Goal: Task Accomplishment & Management: Manage account settings

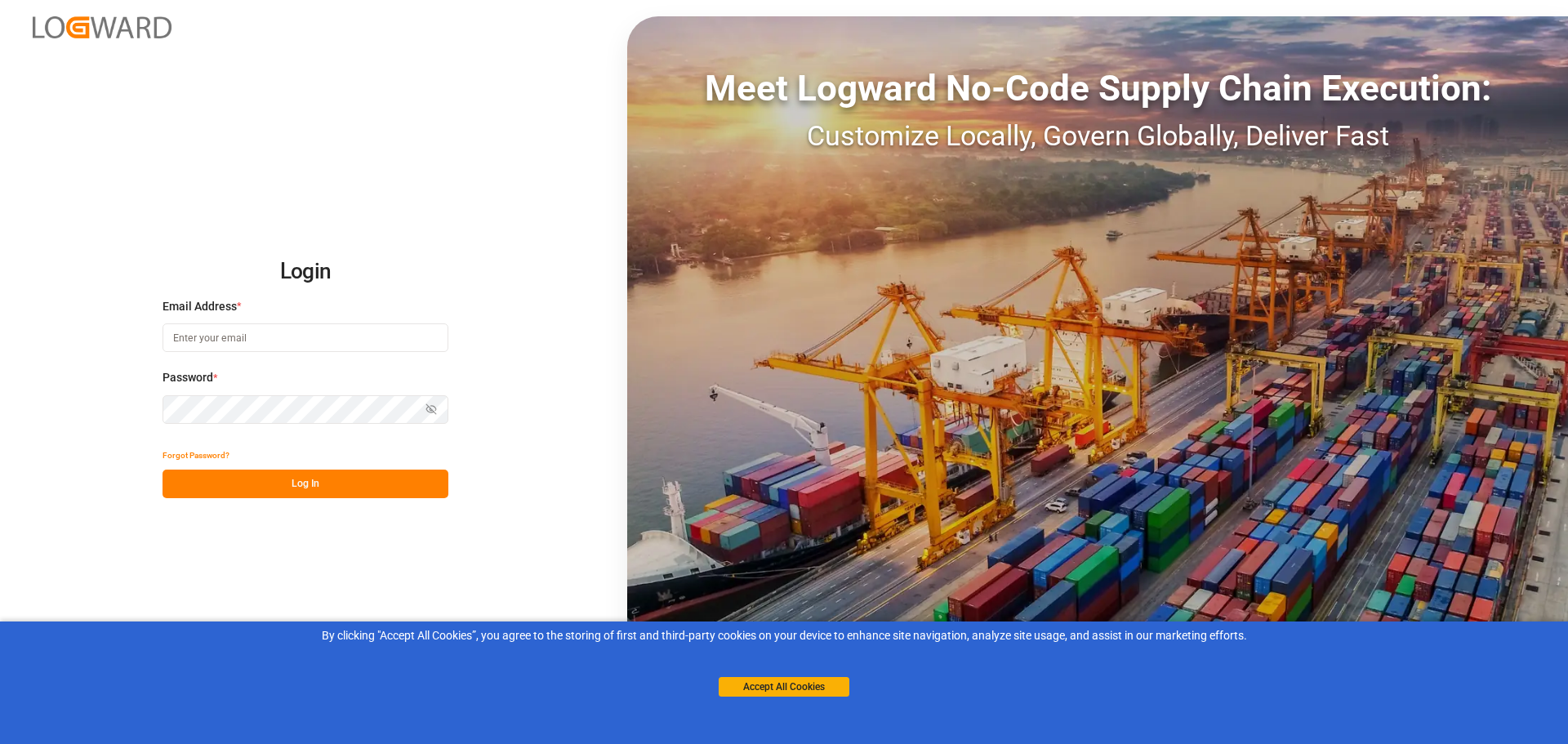
click at [274, 350] on input at bounding box center [305, 338] width 286 height 29
click at [344, 344] on input at bounding box center [305, 338] width 286 height 29
type input "[EMAIL_ADDRESS][PERSON_NAME][DOMAIN_NAME]"
click at [292, 399] on div "Password * Show password Password is required." at bounding box center [305, 406] width 286 height 72
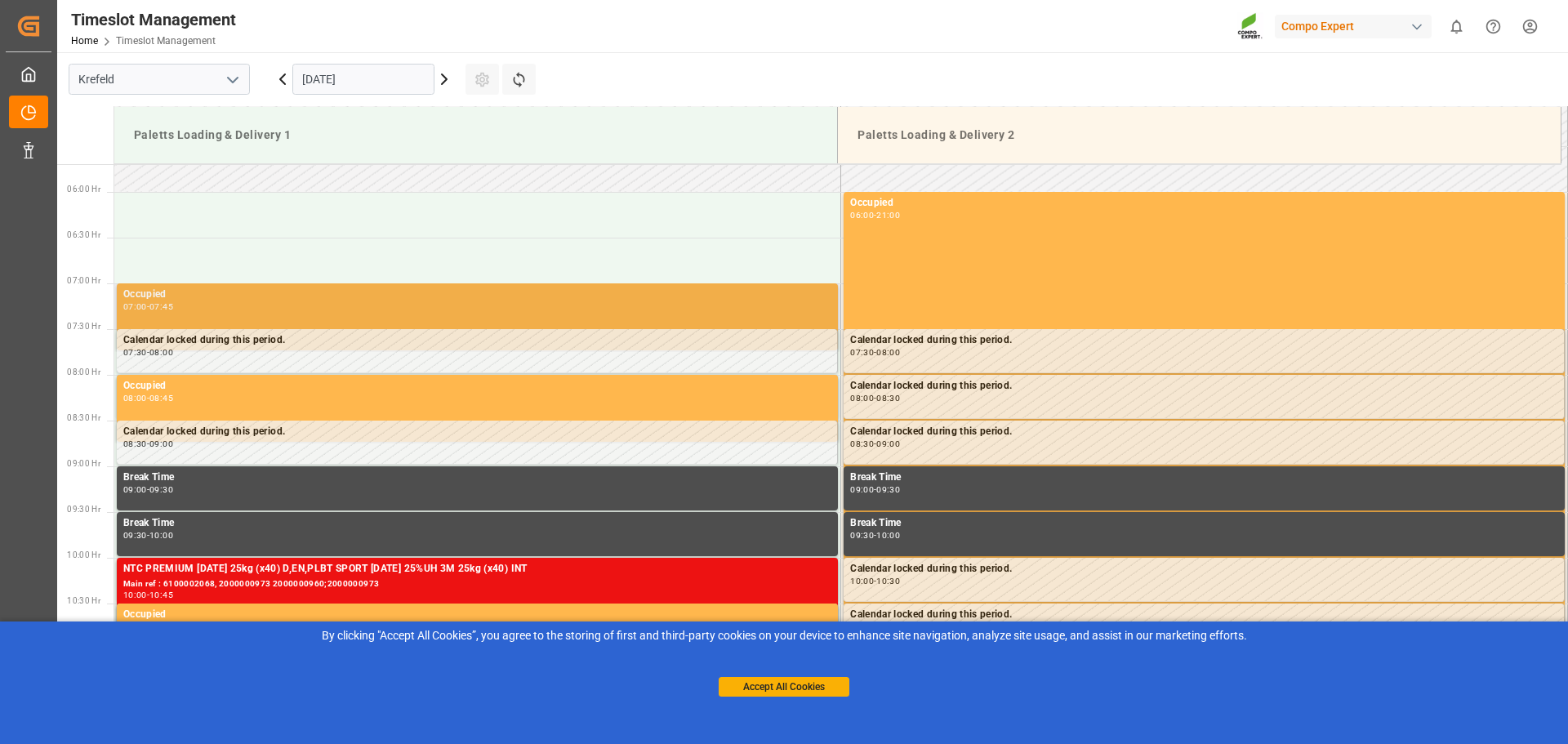
scroll to position [572, 0]
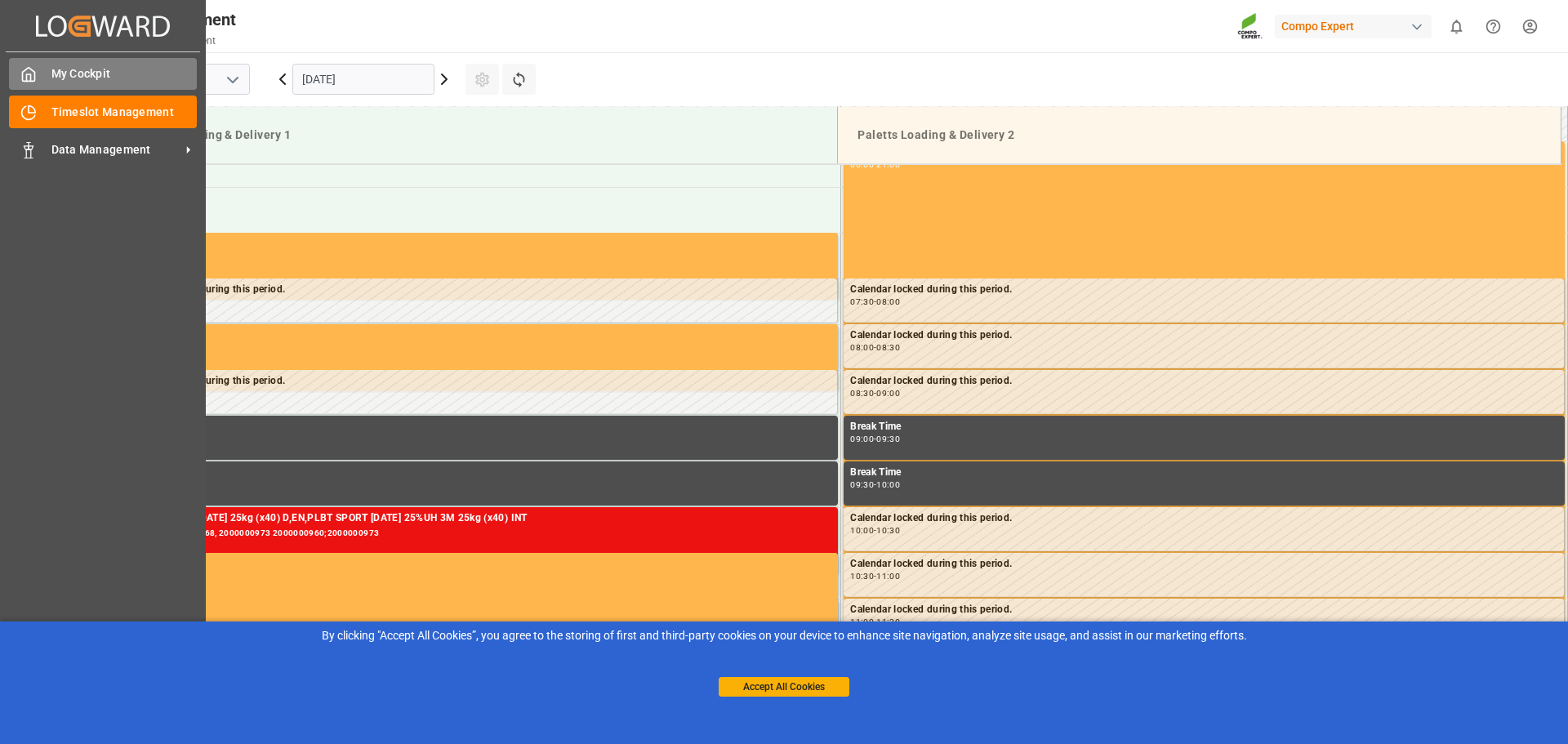
click at [109, 85] on div "My Cockpit My Cockpit" at bounding box center [102, 74] width 187 height 32
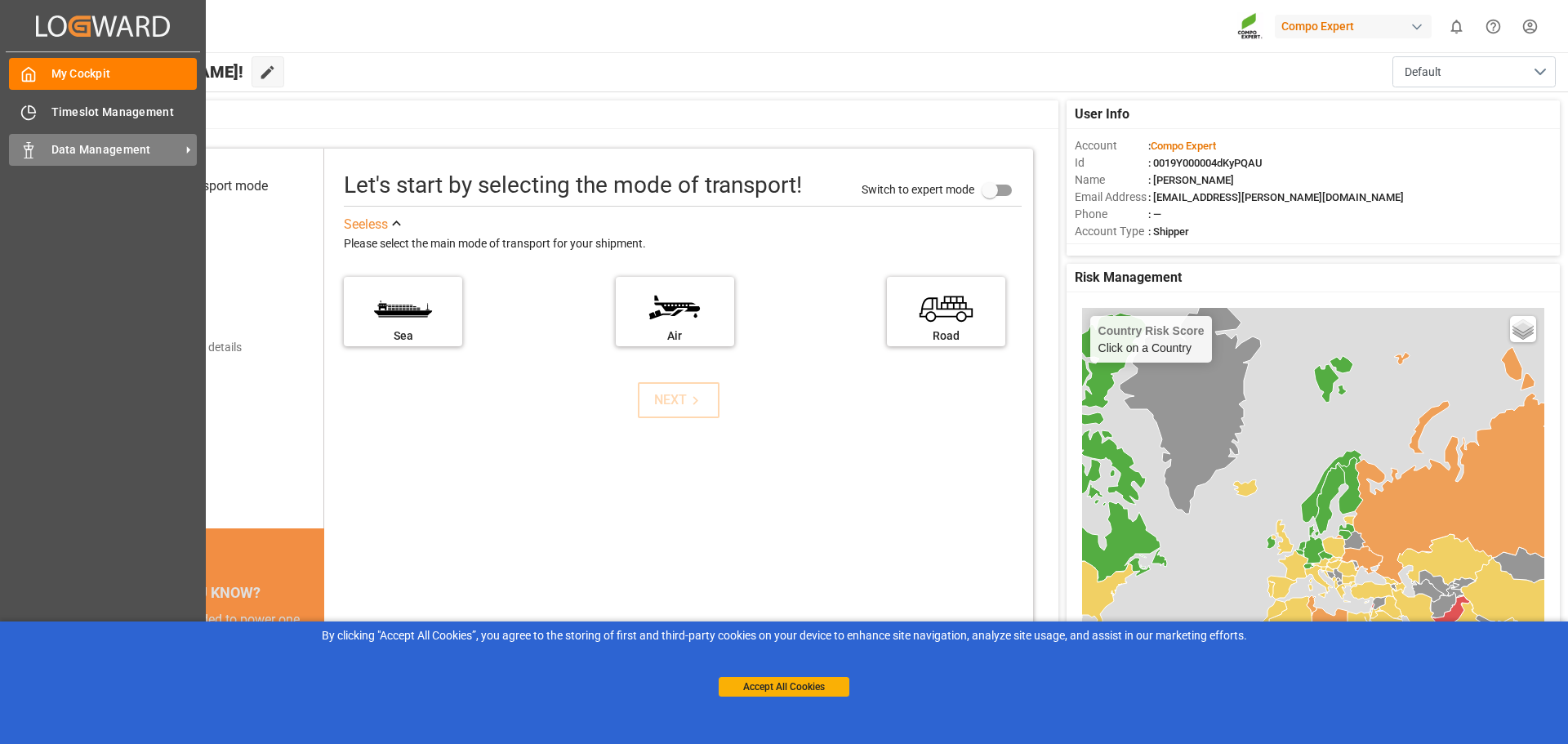
click at [98, 162] on div "Data Management Data Management" at bounding box center [102, 150] width 187 height 32
click at [82, 117] on span "Timeslot Management" at bounding box center [124, 112] width 146 height 17
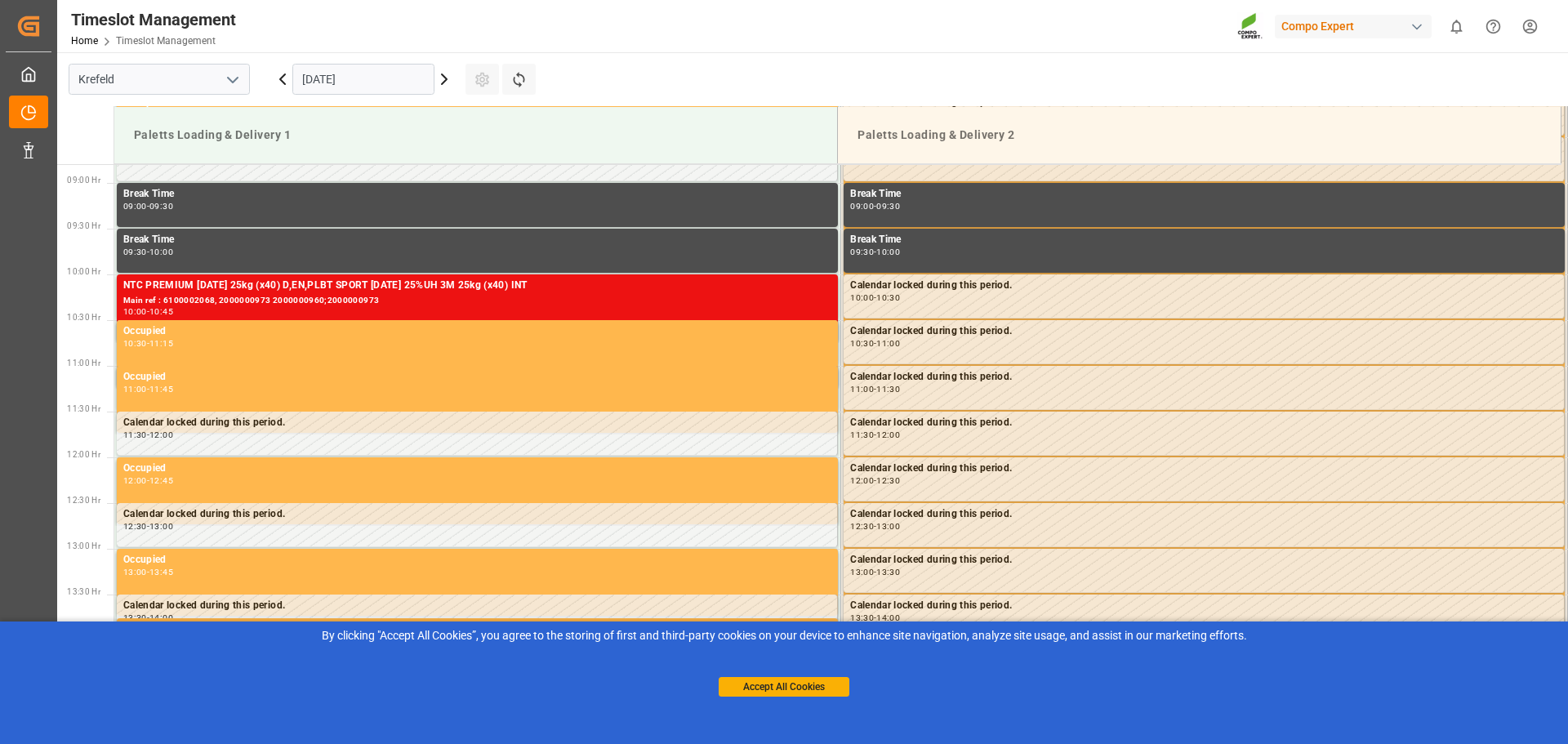
scroll to position [793, 0]
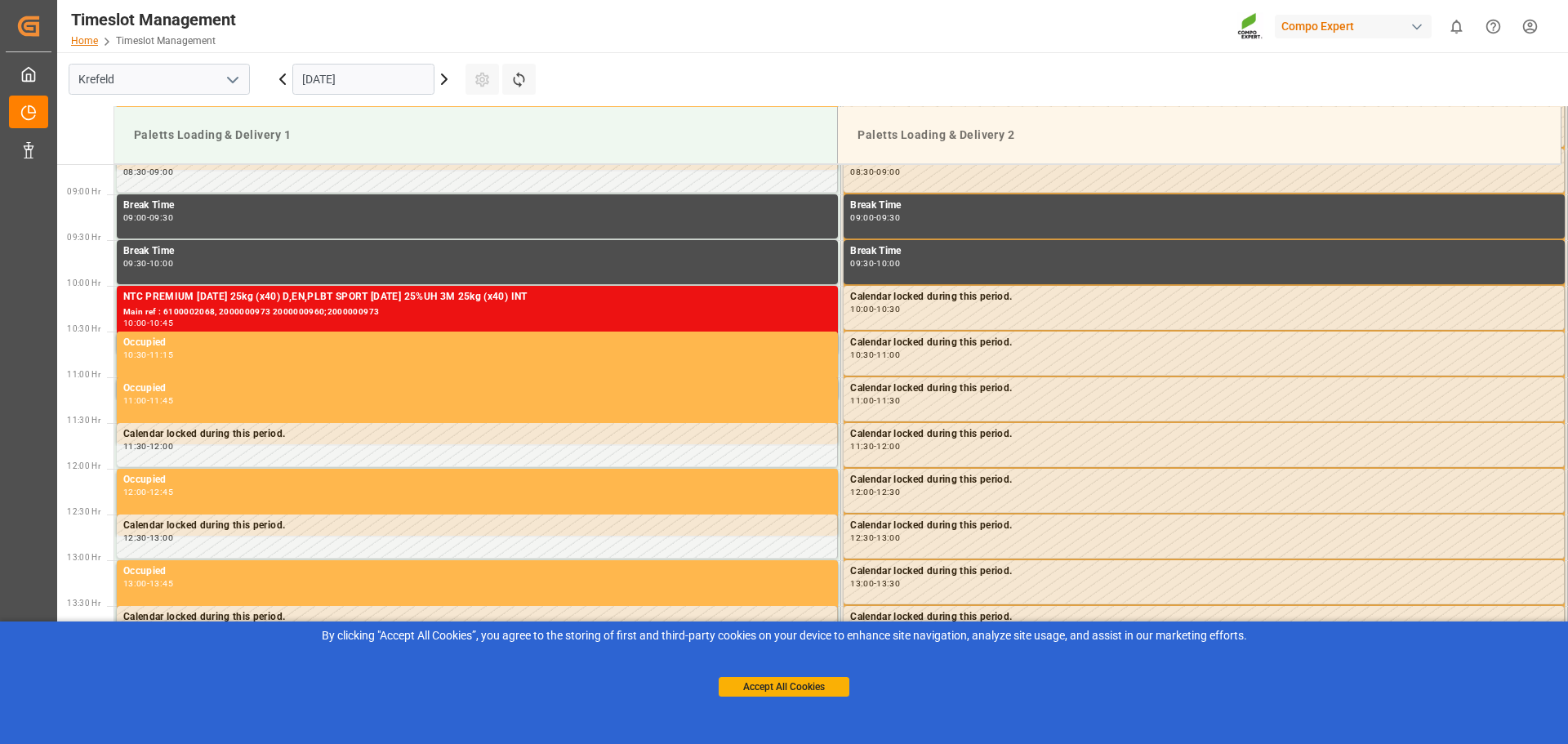
click at [87, 43] on link "Home" at bounding box center [84, 40] width 27 height 12
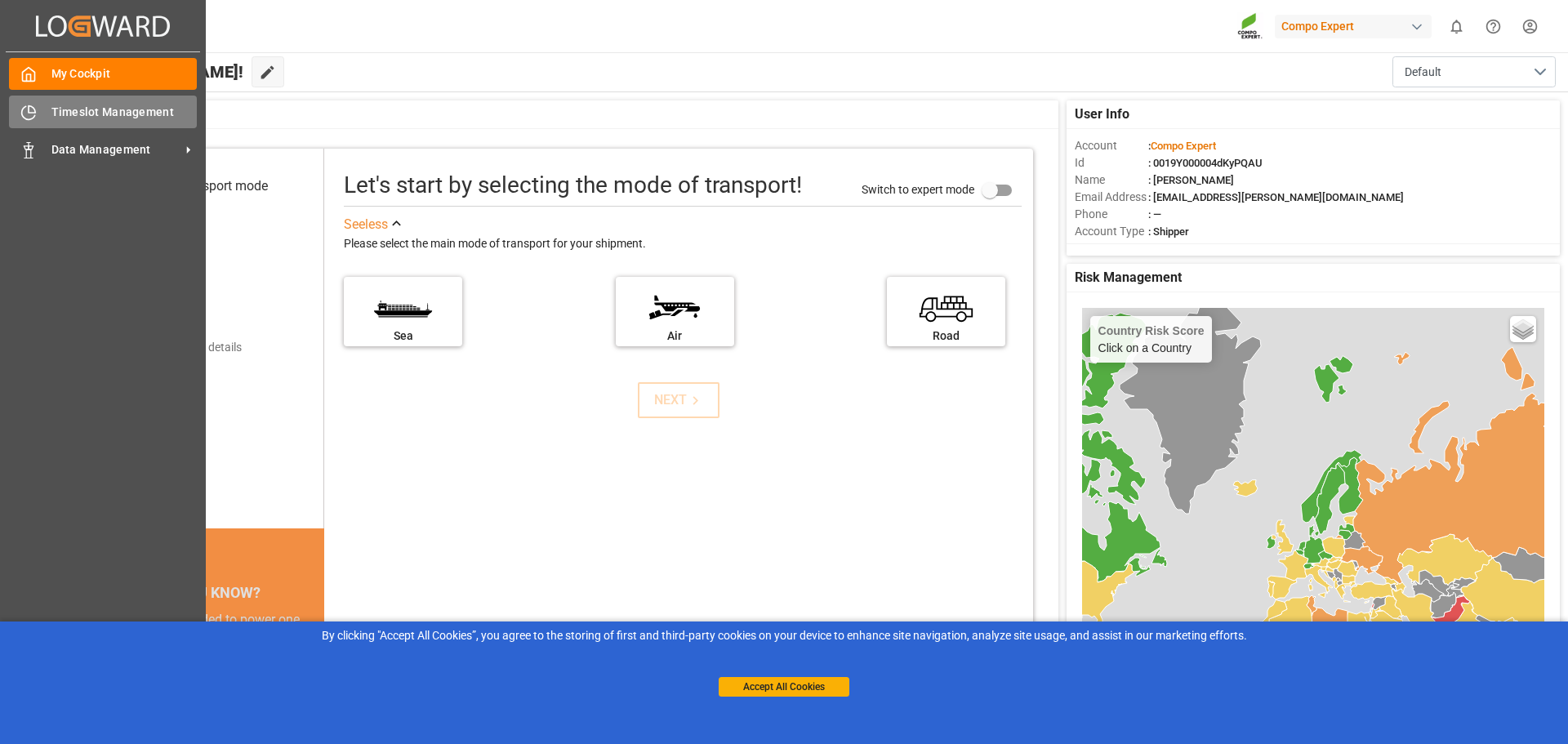
click at [144, 118] on span "Timeslot Management" at bounding box center [124, 112] width 146 height 17
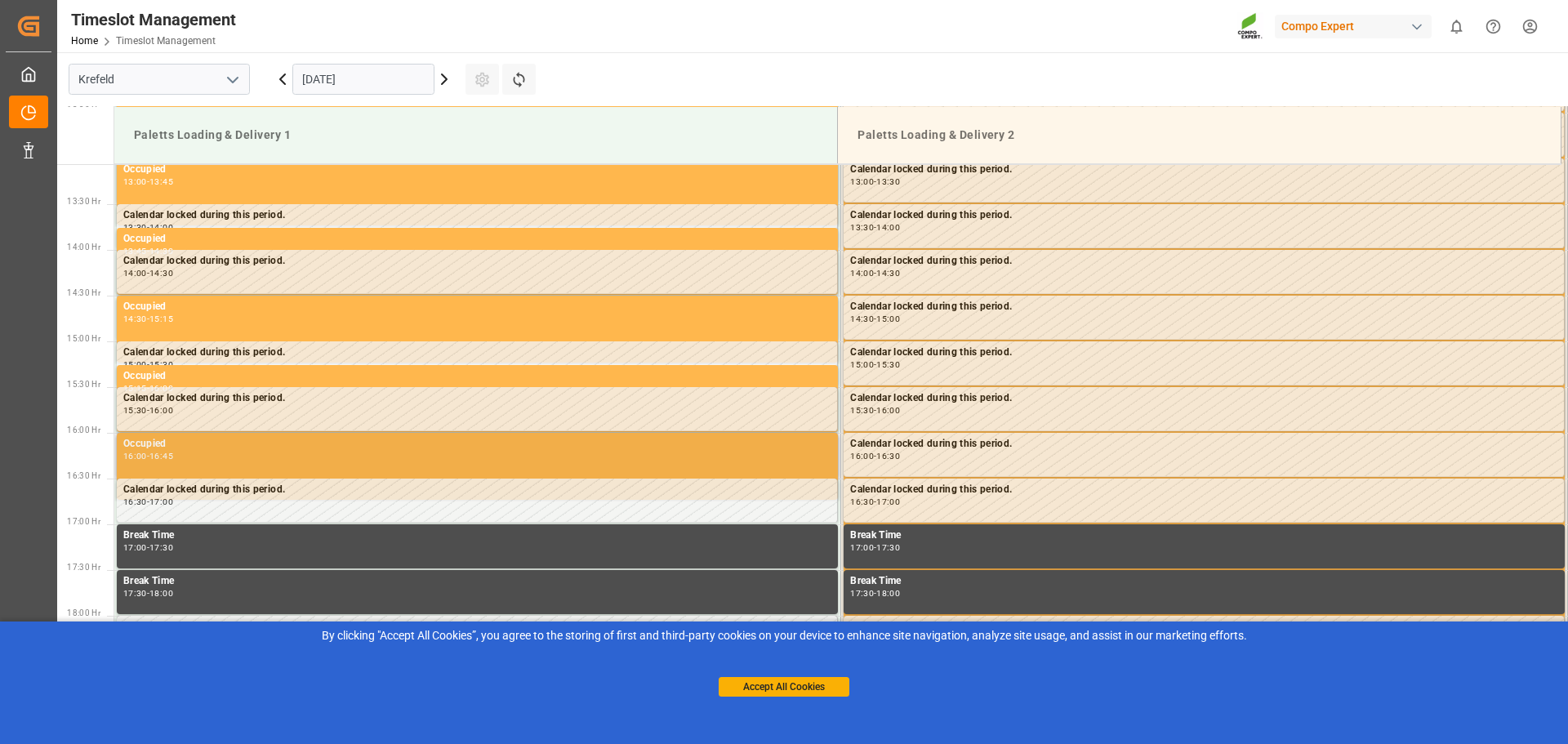
scroll to position [957, 0]
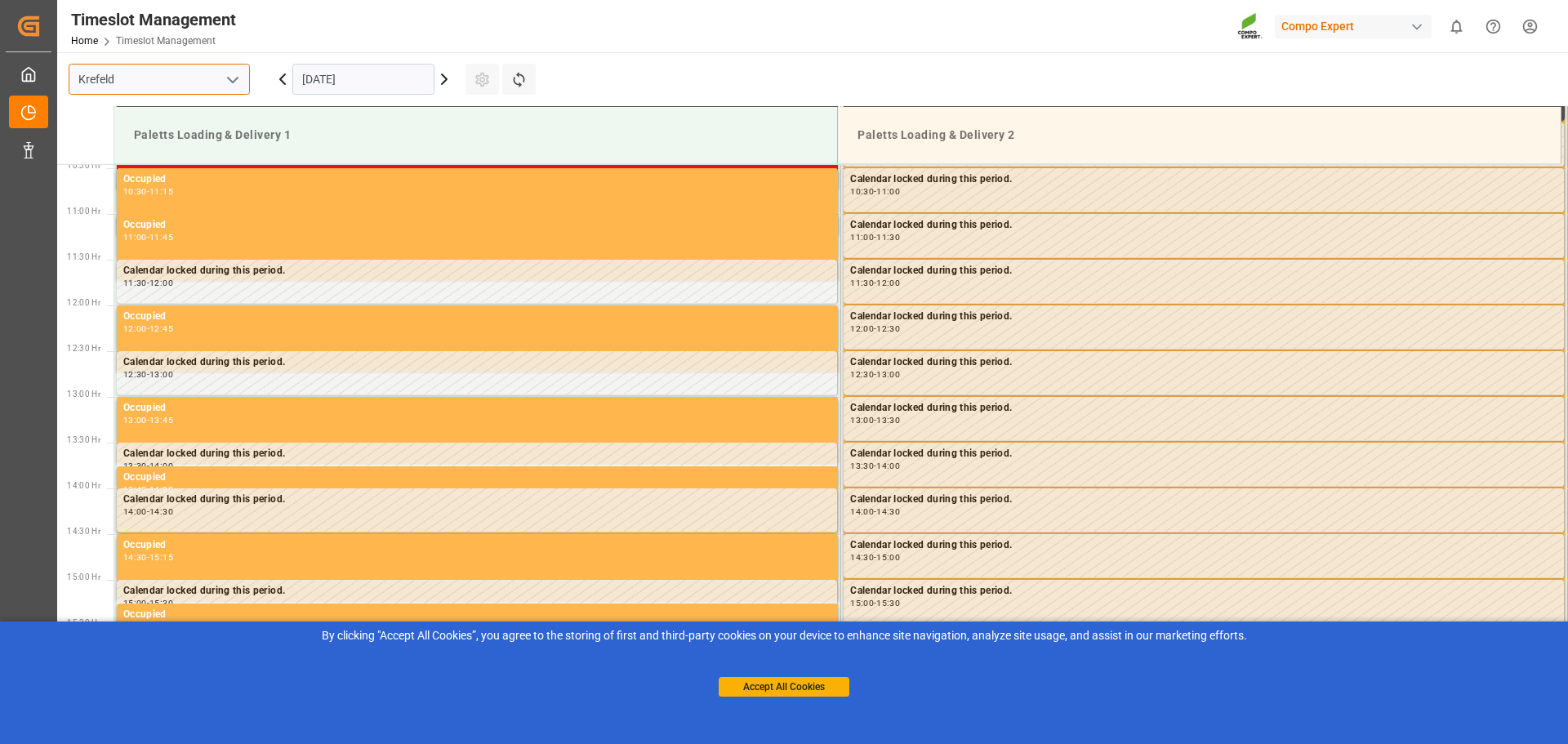
click at [215, 74] on input "Krefeld" at bounding box center [159, 79] width 181 height 31
click at [229, 79] on icon "open menu" at bounding box center [233, 80] width 20 height 20
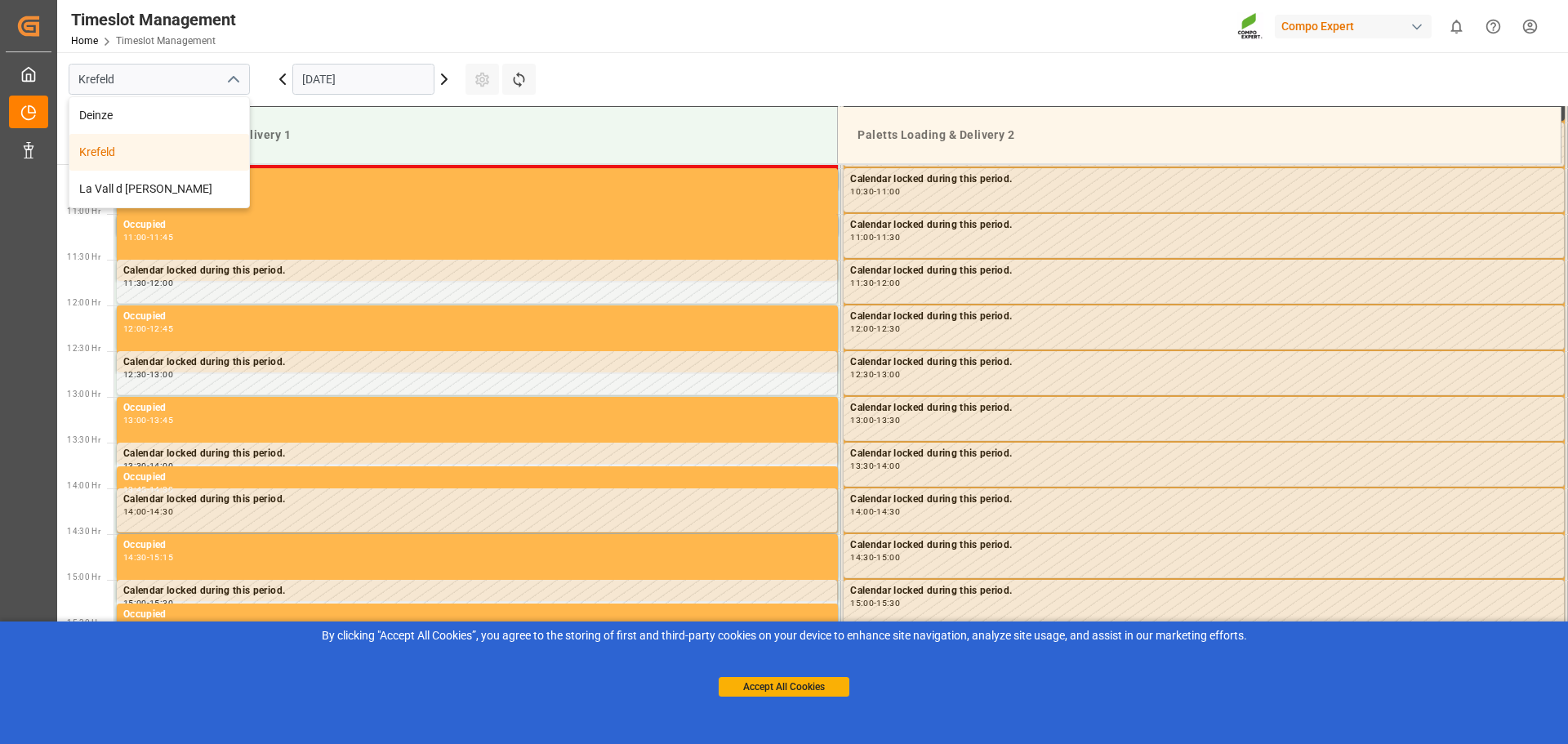
click at [726, 90] on main "Krefeld Deinze Krefeld [GEOGRAPHIC_DATA] [DATE] Settings Refresh Time Slots Pal…" at bounding box center [811, 393] width 1508 height 683
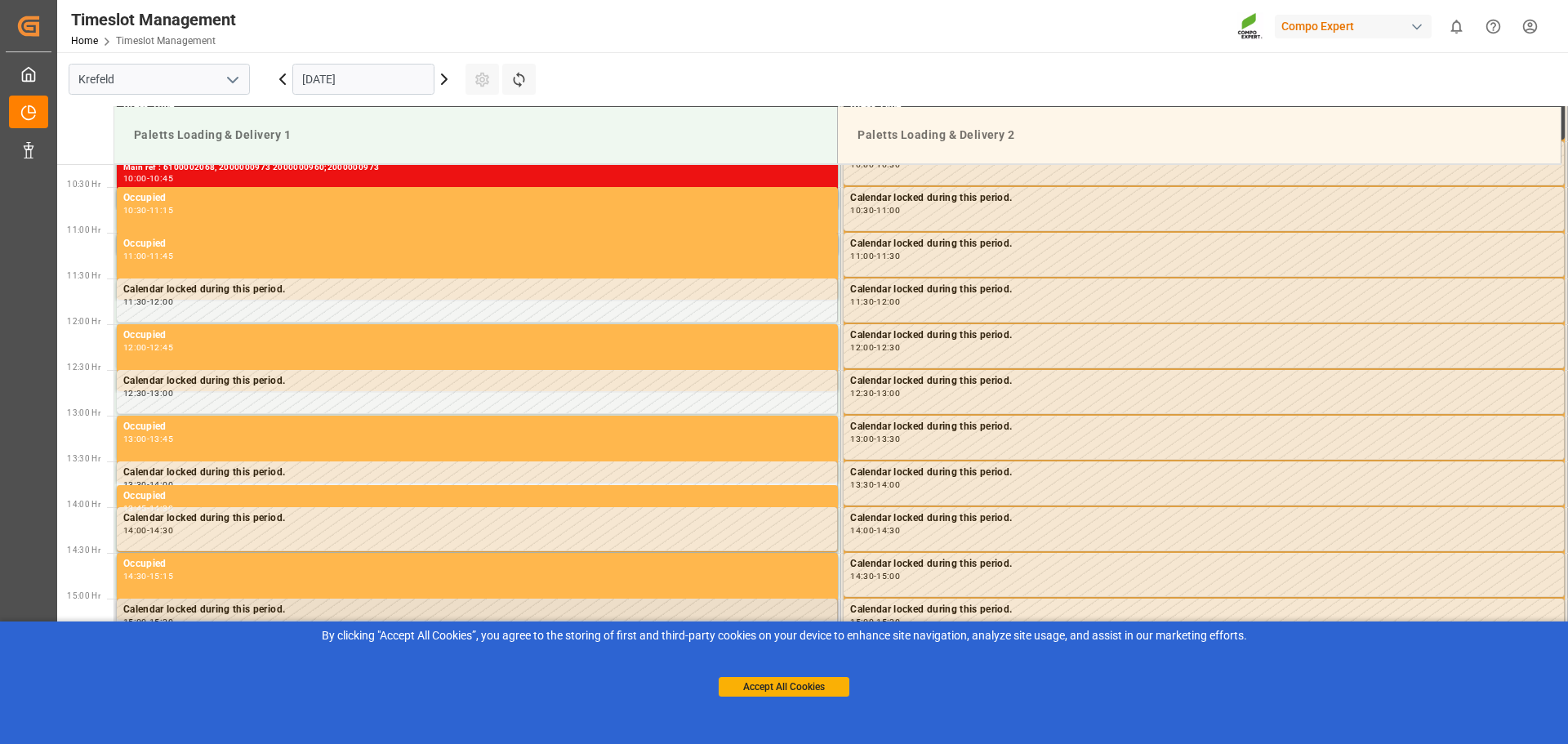
scroll to position [890, 0]
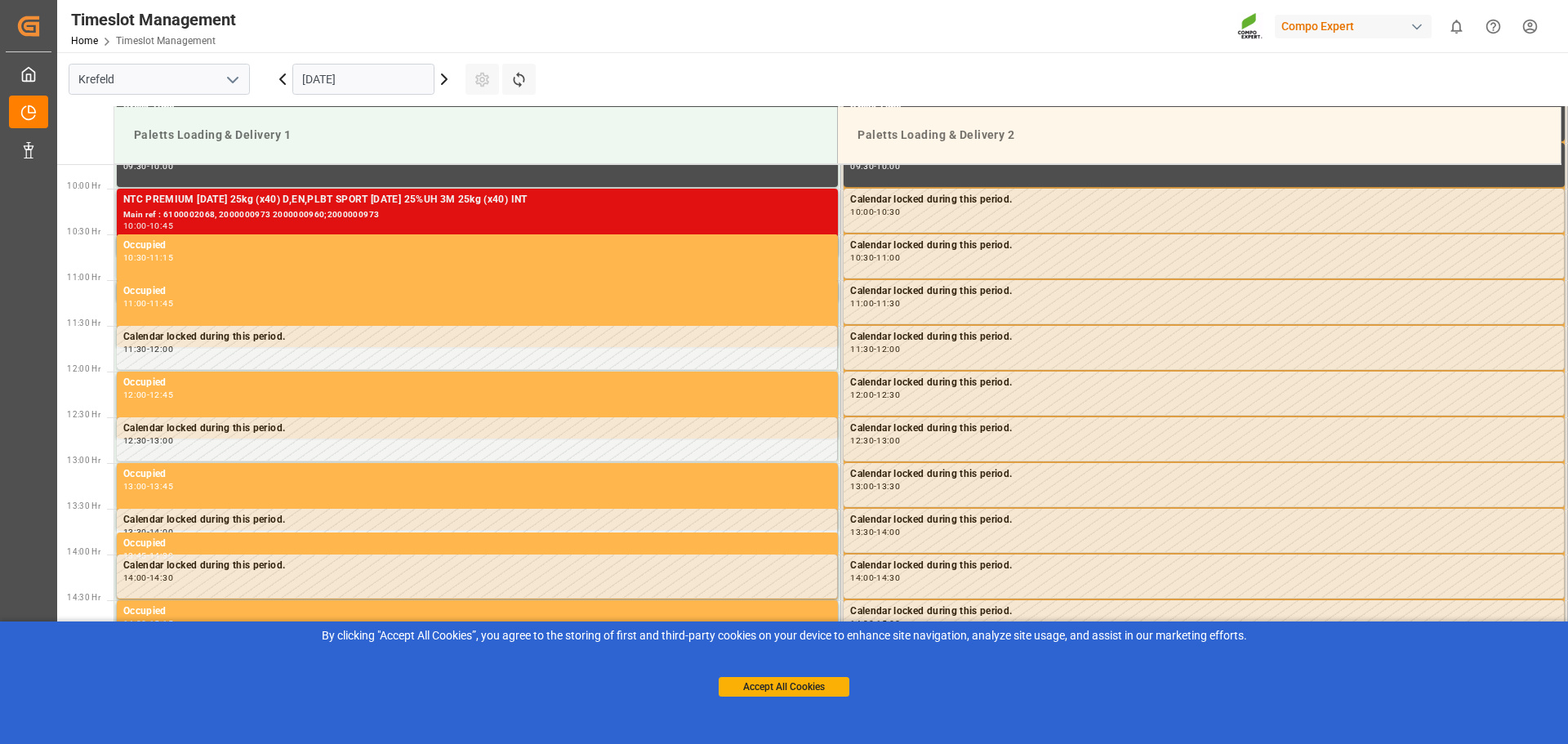
click at [263, 227] on div "10:00 - 10:45" at bounding box center [476, 227] width 708 height 9
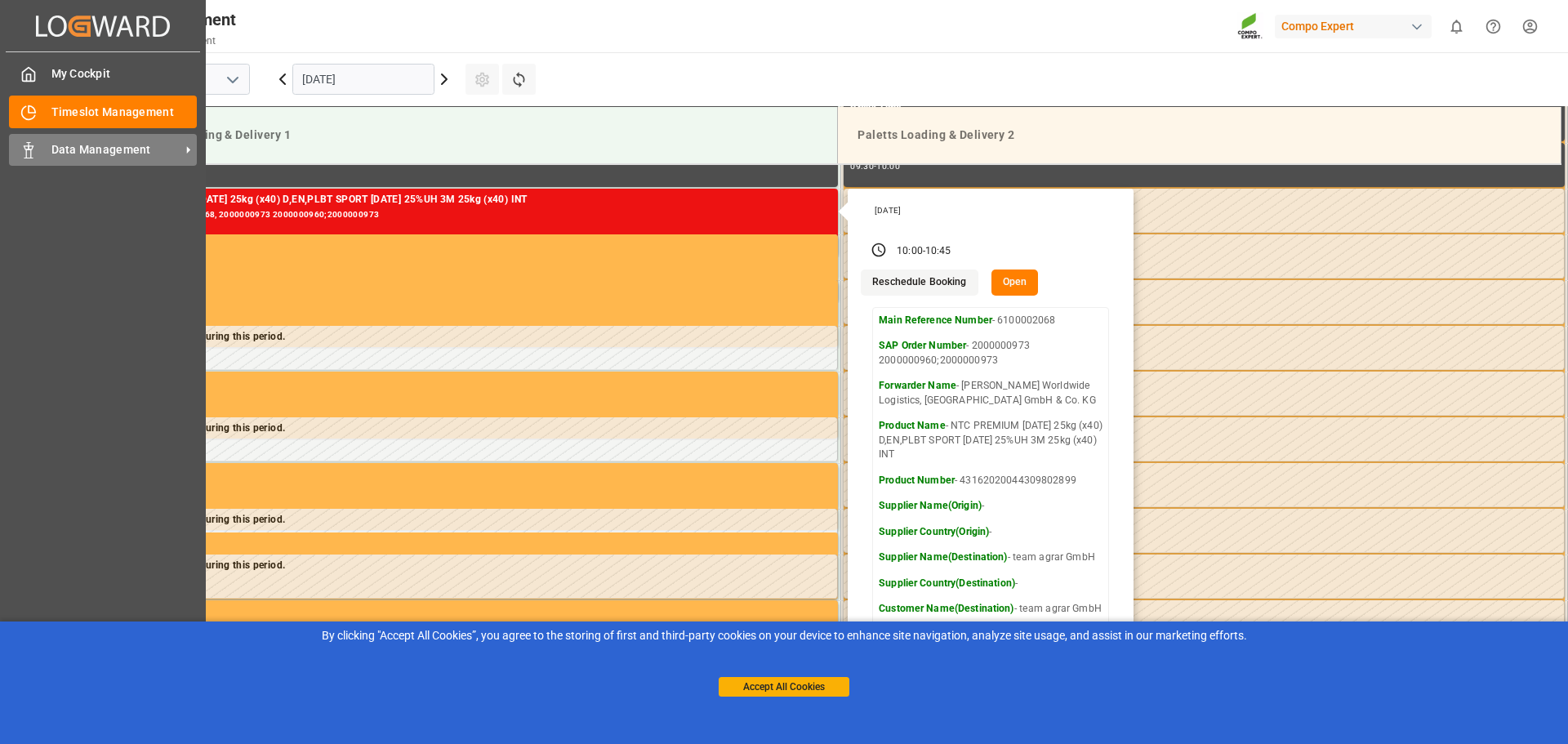
click at [112, 154] on span "Data Management" at bounding box center [116, 150] width 129 height 17
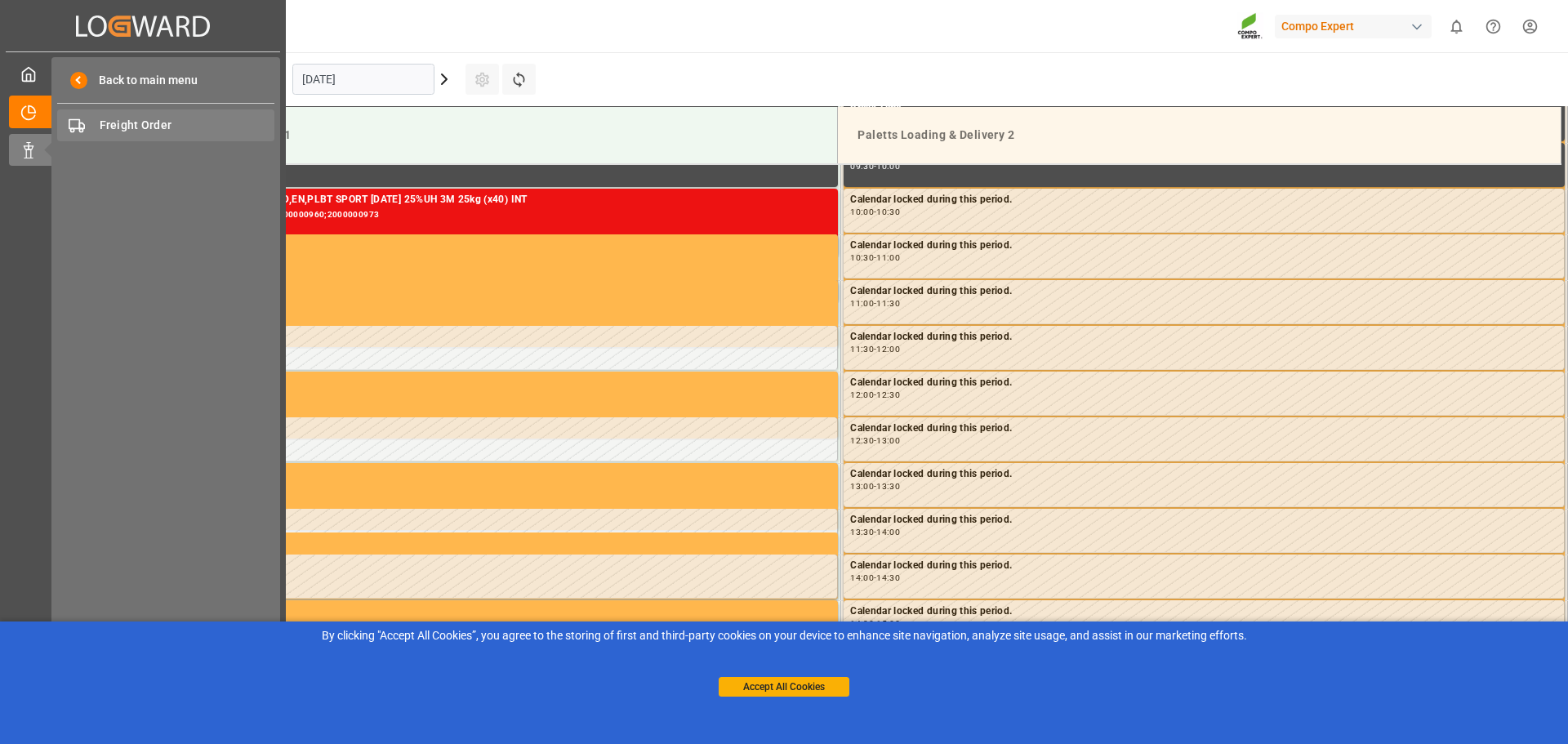
click at [141, 128] on span "Freight Order" at bounding box center [187, 125] width 176 height 17
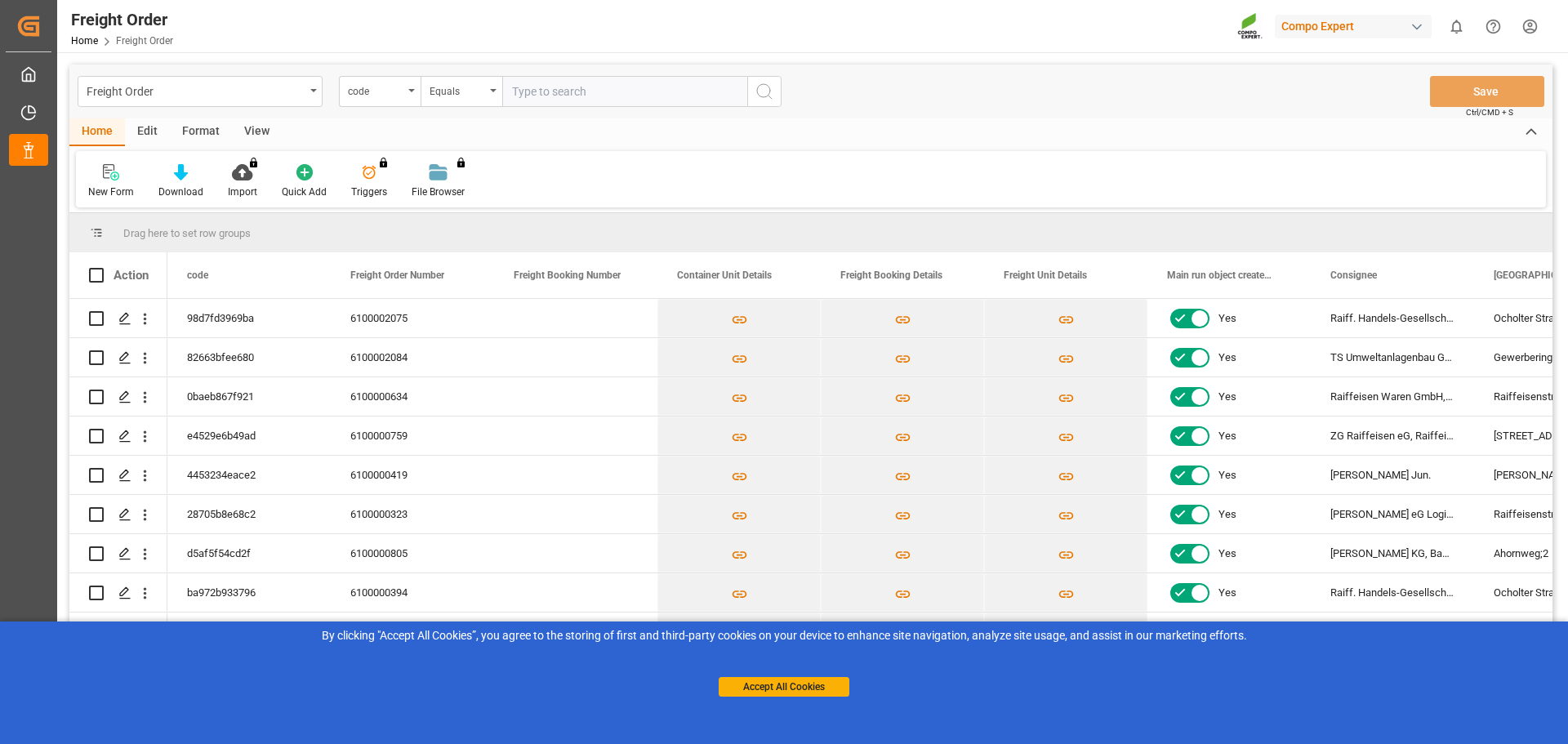
click at [588, 81] on input "text" at bounding box center [624, 92] width 245 height 31
paste input "6100002075"
type input "6100002075"
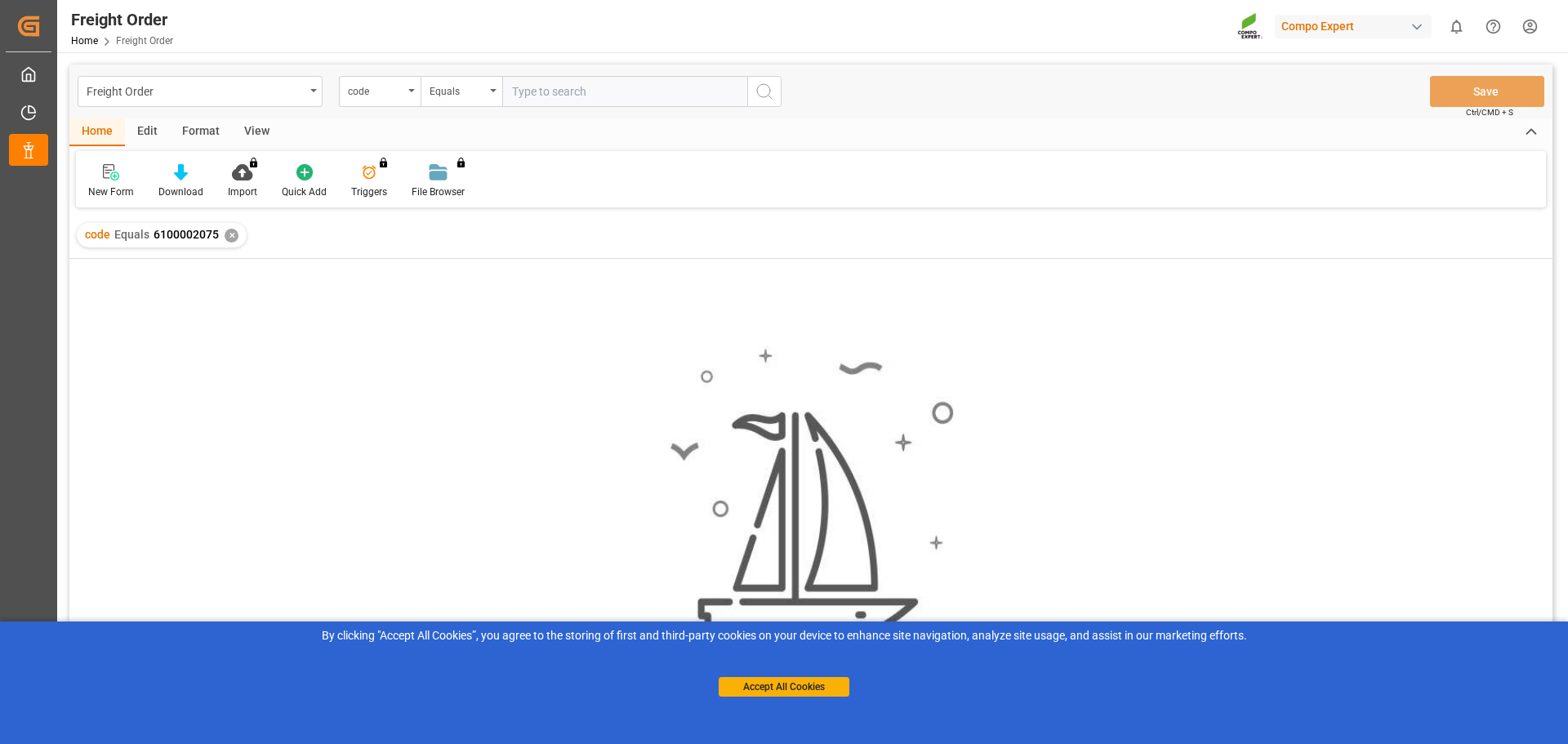
click at [232, 241] on div "✕" at bounding box center [231, 235] width 13 height 13
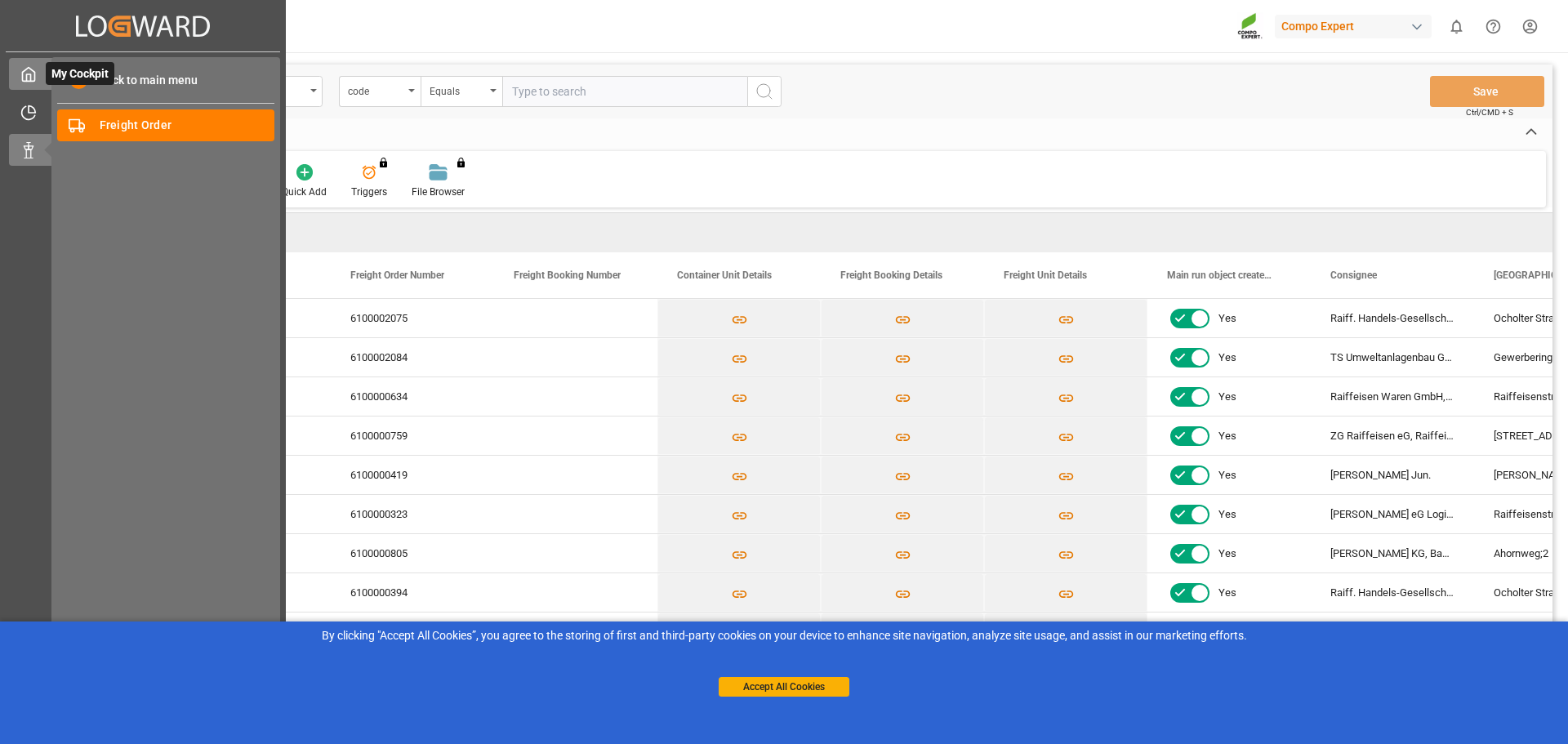
click at [39, 77] on div "My Cockpit My Cockpit" at bounding box center [143, 74] width 268 height 32
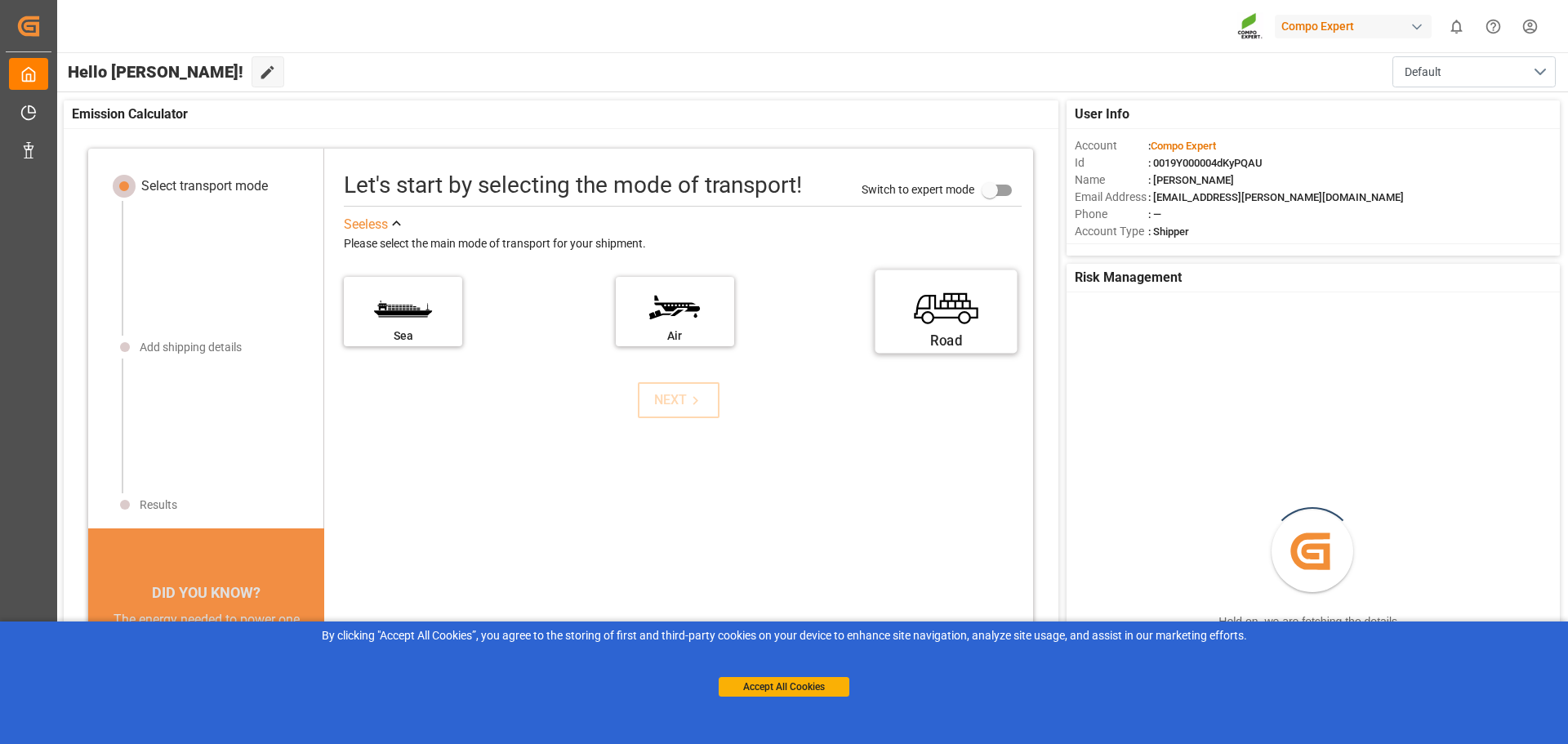
click at [879, 319] on div "Road" at bounding box center [946, 311] width 142 height 83
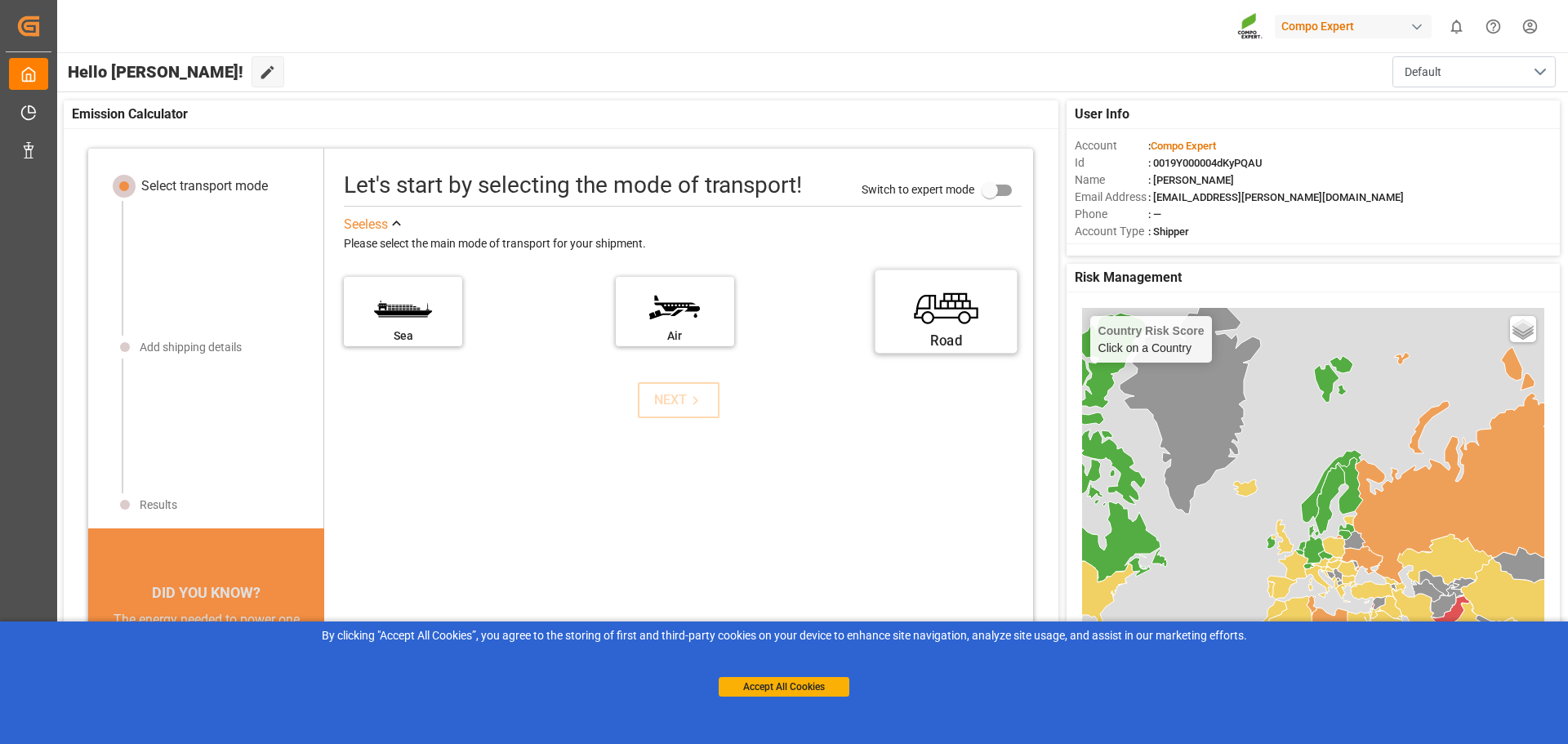
click at [911, 319] on label "Road" at bounding box center [946, 306] width 123 height 68
click at [0, 0] on input "Road" at bounding box center [0, 0] width 0 height 0
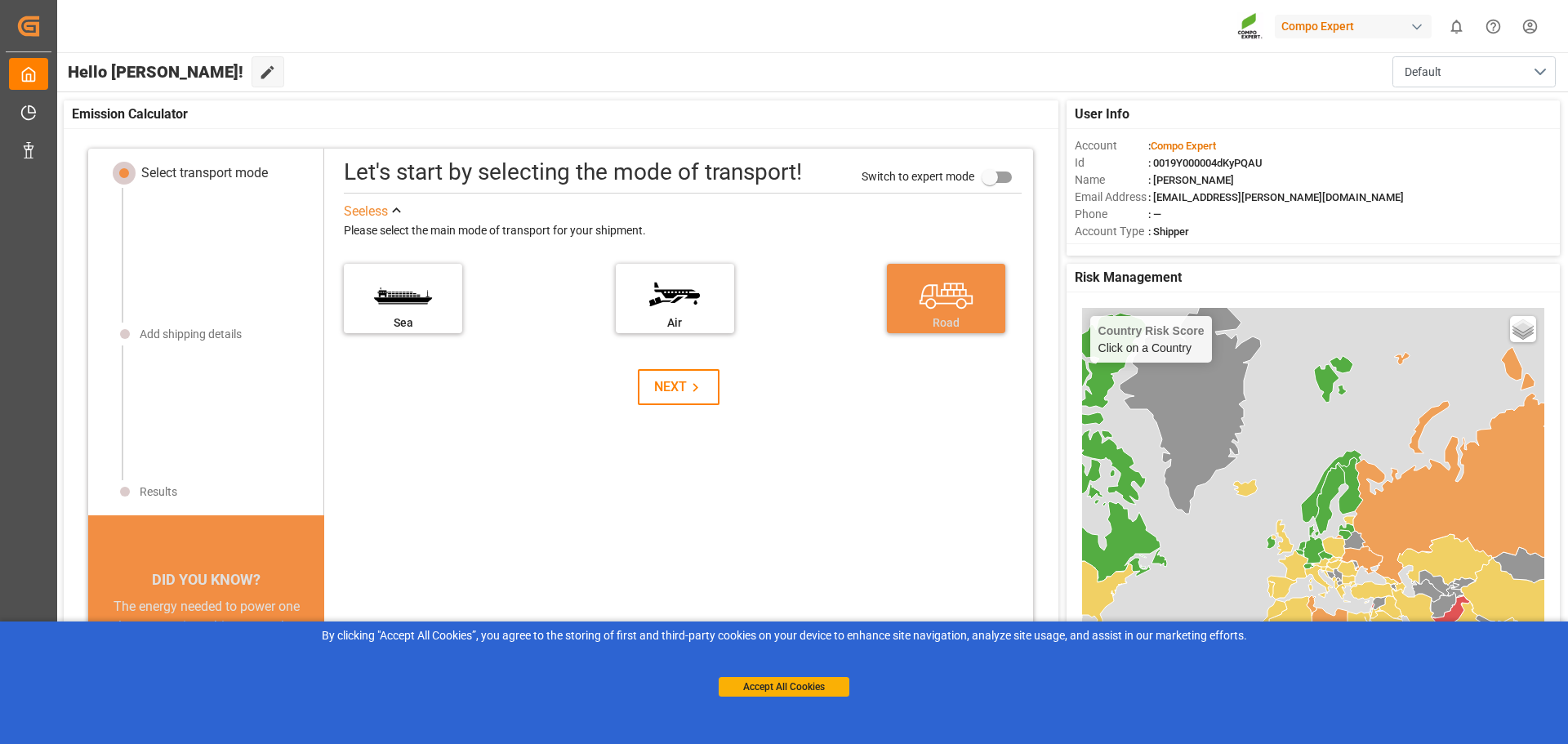
scroll to position [16, 0]
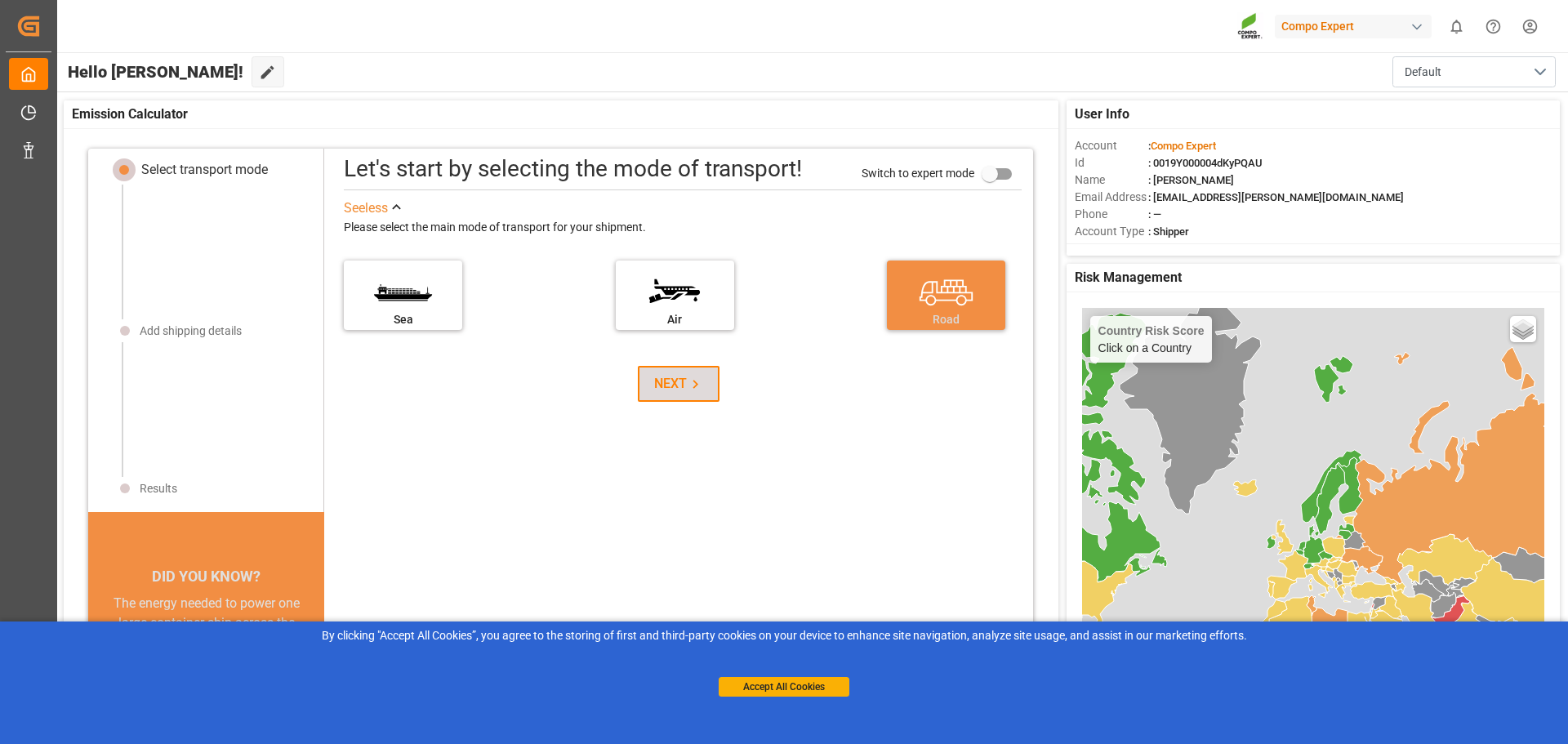
click at [689, 382] on icon at bounding box center [695, 384] width 17 height 17
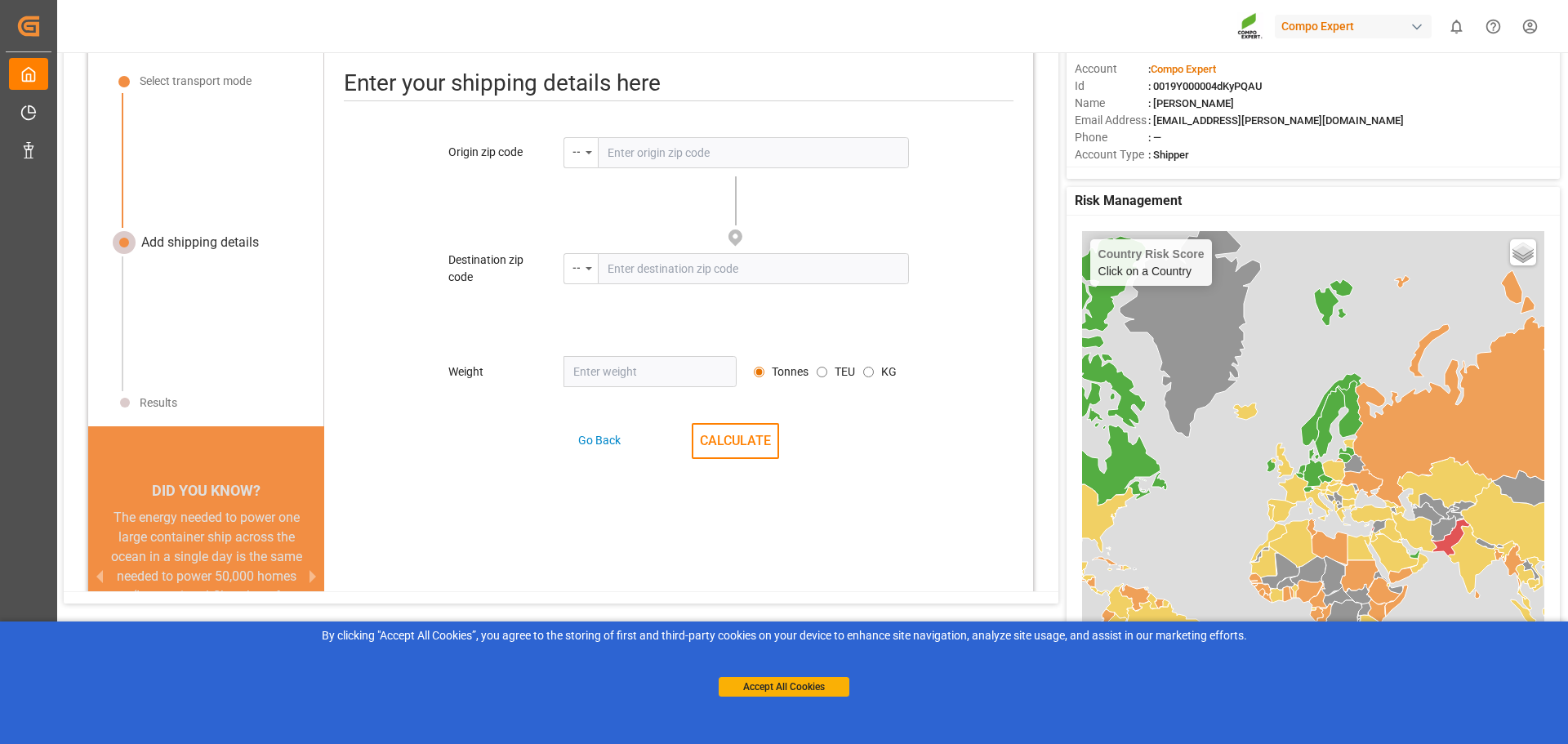
scroll to position [0, 0]
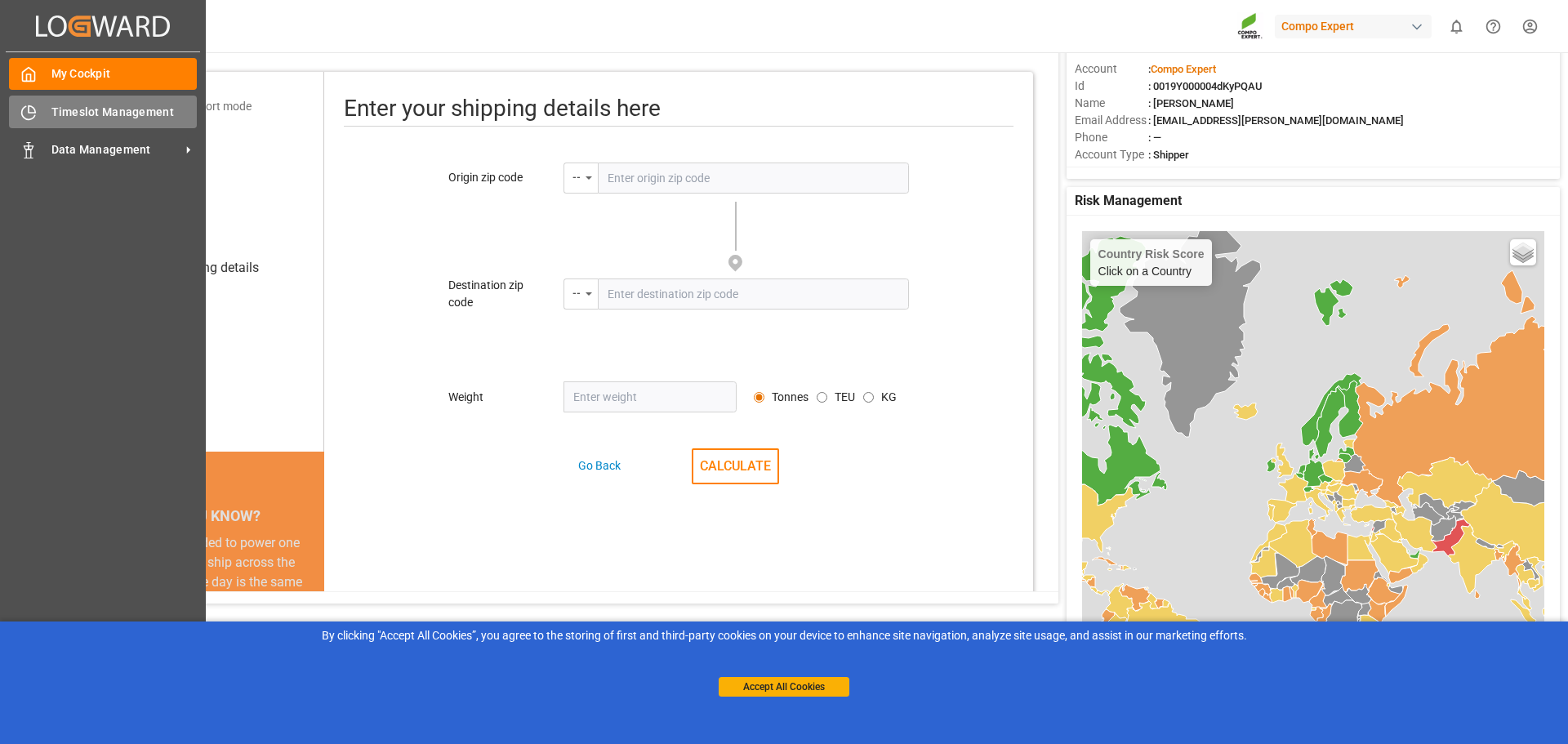
click at [48, 127] on div "Timeslot Management Timeslot Management" at bounding box center [102, 112] width 187 height 32
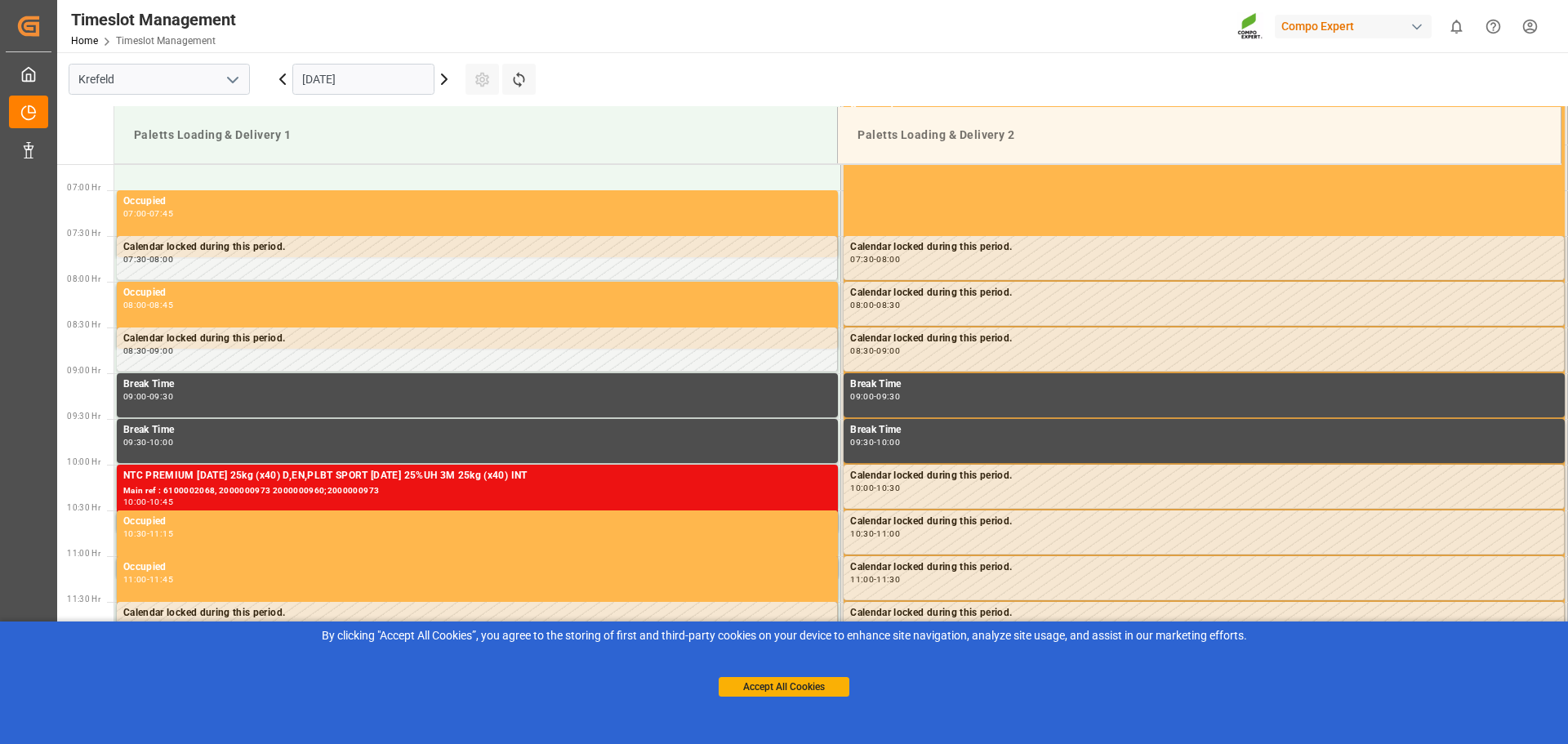
scroll to position [630, 0]
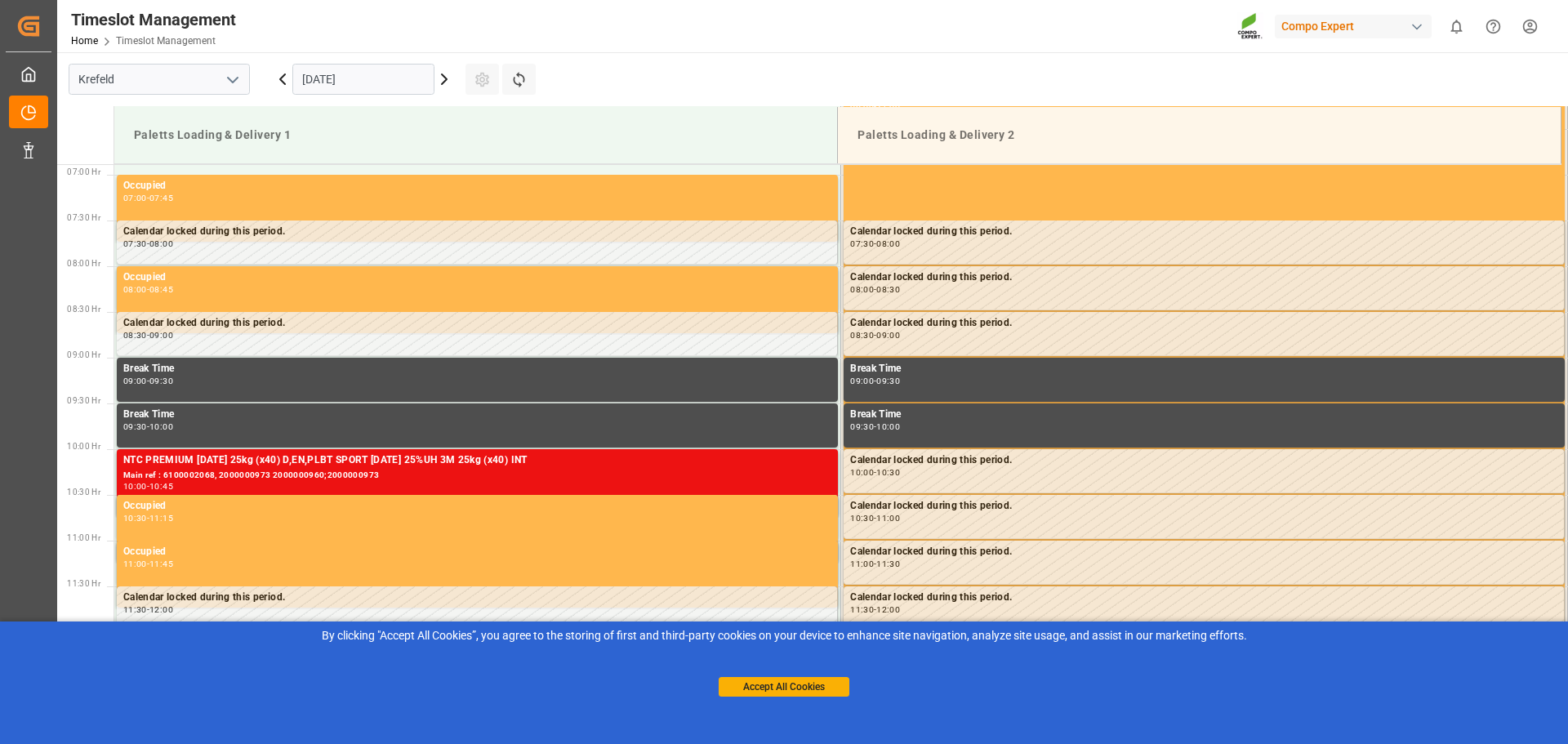
click at [1359, 21] on div "Compo Expert" at bounding box center [1353, 26] width 157 height 23
click at [1301, 101] on span "Compo Expert" at bounding box center [1303, 109] width 73 height 17
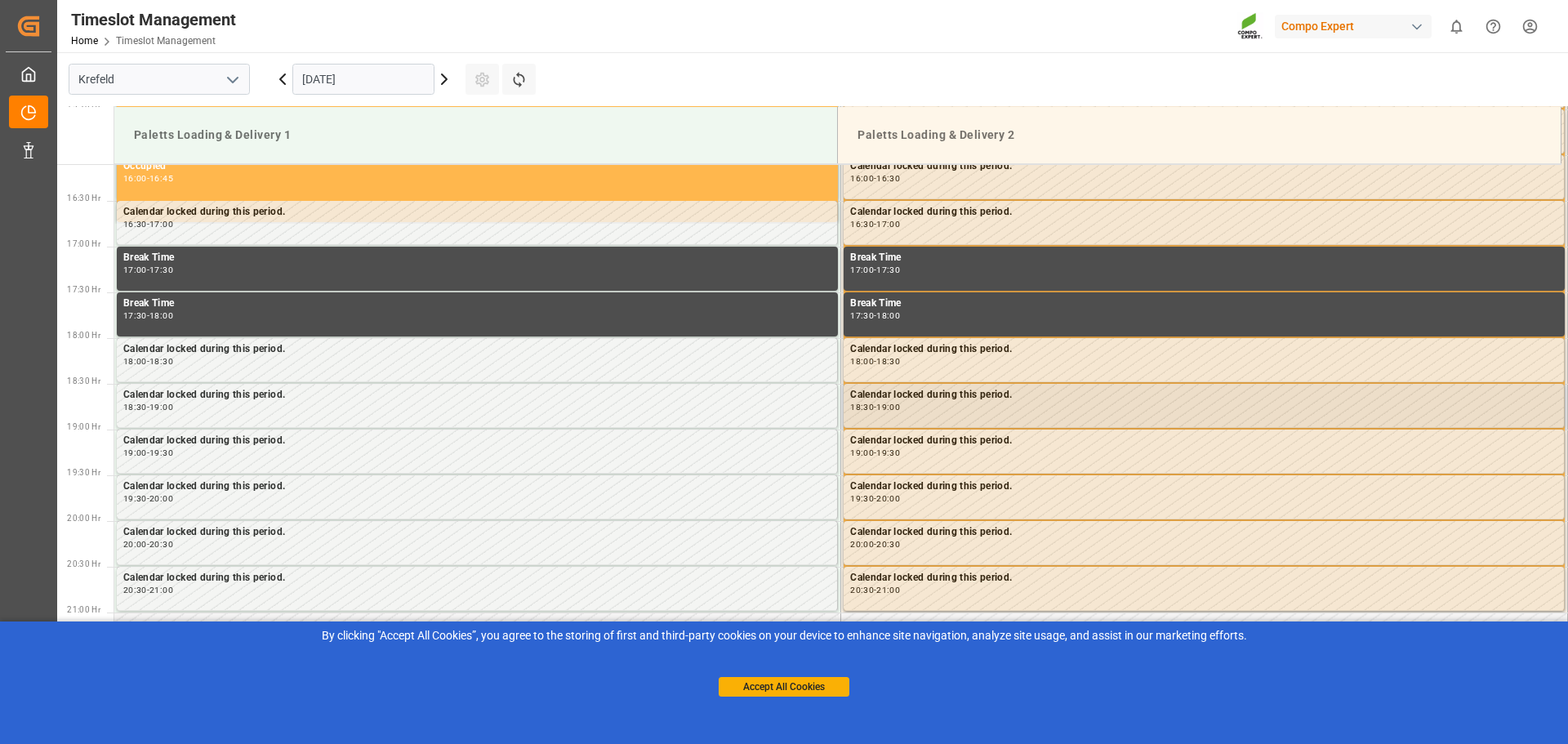
scroll to position [1626, 0]
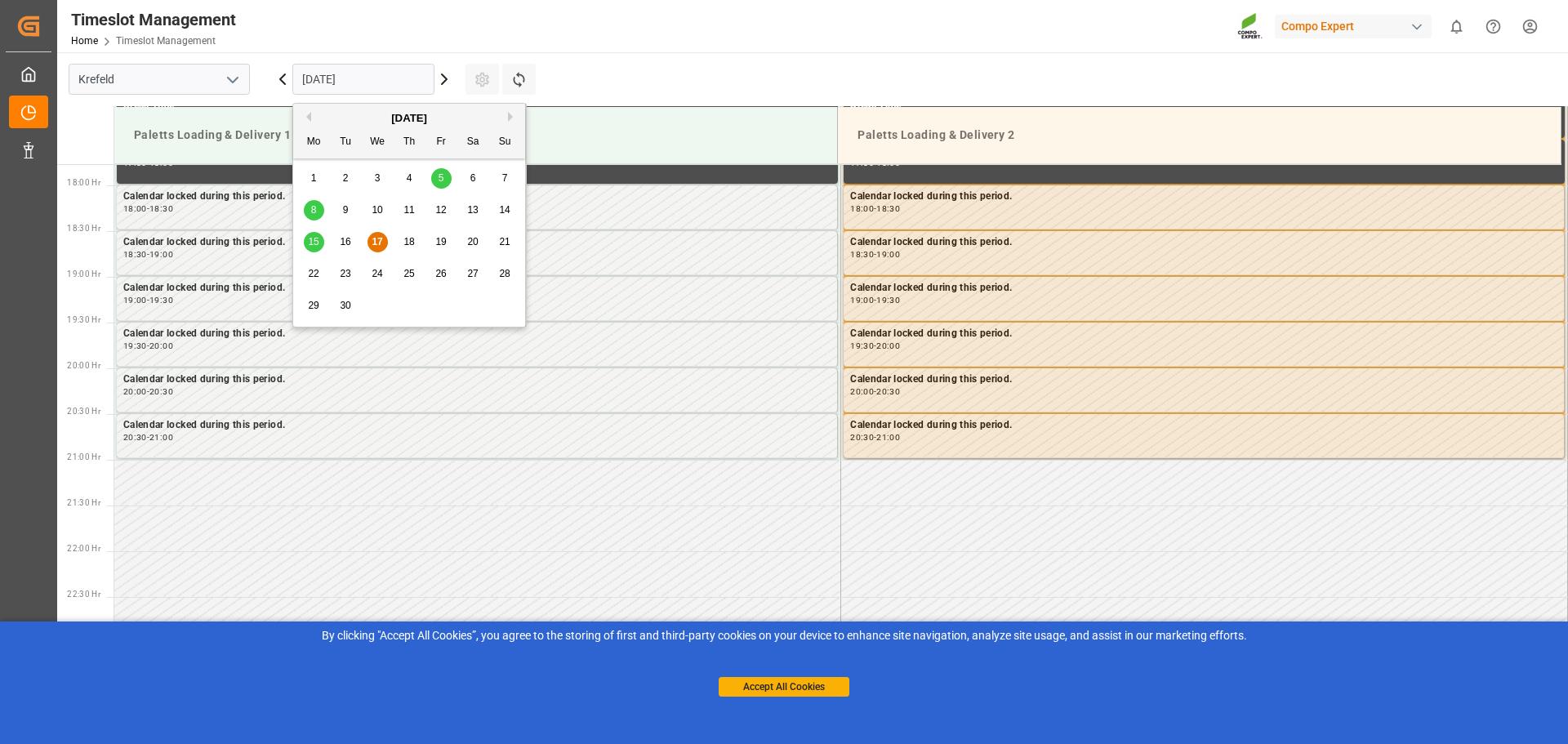
click at [379, 76] on input "[DATE]" at bounding box center [363, 79] width 142 height 31
click at [349, 239] on span "16" at bounding box center [345, 241] width 11 height 12
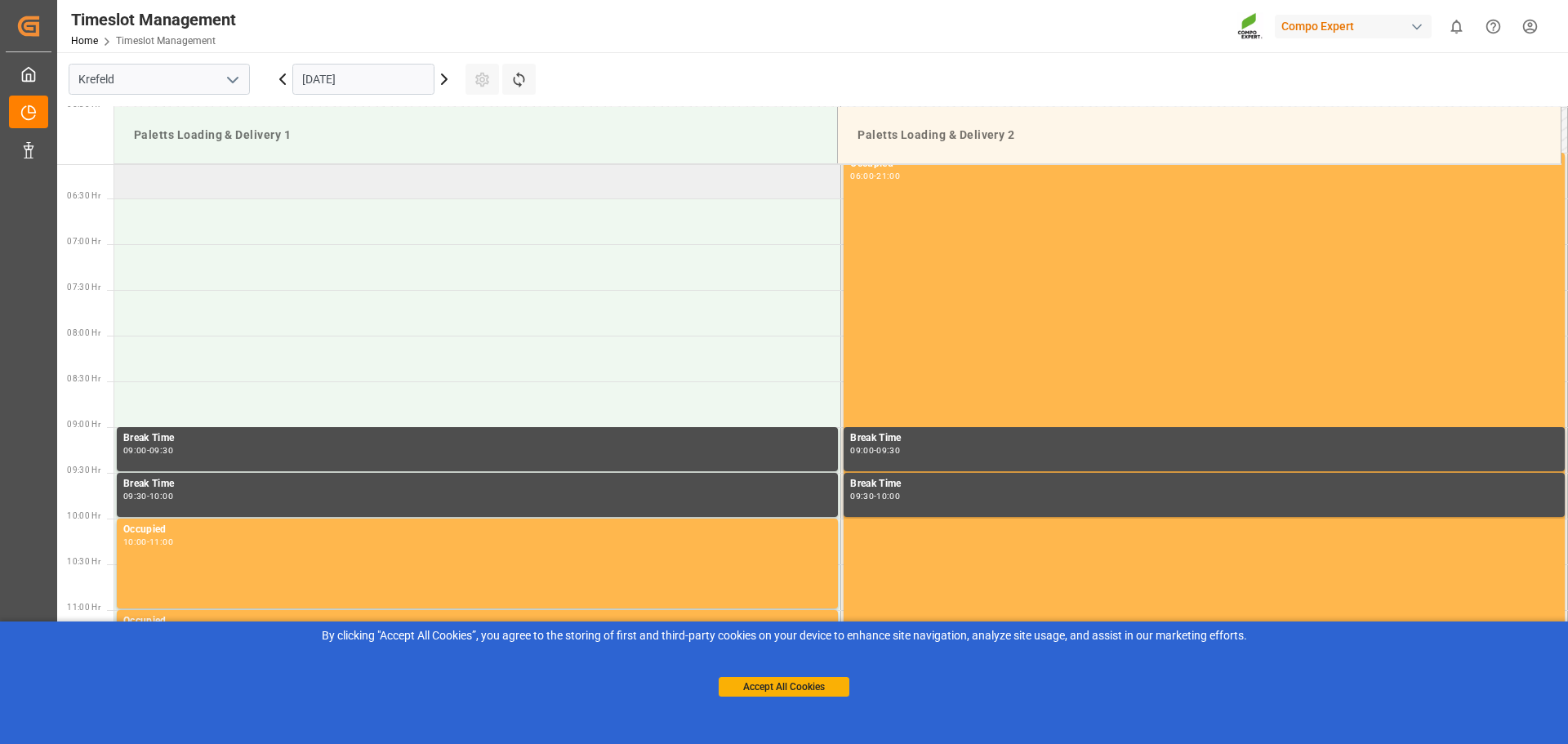
scroll to position [630, 0]
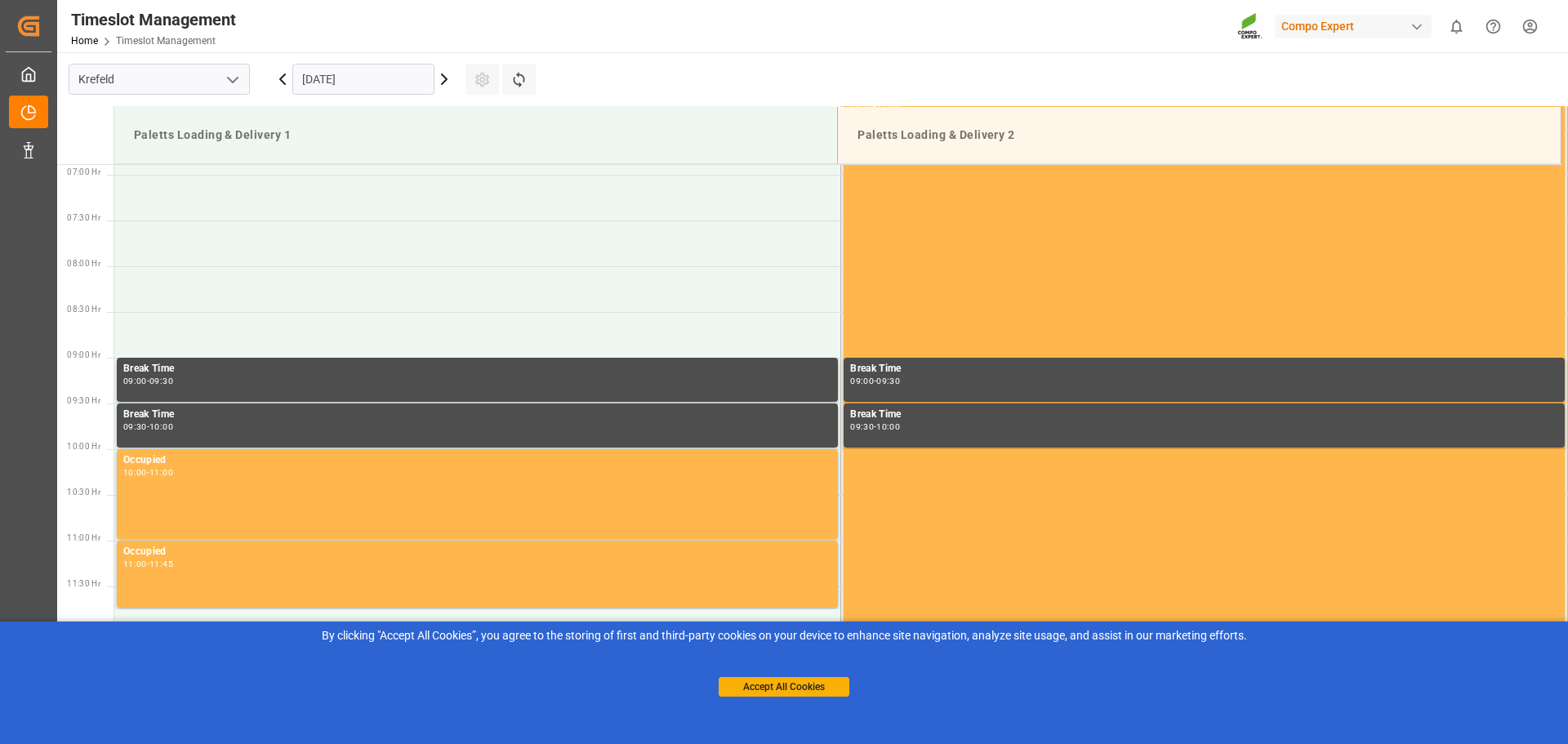
click at [388, 76] on input "[DATE]" at bounding box center [363, 79] width 142 height 31
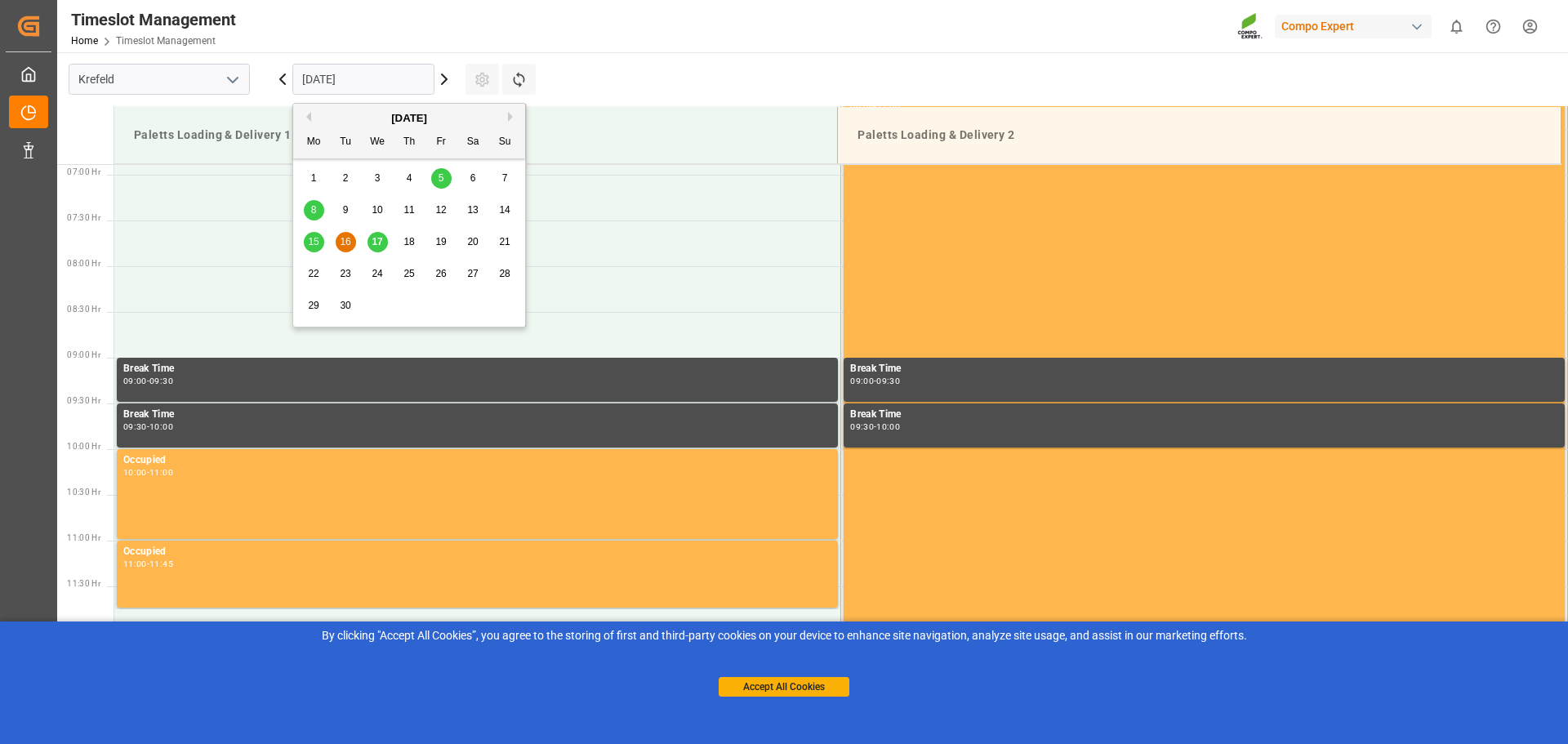
click at [377, 238] on span "17" at bounding box center [377, 241] width 11 height 12
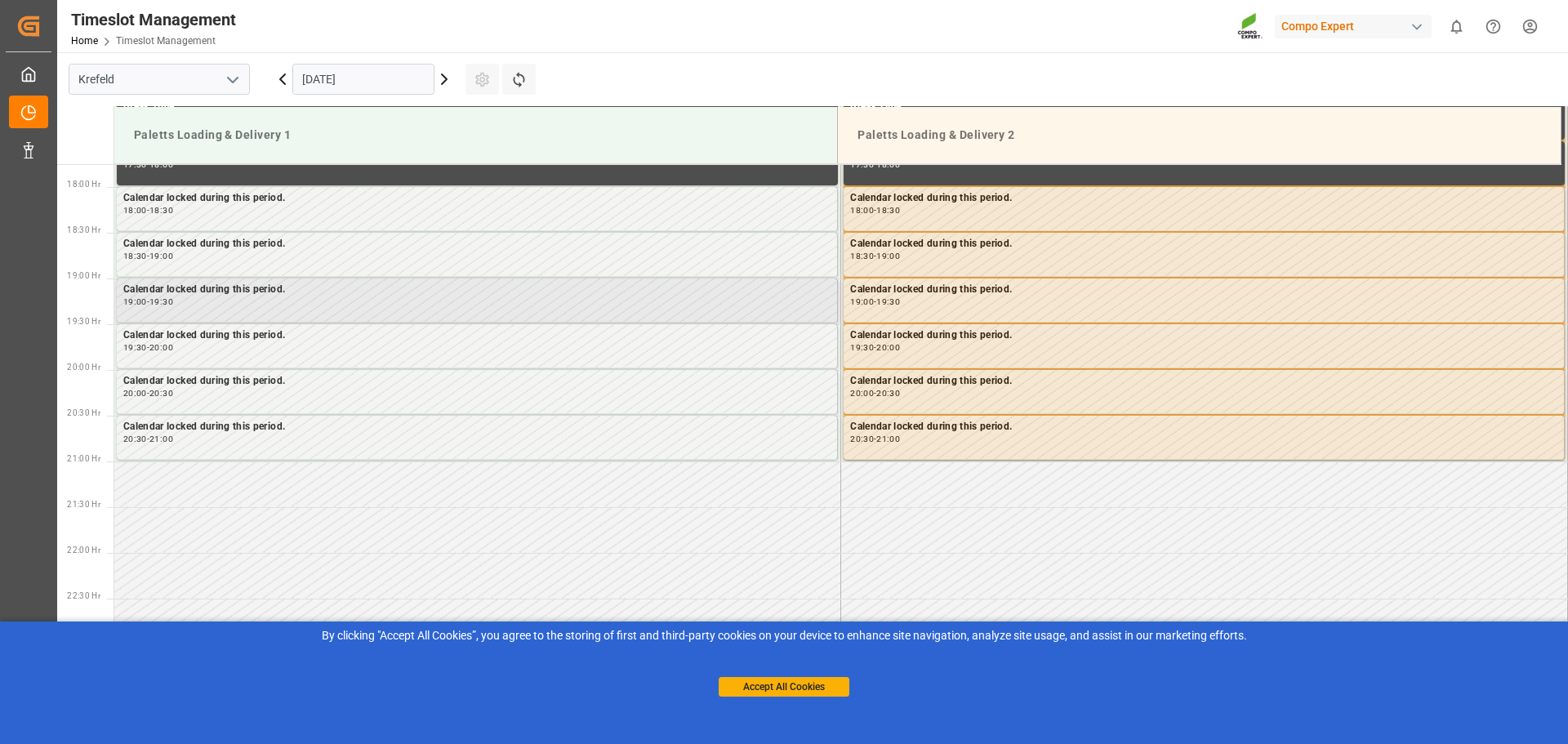
scroll to position [1626, 0]
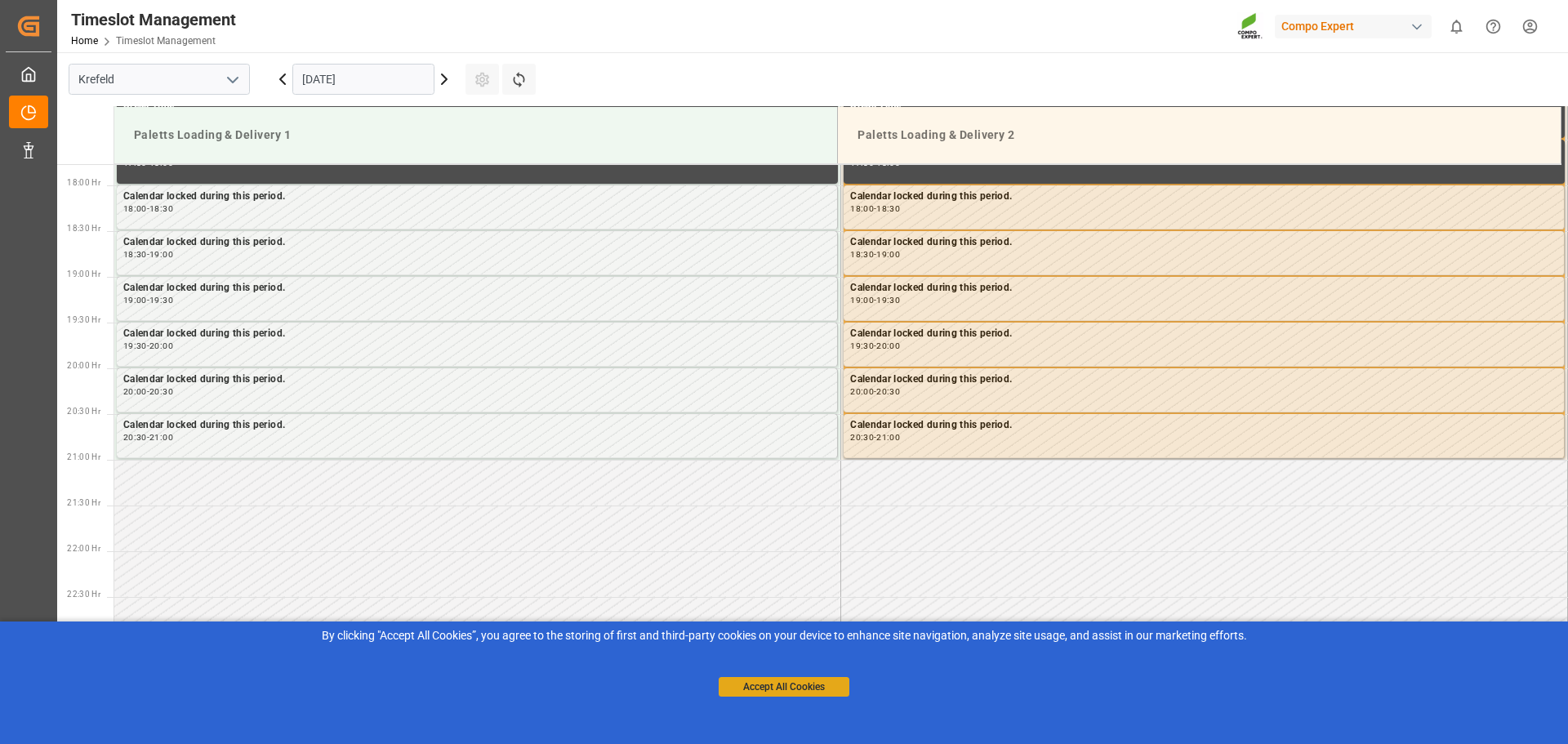
click at [743, 691] on button "Accept All Cookies" at bounding box center [784, 687] width 131 height 20
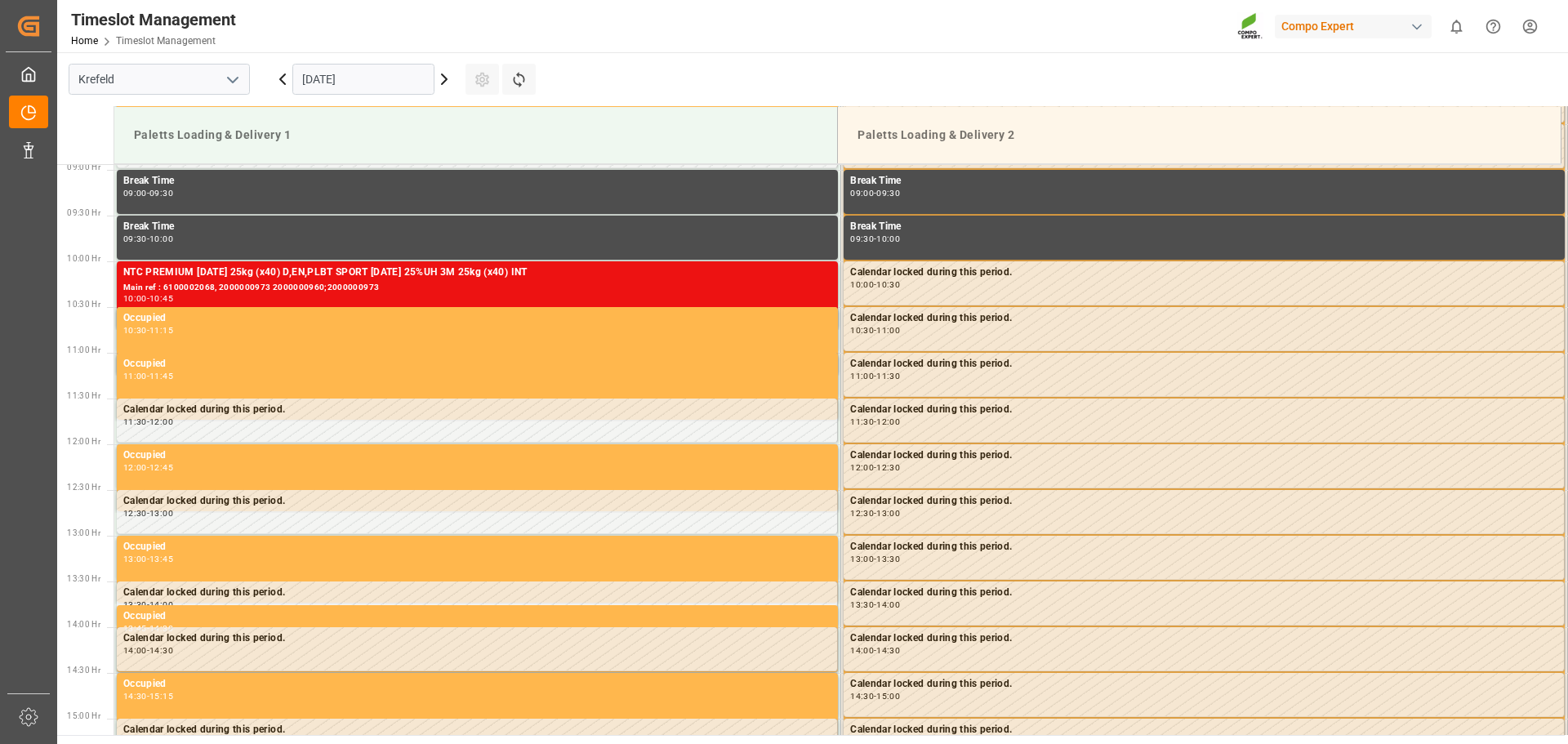
scroll to position [809, 0]
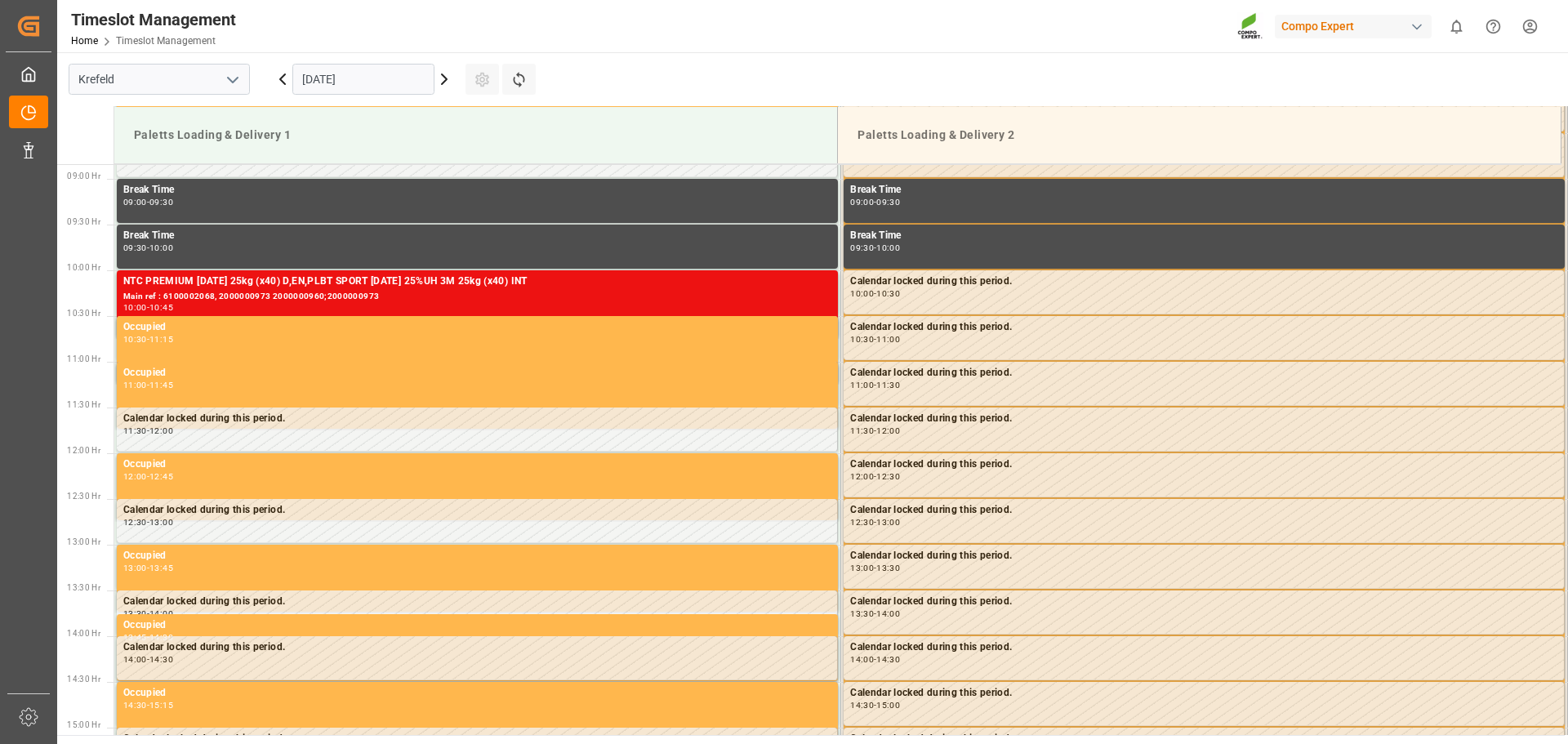
click at [447, 87] on icon at bounding box center [444, 79] width 20 height 20
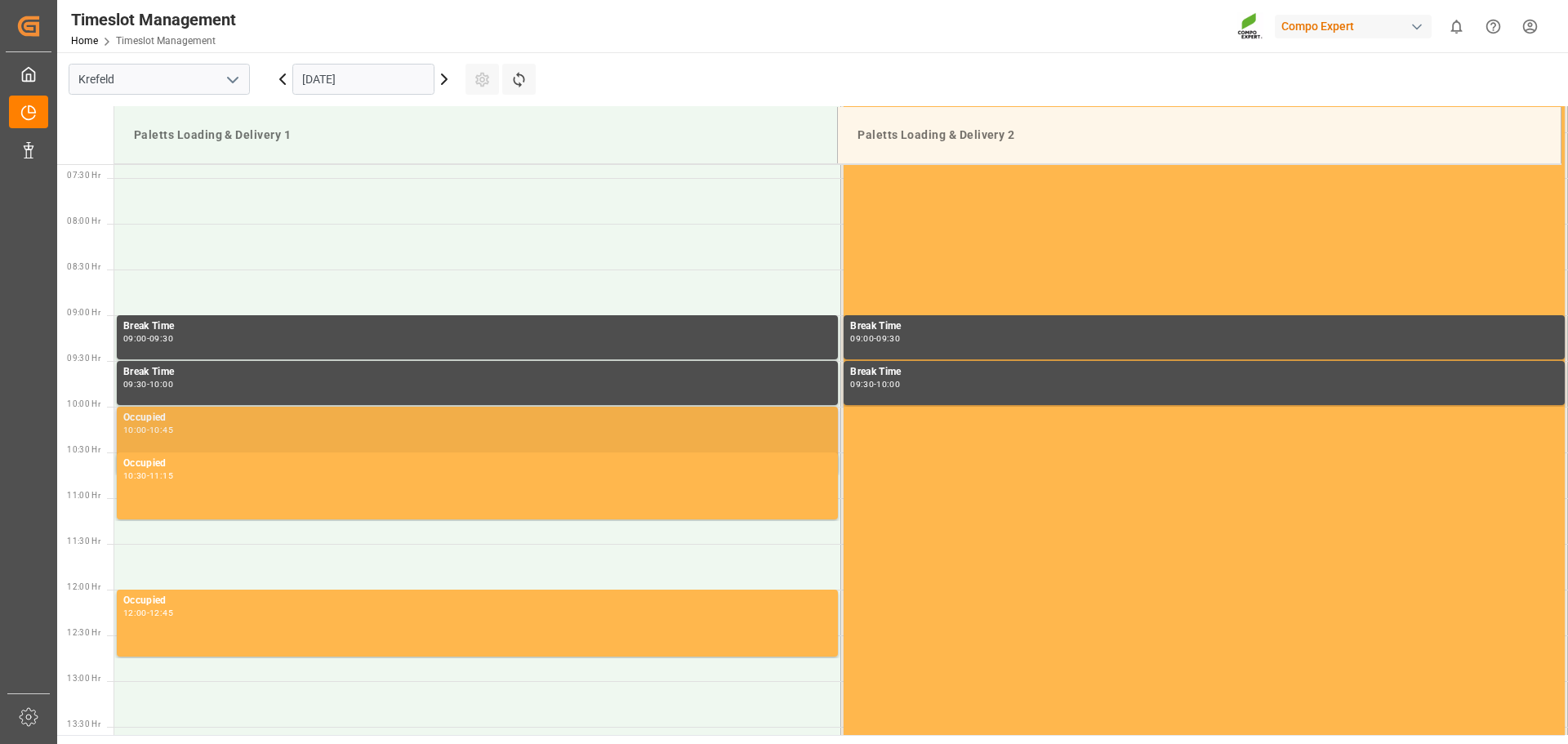
scroll to position [712, 0]
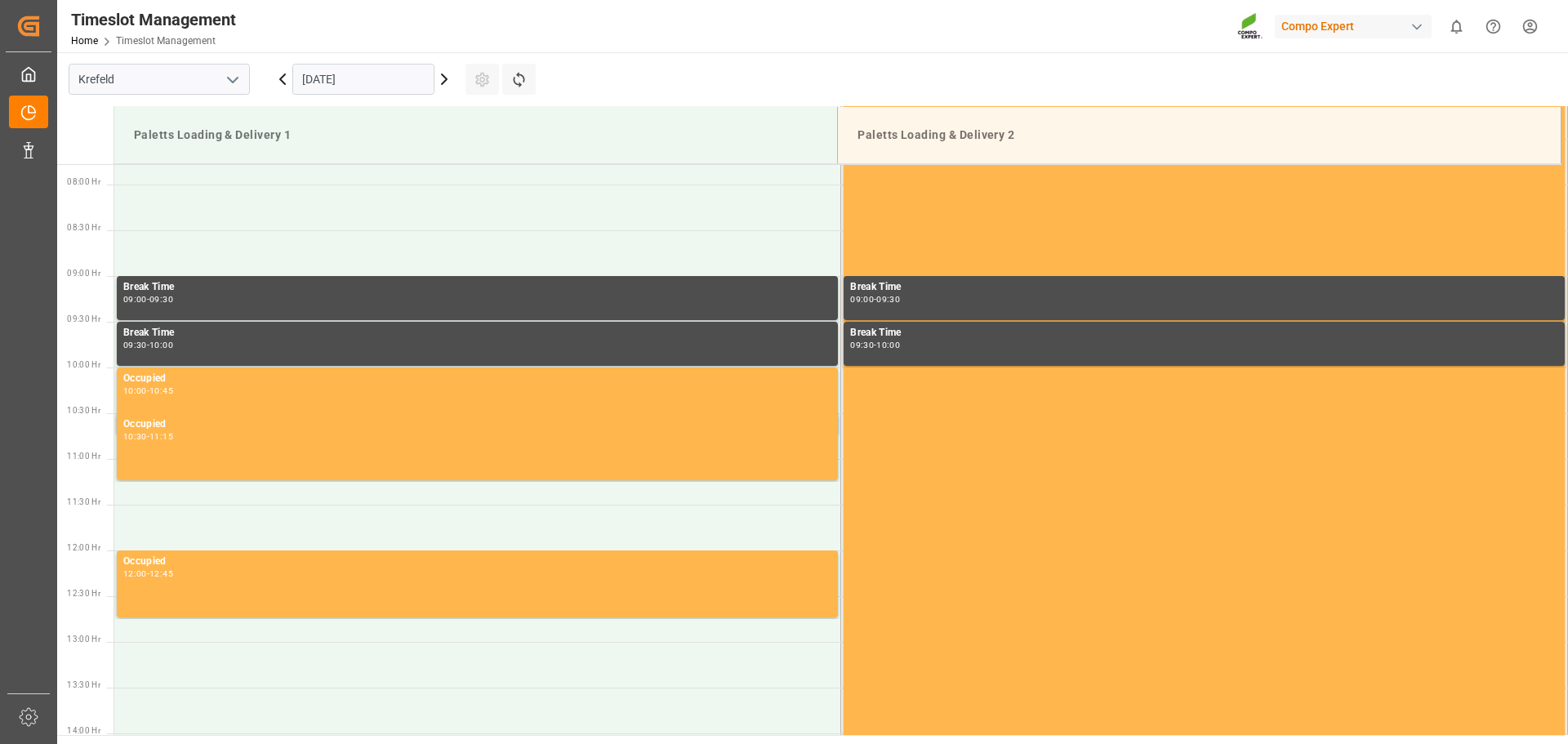
click at [285, 83] on icon at bounding box center [283, 79] width 20 height 20
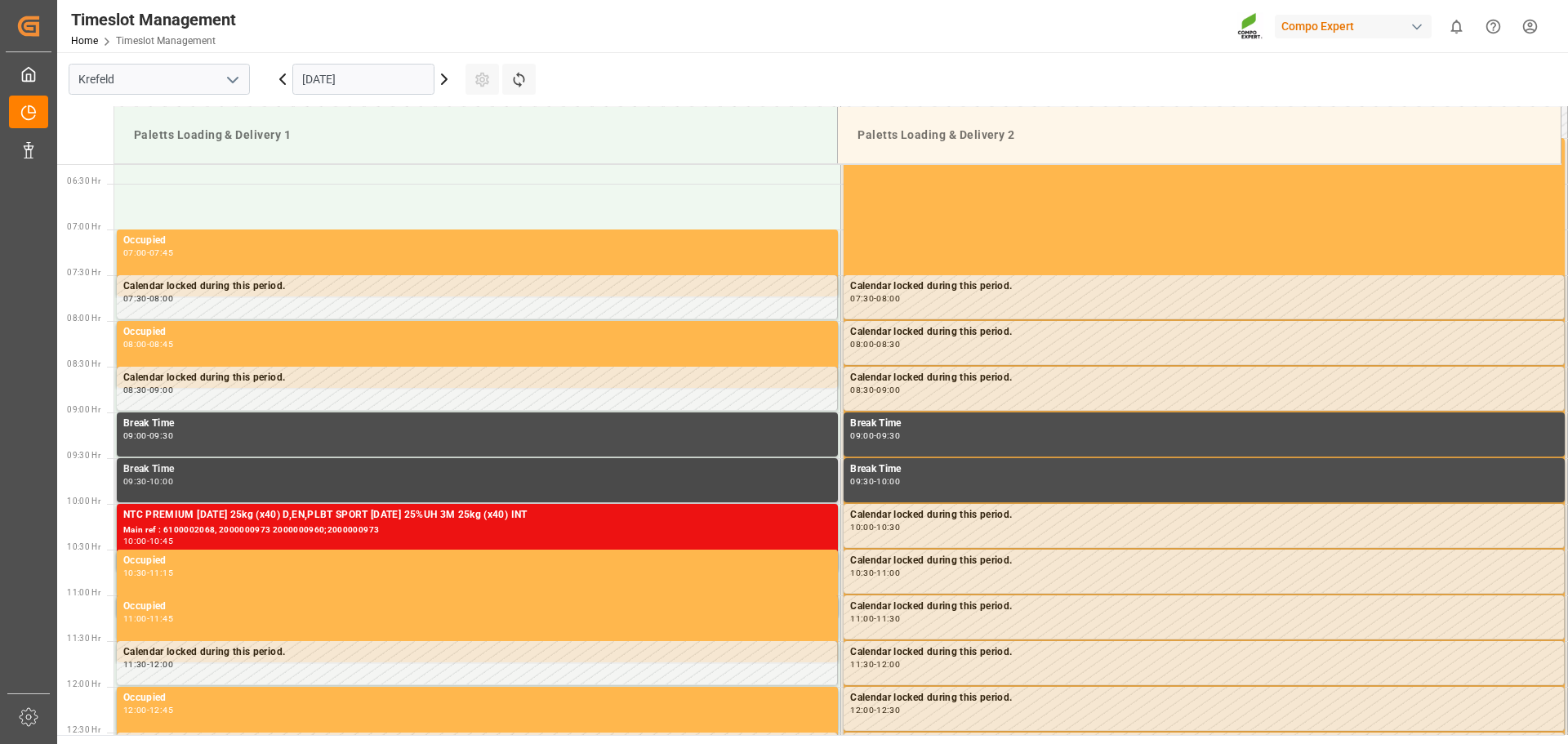
scroll to position [572, 0]
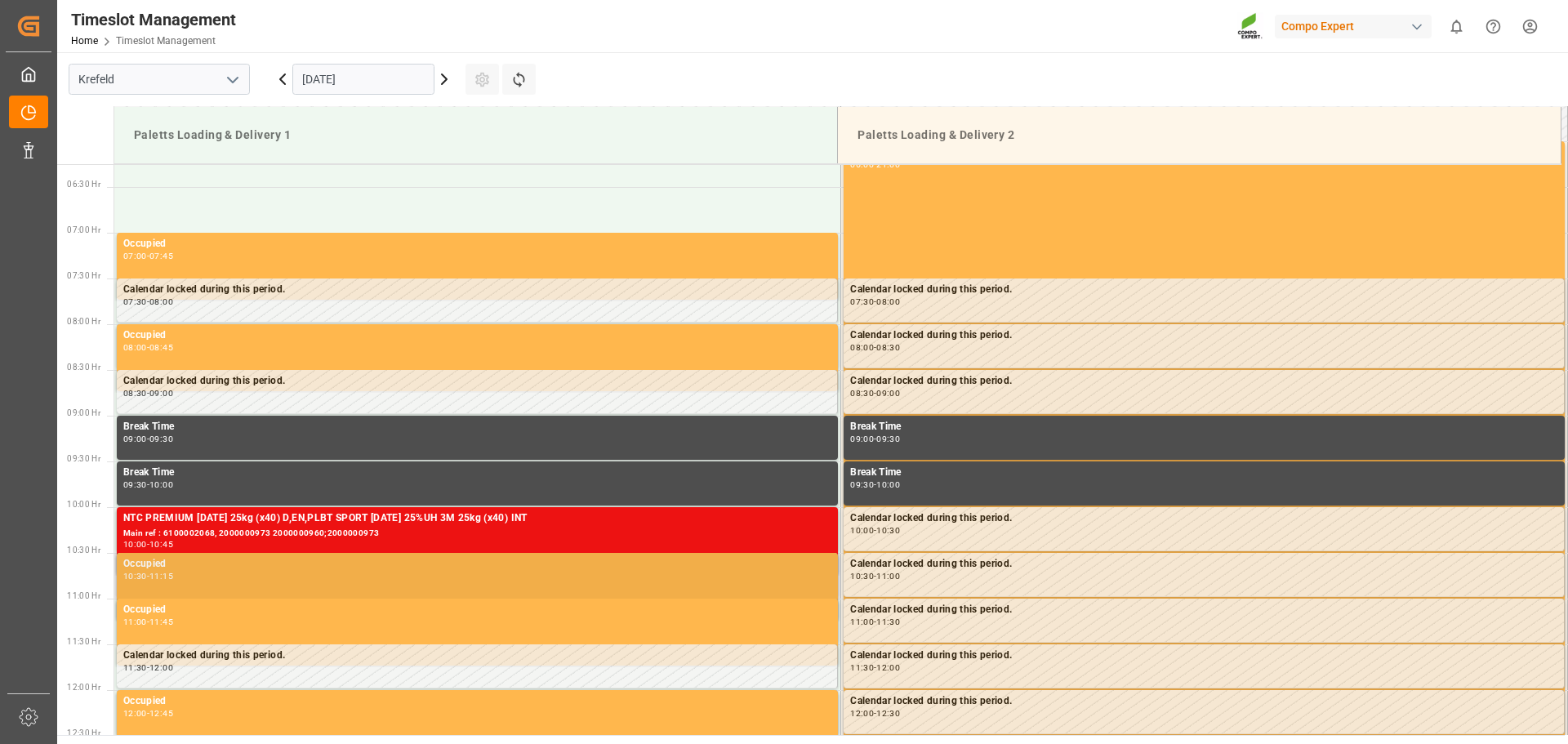
click at [649, 567] on div "Occupied" at bounding box center [476, 565] width 708 height 16
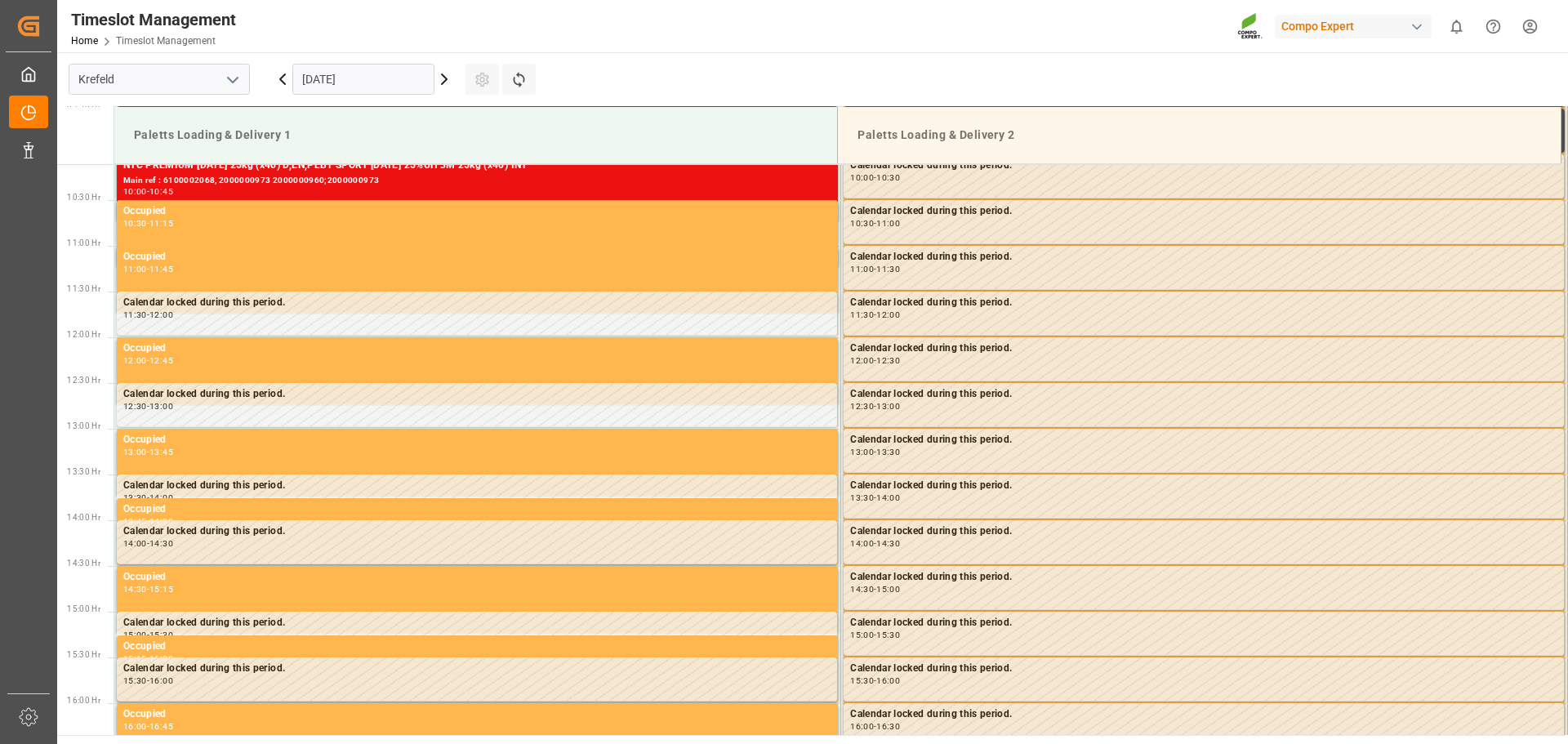
scroll to position [981, 0]
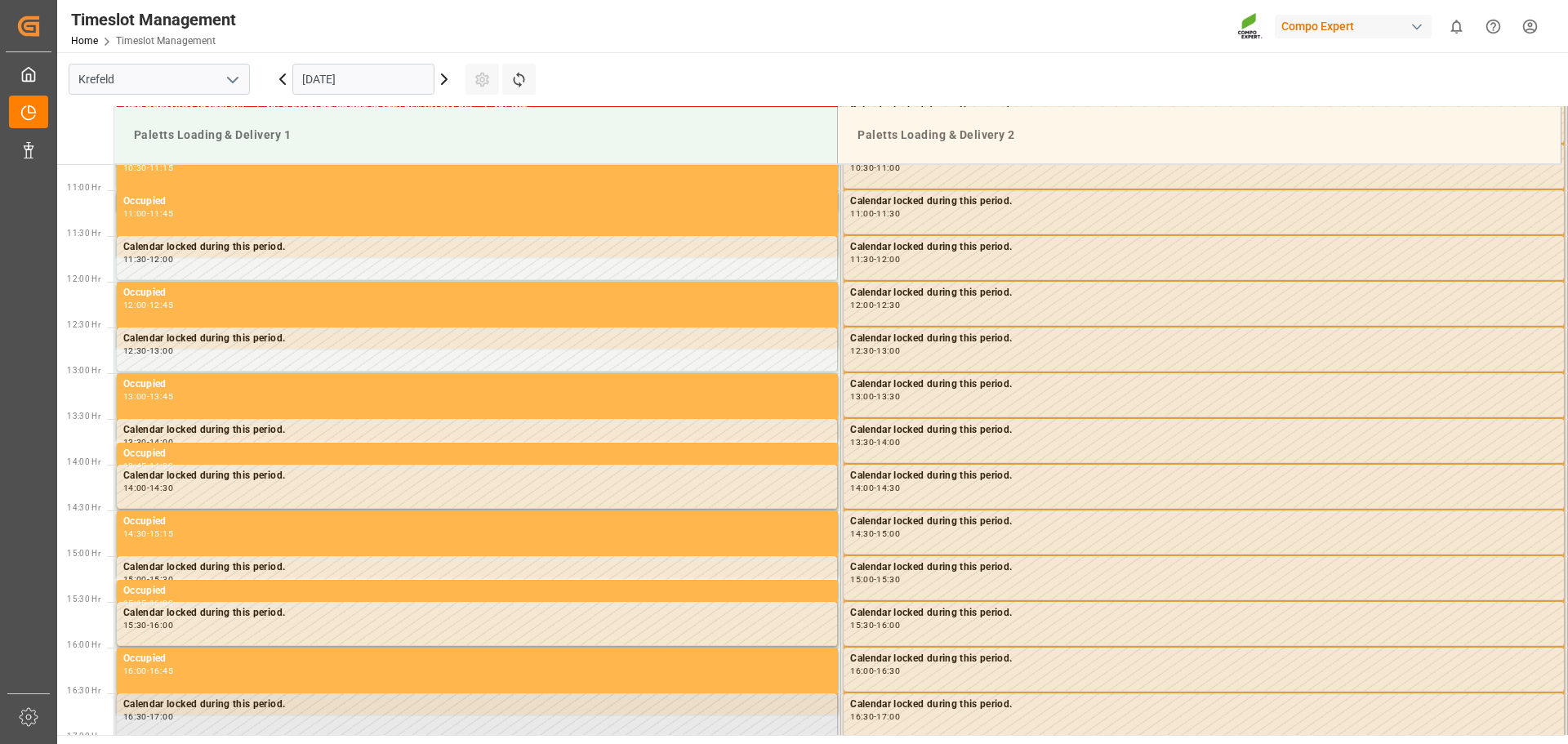
drag, startPoint x: 305, startPoint y: 546, endPoint x: 255, endPoint y: 731, distance: 191.6
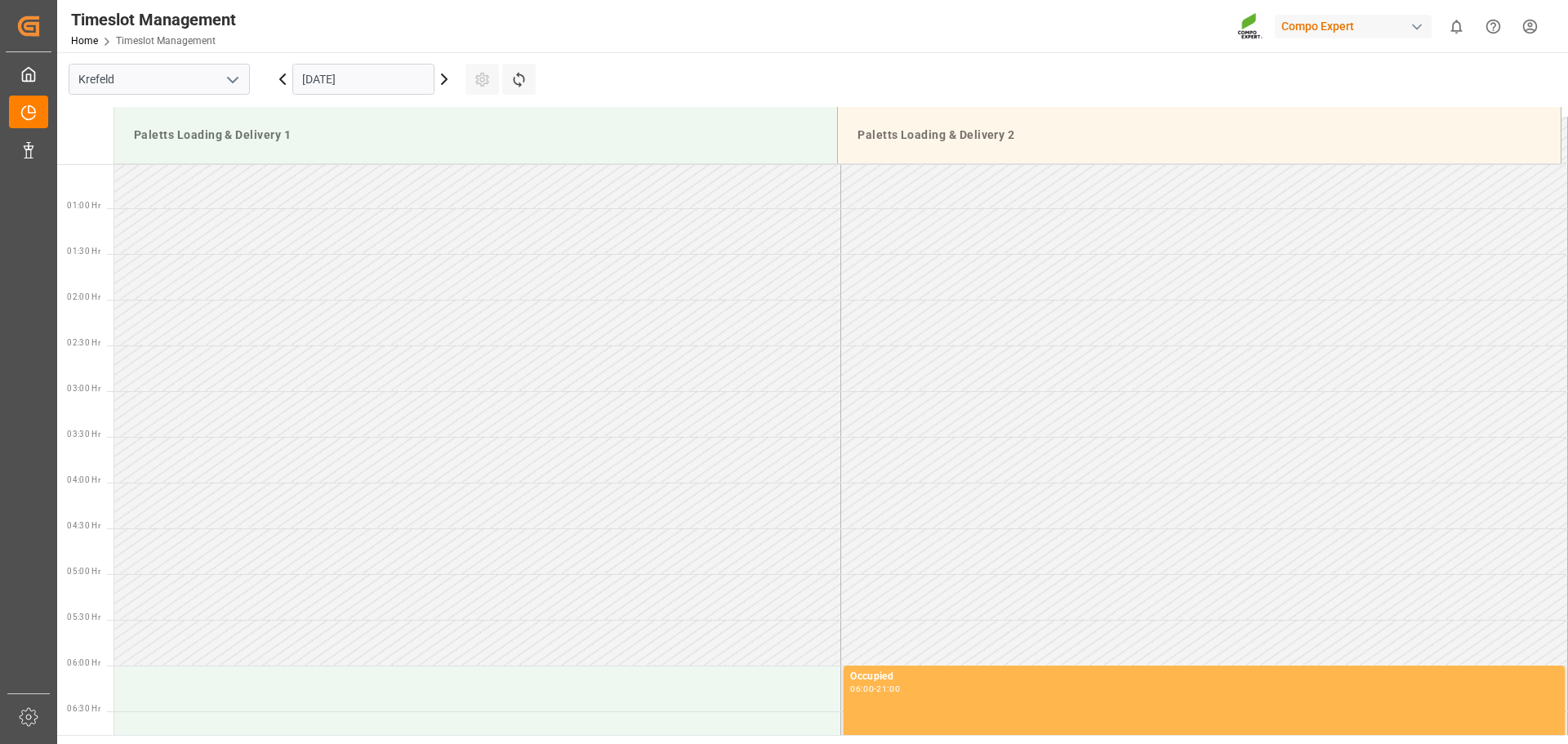
scroll to position [0, 0]
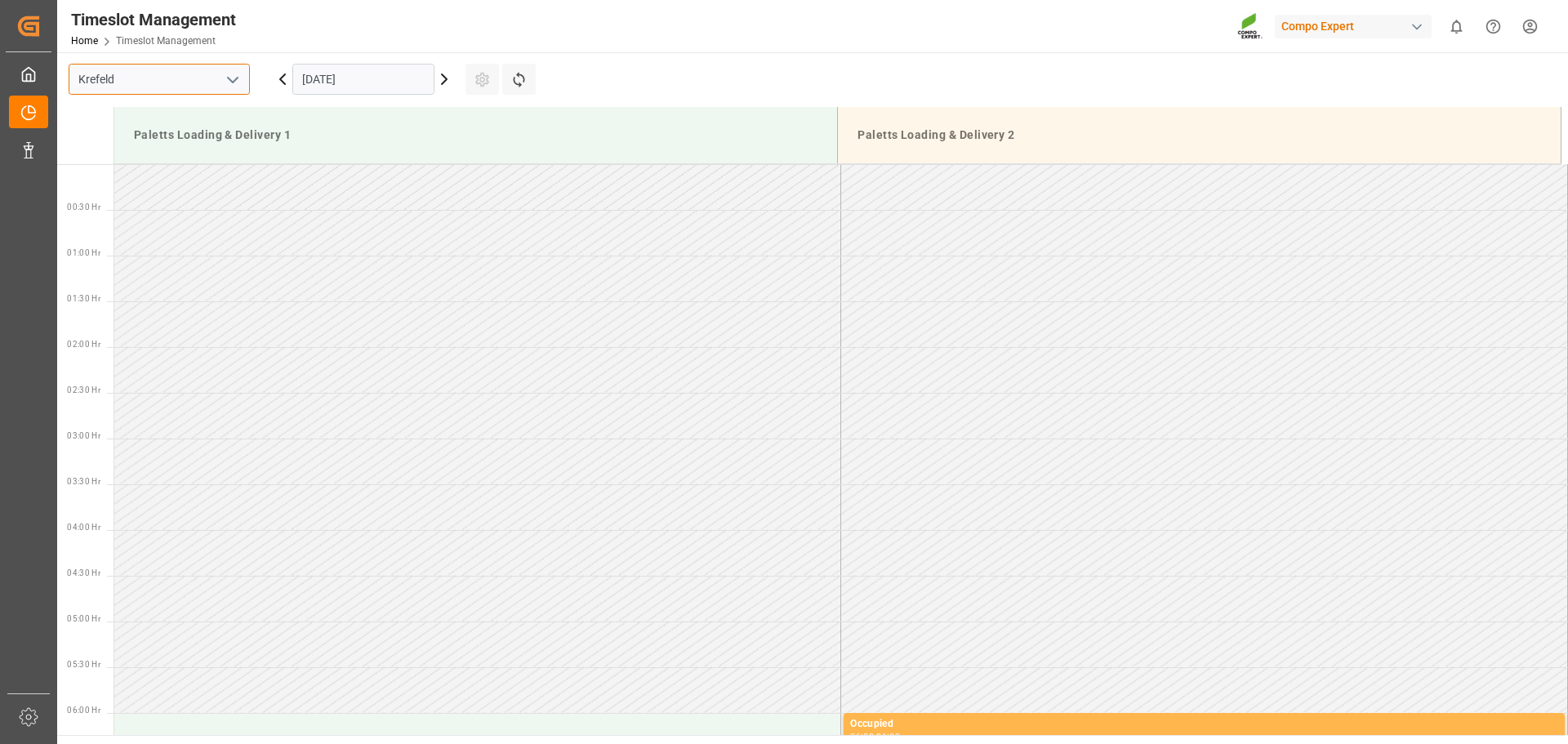
click at [144, 76] on input "Krefeld" at bounding box center [159, 79] width 181 height 31
click at [233, 74] on icon "open menu" at bounding box center [233, 80] width 20 height 20
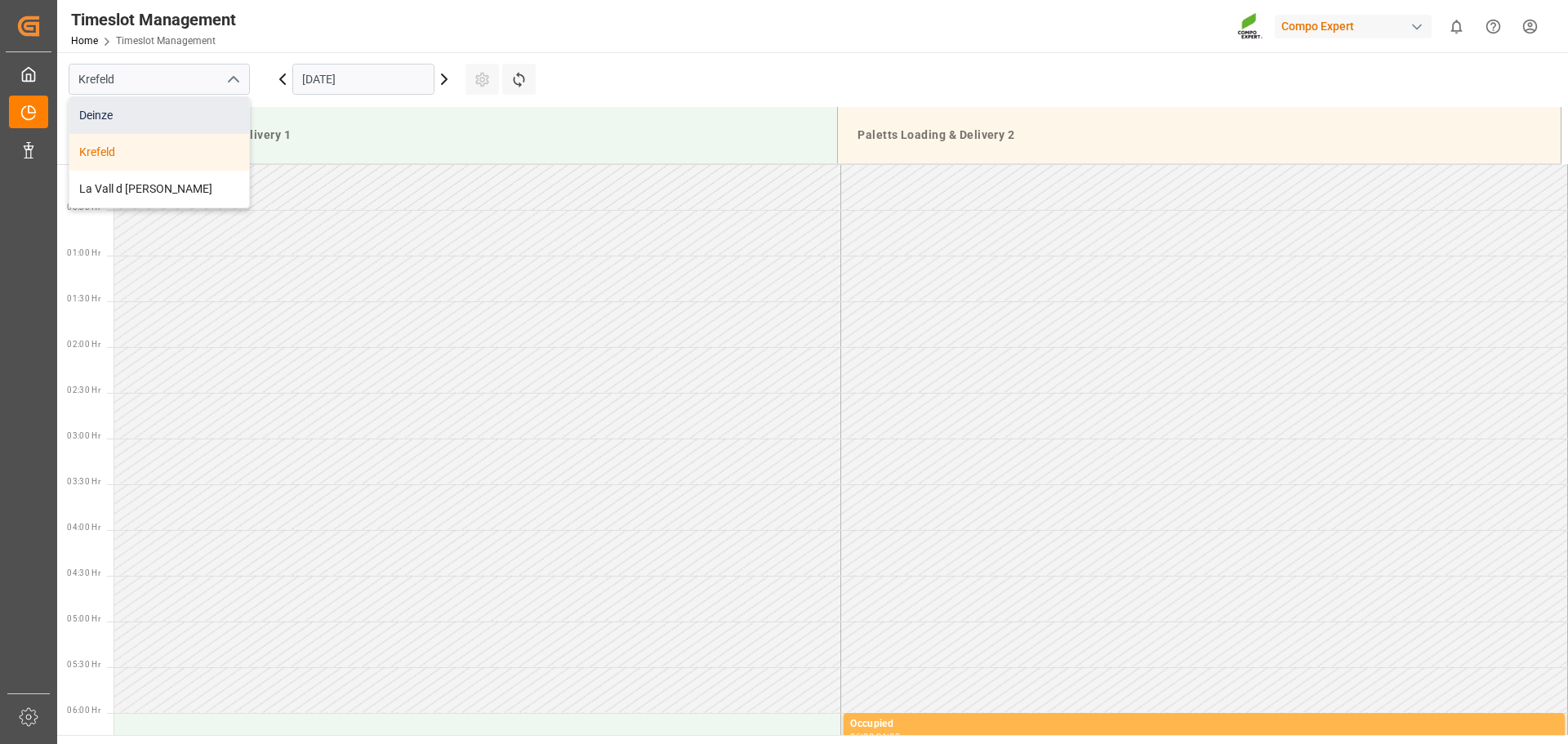
click at [203, 112] on div "Deinze" at bounding box center [159, 115] width 179 height 37
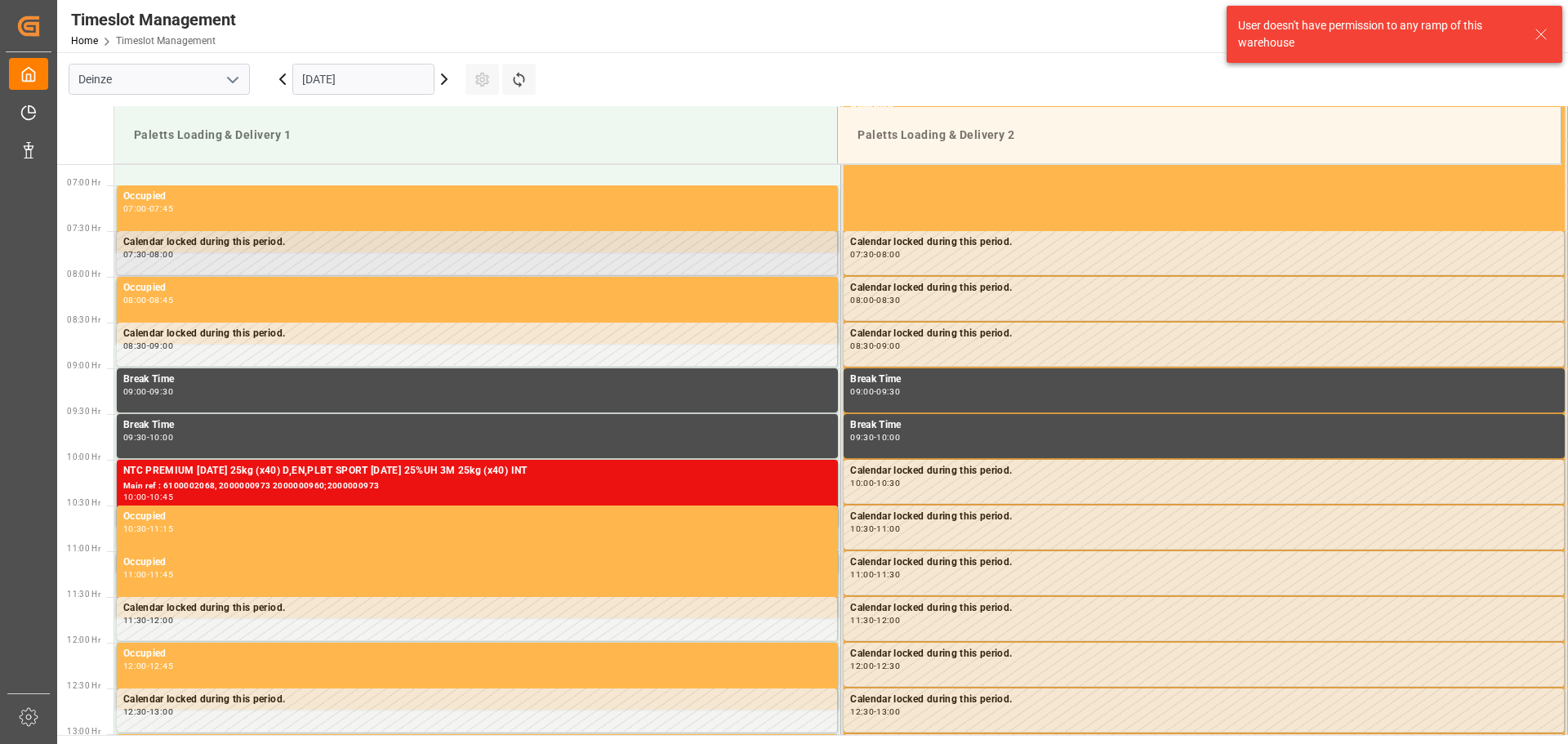
scroll to position [630, 0]
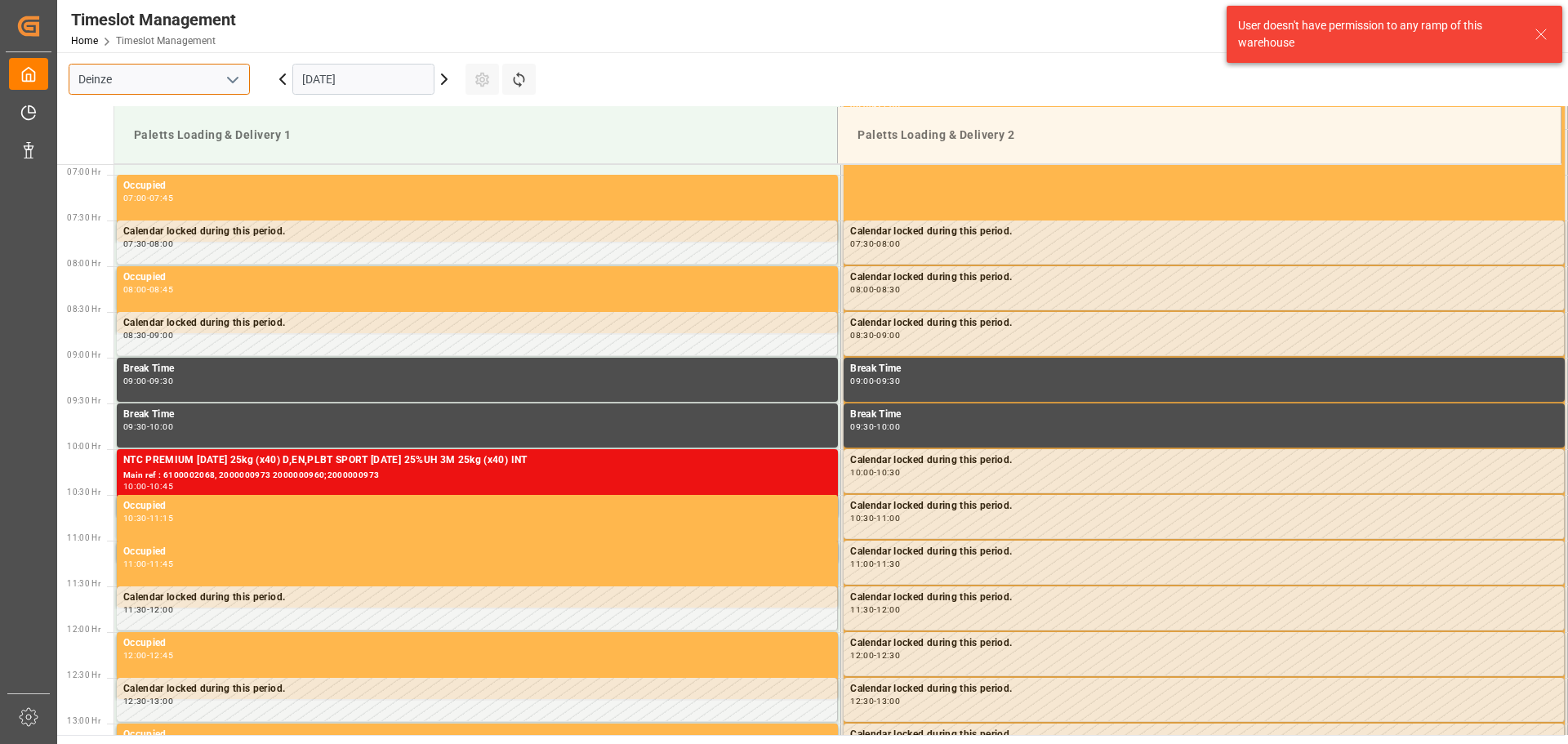
click at [174, 88] on input "Deinze" at bounding box center [159, 79] width 181 height 31
click at [233, 79] on icon "open menu" at bounding box center [233, 80] width 20 height 20
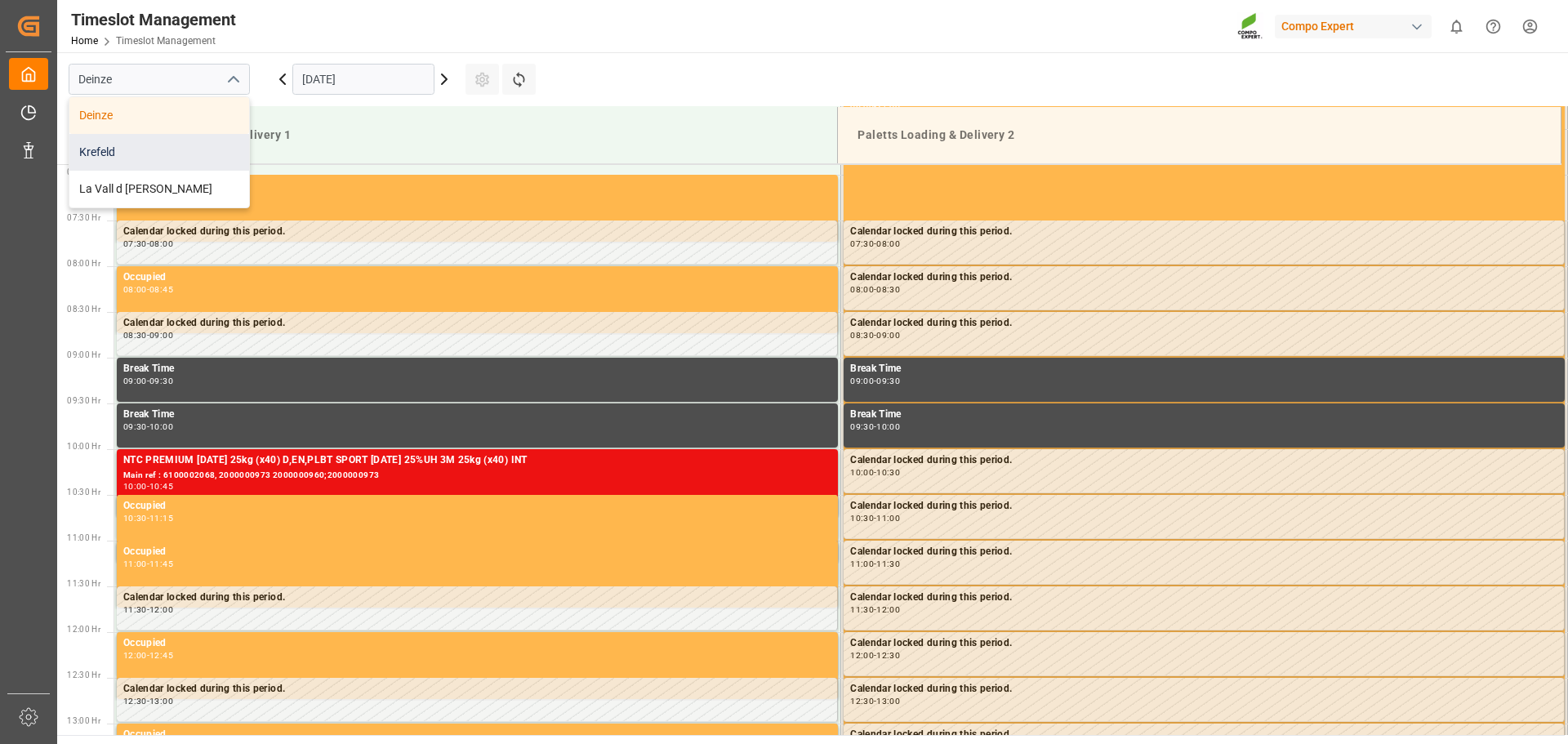
click at [200, 148] on div "Krefeld" at bounding box center [159, 152] width 179 height 37
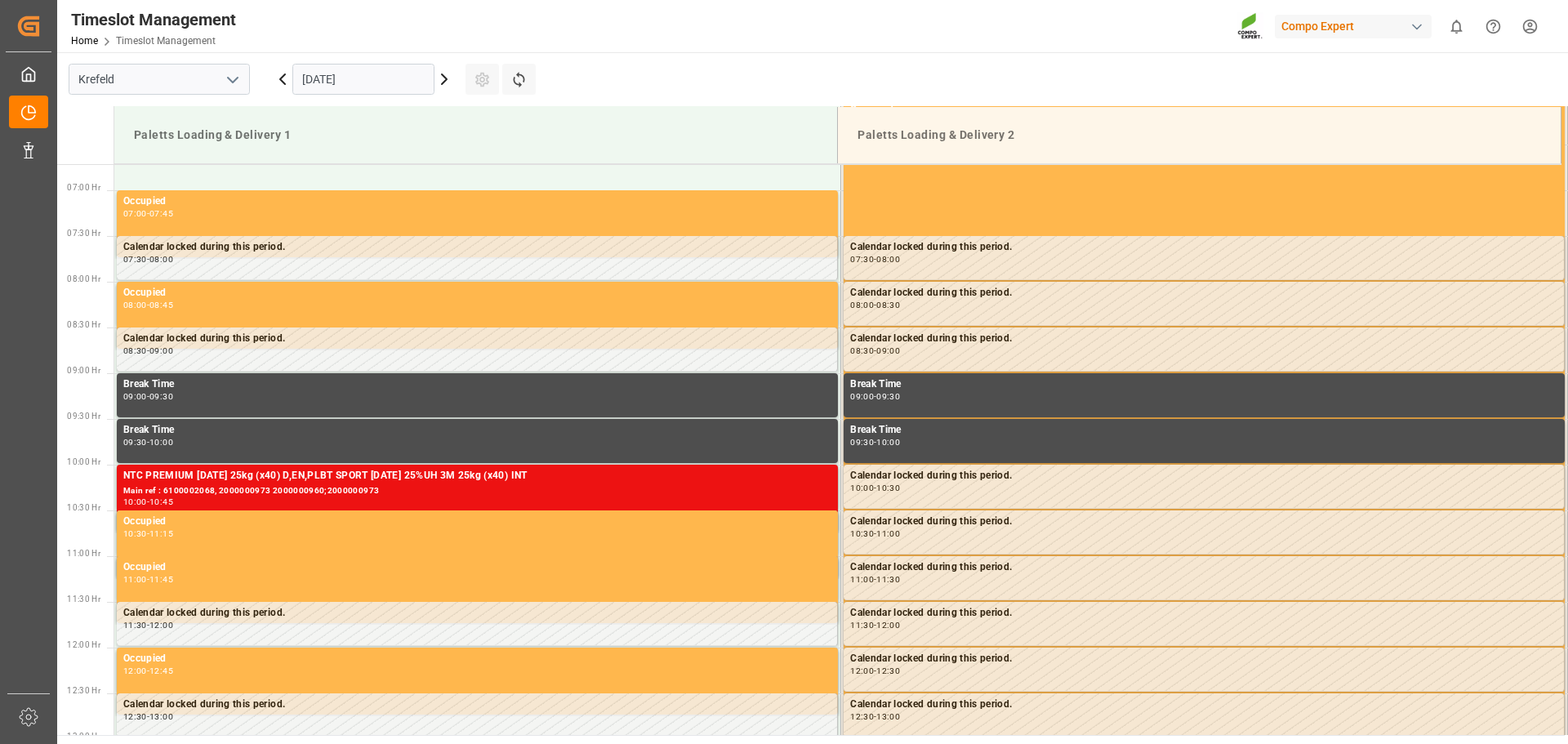
scroll to position [630, 0]
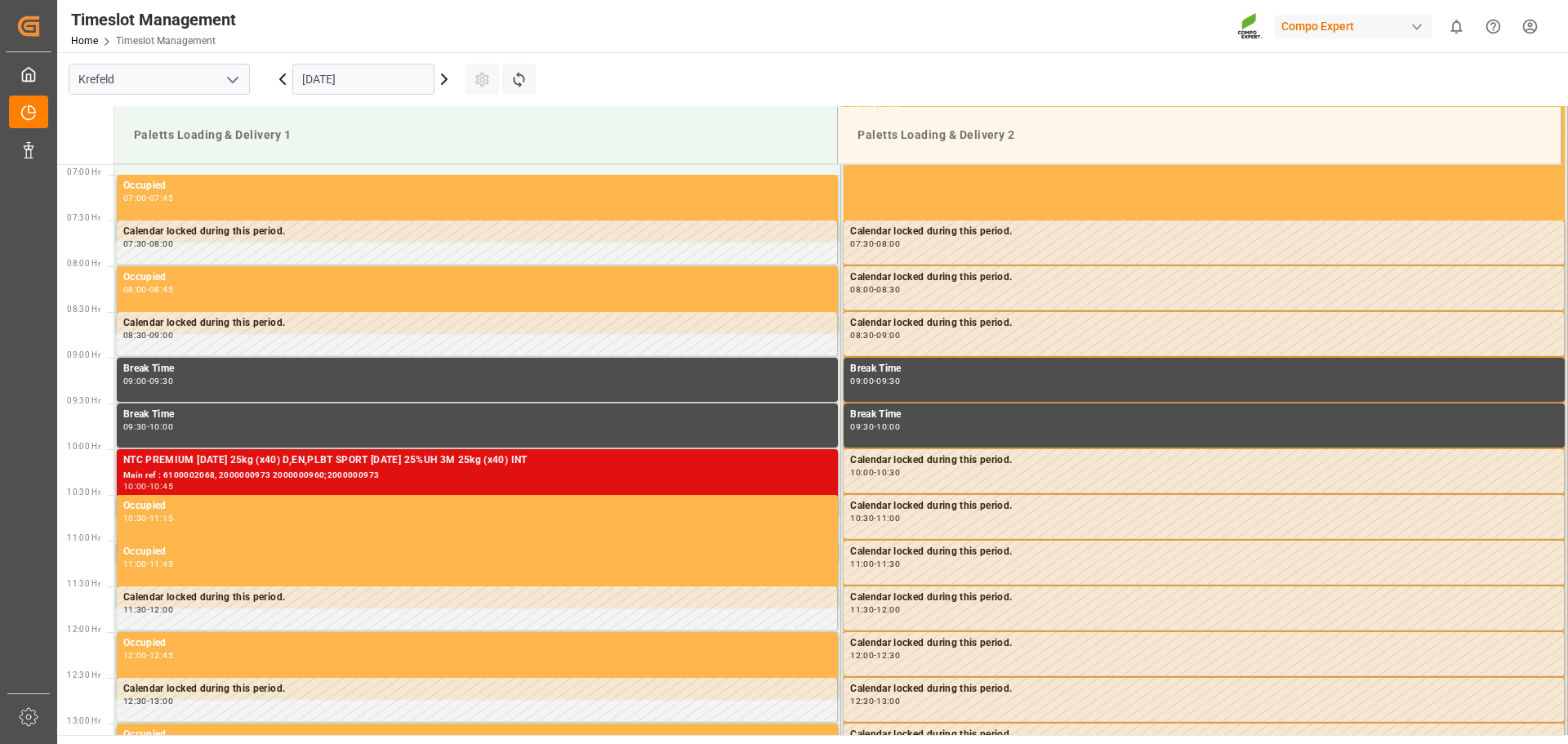
click at [673, 486] on div "10:00 - 10:45" at bounding box center [476, 487] width 708 height 9
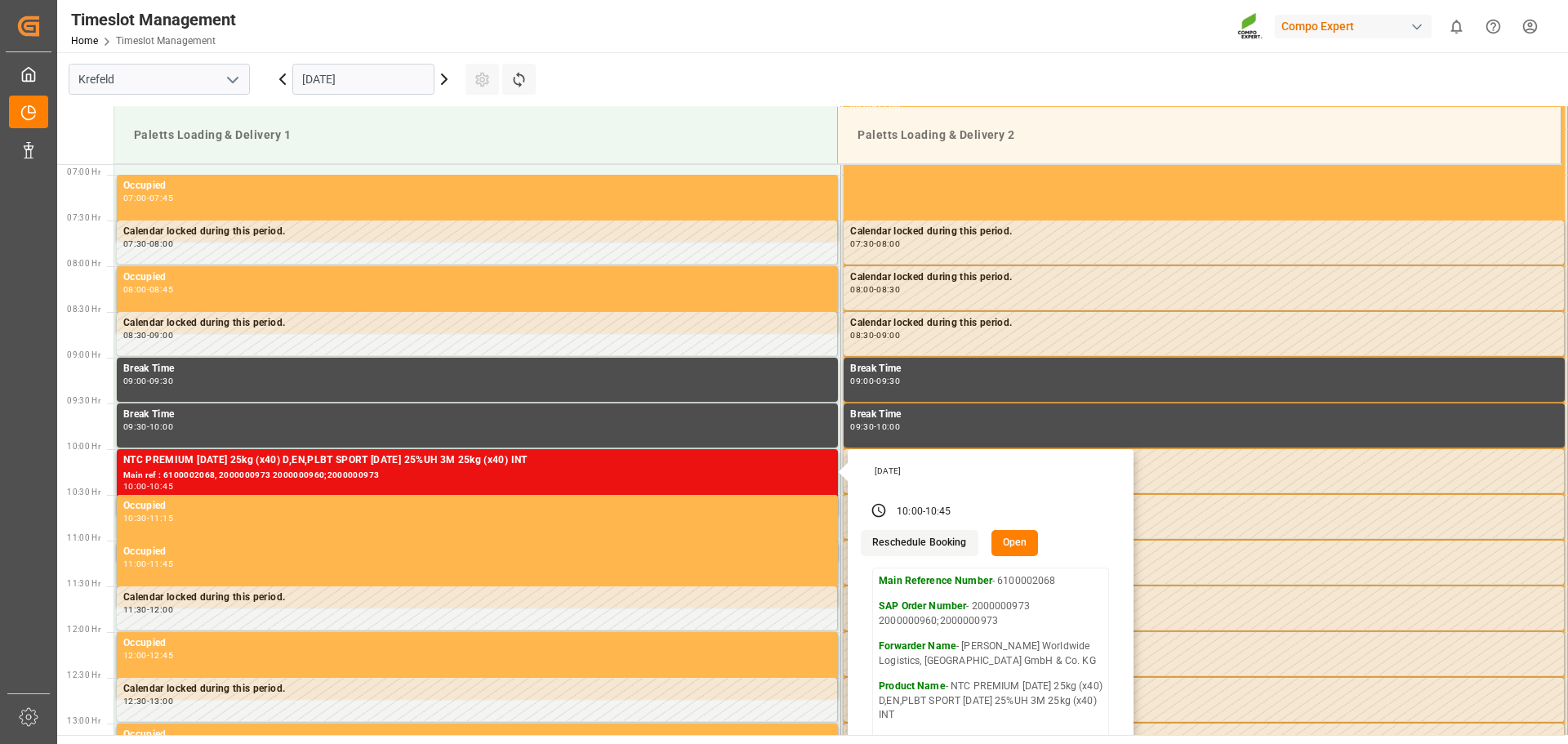
click at [701, 61] on main "[GEOGRAPHIC_DATA] [DATE] Settings Refresh Time Slots Paletts Loading & Delivery…" at bounding box center [811, 393] width 1508 height 683
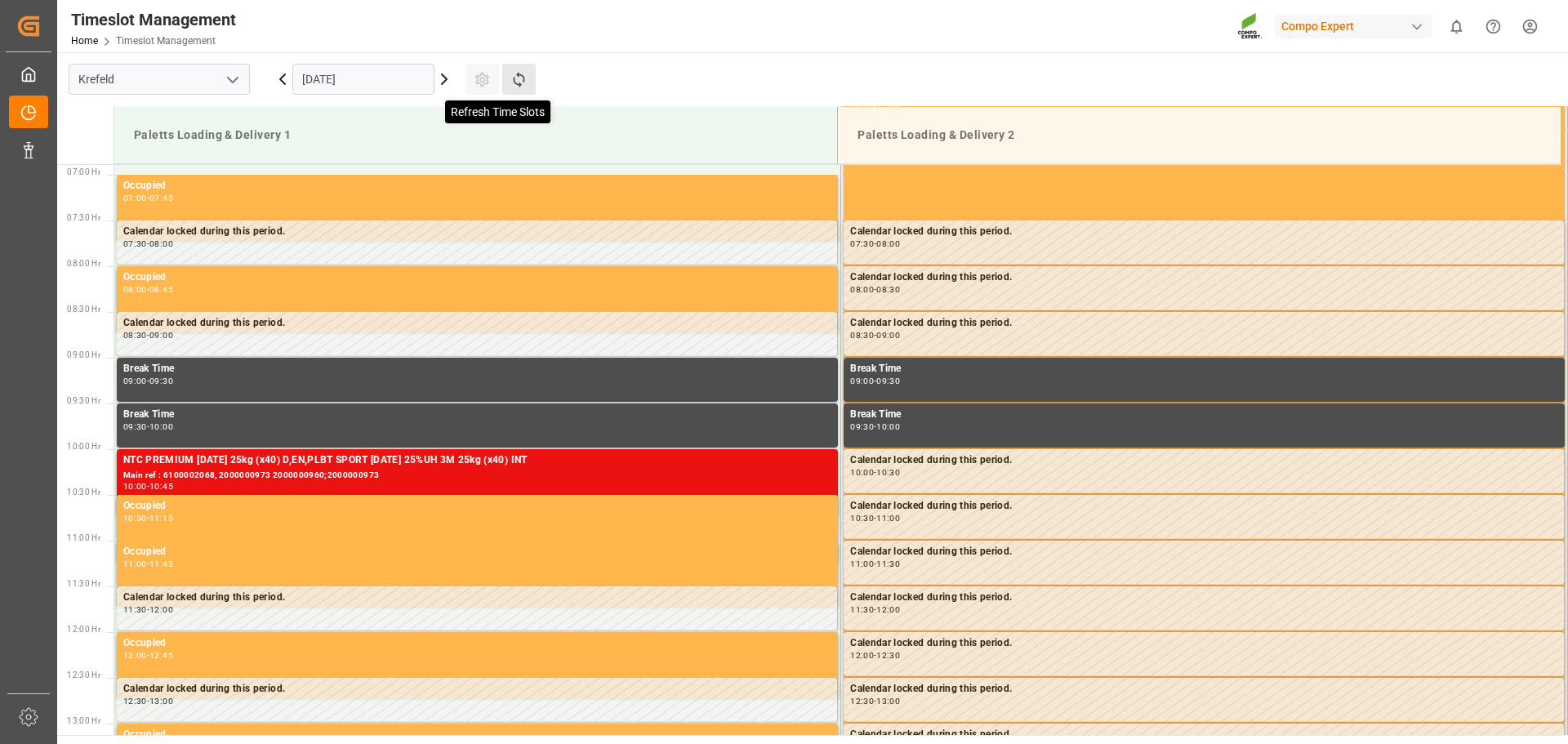
click at [510, 87] on icon at bounding box center [518, 79] width 17 height 17
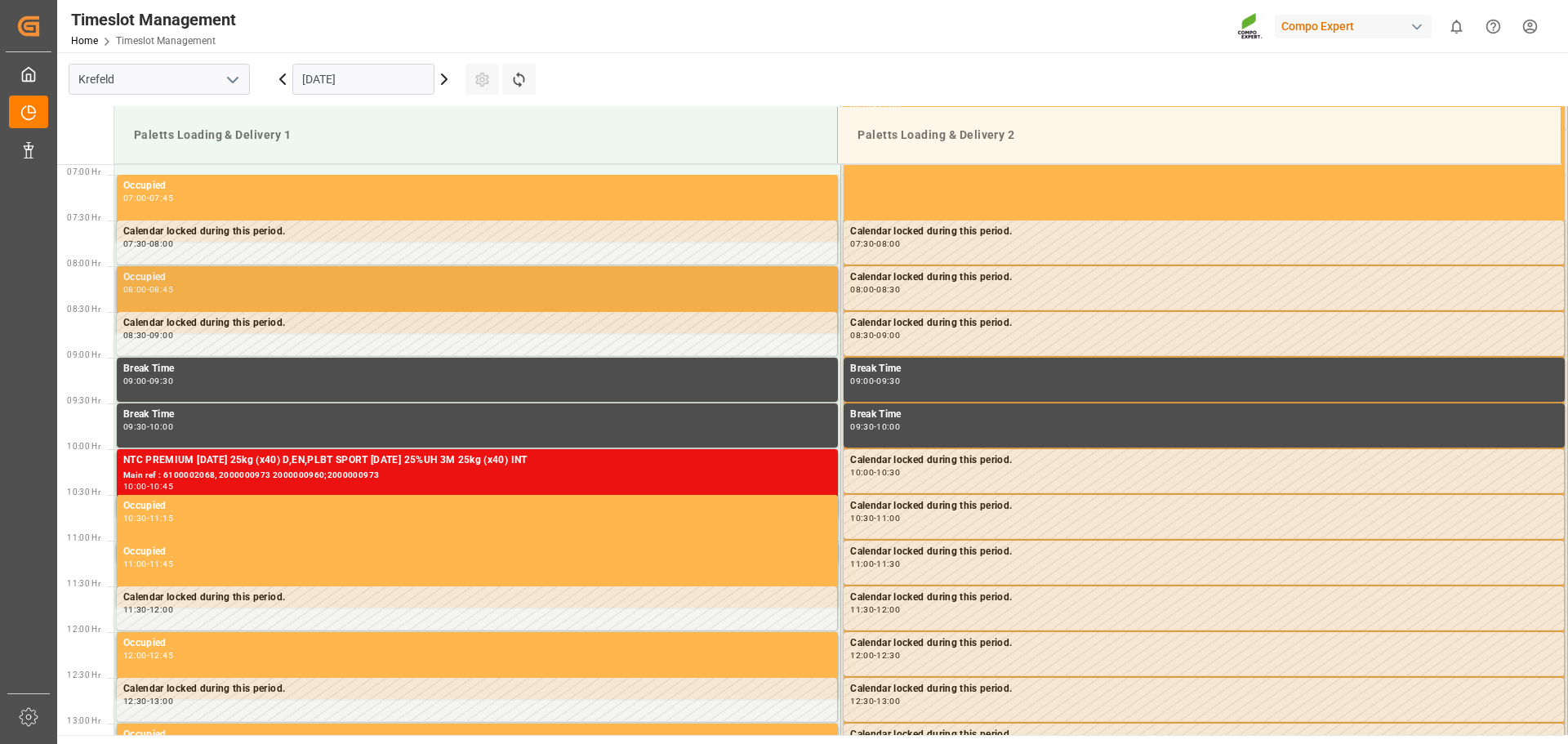
click at [351, 291] on div "08:00 - 08:45" at bounding box center [476, 291] width 708 height 9
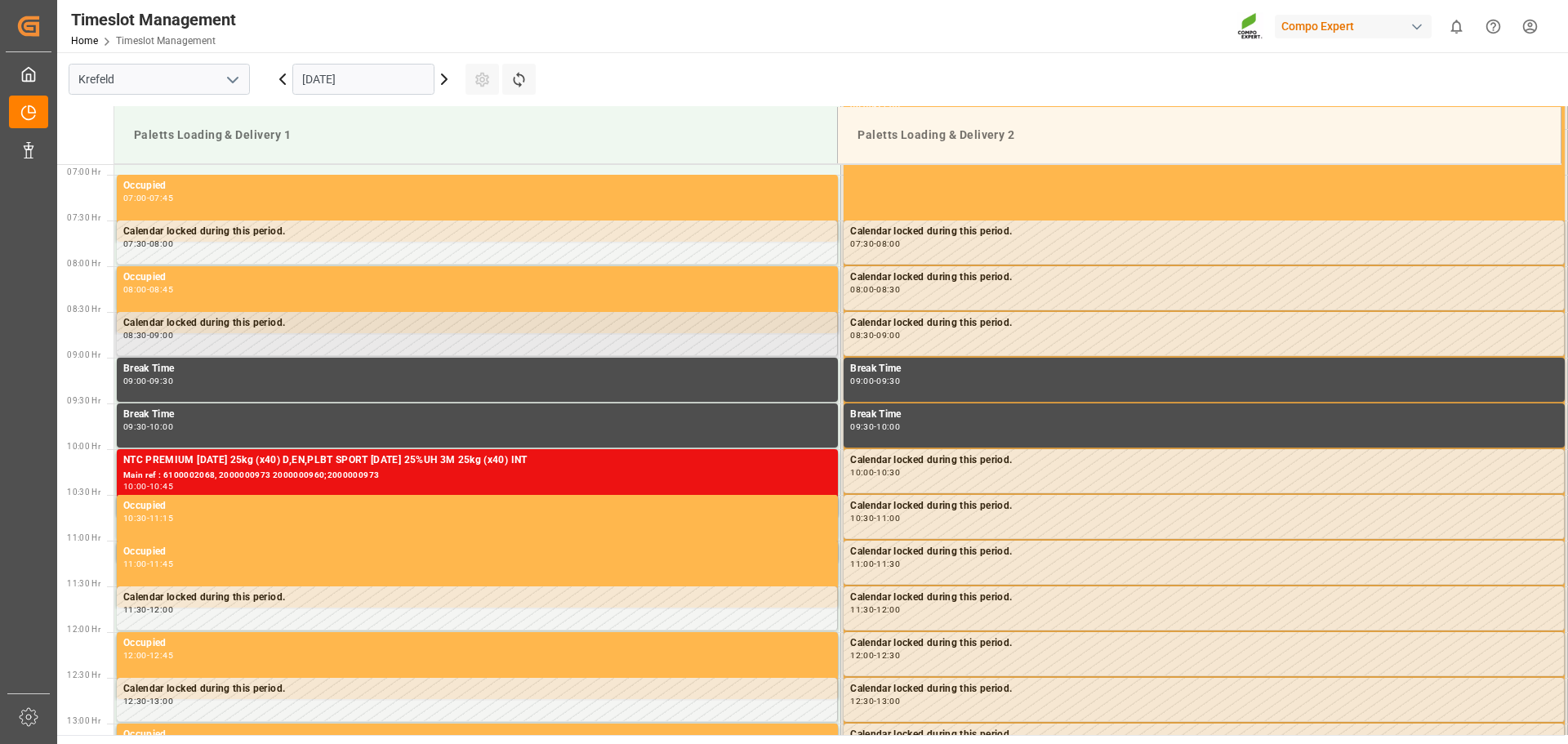
click at [331, 325] on div "Calendar locked during this period." at bounding box center [476, 323] width 707 height 16
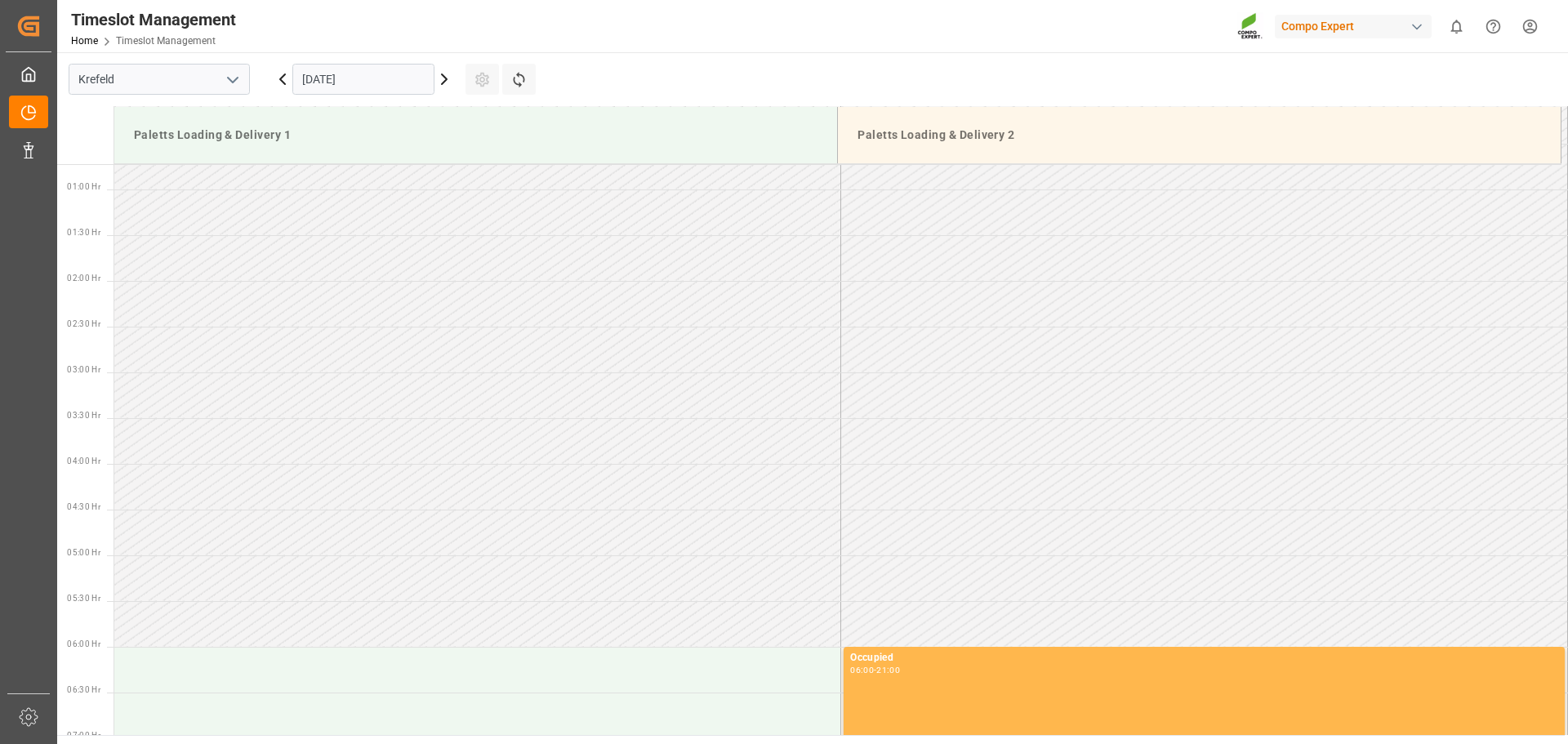
scroll to position [0, 0]
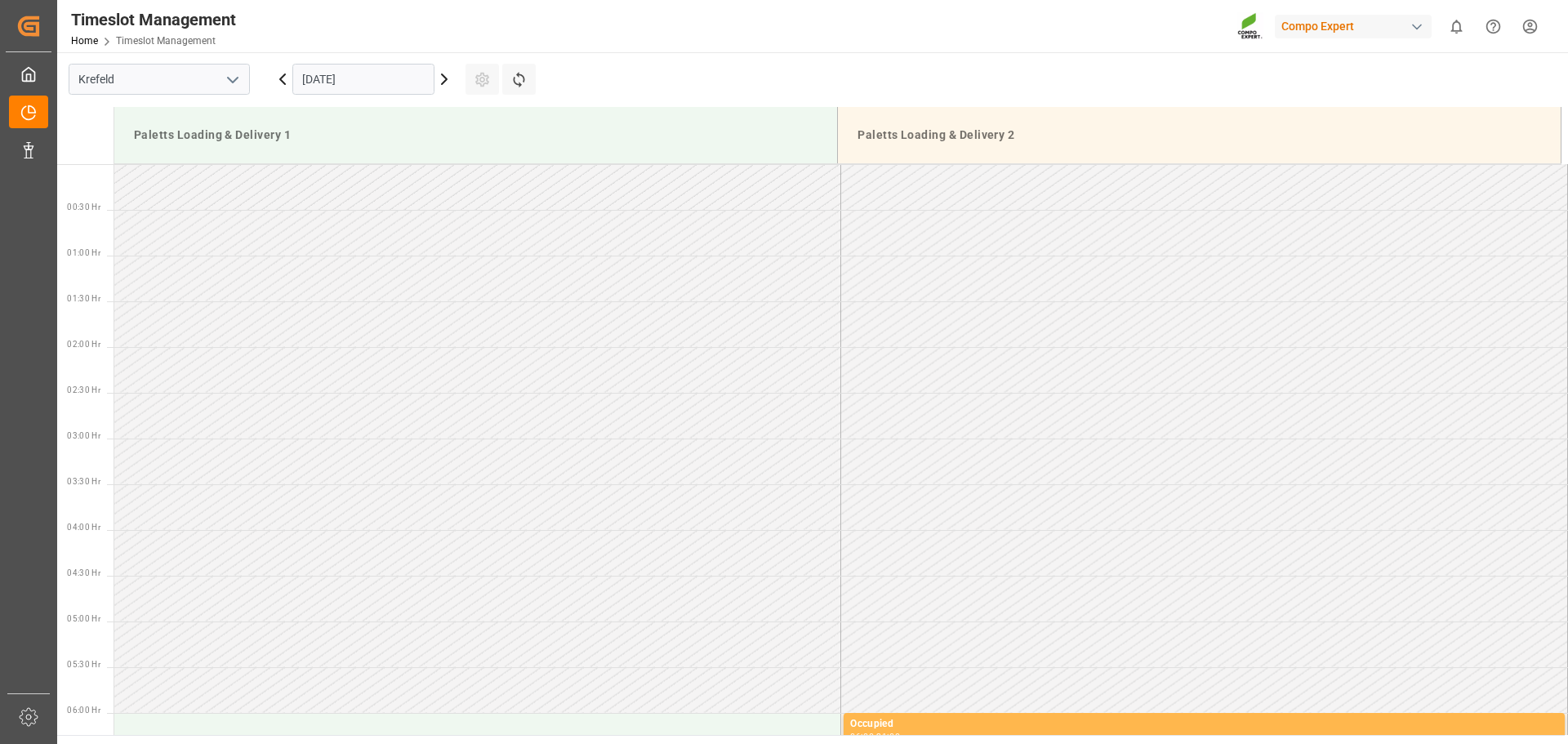
click at [281, 79] on icon at bounding box center [282, 79] width 4 height 10
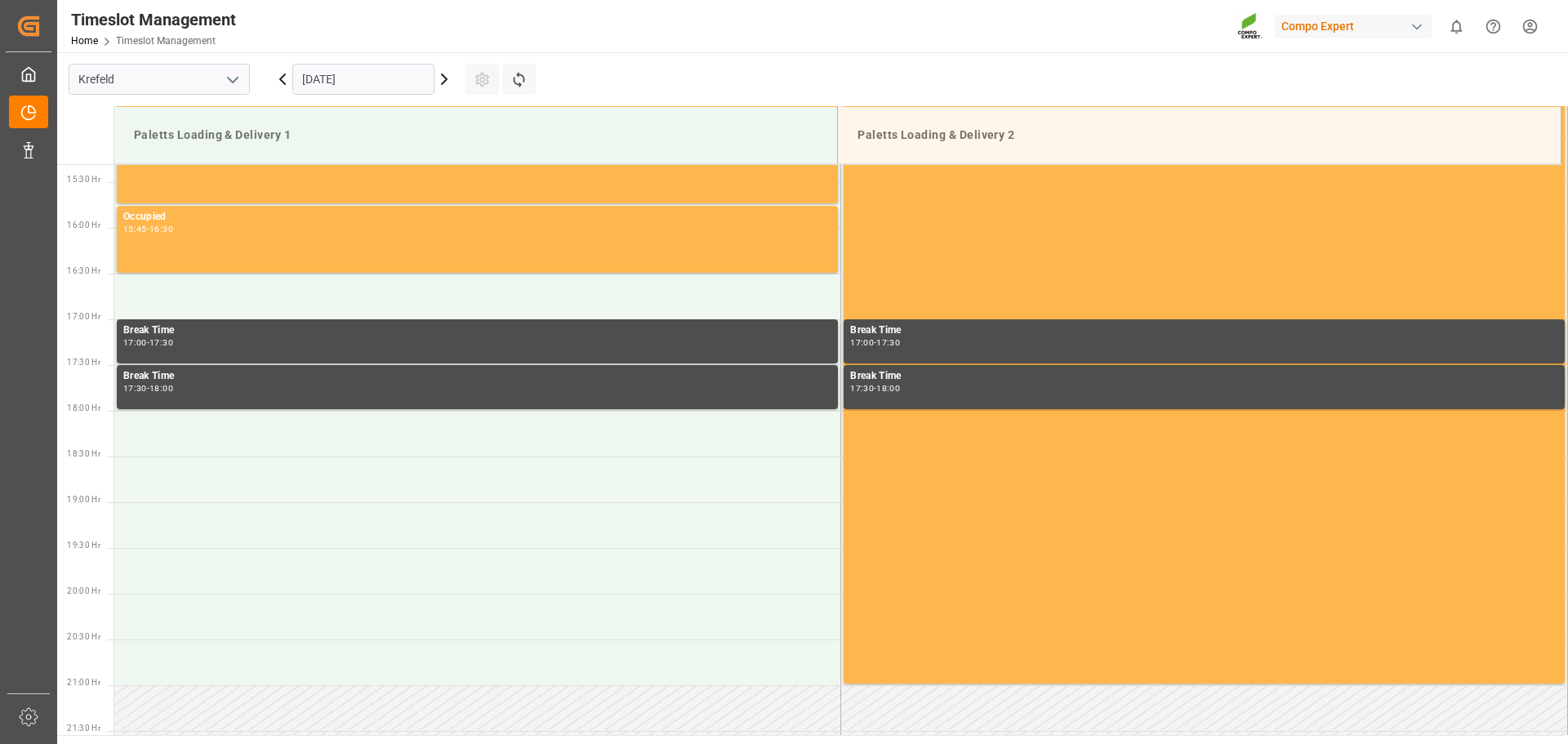
scroll to position [1256, 0]
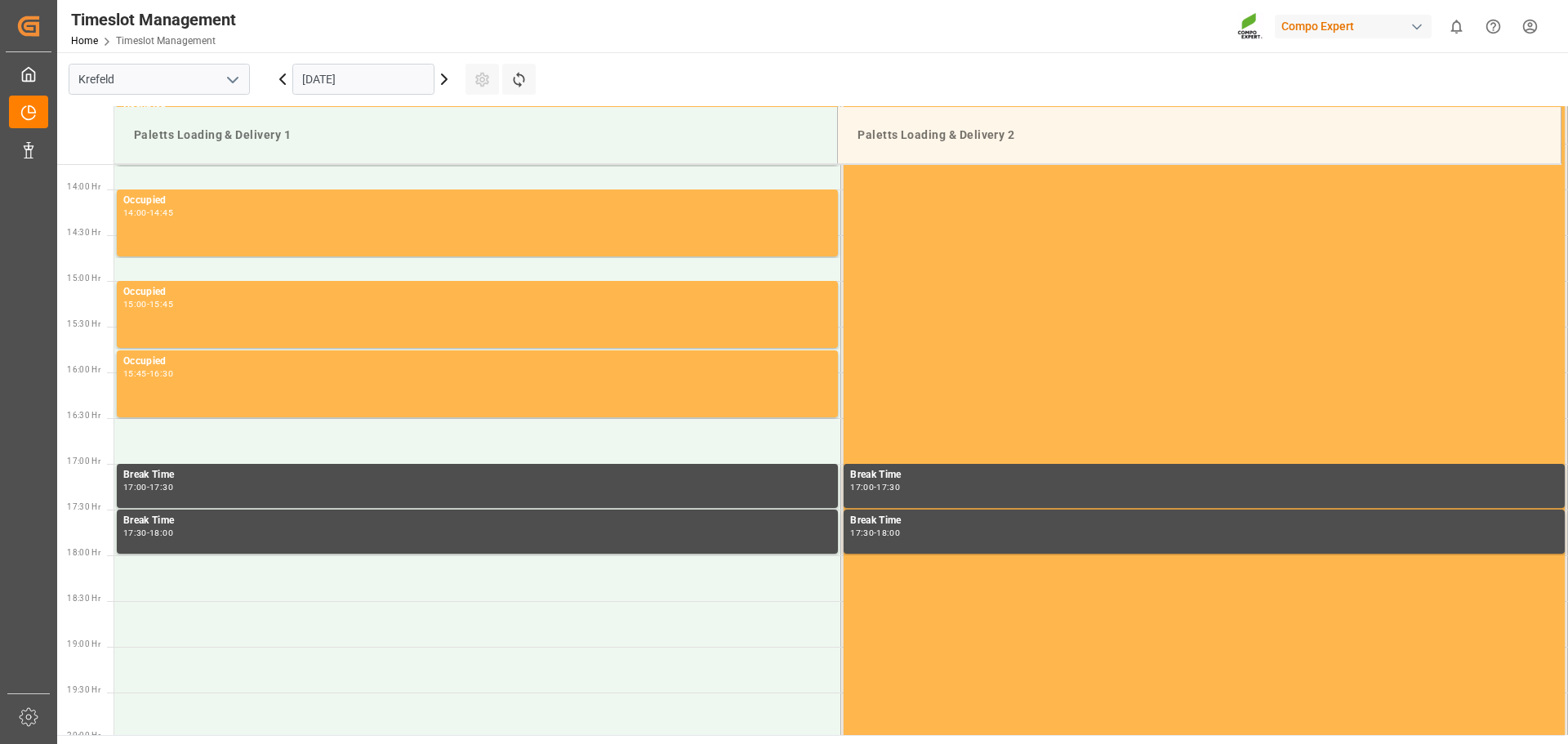
click at [443, 83] on icon at bounding box center [444, 79] width 4 height 10
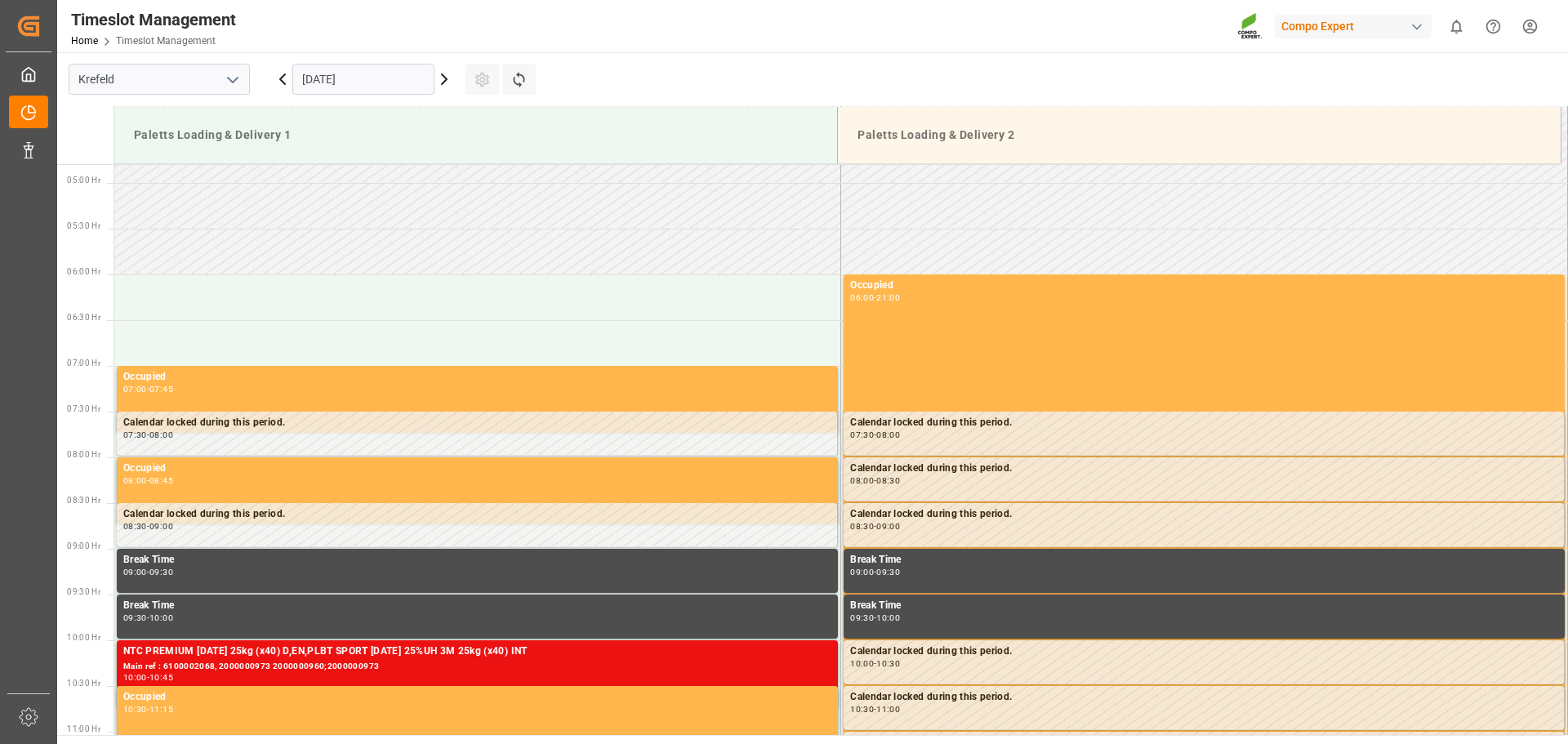
scroll to position [140, 0]
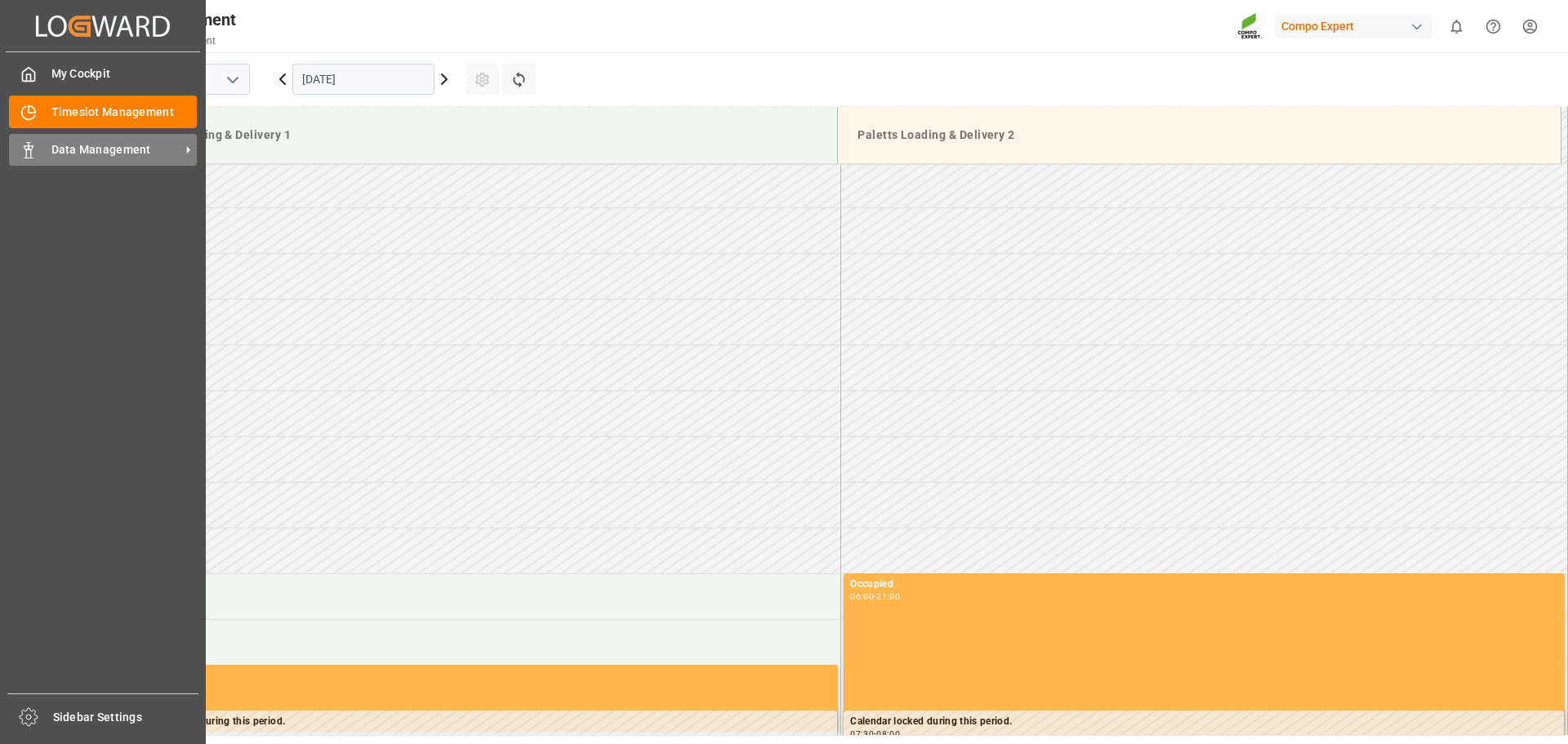
click at [100, 157] on span "Data Management" at bounding box center [116, 150] width 129 height 17
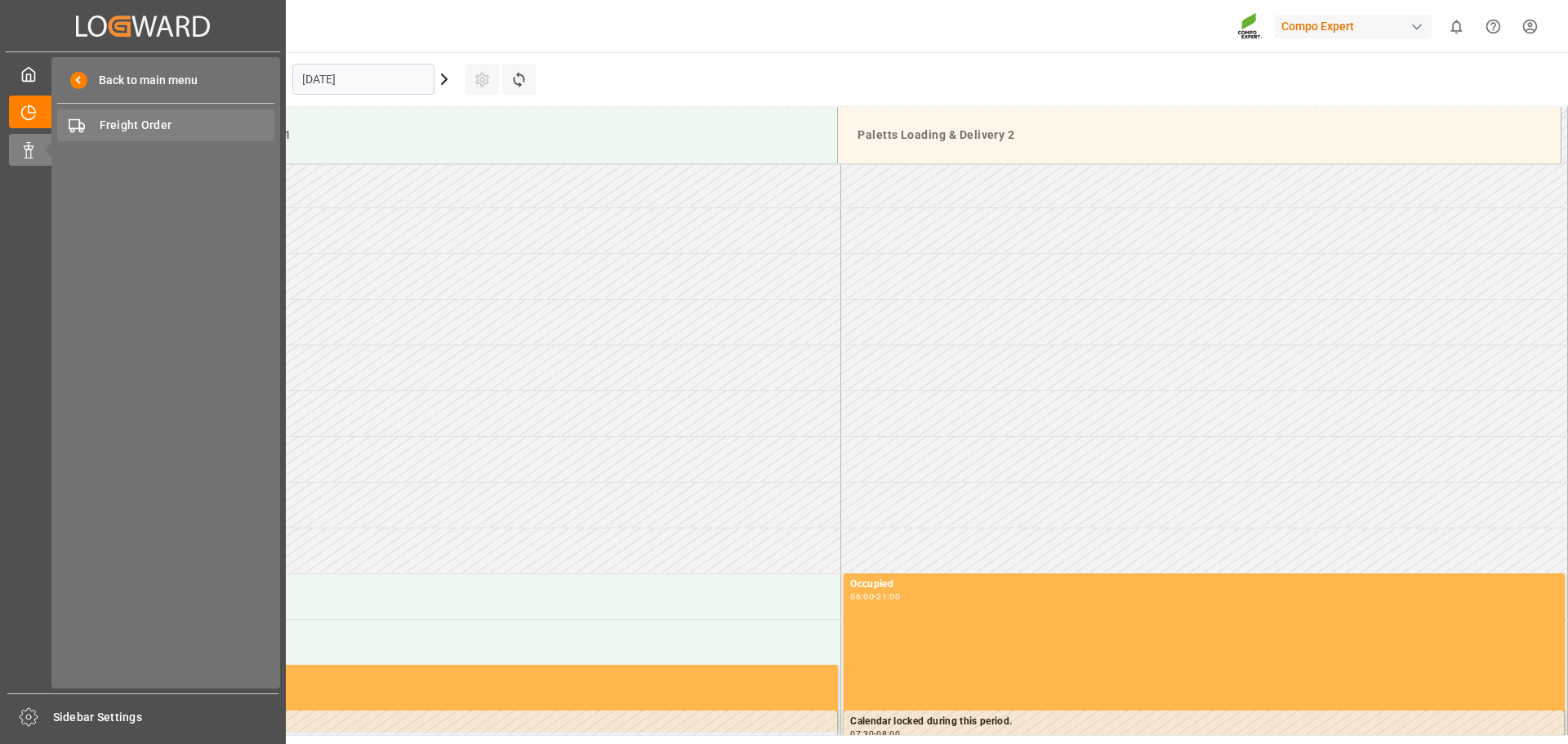
click at [121, 125] on span "Freight Order" at bounding box center [187, 125] width 176 height 17
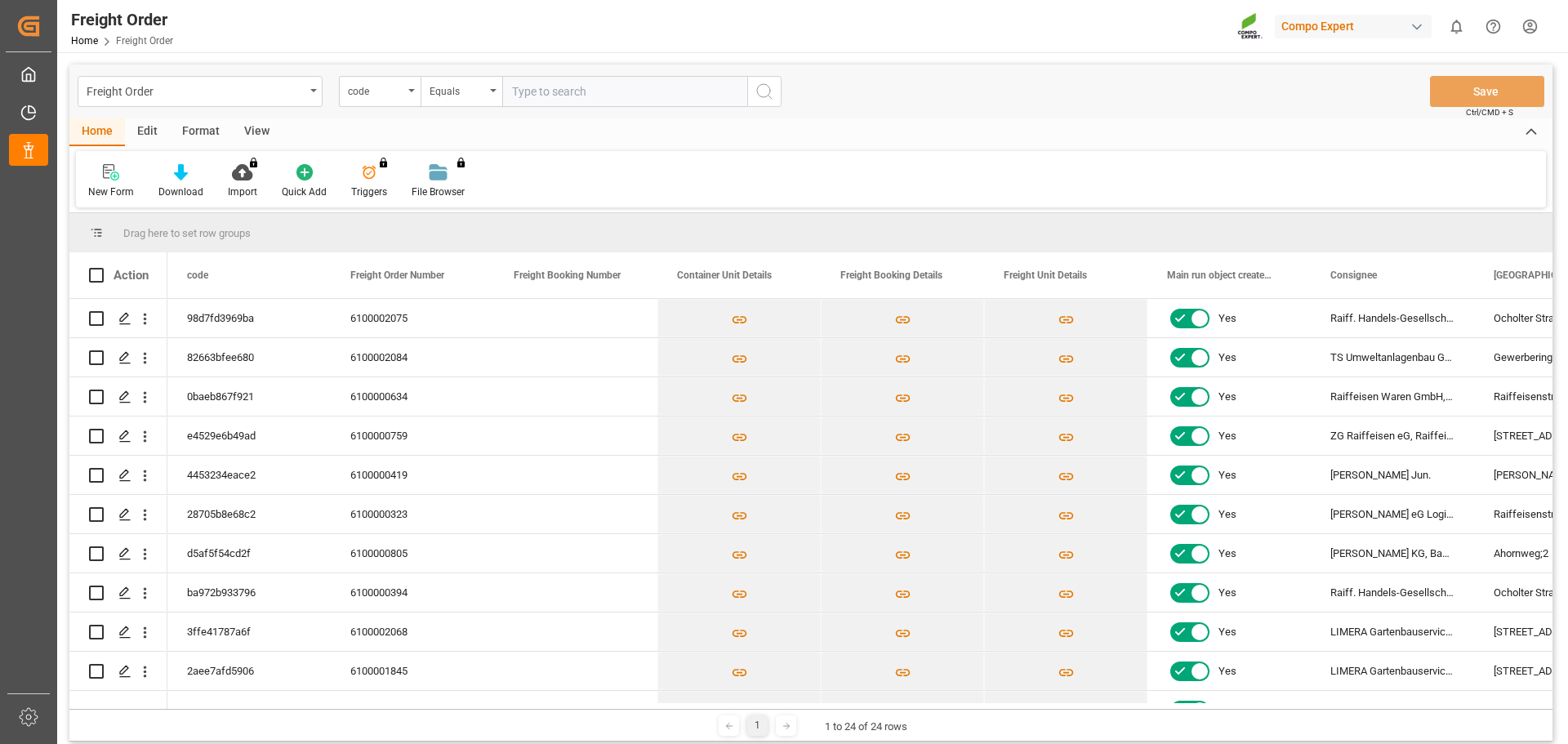
click at [595, 86] on input "text" at bounding box center [624, 92] width 245 height 31
paste input "6100002075"
type input "6100002075"
click at [770, 90] on icon "search button" at bounding box center [764, 92] width 20 height 20
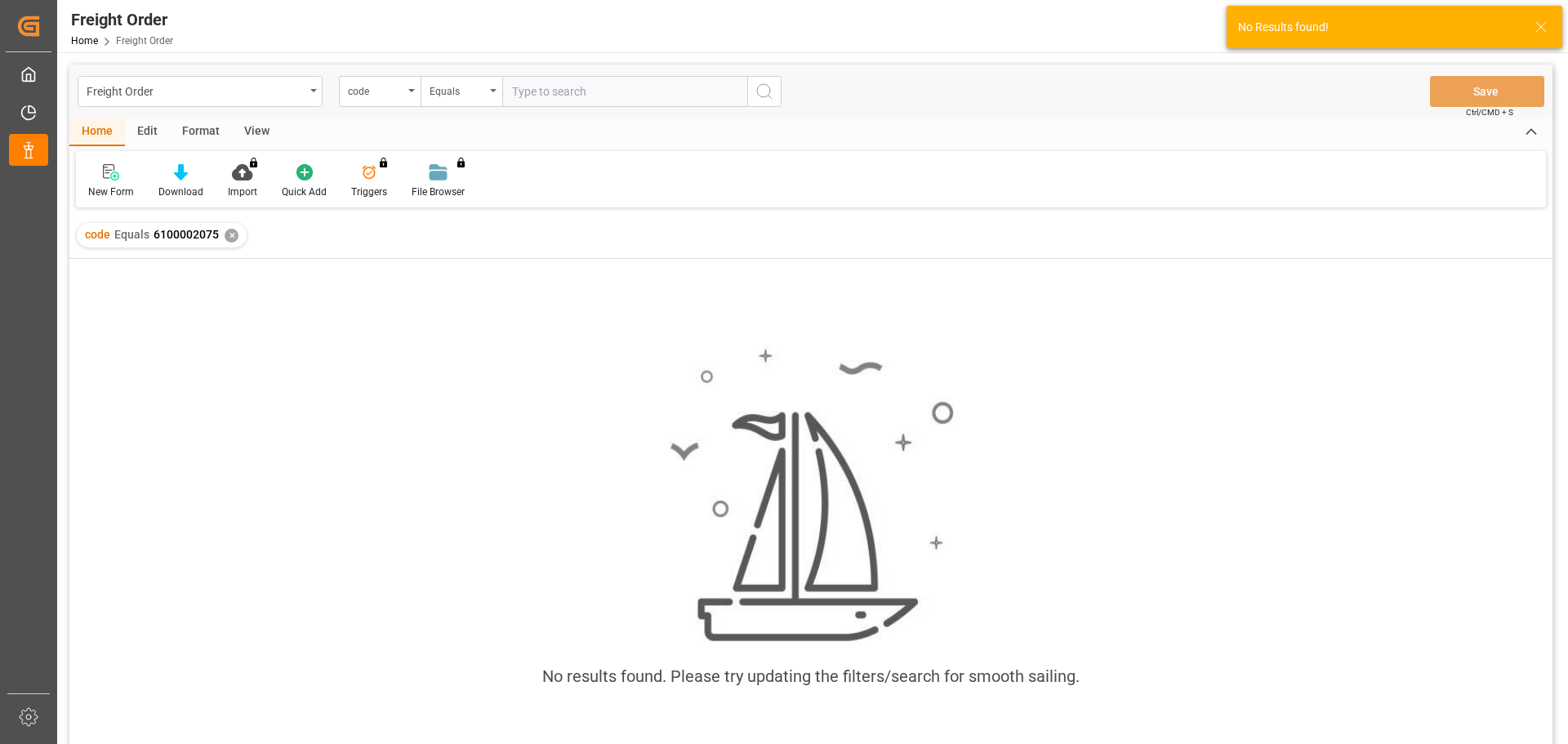
click at [232, 240] on div "✕" at bounding box center [231, 235] width 13 height 13
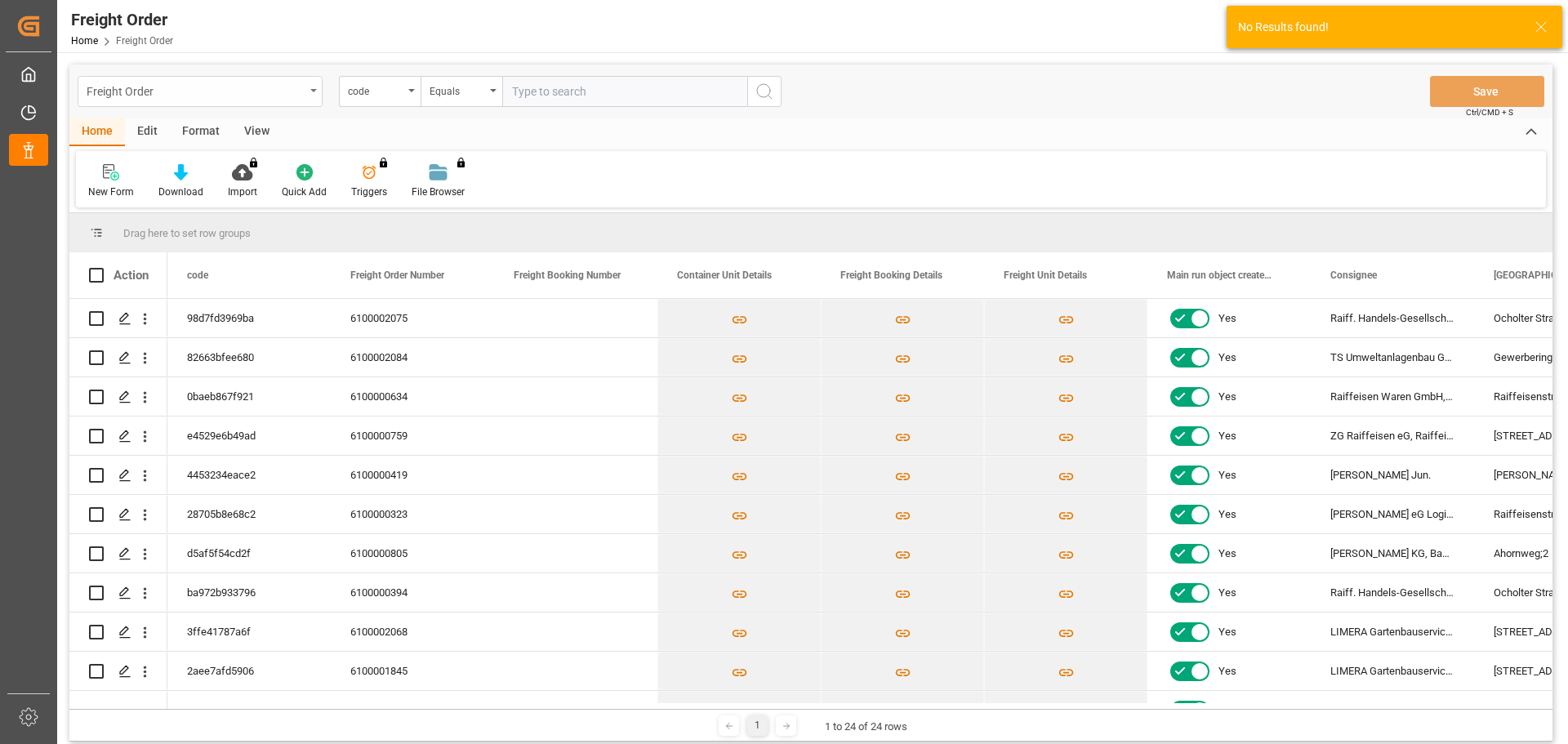
click at [223, 83] on div "Freight Order" at bounding box center [196, 90] width 218 height 21
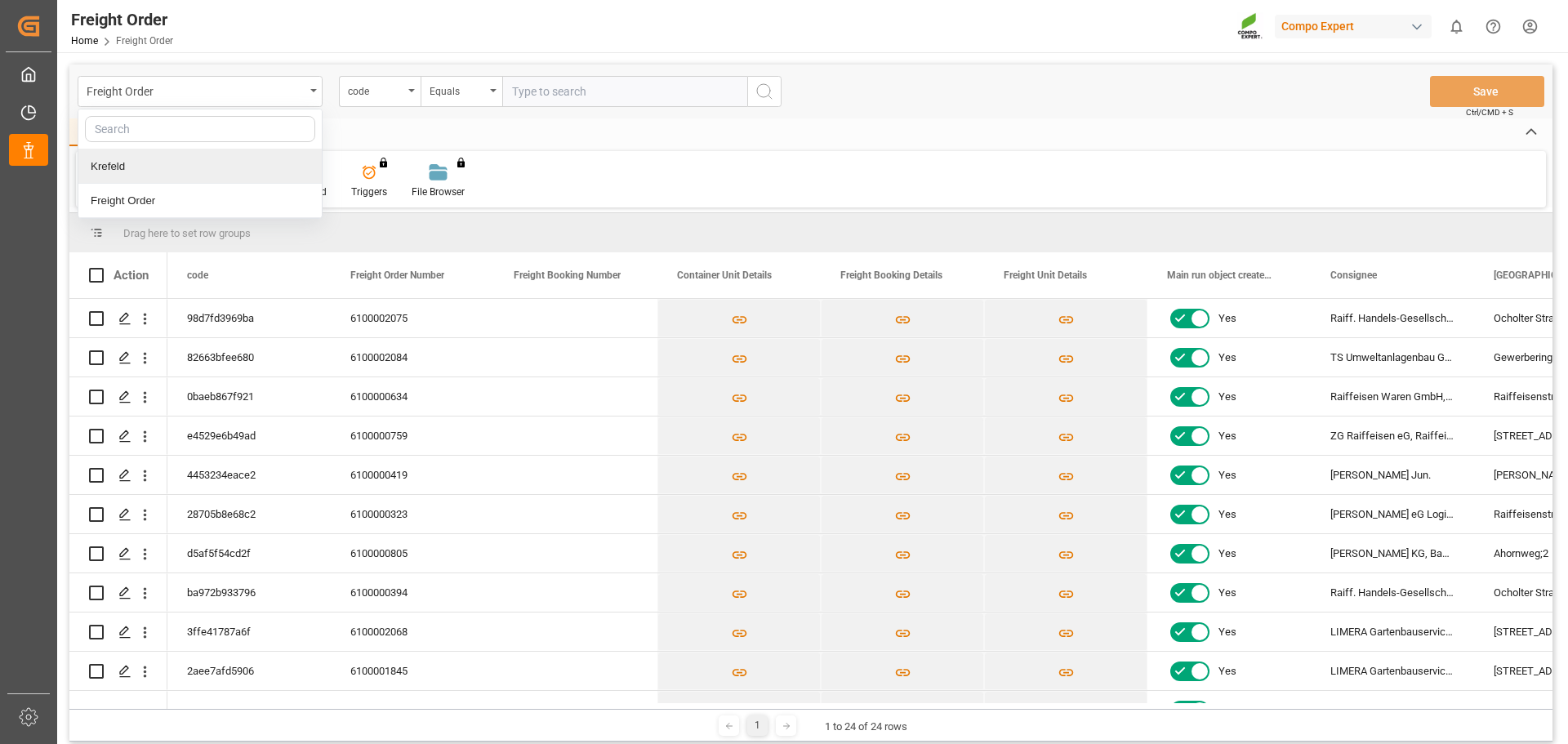
click at [178, 171] on div "Krefeld" at bounding box center [199, 167] width 243 height 34
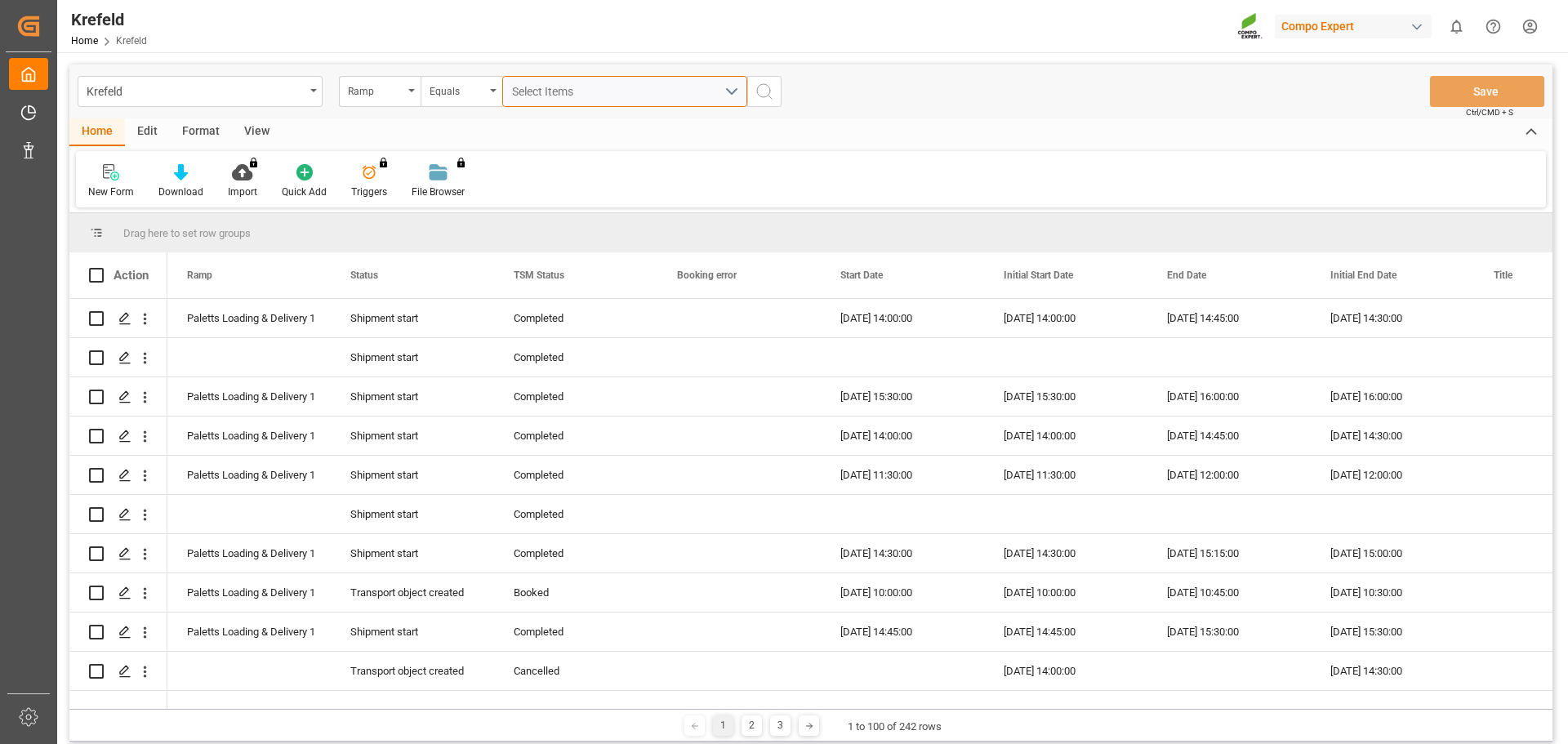
click at [588, 90] on div "Select Items" at bounding box center [618, 92] width 213 height 17
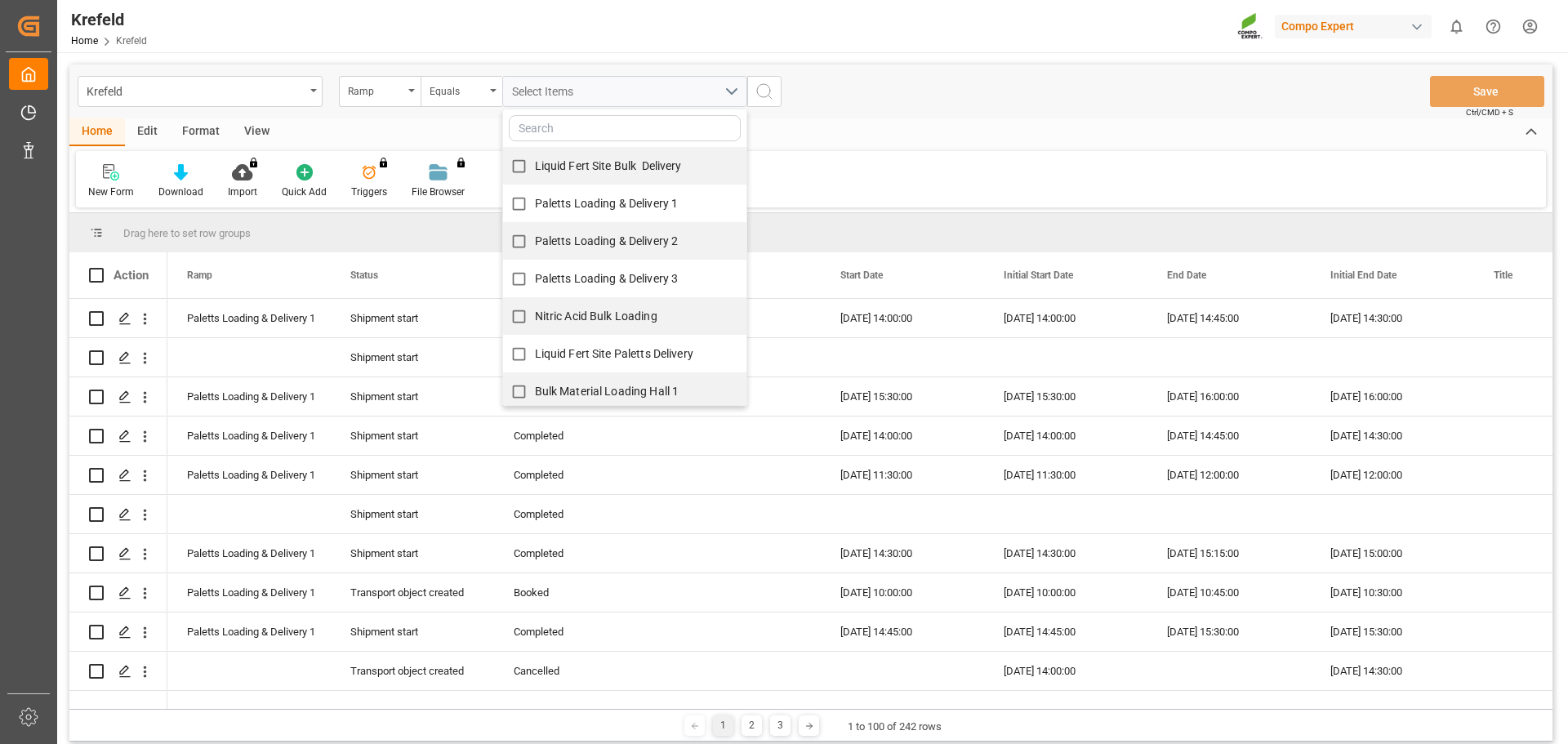
click at [655, 197] on span "Paletts Loading & Delivery 1" at bounding box center [606, 203] width 144 height 13
click at [535, 197] on input "Paletts Loading & Delivery 1" at bounding box center [519, 204] width 32 height 32
checkbox input "true"
click at [872, 120] on div "Home Edit Format View" at bounding box center [810, 132] width 1483 height 28
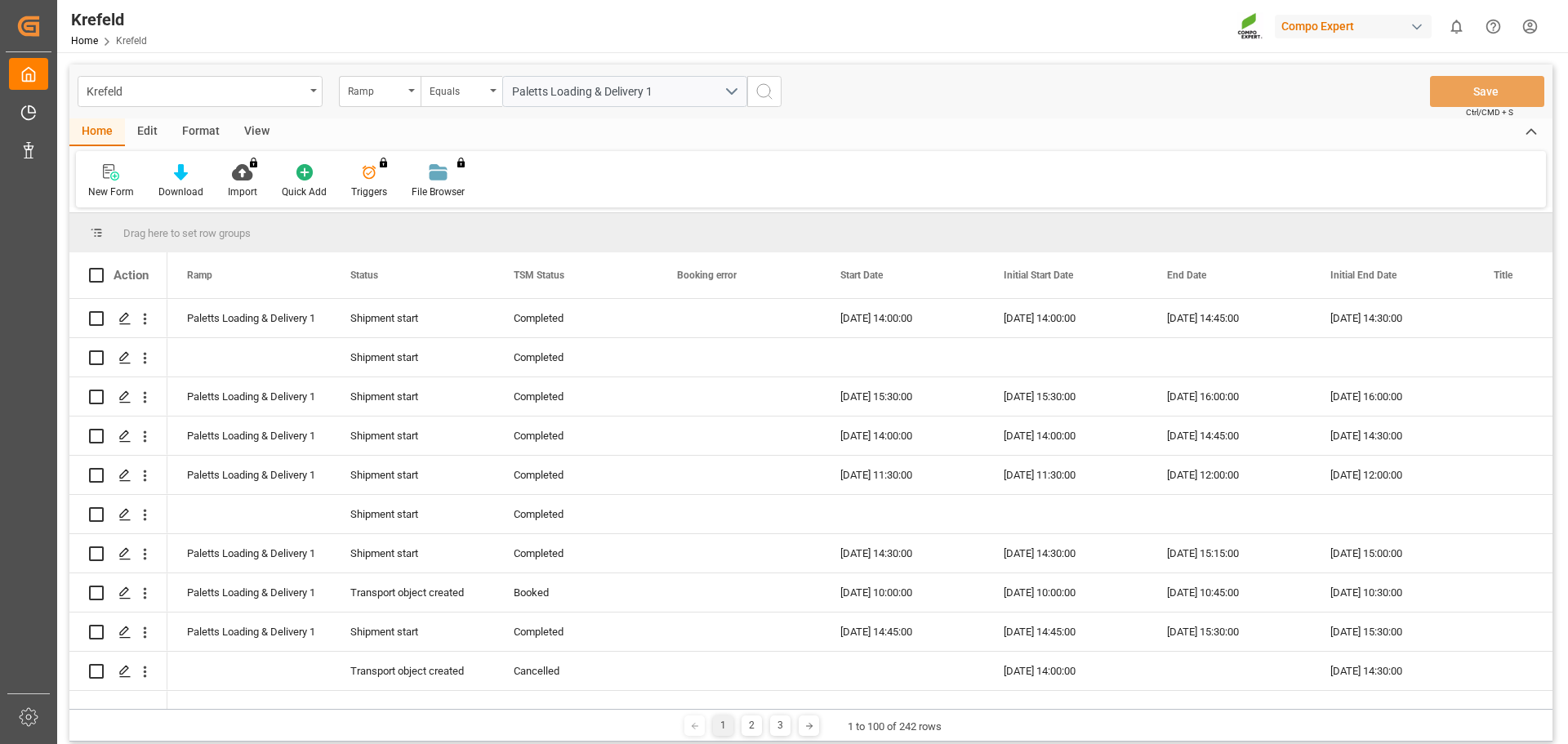
click at [763, 96] on icon "search button" at bounding box center [764, 92] width 20 height 20
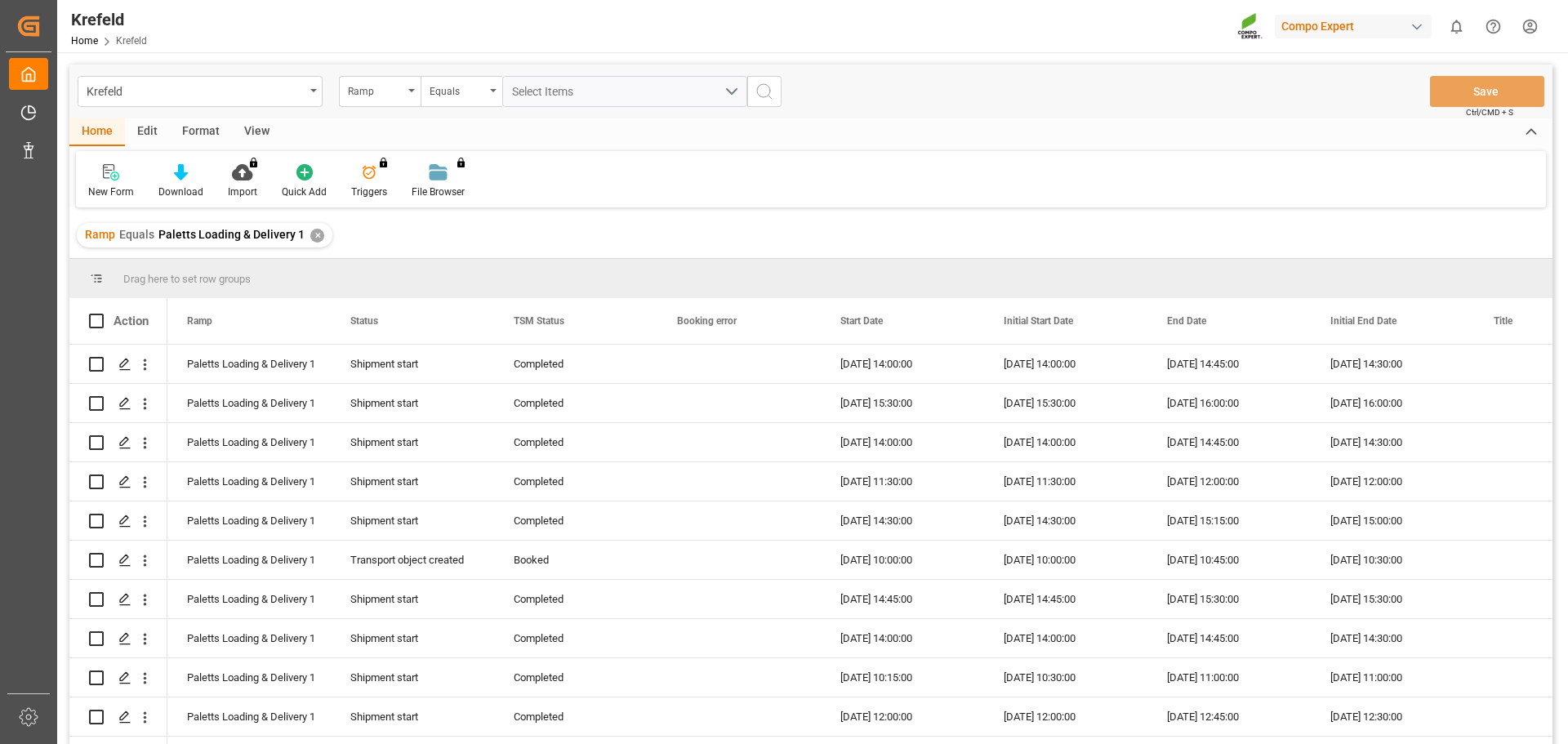
click at [651, 151] on div "New Form Download Import You don't have permission for this feature. Contact ad…" at bounding box center [811, 179] width 1470 height 57
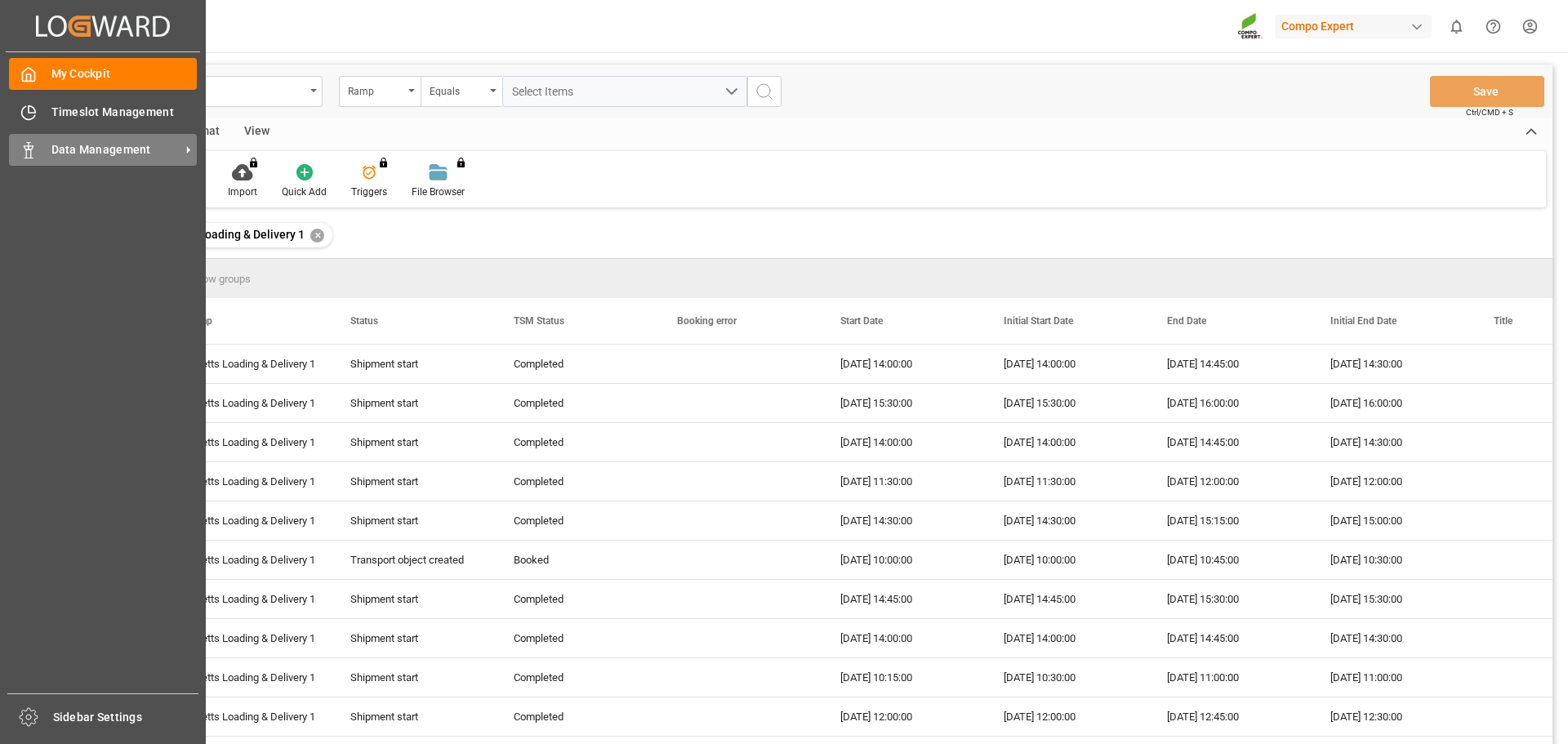
click at [97, 146] on span "Data Management" at bounding box center [116, 150] width 129 height 17
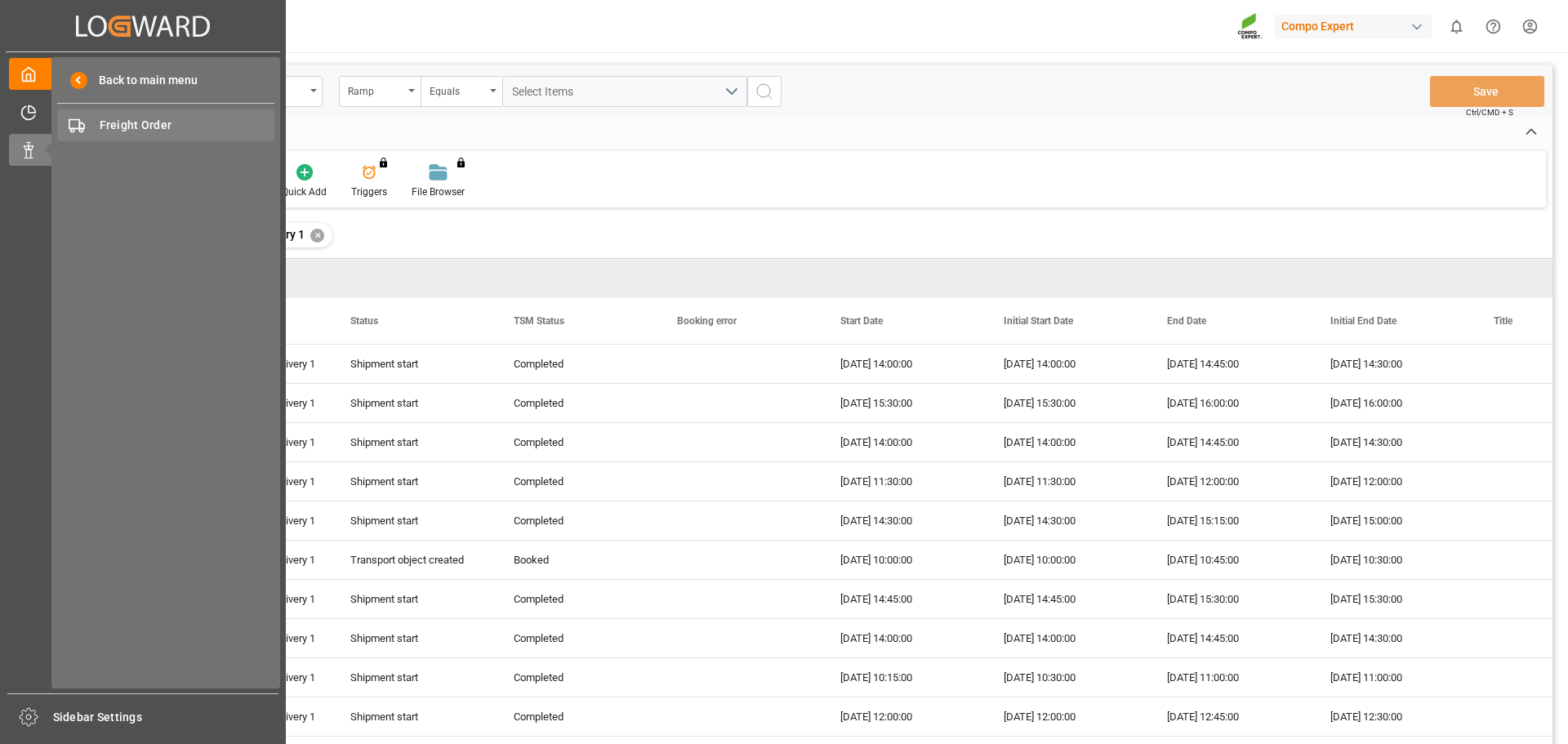
click at [126, 118] on span "Freight Order" at bounding box center [187, 125] width 176 height 17
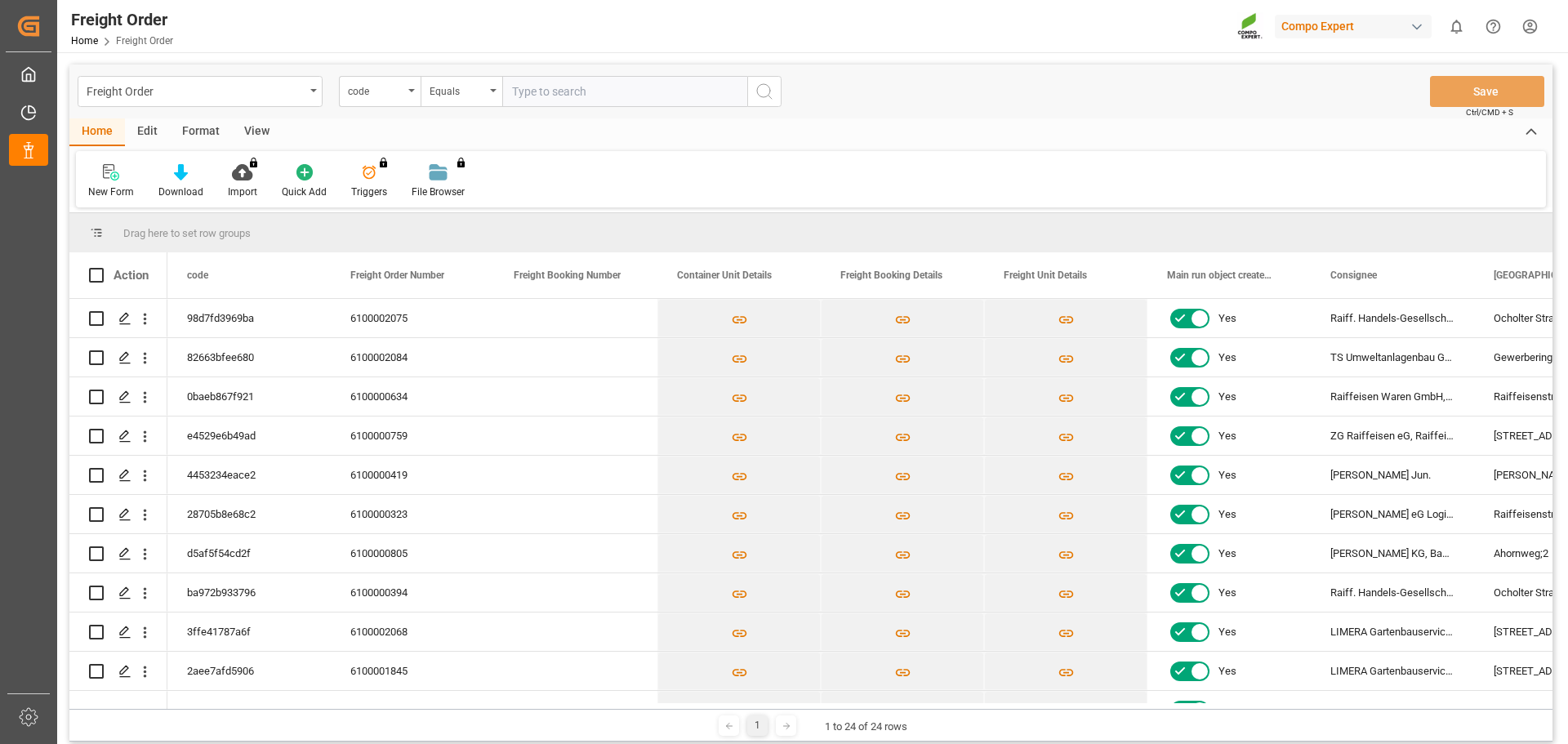
click at [580, 90] on input "text" at bounding box center [624, 92] width 245 height 31
type input "6100002075"
click at [268, 83] on div "Freight Order" at bounding box center [196, 90] width 218 height 21
click at [231, 157] on div "Krefeld" at bounding box center [199, 167] width 243 height 34
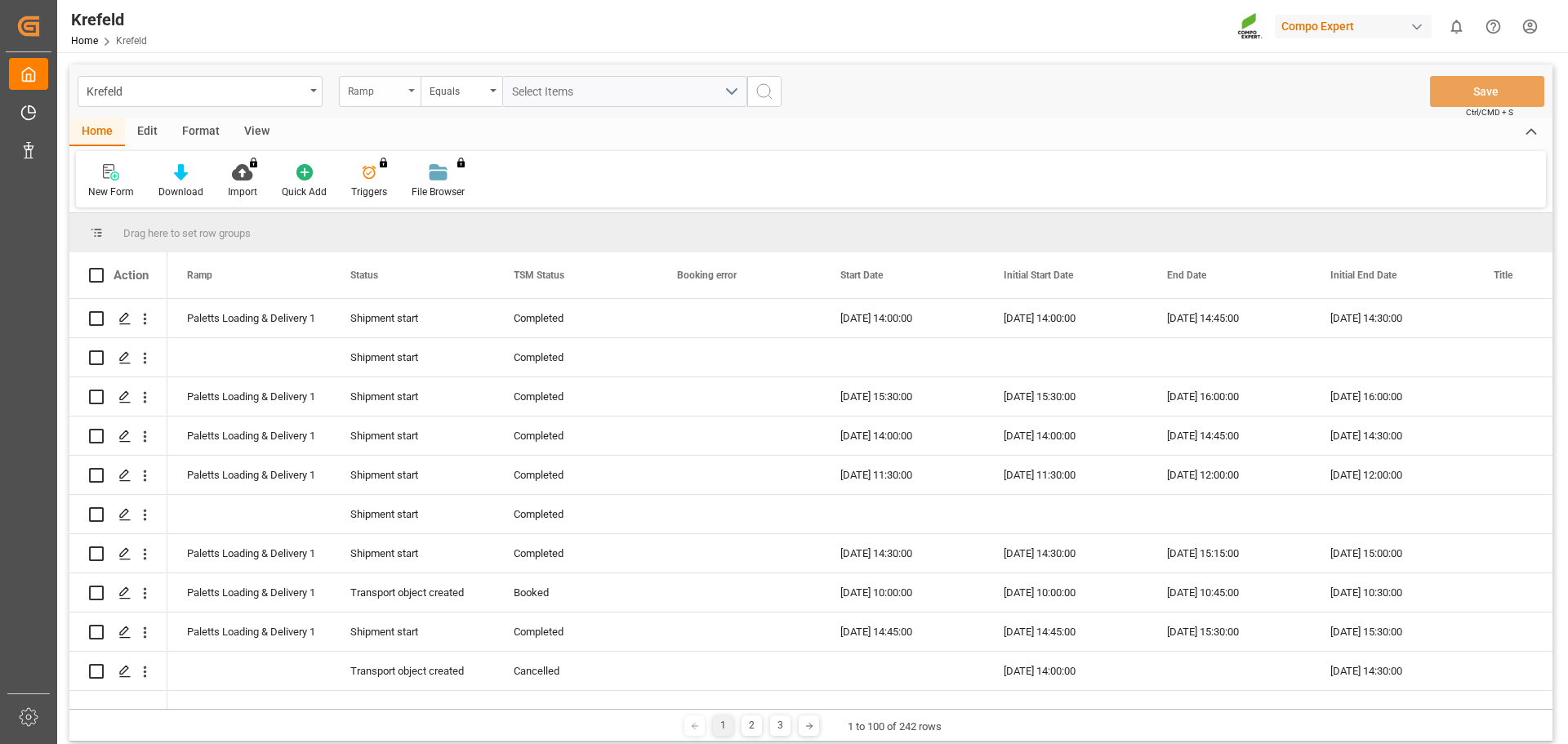
click at [414, 88] on div "Ramp" at bounding box center [379, 92] width 82 height 31
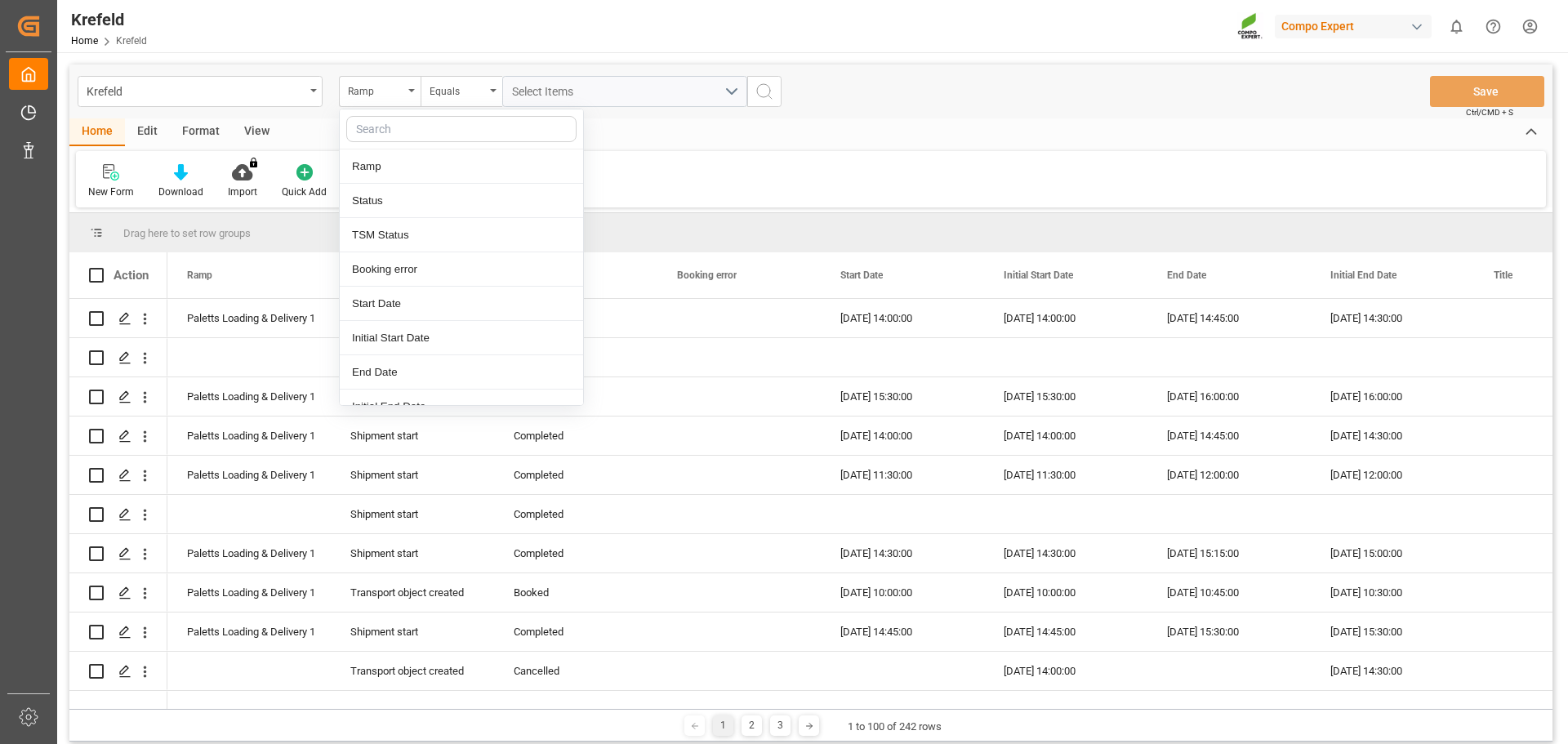
click at [913, 99] on div "Krefeld Ramp Ramp Status TSM Status Booking error Start Date Initial Start Date…" at bounding box center [810, 92] width 1483 height 54
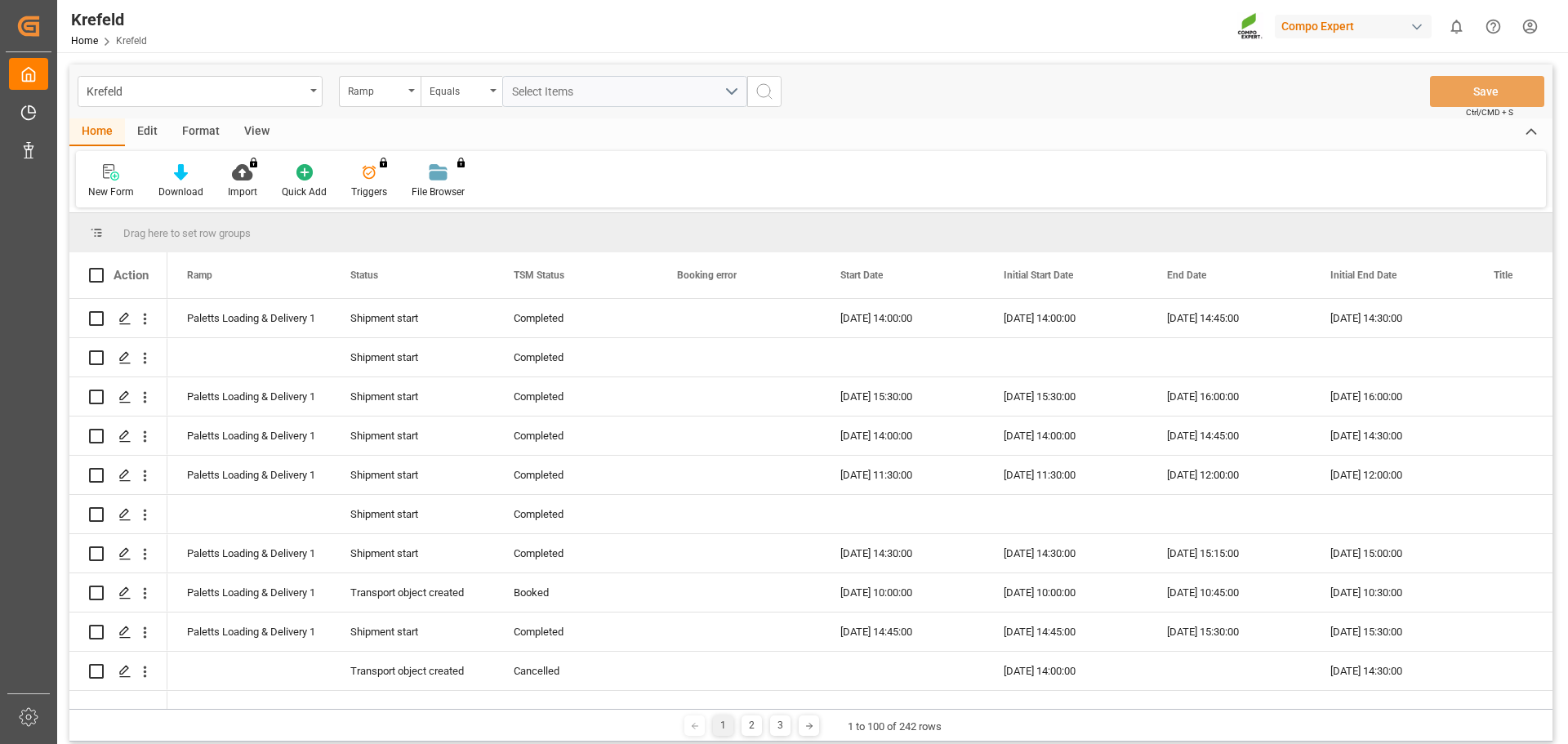
click at [157, 132] on div "Edit" at bounding box center [147, 132] width 45 height 28
click at [195, 133] on div "Format" at bounding box center [200, 132] width 62 height 28
click at [282, 120] on div "Home Edit Format View" at bounding box center [810, 132] width 1483 height 28
click at [273, 123] on div "View" at bounding box center [257, 132] width 50 height 28
click at [111, 131] on div "Home" at bounding box center [97, 132] width 56 height 28
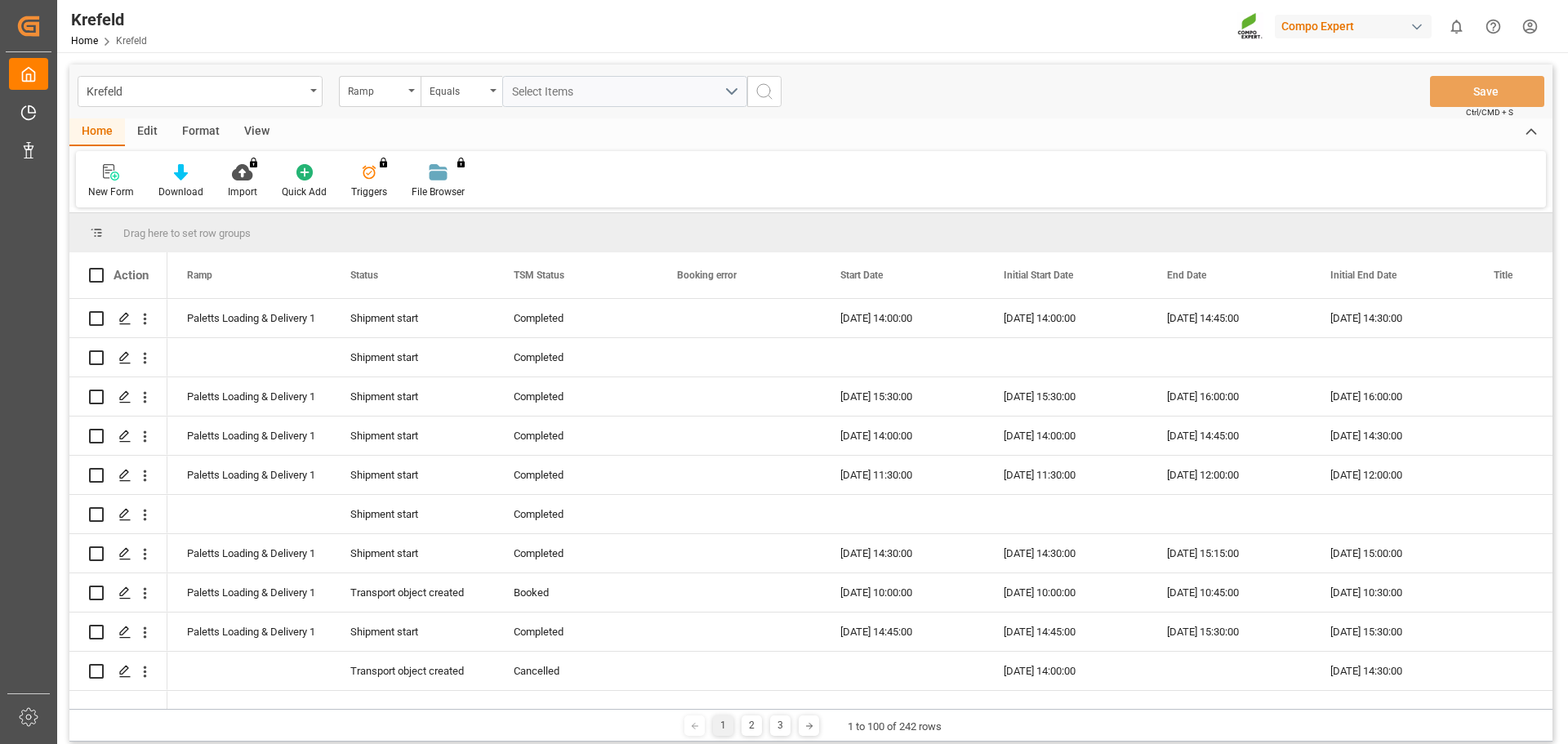
click at [1336, 85] on div "Krefeld Ramp Equals Select Items Save Ctrl/CMD + S" at bounding box center [810, 92] width 1483 height 54
click at [1342, 35] on div "Compo Expert" at bounding box center [1353, 26] width 157 height 23
click at [1338, 28] on html "Created by potrace 1.15, written by [PERSON_NAME] [DATE]-[DATE] Created by potr…" at bounding box center [784, 372] width 1568 height 744
click at [1338, 27] on div "Compo Expert" at bounding box center [1353, 26] width 157 height 23
click at [1336, 28] on html "Created by potrace 1.15, written by [PERSON_NAME] [DATE]-[DATE] Created by potr…" at bounding box center [784, 372] width 1568 height 744
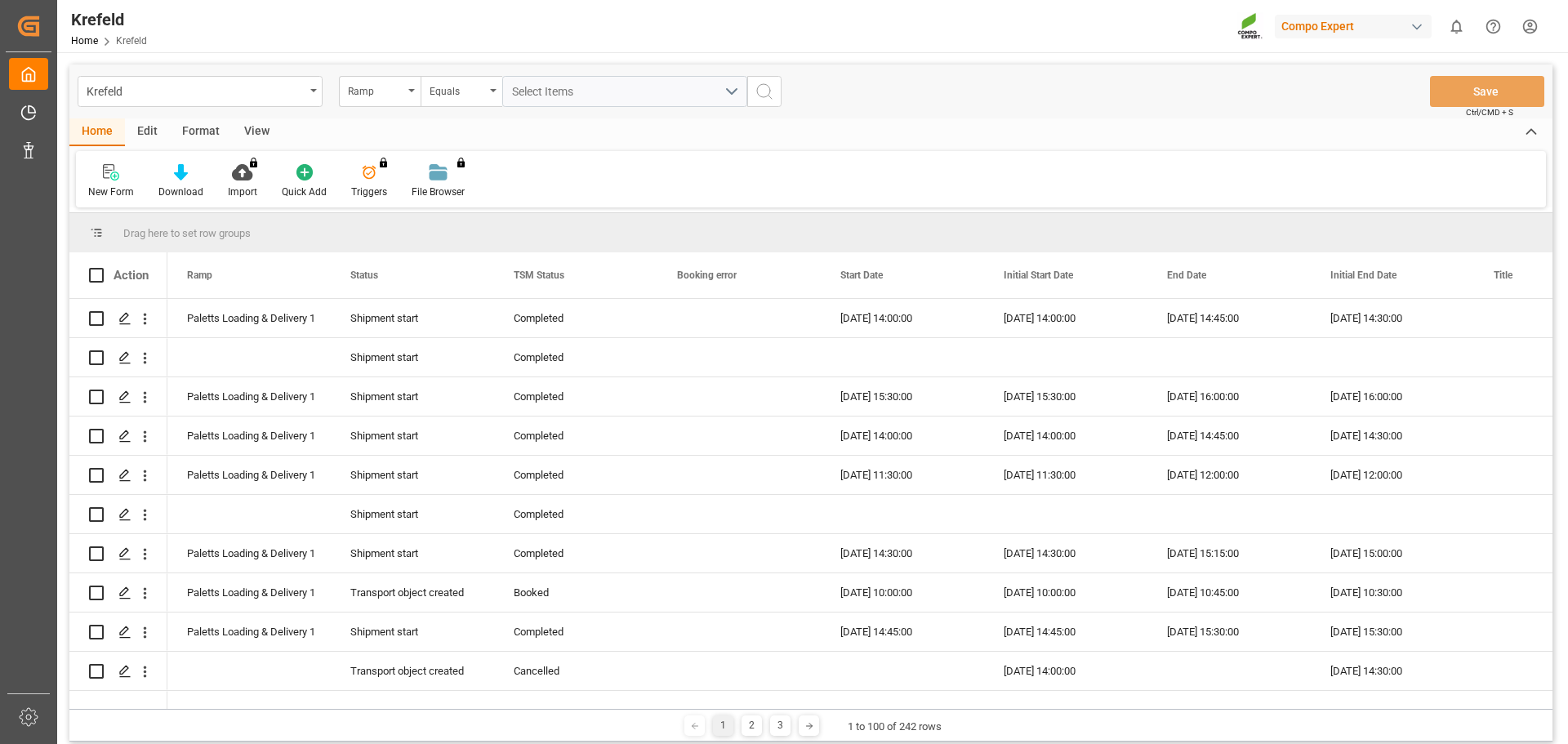
drag, startPoint x: 331, startPoint y: 710, endPoint x: 339, endPoint y: 713, distance: 8.5
click at [339, 713] on div "1 2 3 1 to 100 of 242 rows" at bounding box center [810, 725] width 1483 height 32
drag, startPoint x: 330, startPoint y: 710, endPoint x: 396, endPoint y: 710, distance: 66.0
click at [396, 710] on div "1 2 3 1 to 100 of 242 rows" at bounding box center [810, 725] width 1483 height 32
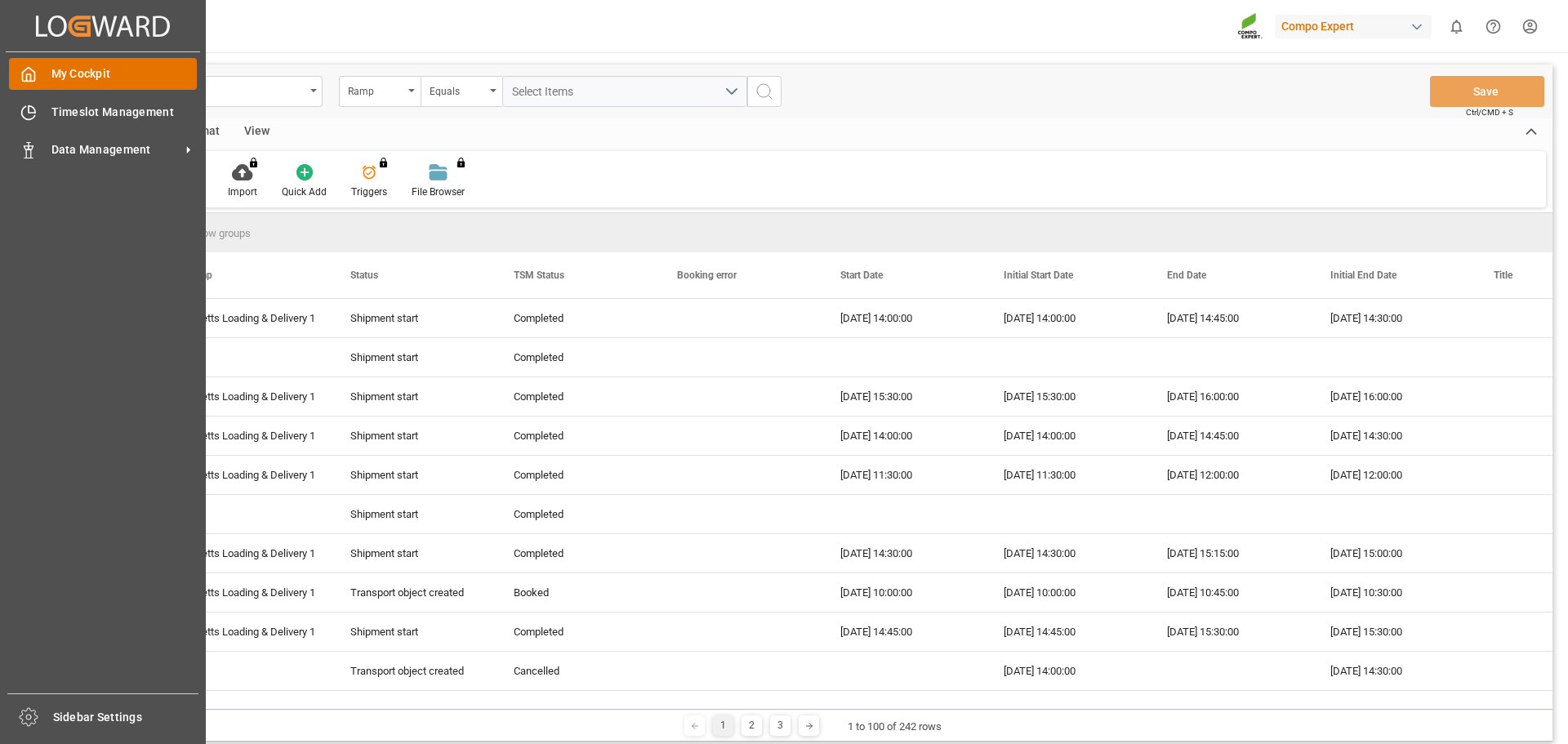
click at [30, 60] on div "My Cockpit My Cockpit" at bounding box center [102, 74] width 187 height 32
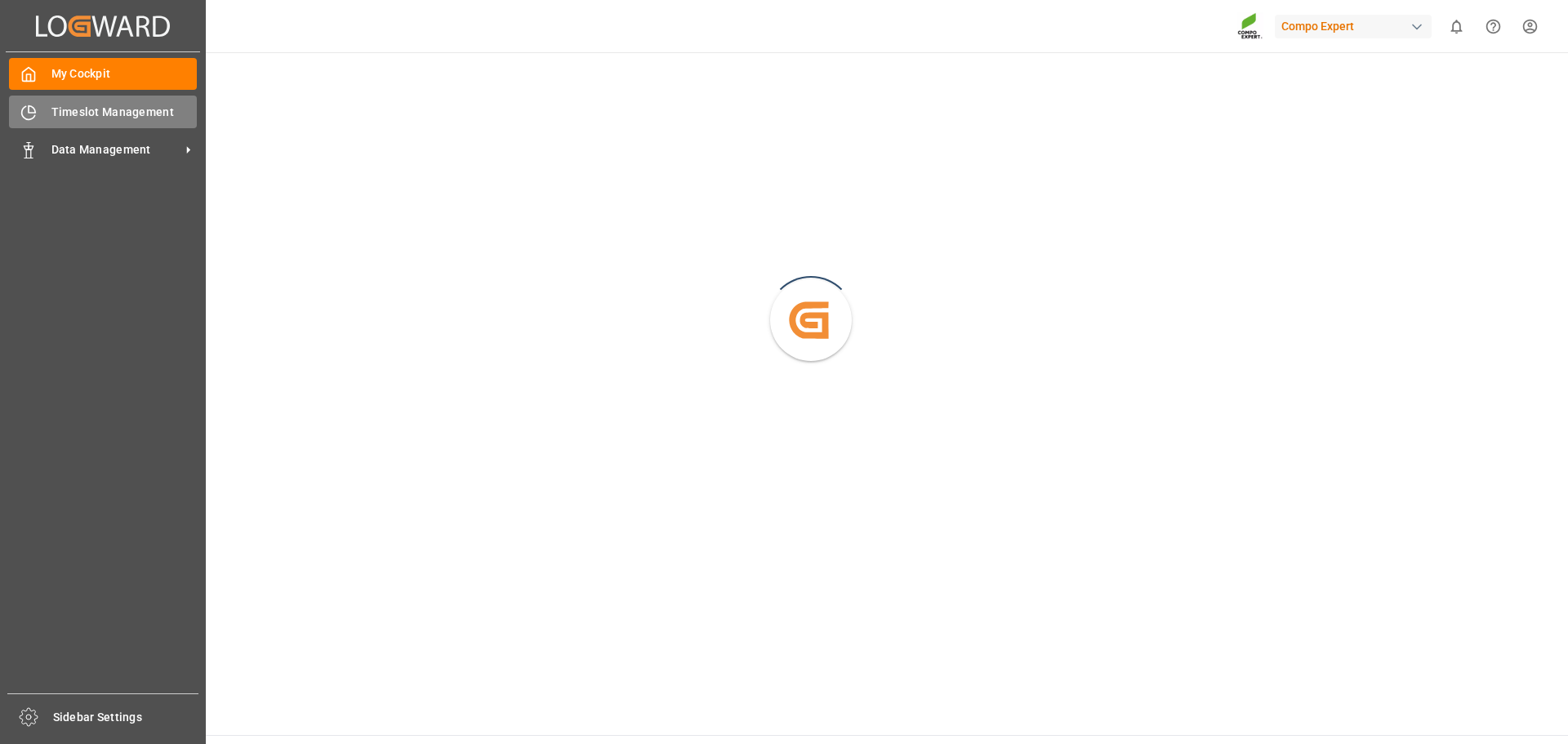
click at [130, 107] on span "Timeslot Management" at bounding box center [124, 112] width 146 height 17
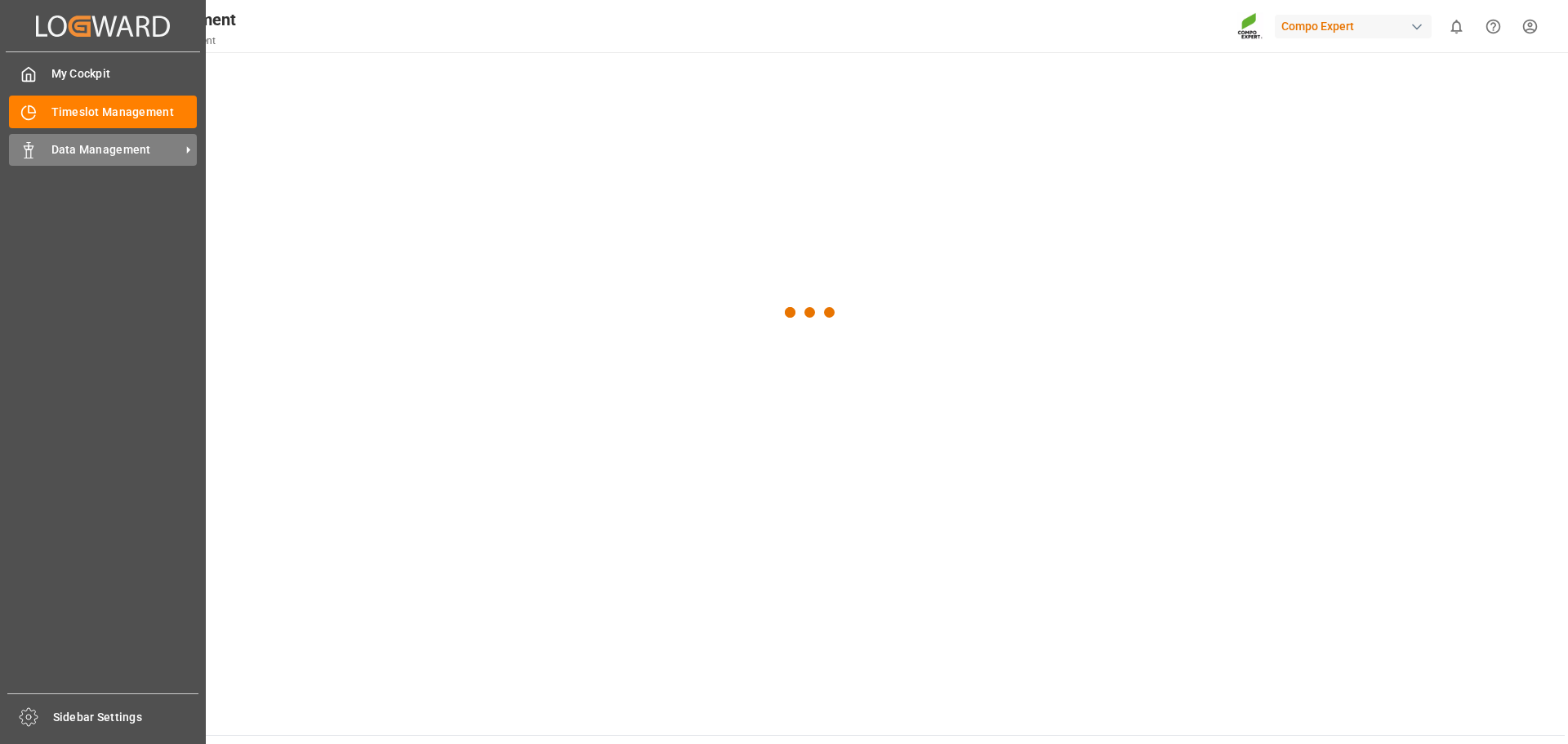
click at [47, 143] on div "Data Management Data Management" at bounding box center [102, 150] width 187 height 32
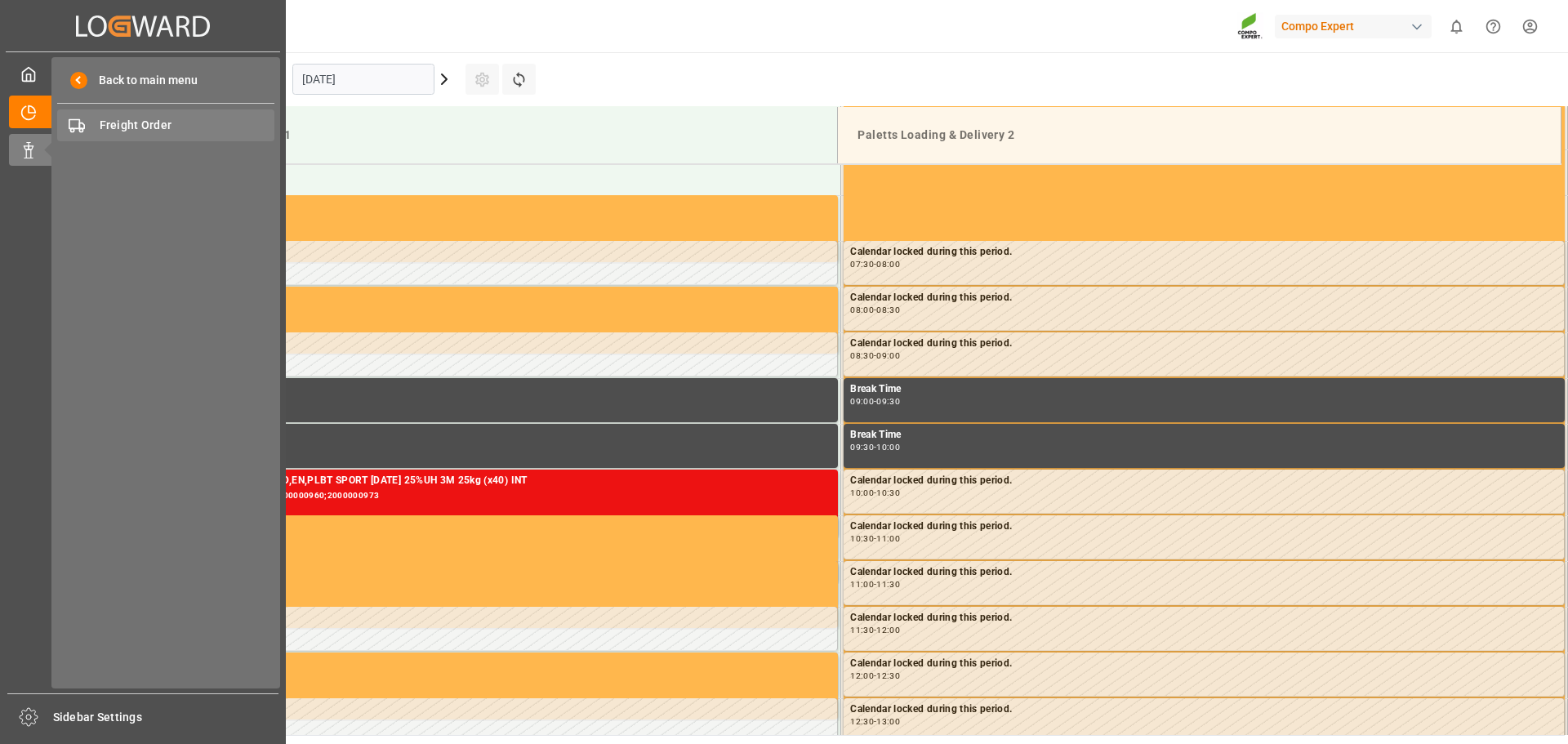
scroll to position [630, 0]
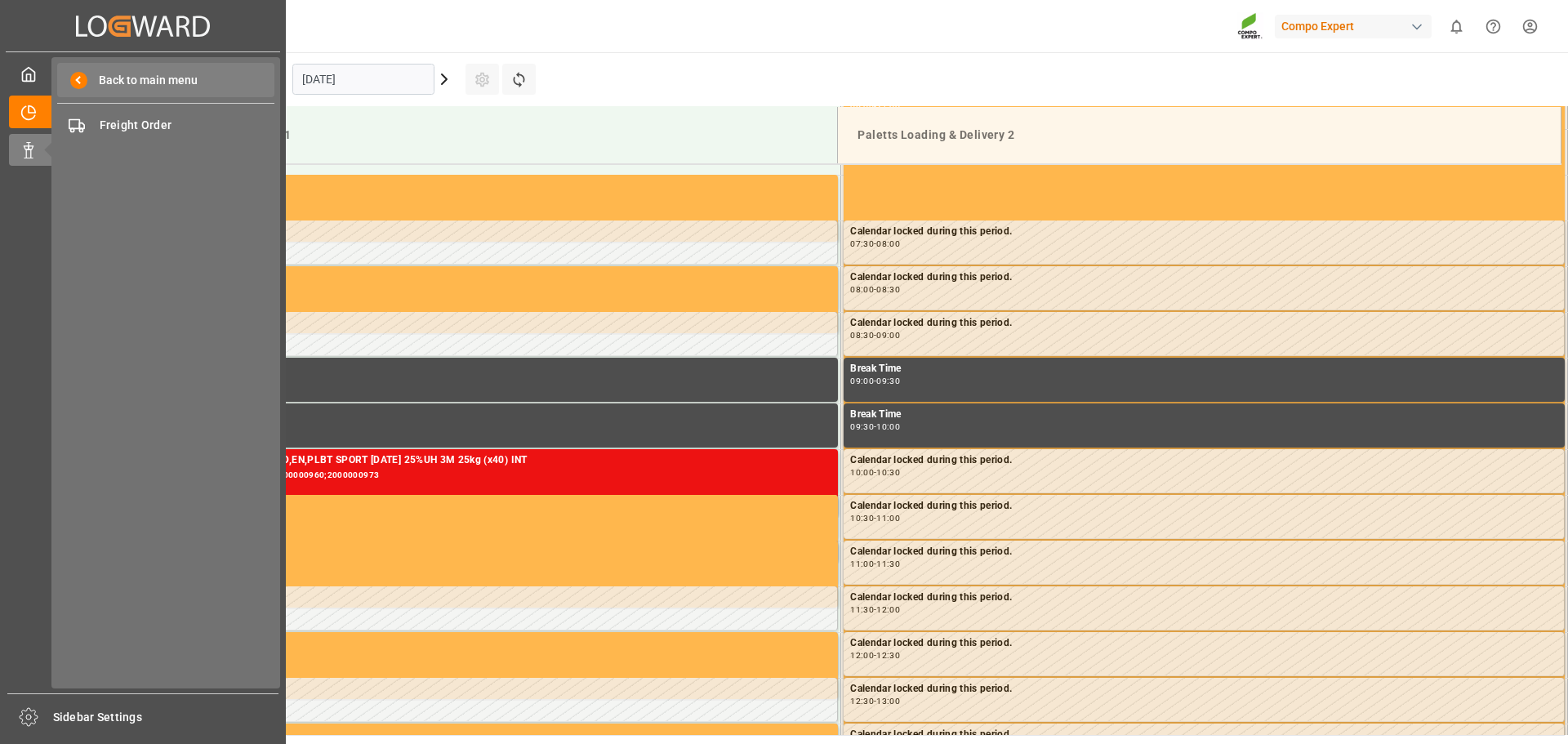
click at [147, 78] on span "Back to main menu" at bounding box center [142, 80] width 110 height 17
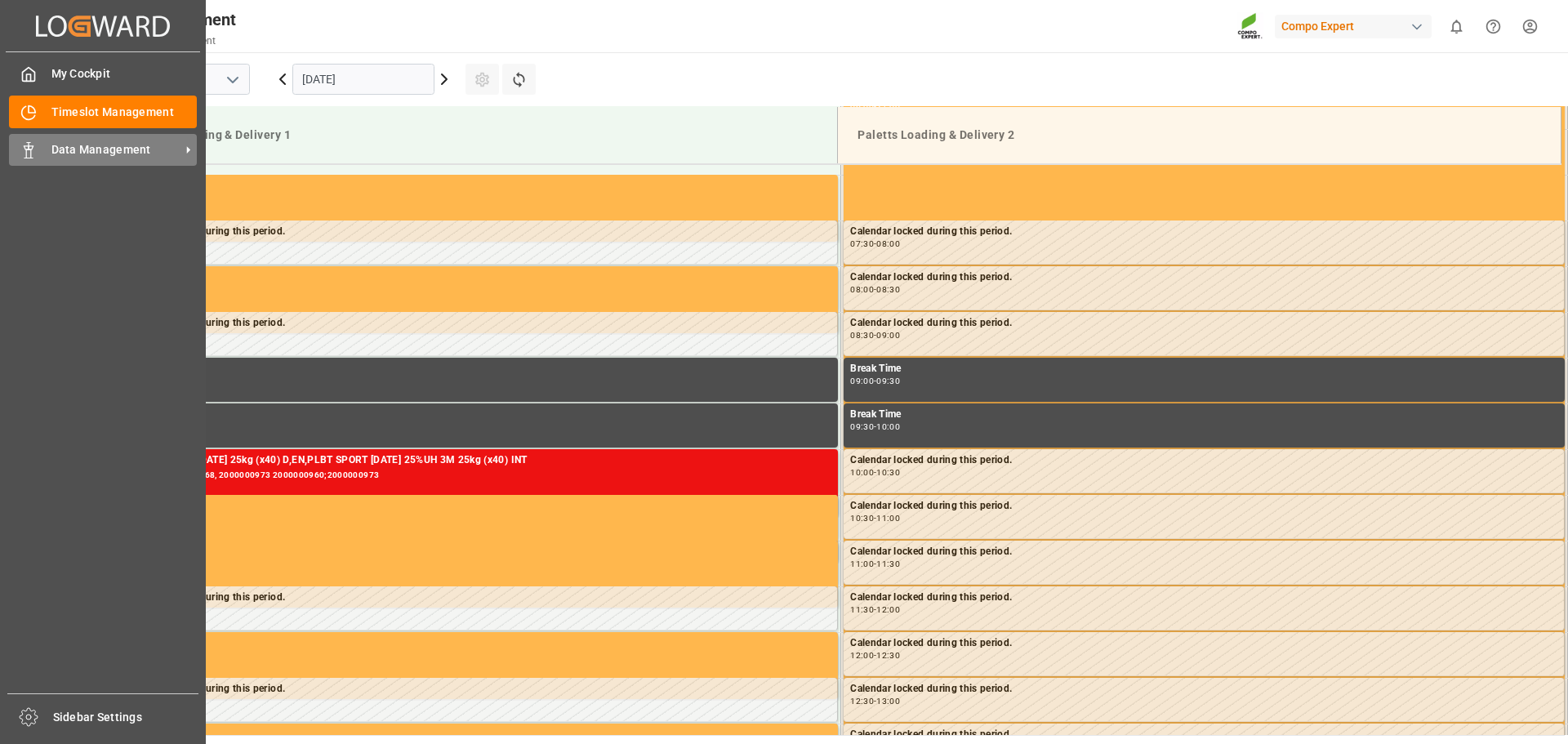
click at [123, 150] on span "Data Management" at bounding box center [116, 150] width 129 height 17
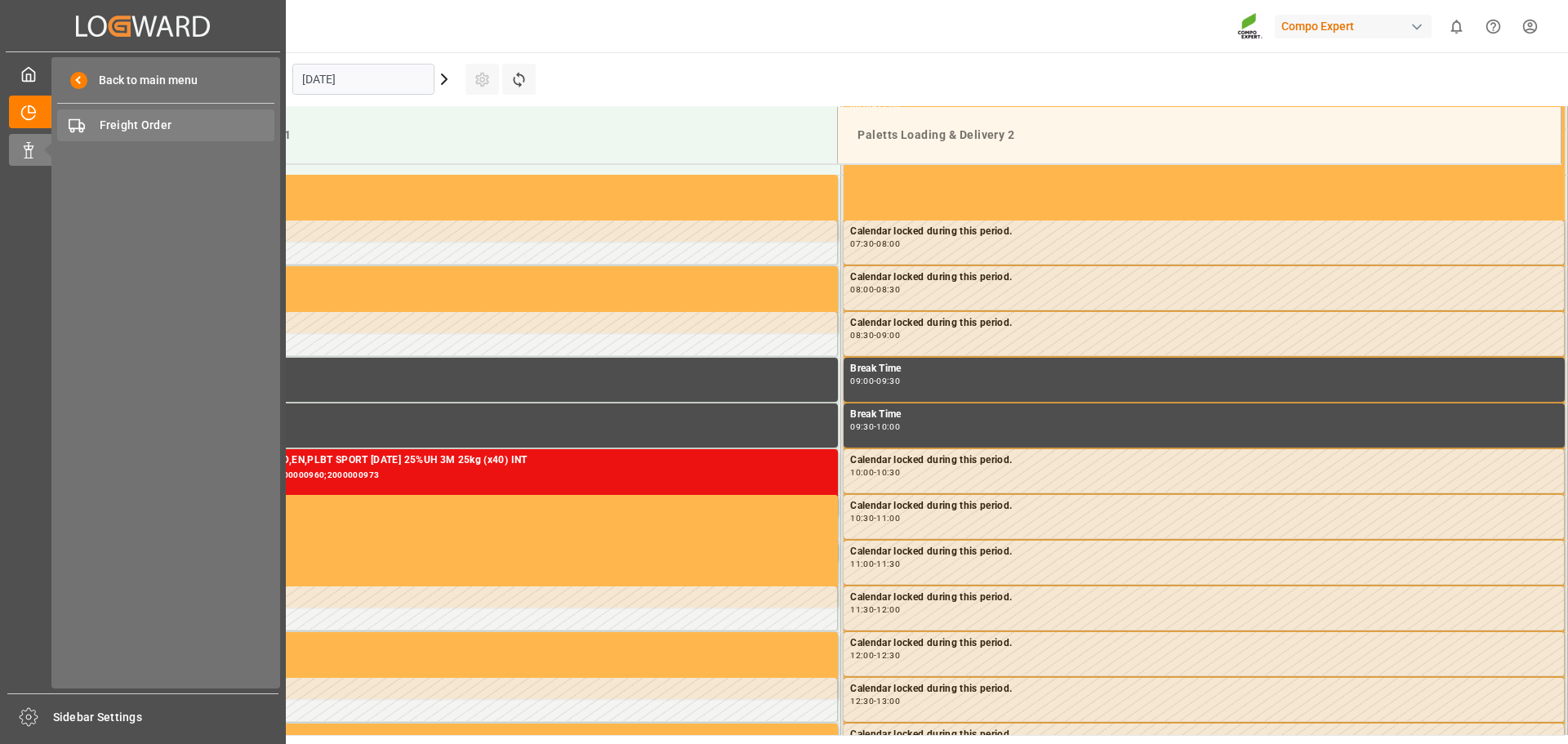
click at [201, 118] on span "Freight Order" at bounding box center [187, 125] width 176 height 17
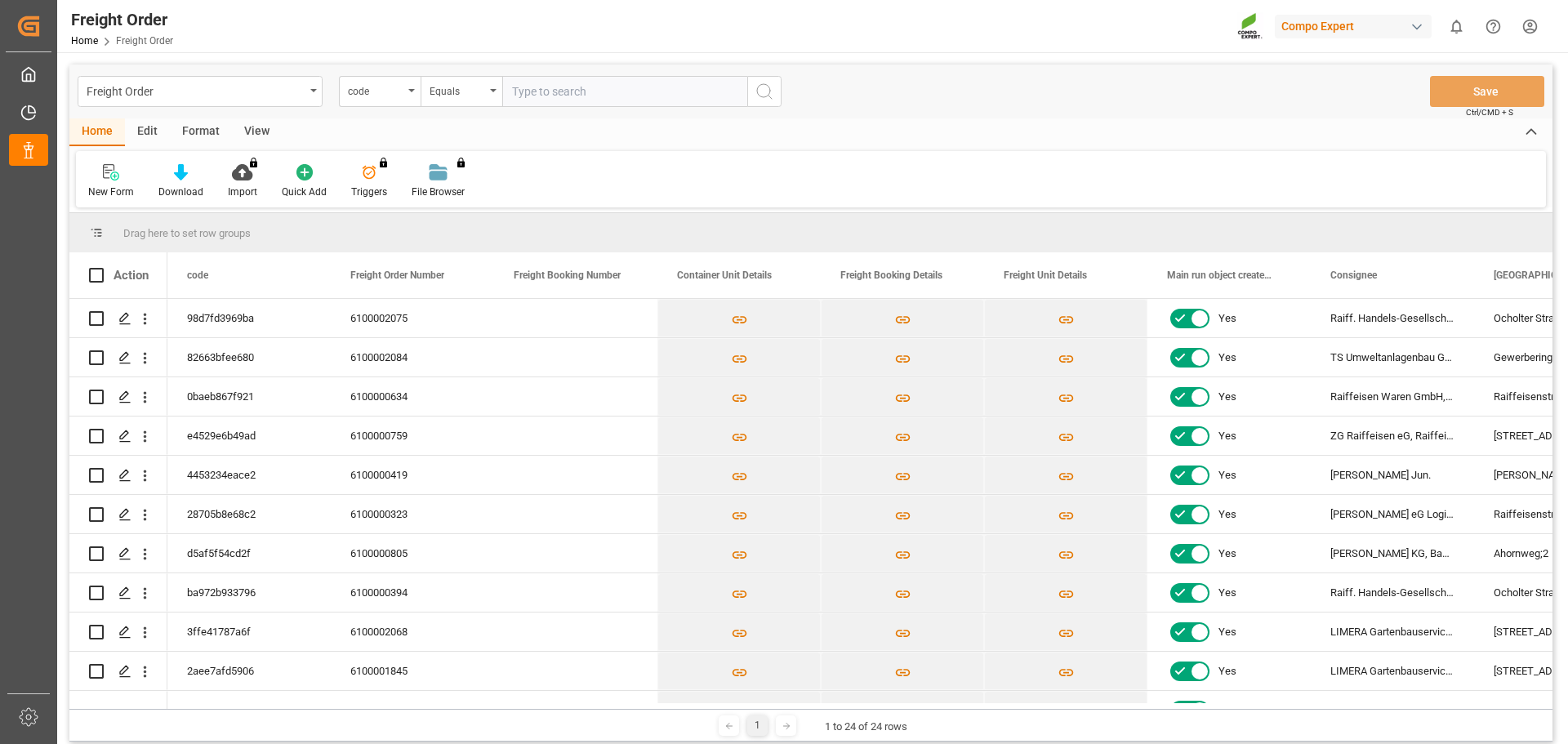
click at [213, 237] on div "Drag here to set row groups" at bounding box center [810, 233] width 1483 height 39
click at [609, 77] on input "text" at bounding box center [624, 92] width 245 height 31
click at [457, 91] on div "Equals" at bounding box center [457, 89] width 56 height 19
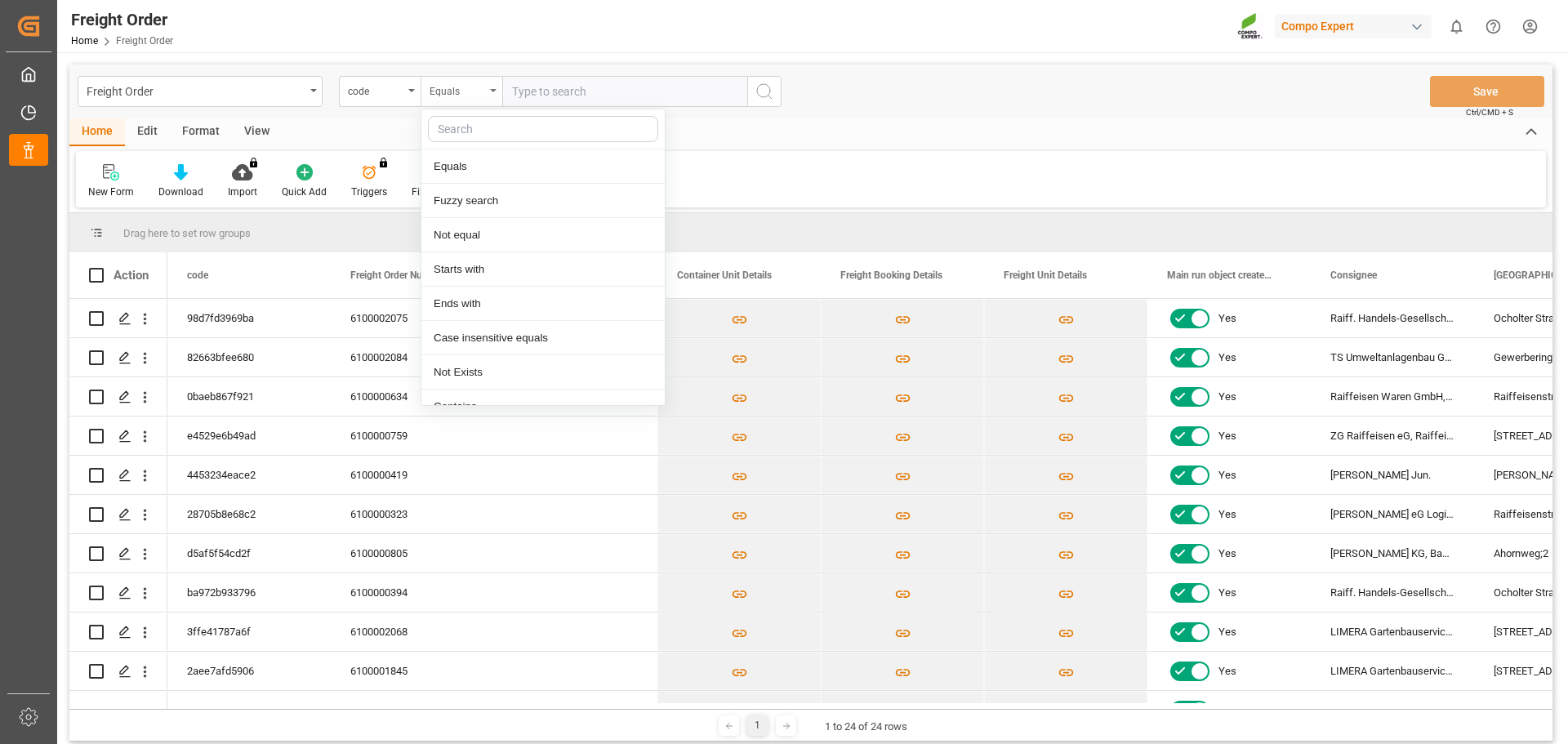
click at [457, 91] on div "Equals" at bounding box center [457, 89] width 56 height 19
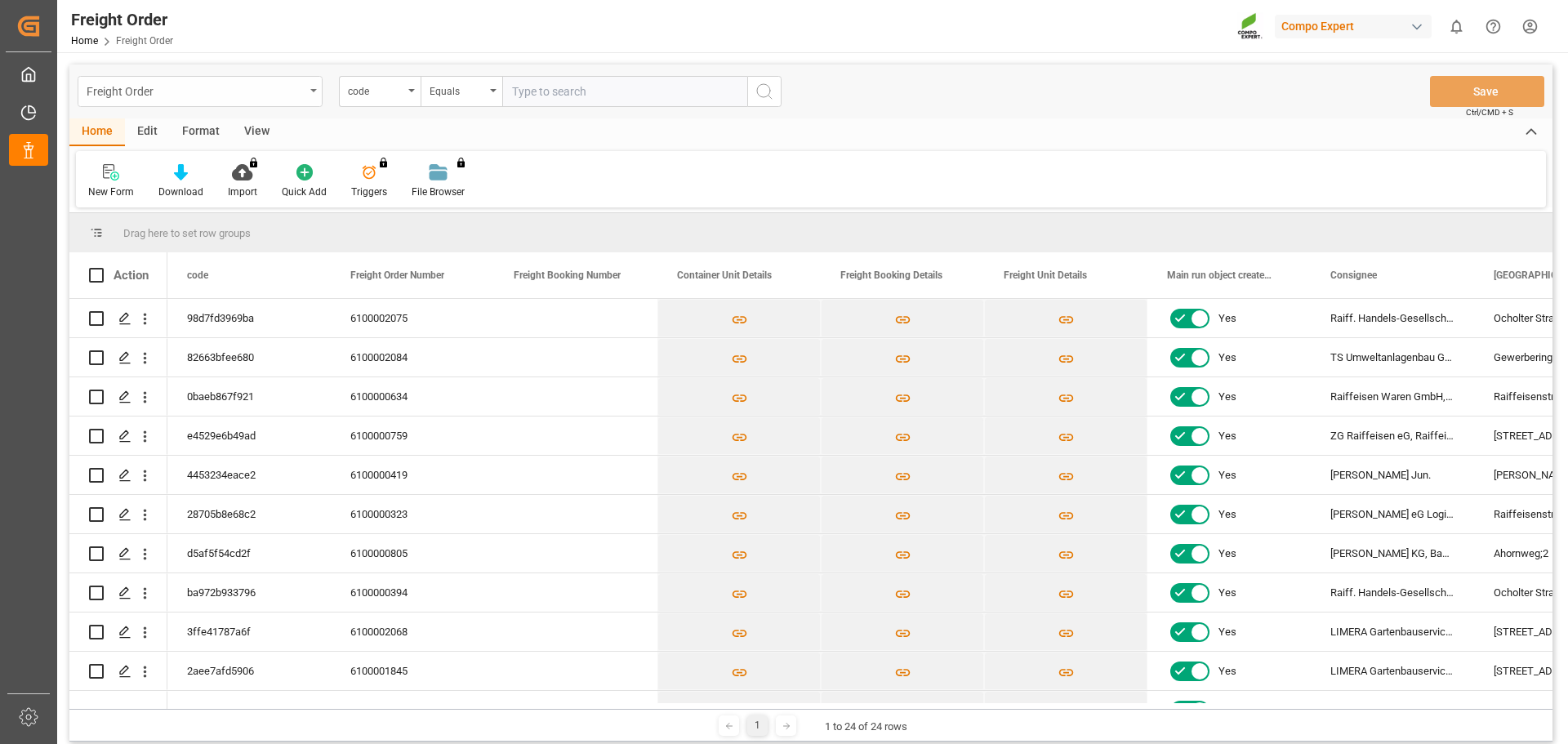
click at [248, 96] on div "Freight Order" at bounding box center [196, 90] width 218 height 21
click at [182, 171] on div "Krefeld" at bounding box center [199, 167] width 243 height 34
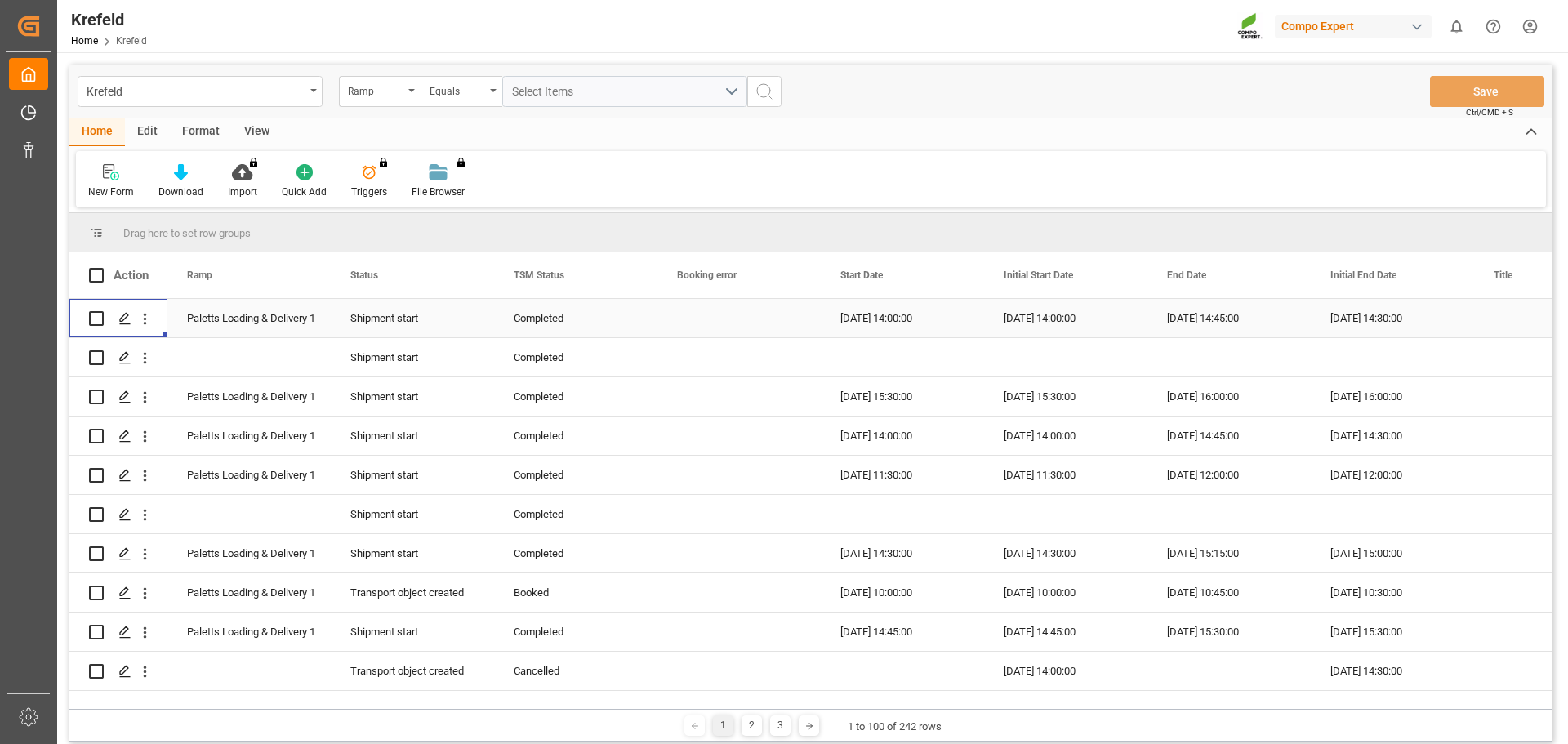
click at [88, 324] on div "Press SPACE to select this row." at bounding box center [118, 318] width 98 height 39
click at [97, 323] on input "Press Space to toggle row selection (unchecked)" at bounding box center [96, 319] width 14 height 14
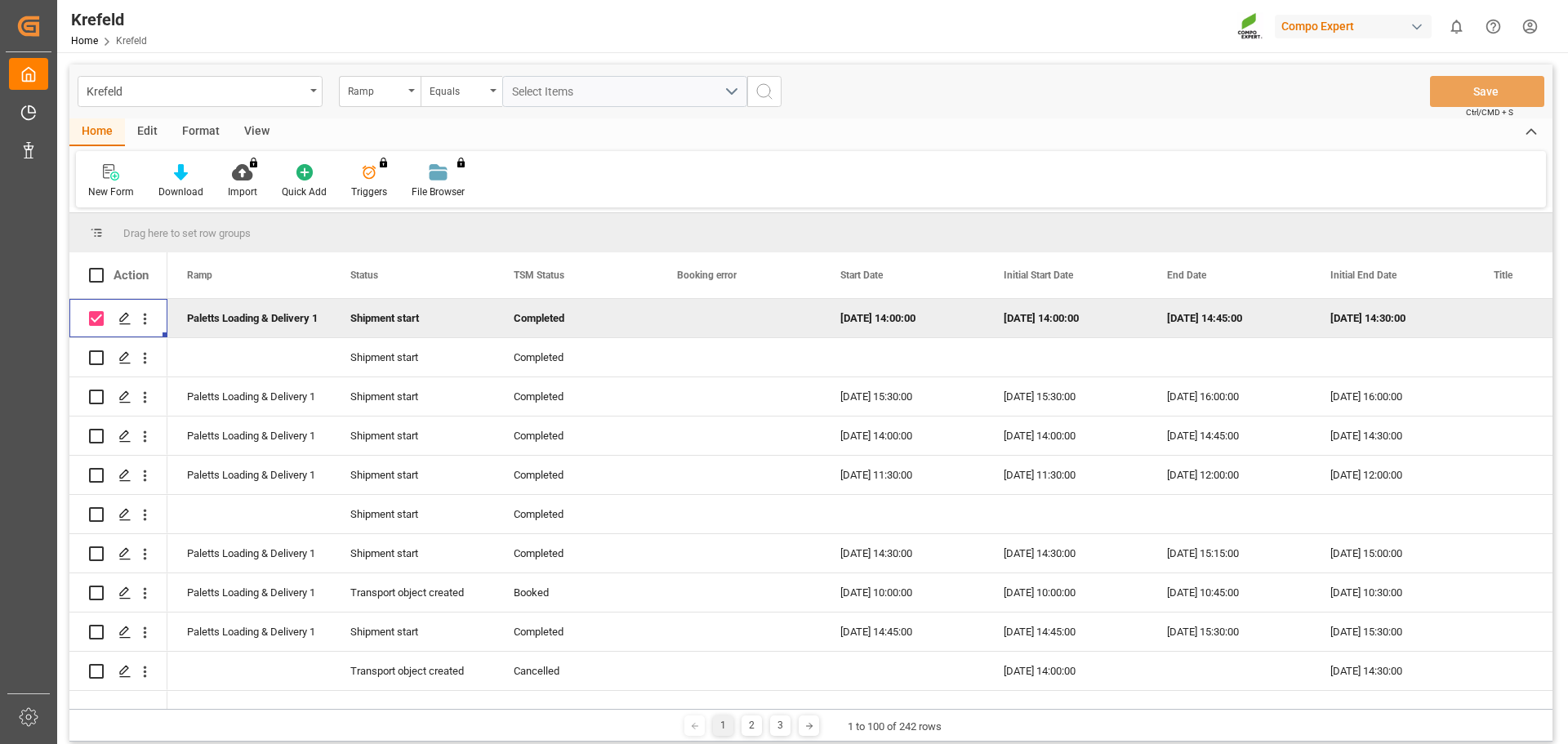
click at [97, 323] on input "Press Space to toggle row selection (checked)" at bounding box center [96, 319] width 14 height 14
checkbox input "false"
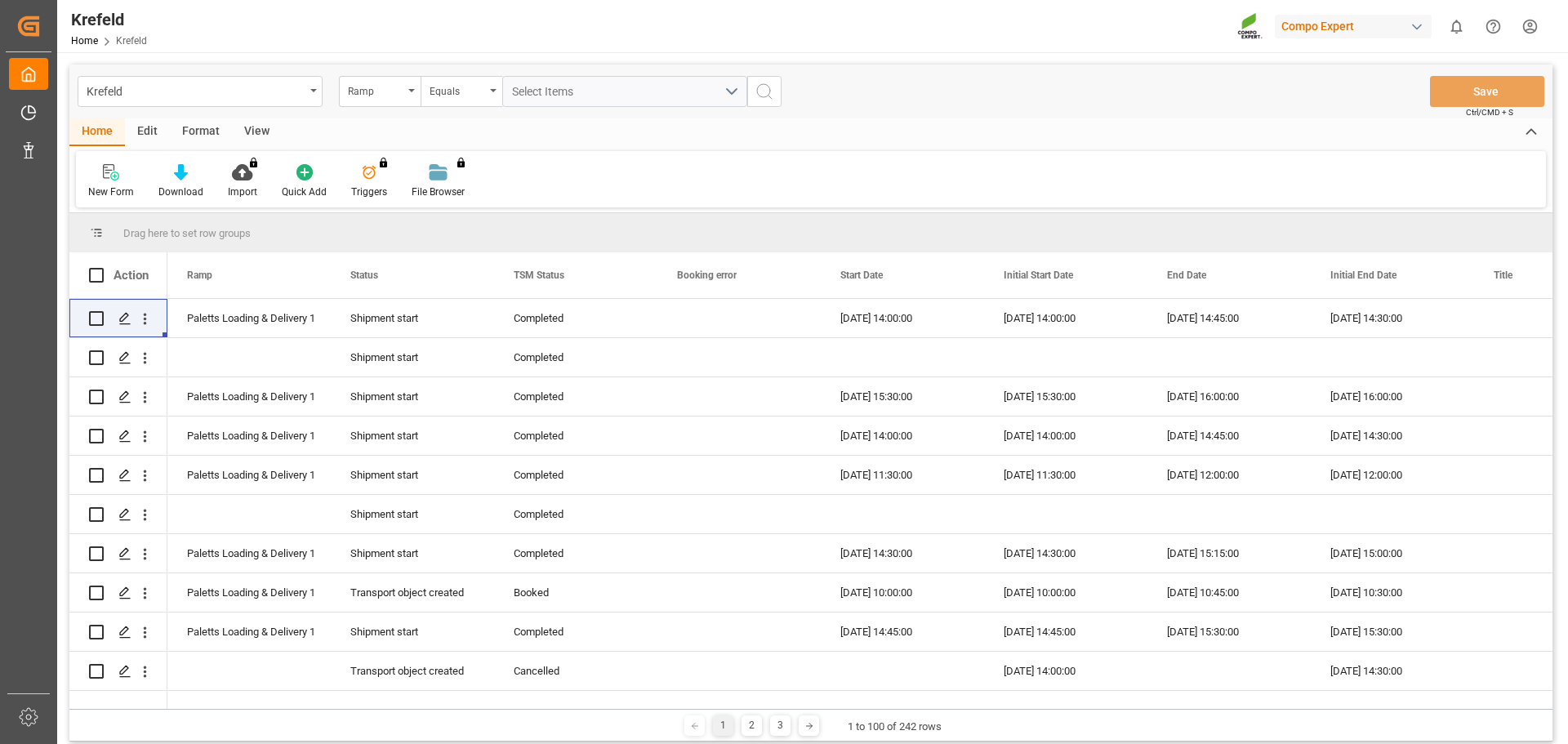
click at [850, 107] on div "Krefeld Ramp Equals Select Items Save Ctrl/CMD + S" at bounding box center [810, 92] width 1483 height 54
click at [734, 82] on button "Select Items" at bounding box center [624, 92] width 245 height 31
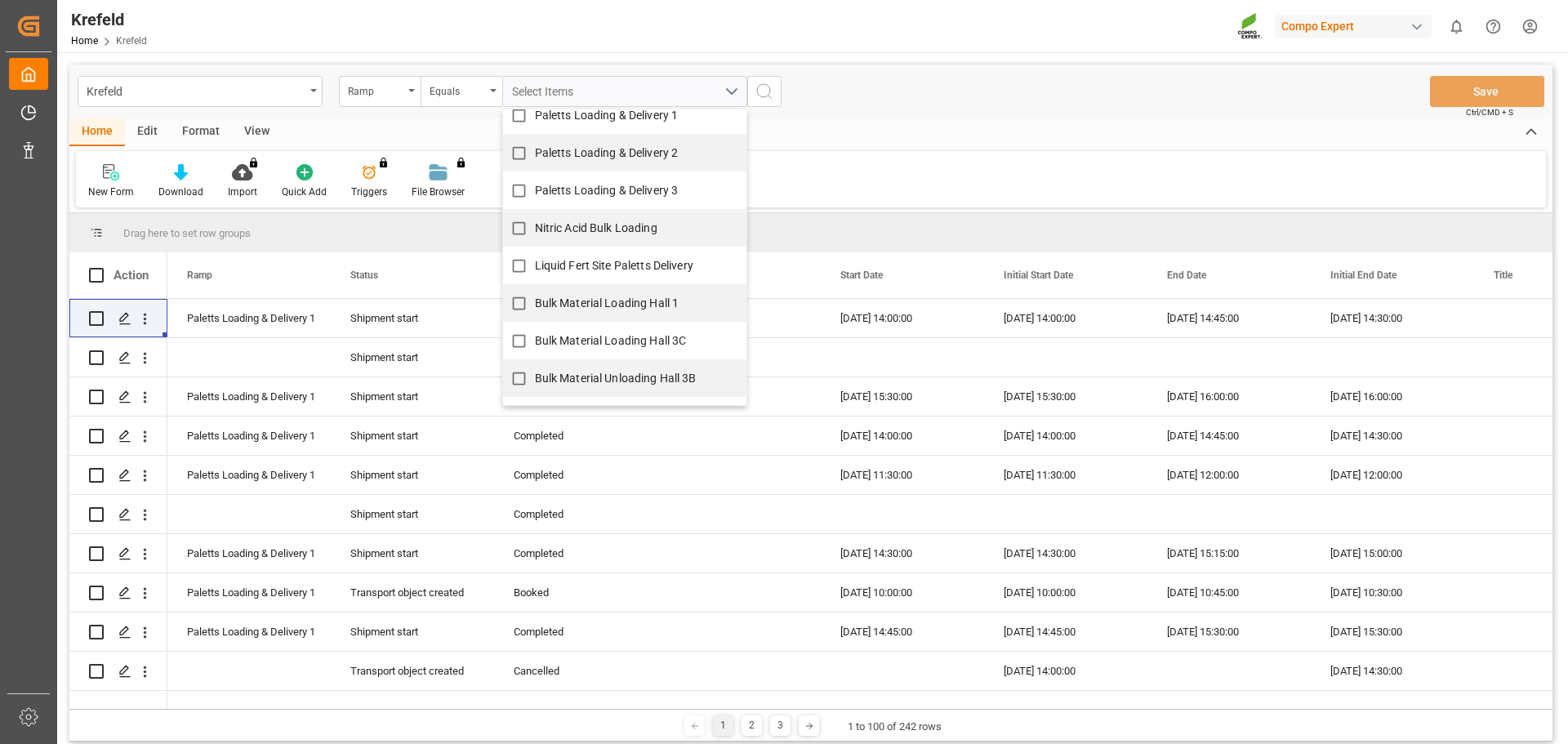
scroll to position [232, 0]
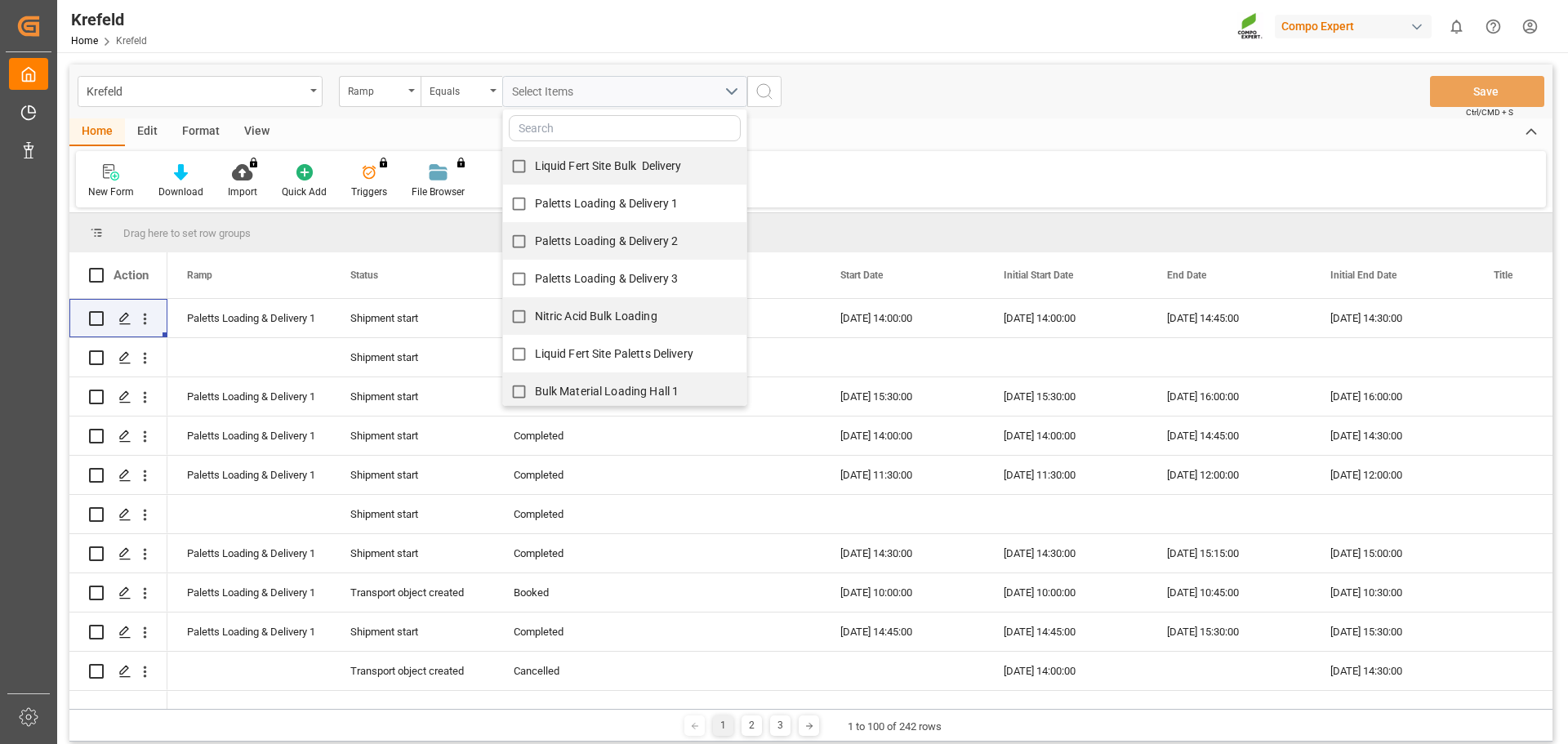
click at [631, 234] on span "Paletts Loading & Delivery 2" at bounding box center [606, 241] width 144 height 13
click at [535, 234] on input "Paletts Loading & Delivery 2" at bounding box center [519, 241] width 32 height 32
checkbox input "true"
click at [606, 127] on input "text" at bounding box center [624, 127] width 232 height 26
paste input "6100002075"
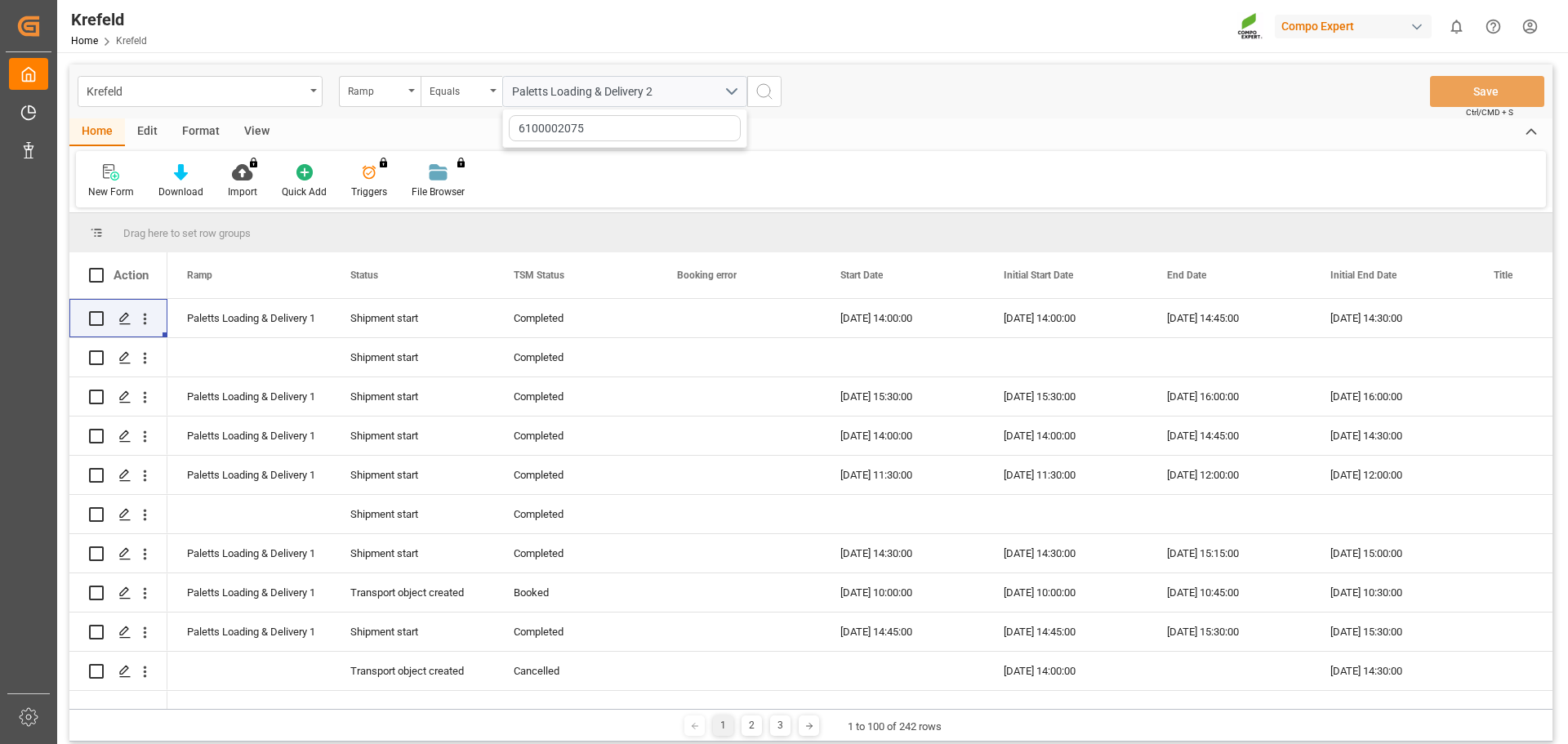
type input "6100002075"
click at [826, 124] on div "Home Edit Format View" at bounding box center [810, 132] width 1483 height 28
click at [623, 92] on div "Paletts Loading & Delivery 2" at bounding box center [618, 92] width 213 height 17
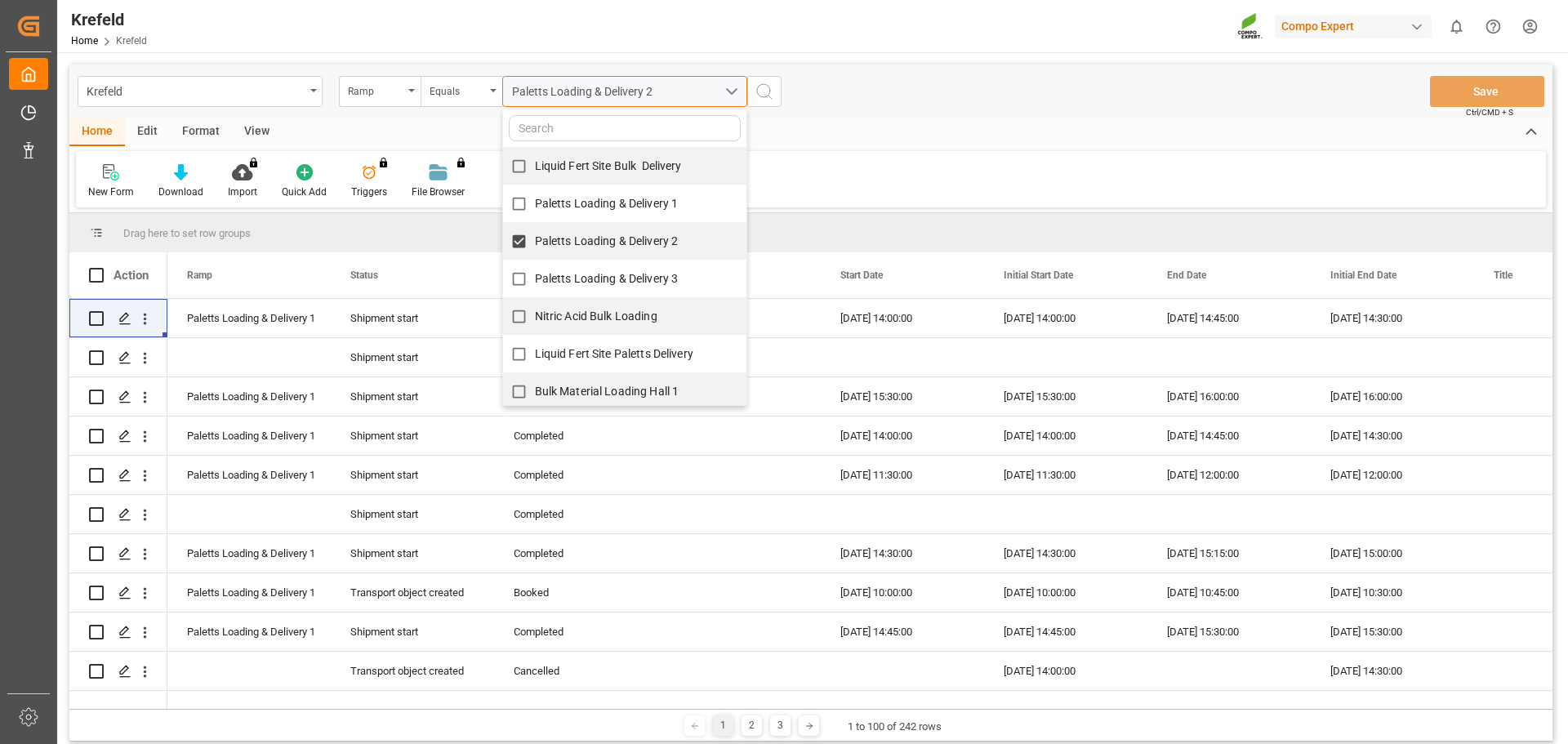
click at [676, 90] on div "Paletts Loading & Delivery 2" at bounding box center [618, 92] width 213 height 17
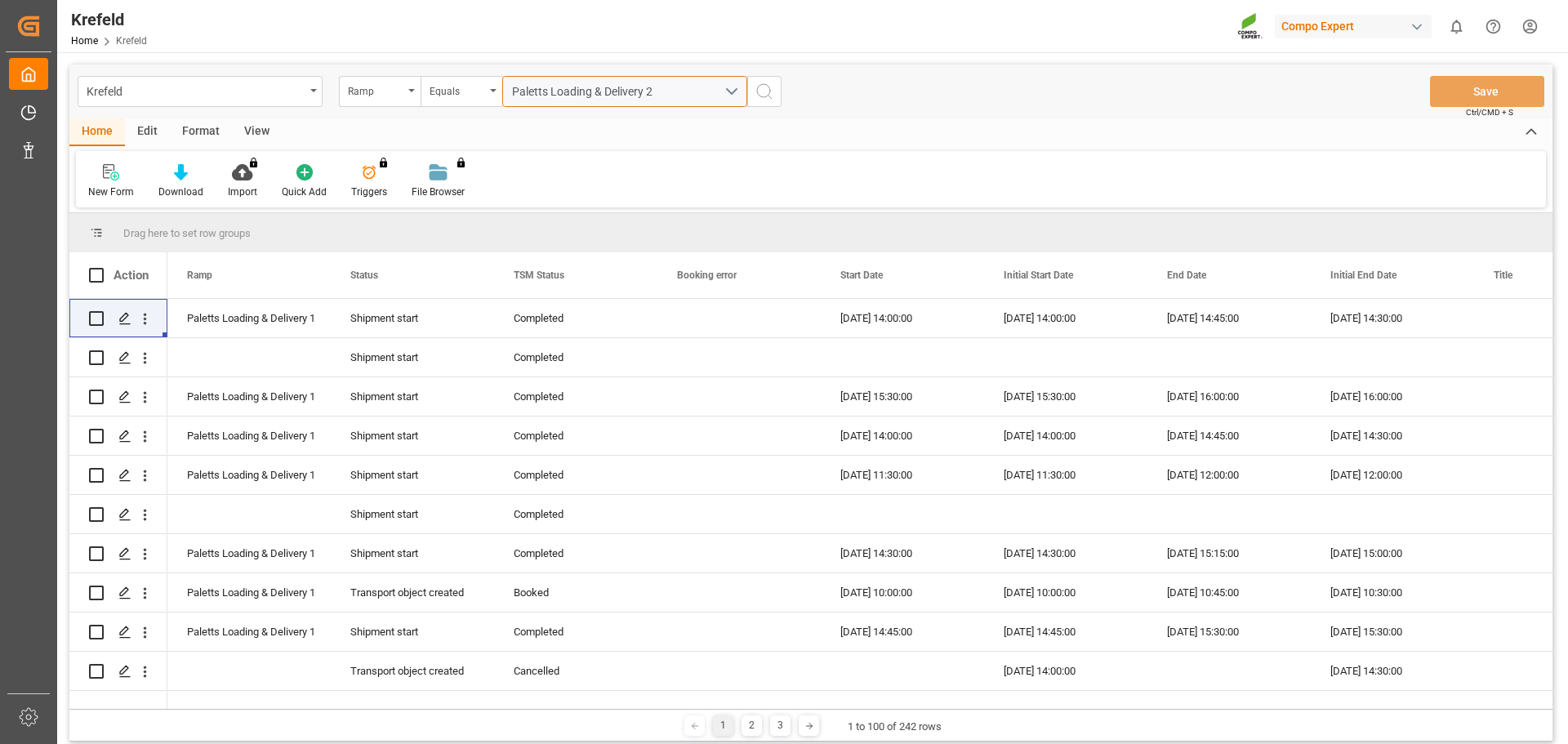
click at [632, 98] on div "Paletts Loading & Delivery 2" at bounding box center [618, 92] width 213 height 17
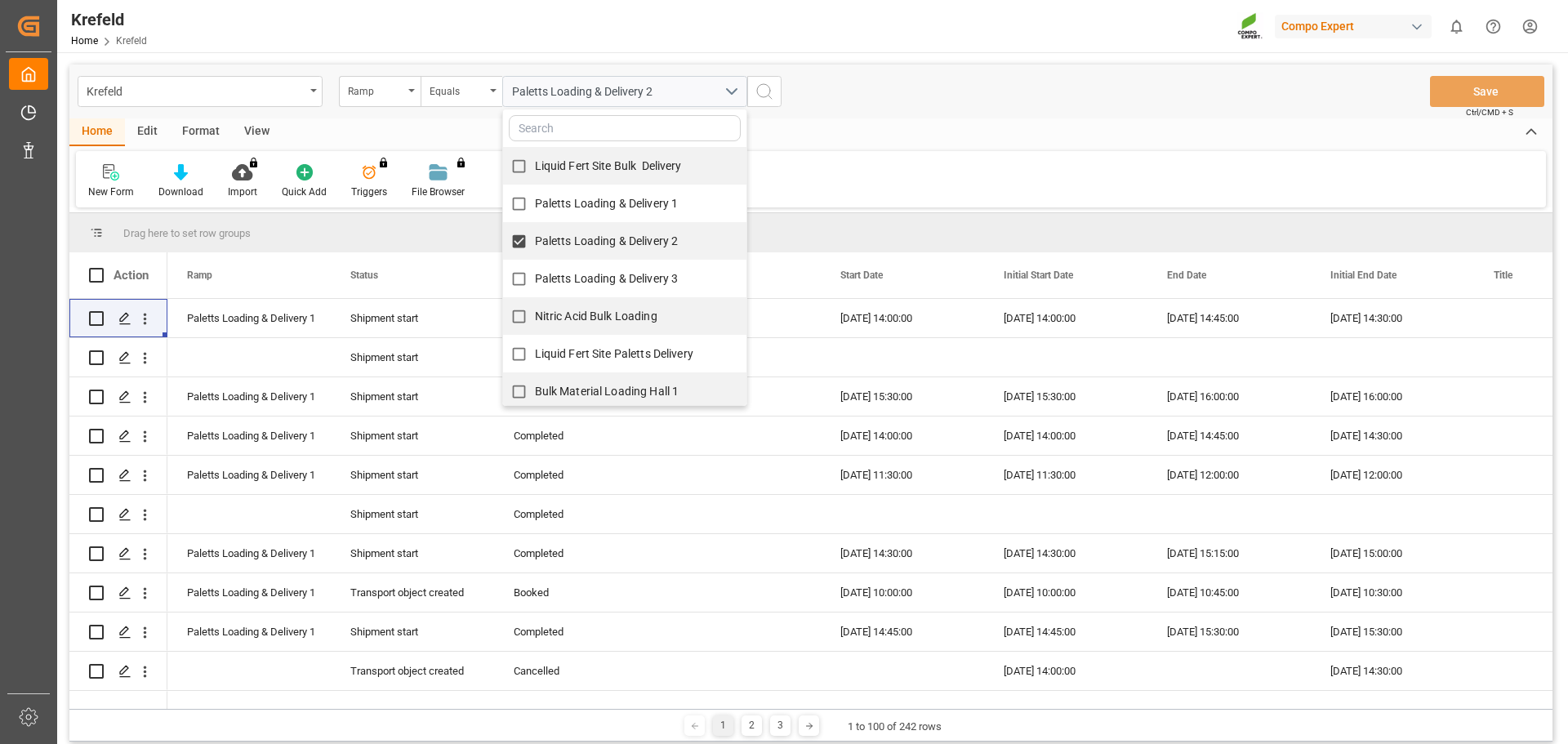
click at [637, 163] on span "Liquid Fert Site Bulk Delivery" at bounding box center [608, 166] width 147 height 13
click at [535, 163] on input "Liquid Fert Site Bulk Delivery" at bounding box center [519, 167] width 32 height 32
click at [622, 167] on span "Liquid Fert Site Bulk Delivery" at bounding box center [608, 166] width 147 height 13
click at [535, 167] on input "Liquid Fert Site Bulk Delivery" at bounding box center [519, 167] width 32 height 32
checkbox input "false"
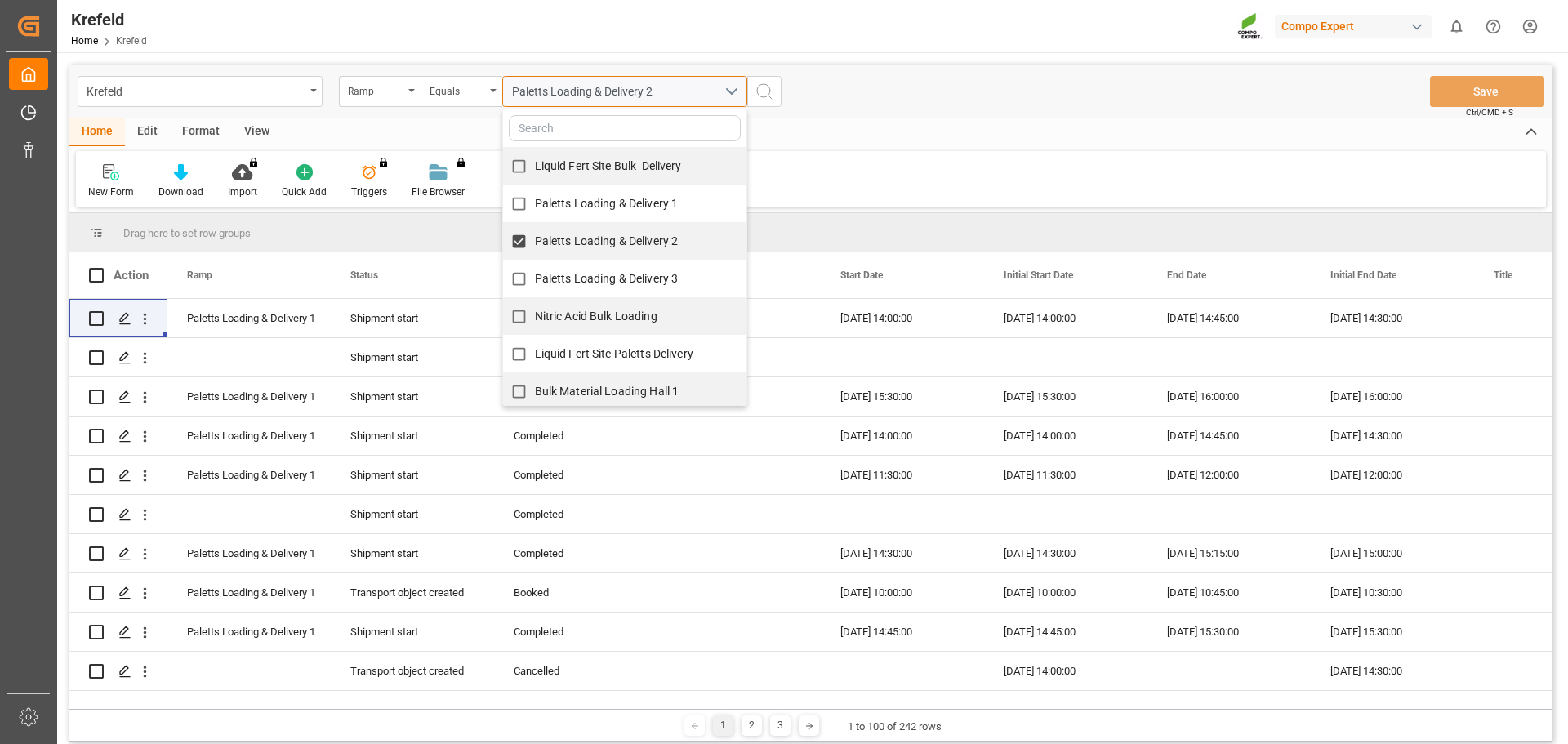
click at [731, 88] on button "Paletts Loading & Delivery 2" at bounding box center [624, 92] width 245 height 31
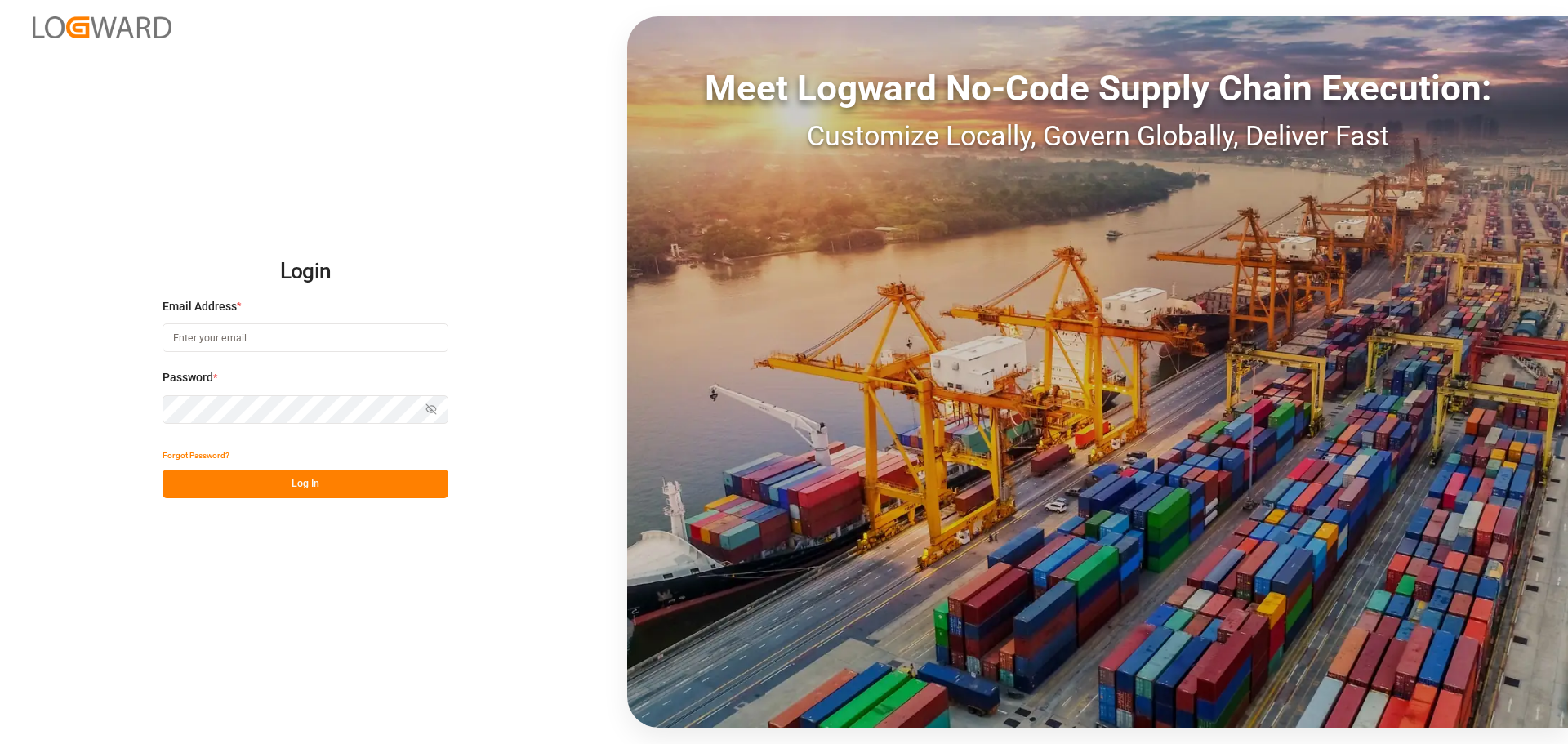
click at [378, 324] on input at bounding box center [305, 338] width 286 height 29
type input "[EMAIL_ADDRESS][PERSON_NAME][DOMAIN_NAME]"
click at [430, 406] on icon "button" at bounding box center [431, 409] width 12 height 12
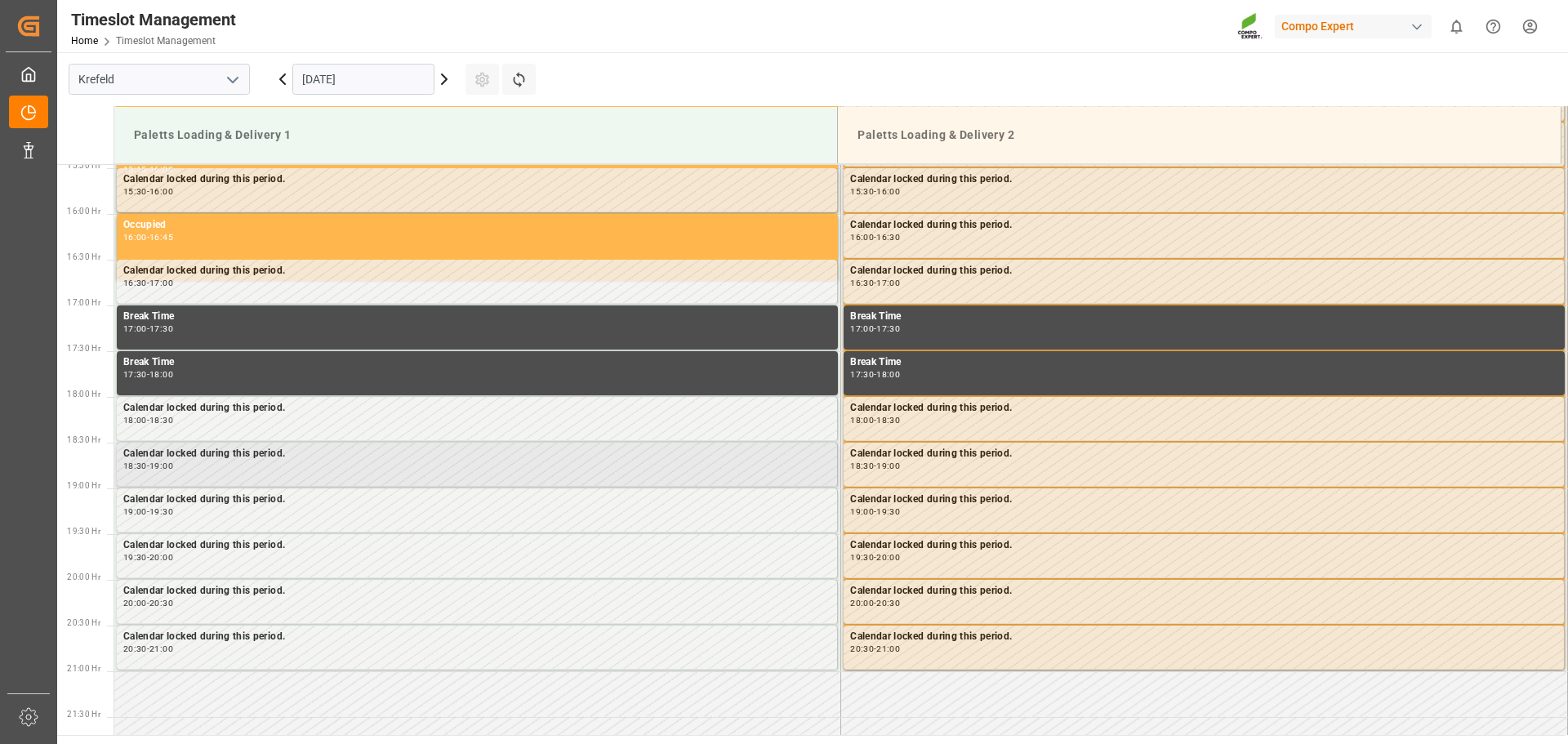
scroll to position [1447, 0]
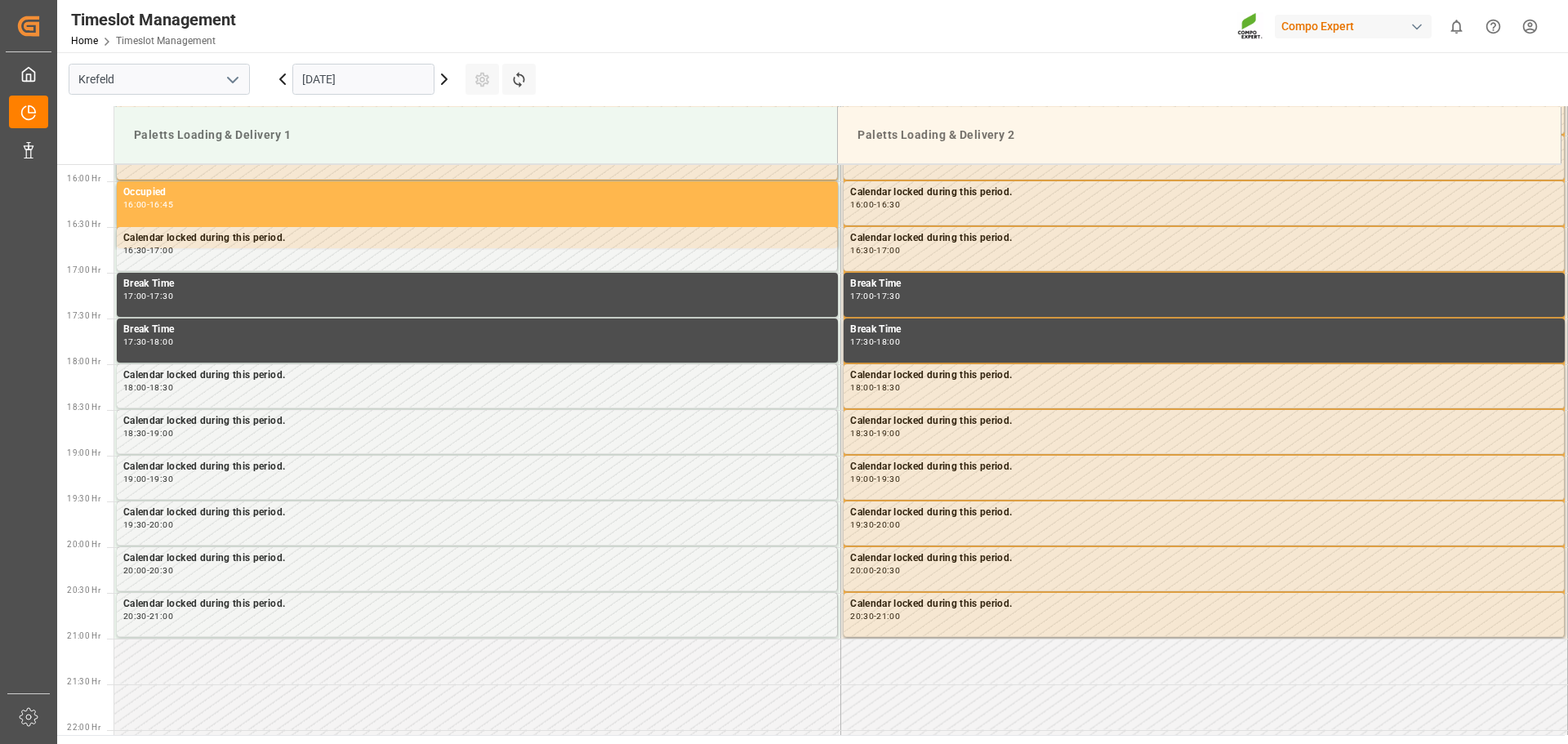
click at [442, 74] on icon at bounding box center [444, 79] width 4 height 10
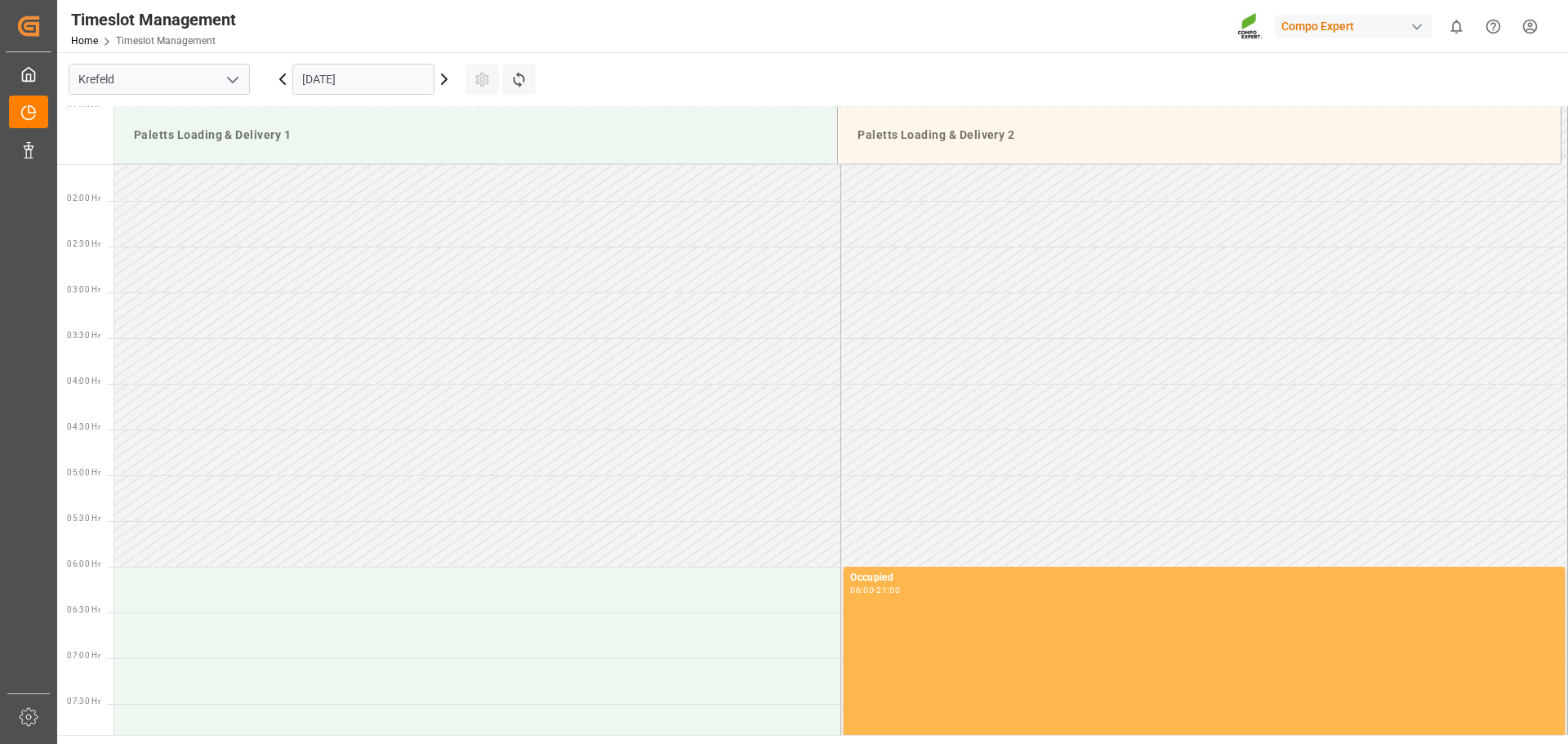
scroll to position [140, 0]
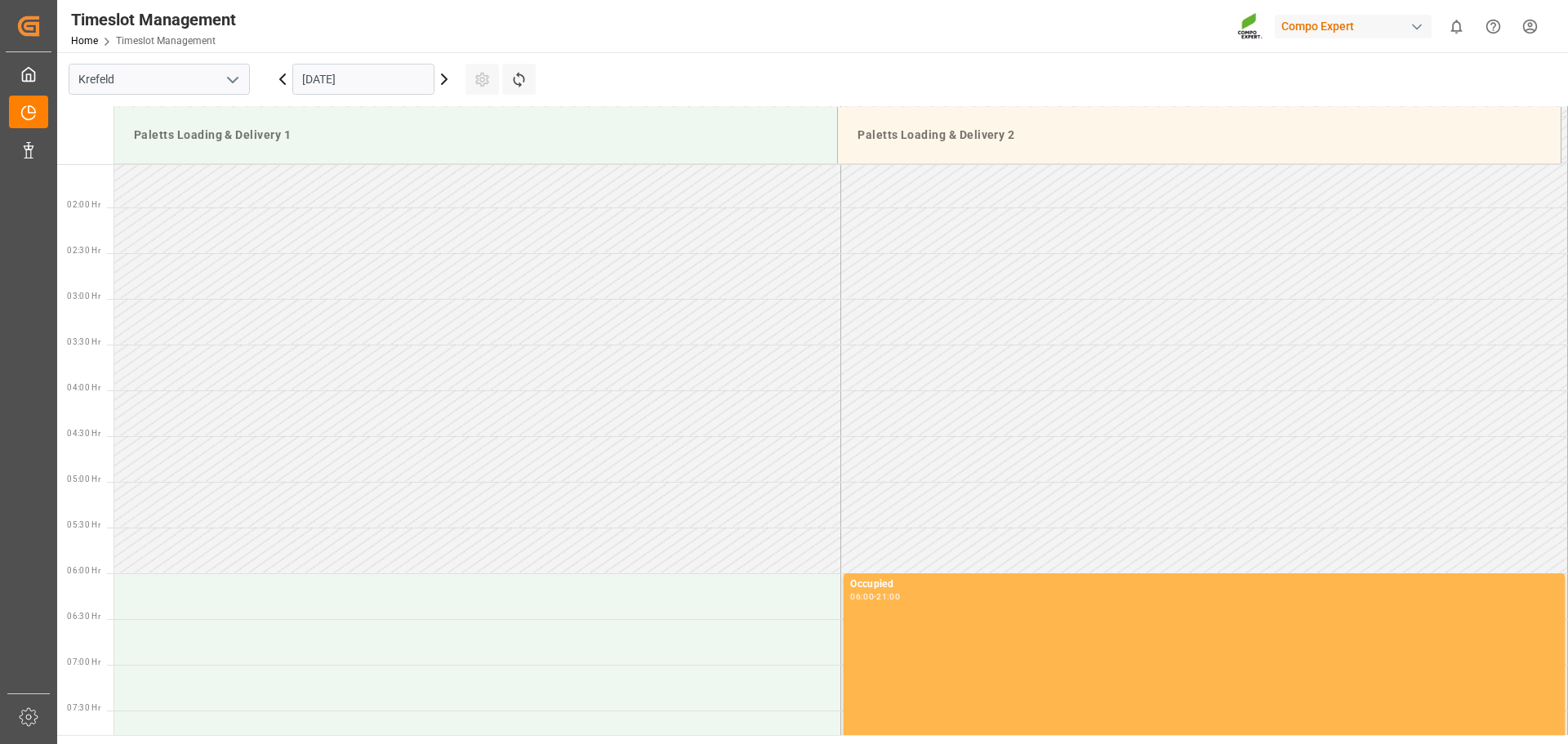
click at [283, 81] on icon at bounding box center [282, 79] width 4 height 10
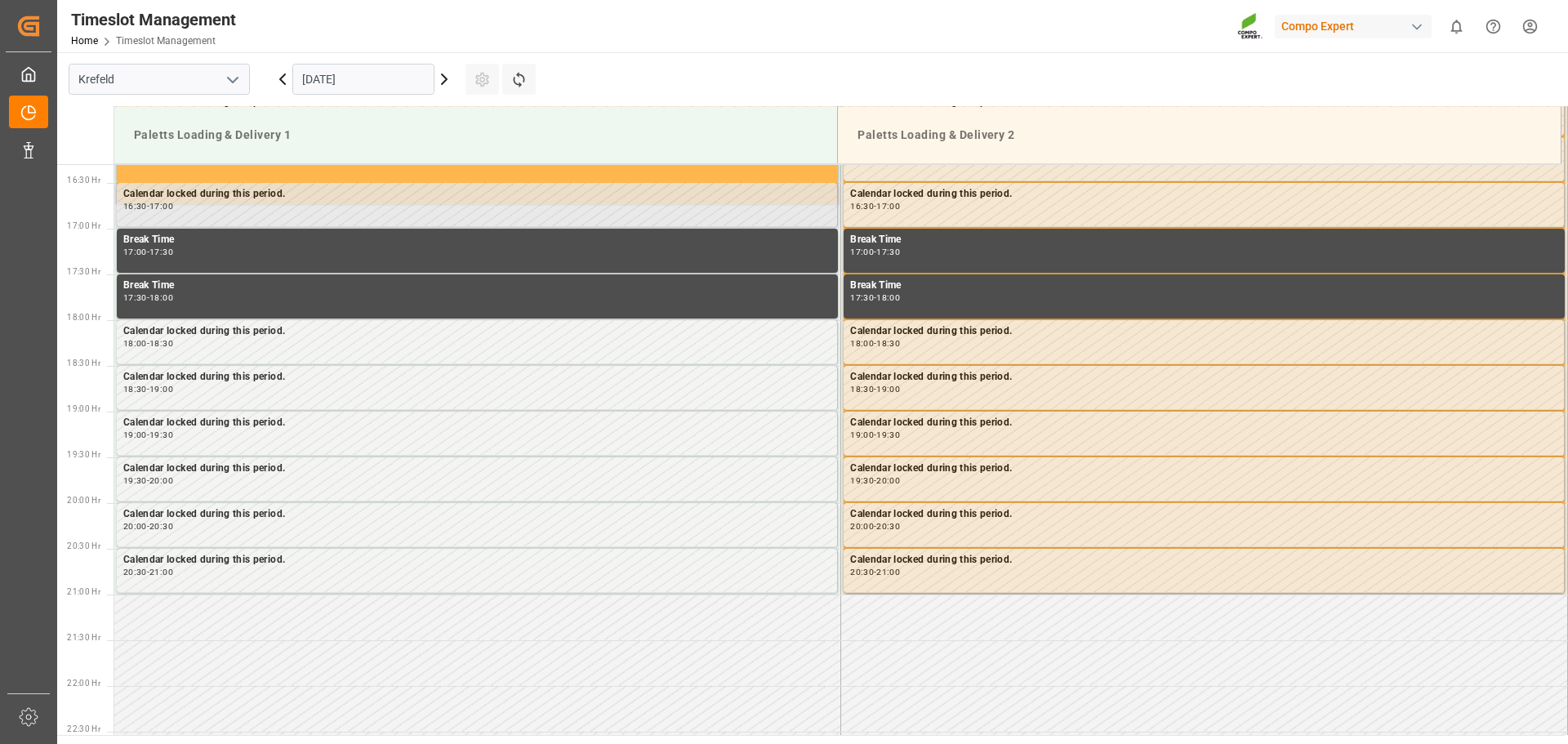
scroll to position [1463, 0]
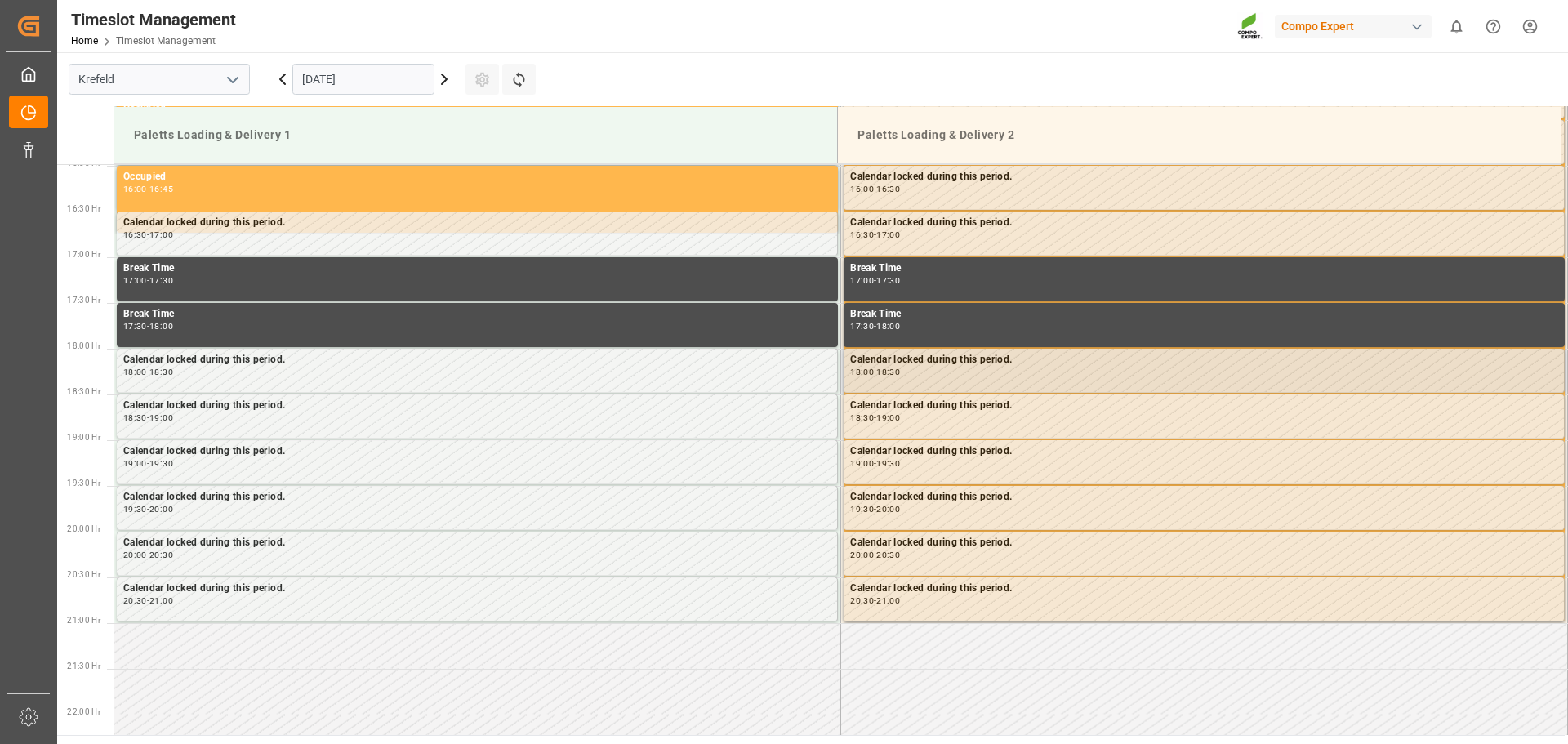
click at [927, 380] on div "Calendar locked during this period. 18:00 - 18:30" at bounding box center [1204, 370] width 707 height 37
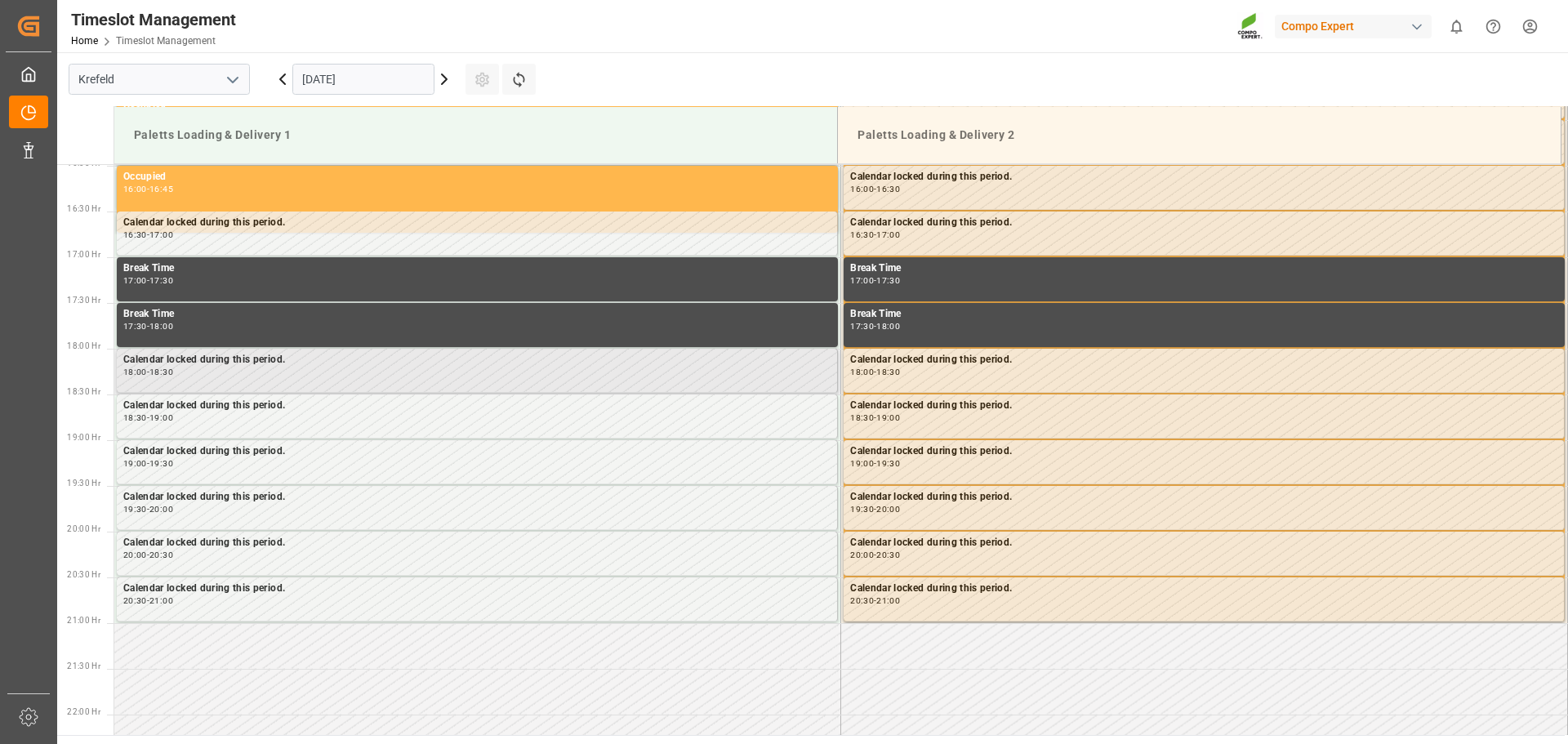
click at [712, 391] on div "Calendar locked during this period. 18:00 - 18:30" at bounding box center [477, 371] width 721 height 44
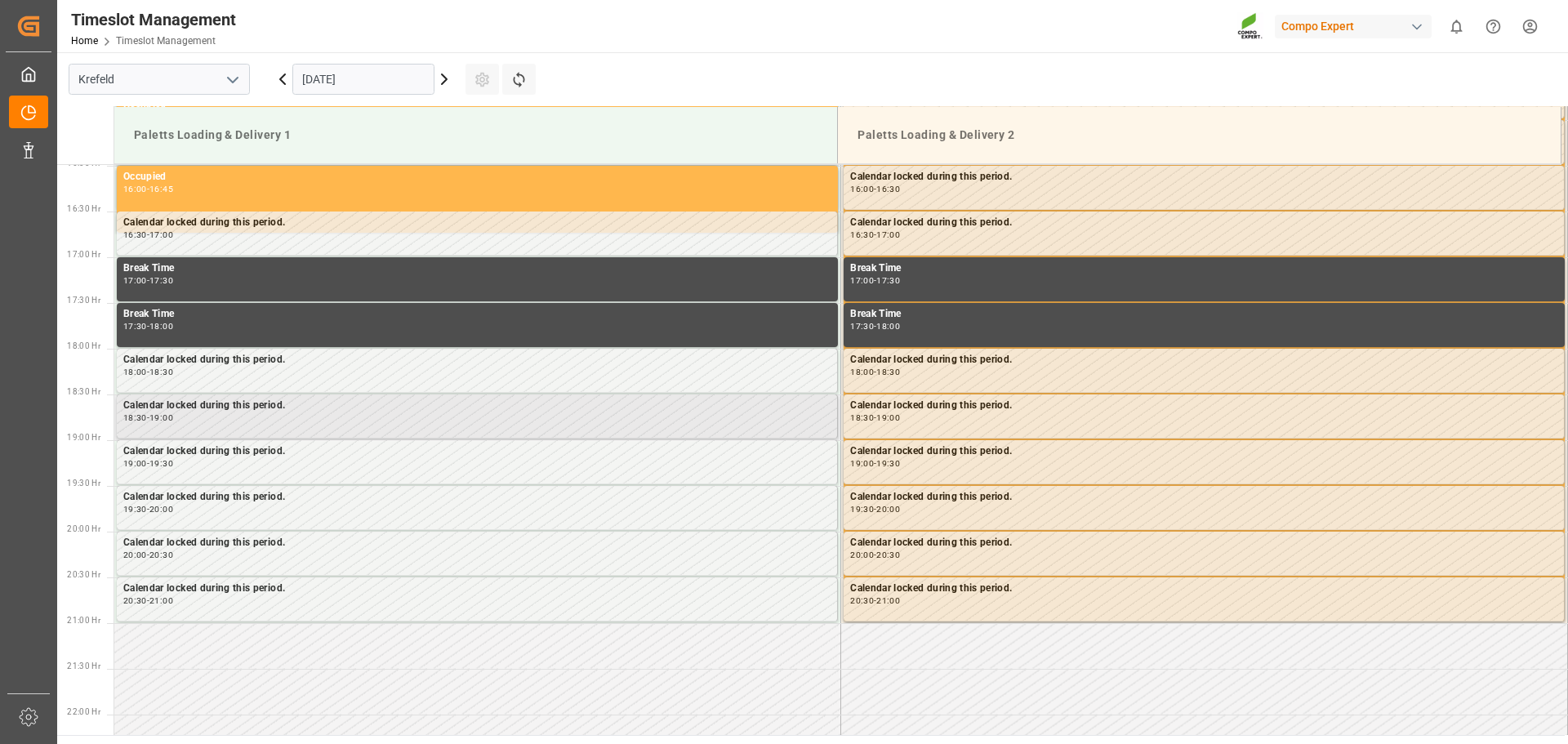
click at [525, 423] on div "18:30 - 19:00" at bounding box center [476, 419] width 707 height 9
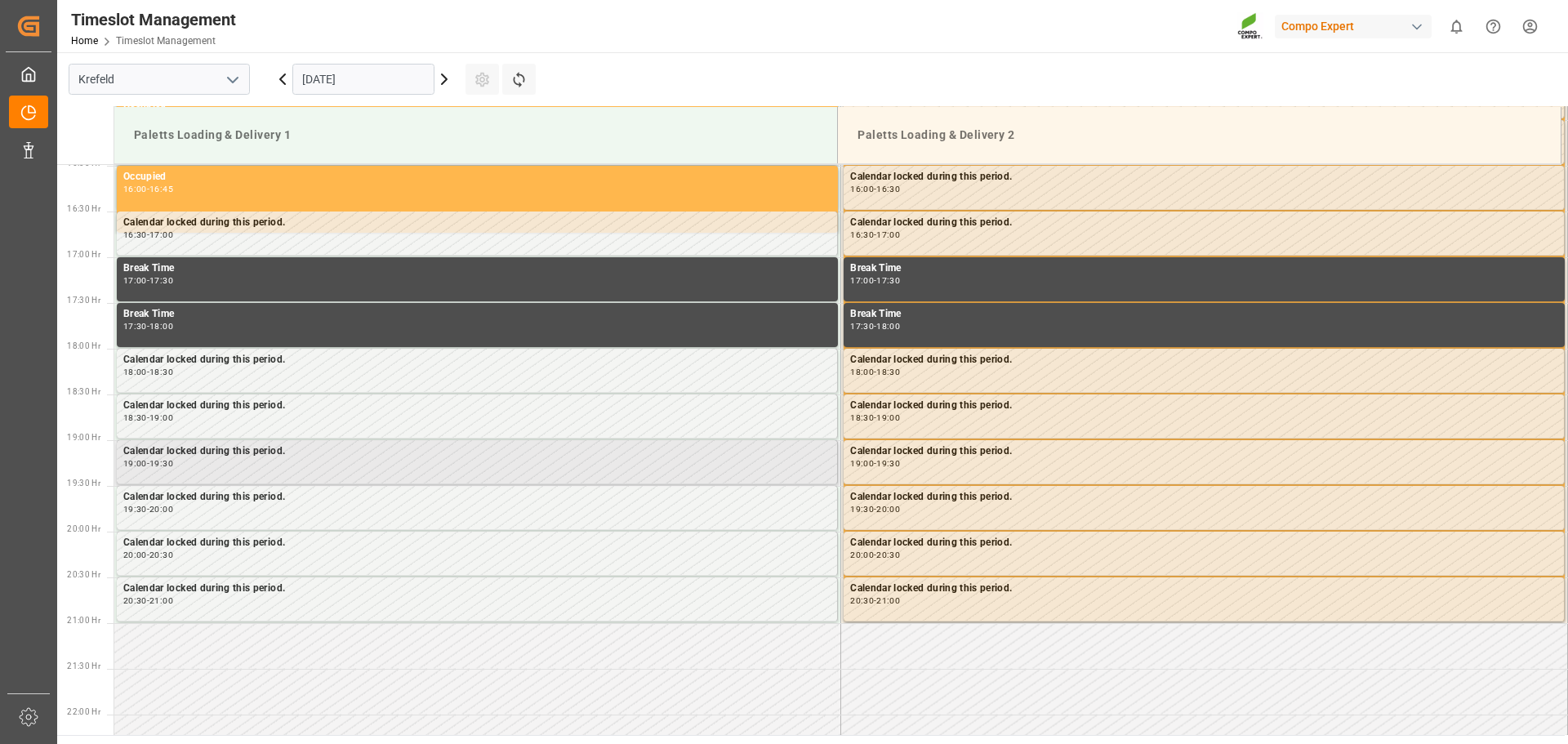
click at [444, 476] on div "Calendar locked during this period. 19:00 - 19:30" at bounding box center [476, 461] width 707 height 37
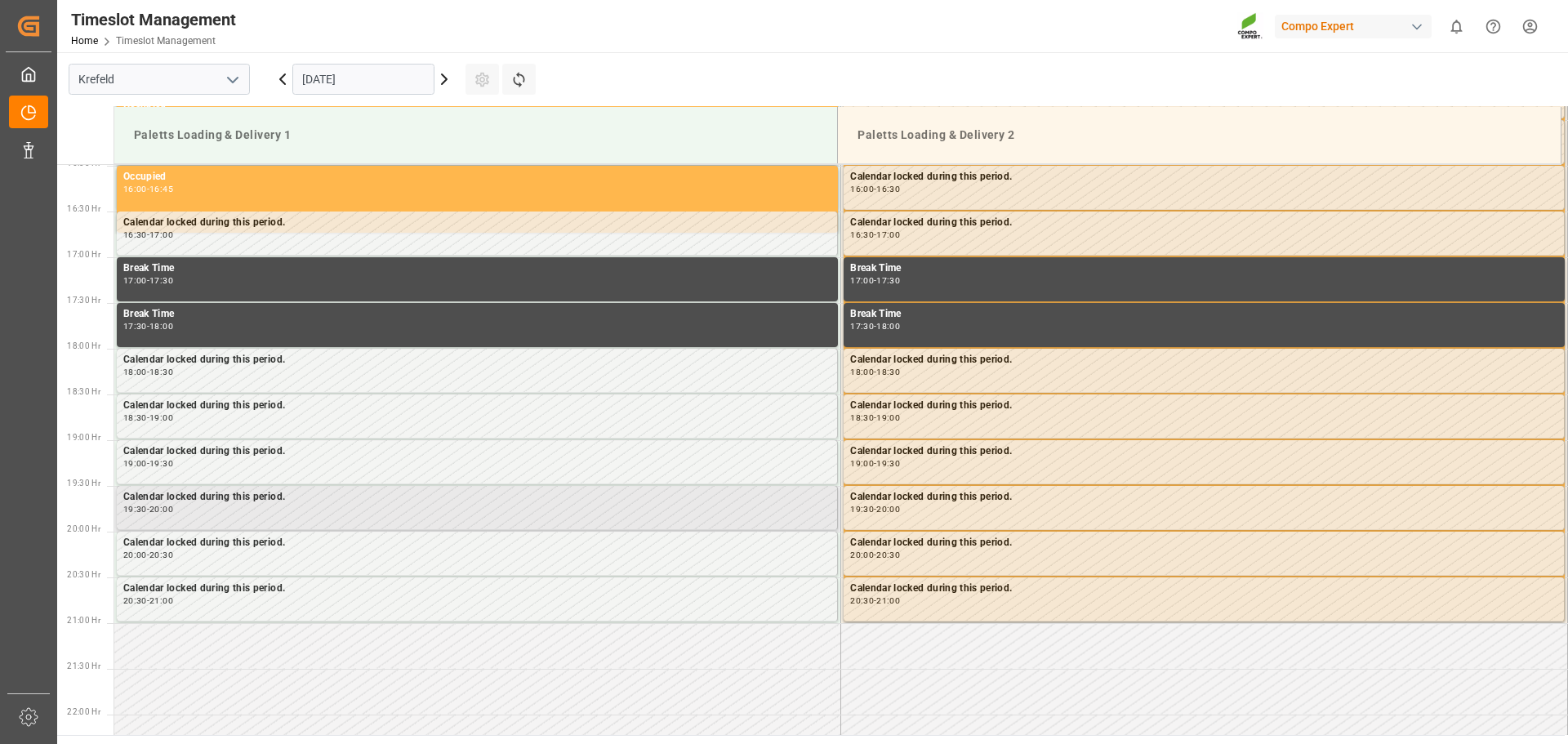
click at [429, 498] on div "Calendar locked during this period." at bounding box center [476, 497] width 707 height 16
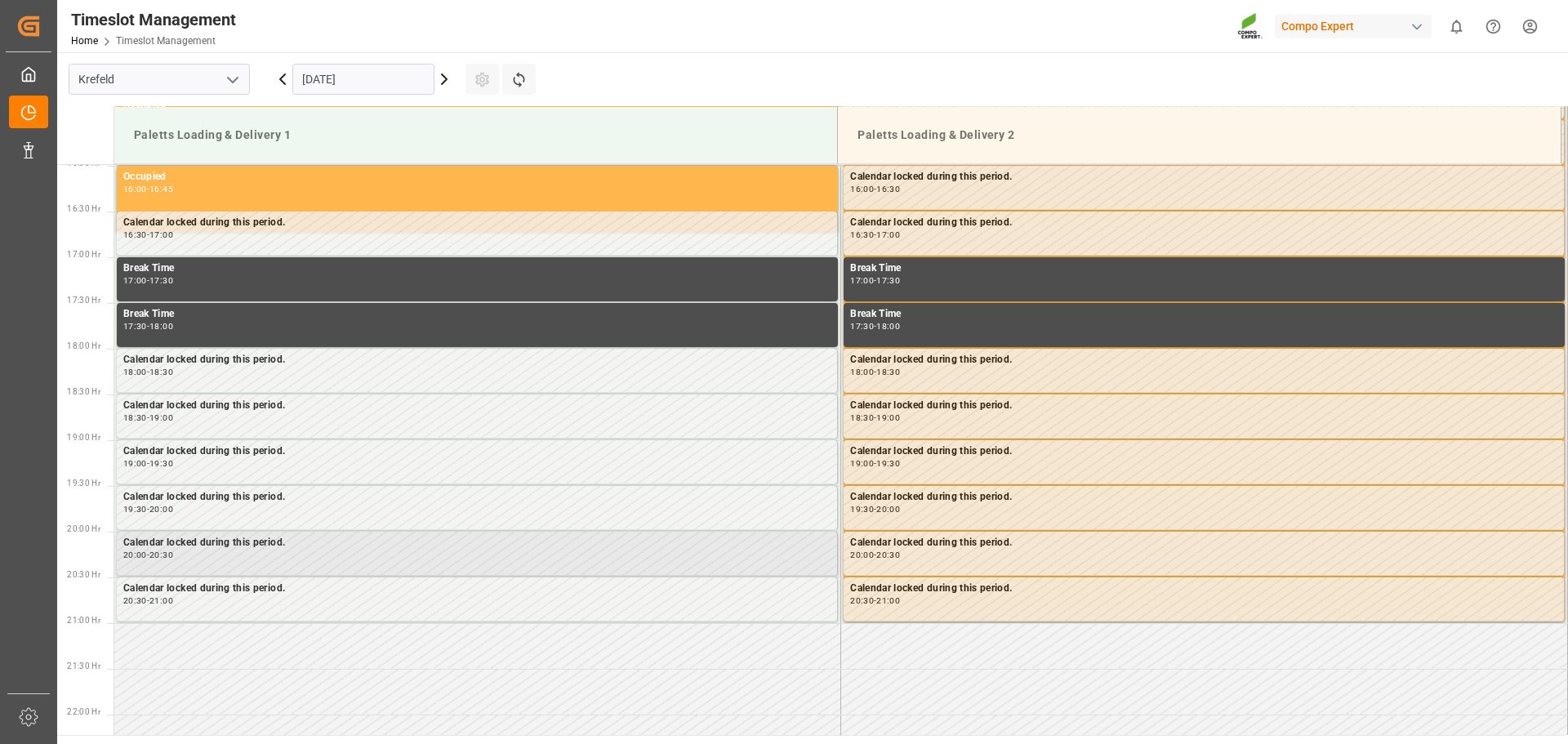
click at [391, 556] on div "20:00 - 20:30" at bounding box center [476, 556] width 707 height 9
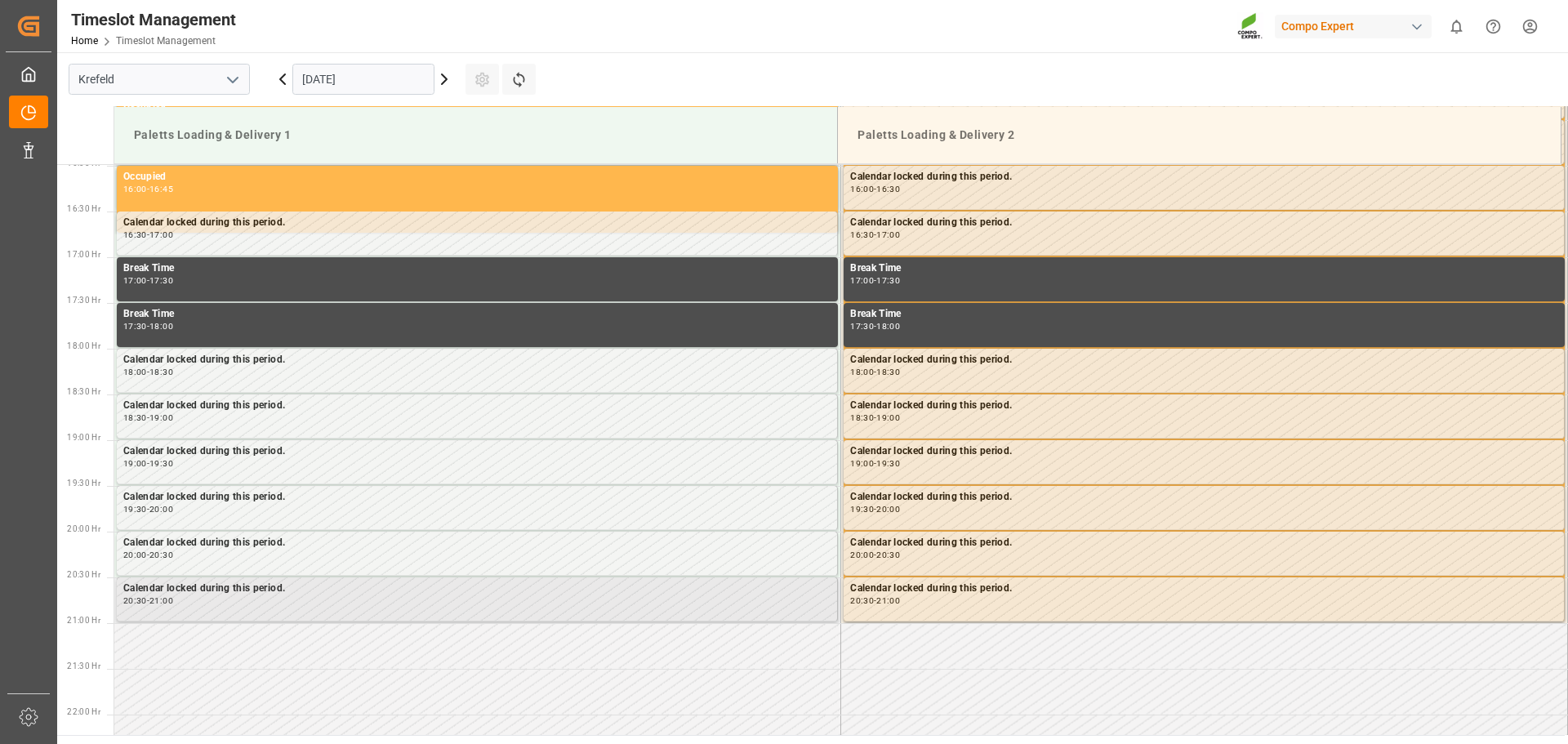
click at [371, 608] on div "Calendar locked during this period. 20:30 - 21:00" at bounding box center [476, 599] width 707 height 37
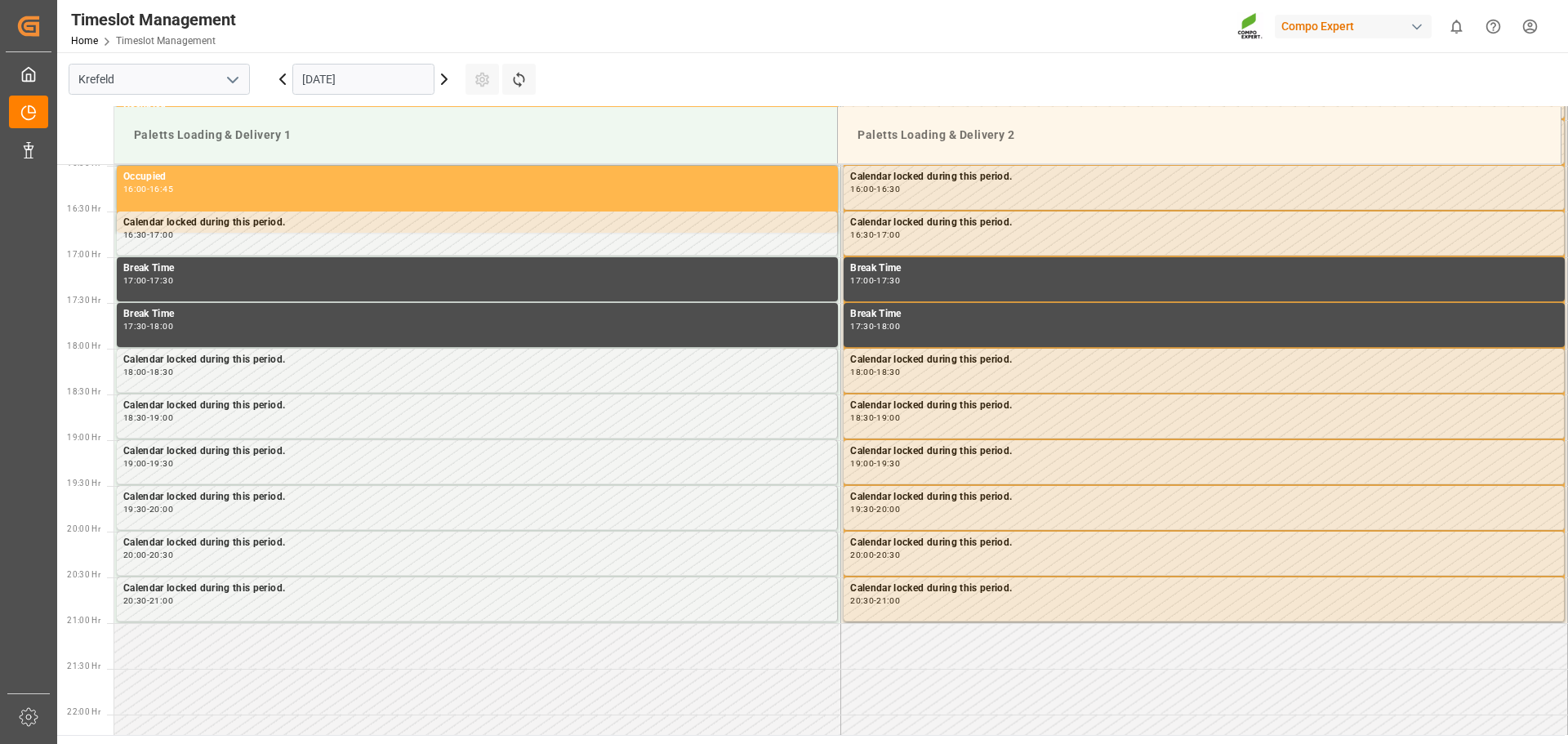
click at [335, 648] on td at bounding box center [477, 646] width 727 height 46
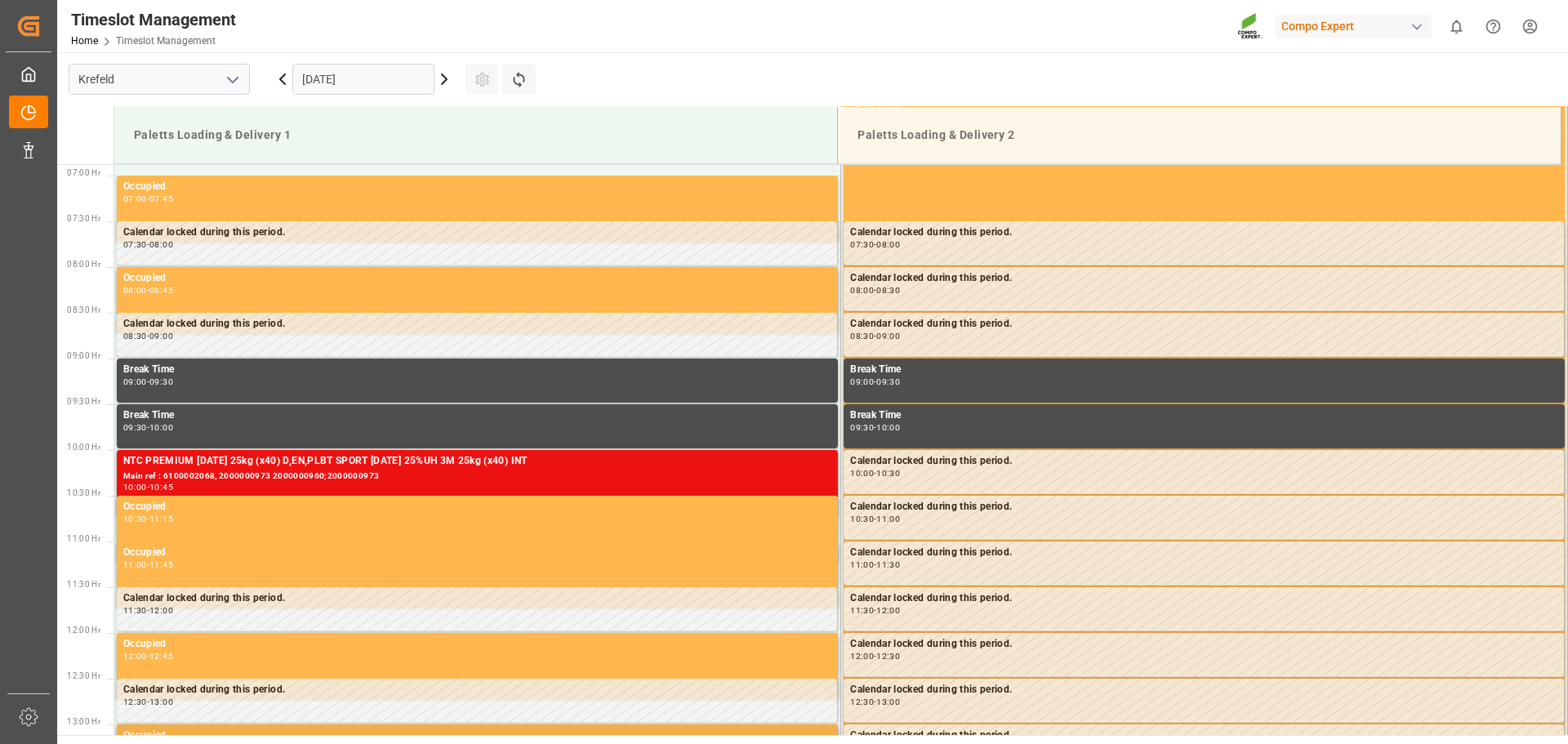
scroll to position [564, 0]
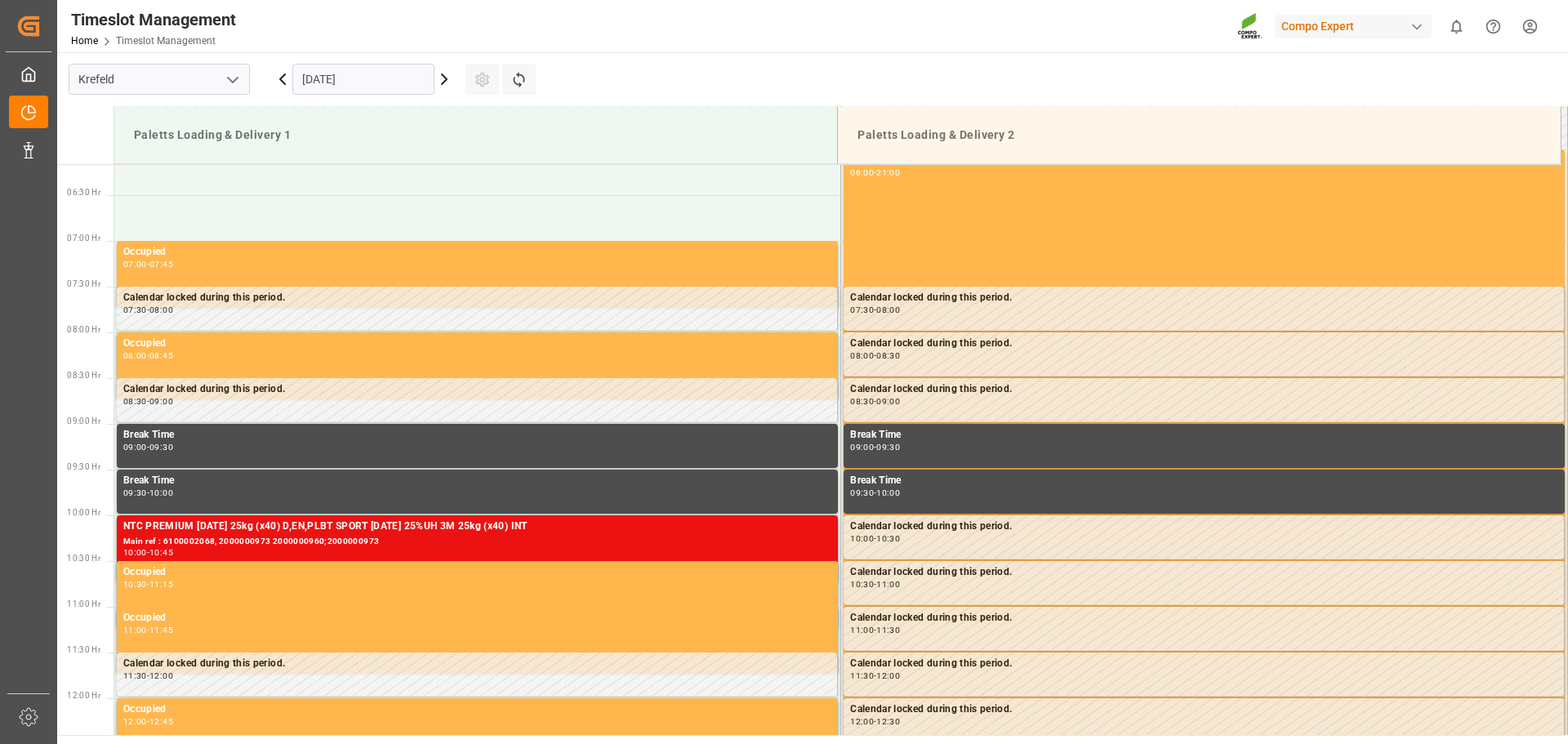
click at [441, 85] on icon at bounding box center [444, 79] width 20 height 20
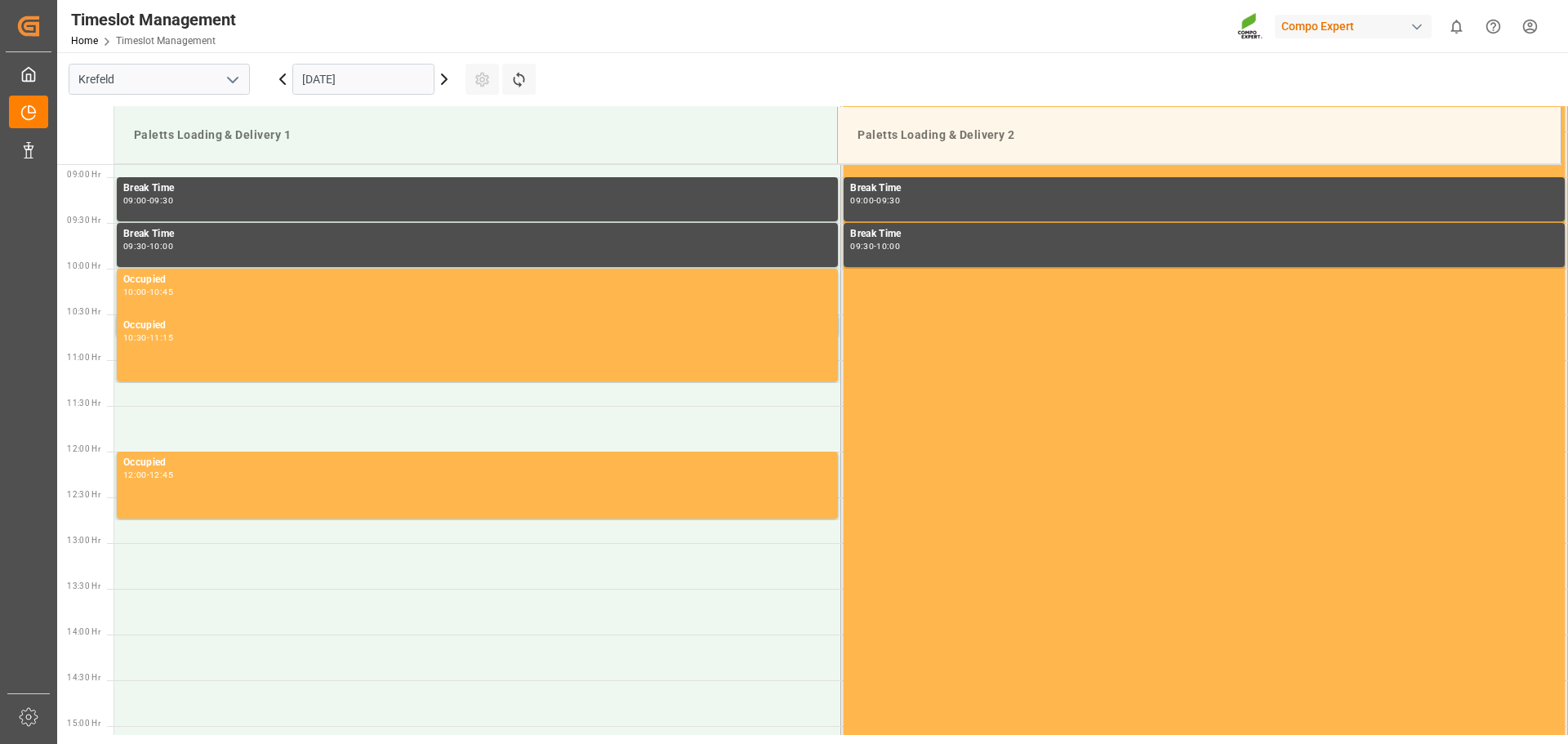
scroll to position [1038, 0]
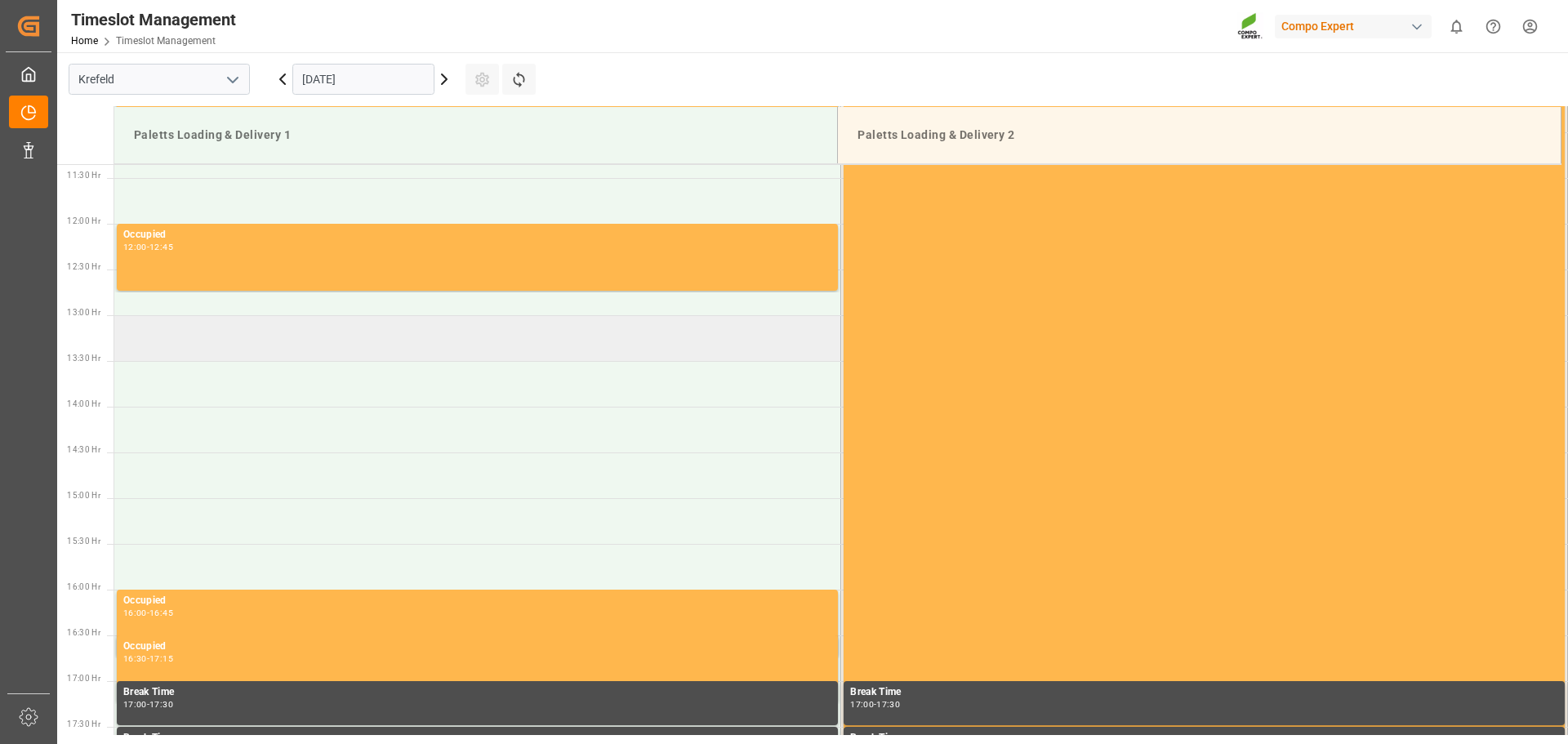
click at [200, 325] on td at bounding box center [477, 337] width 727 height 46
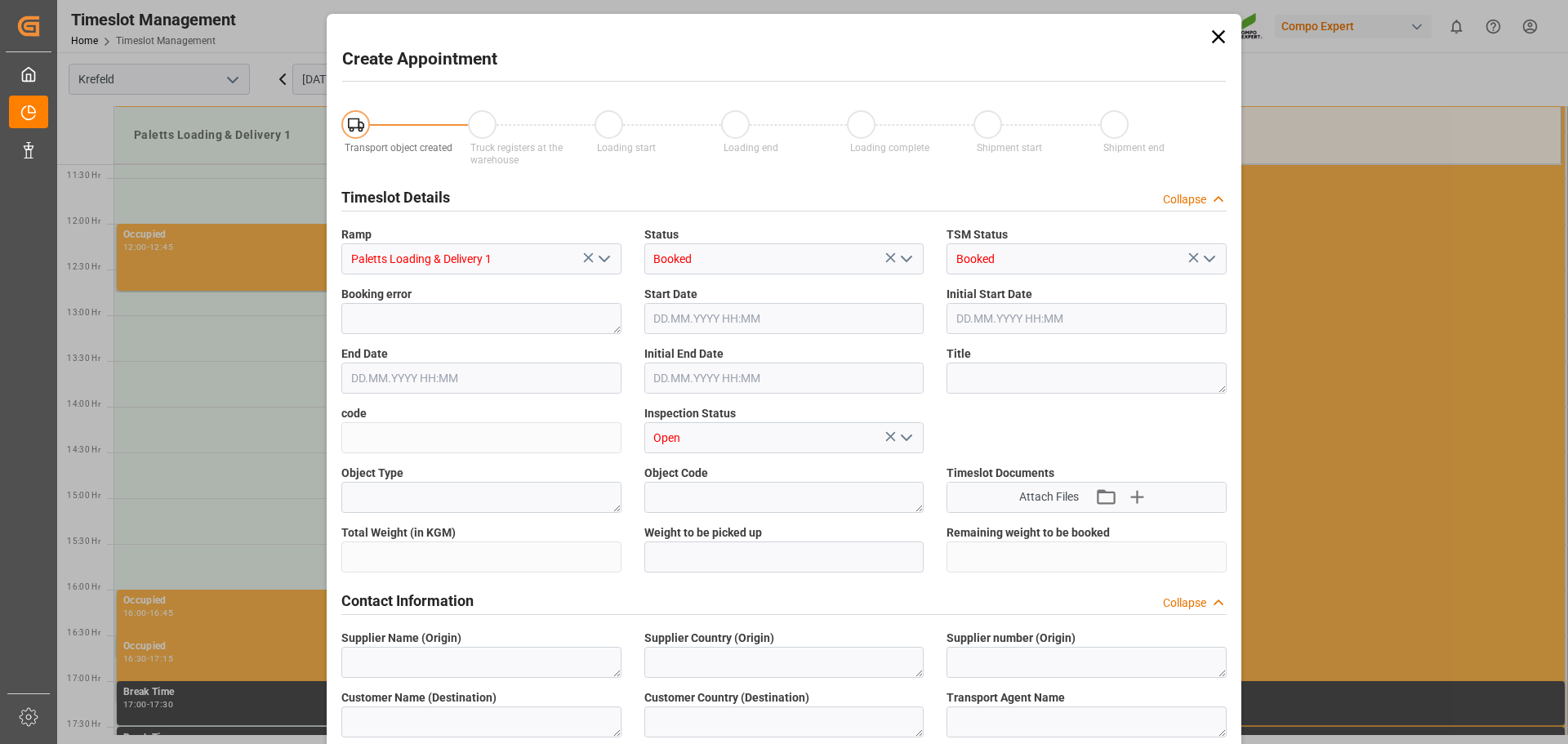
type input "18.09.2025 13:00"
type input "18.09.2025 13:30"
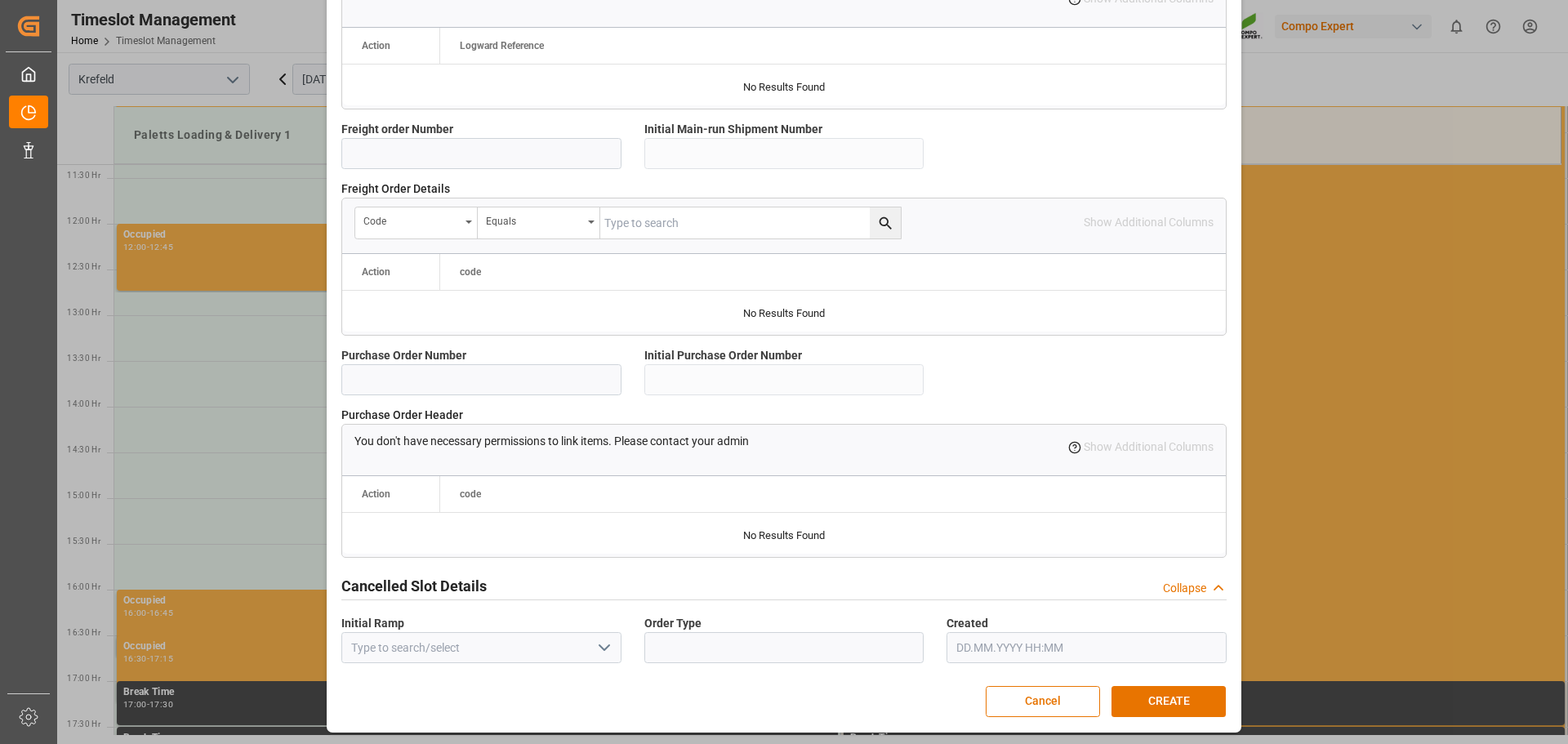
scroll to position [1406, 0]
click at [1044, 688] on button "Cancel" at bounding box center [1042, 701] width 114 height 31
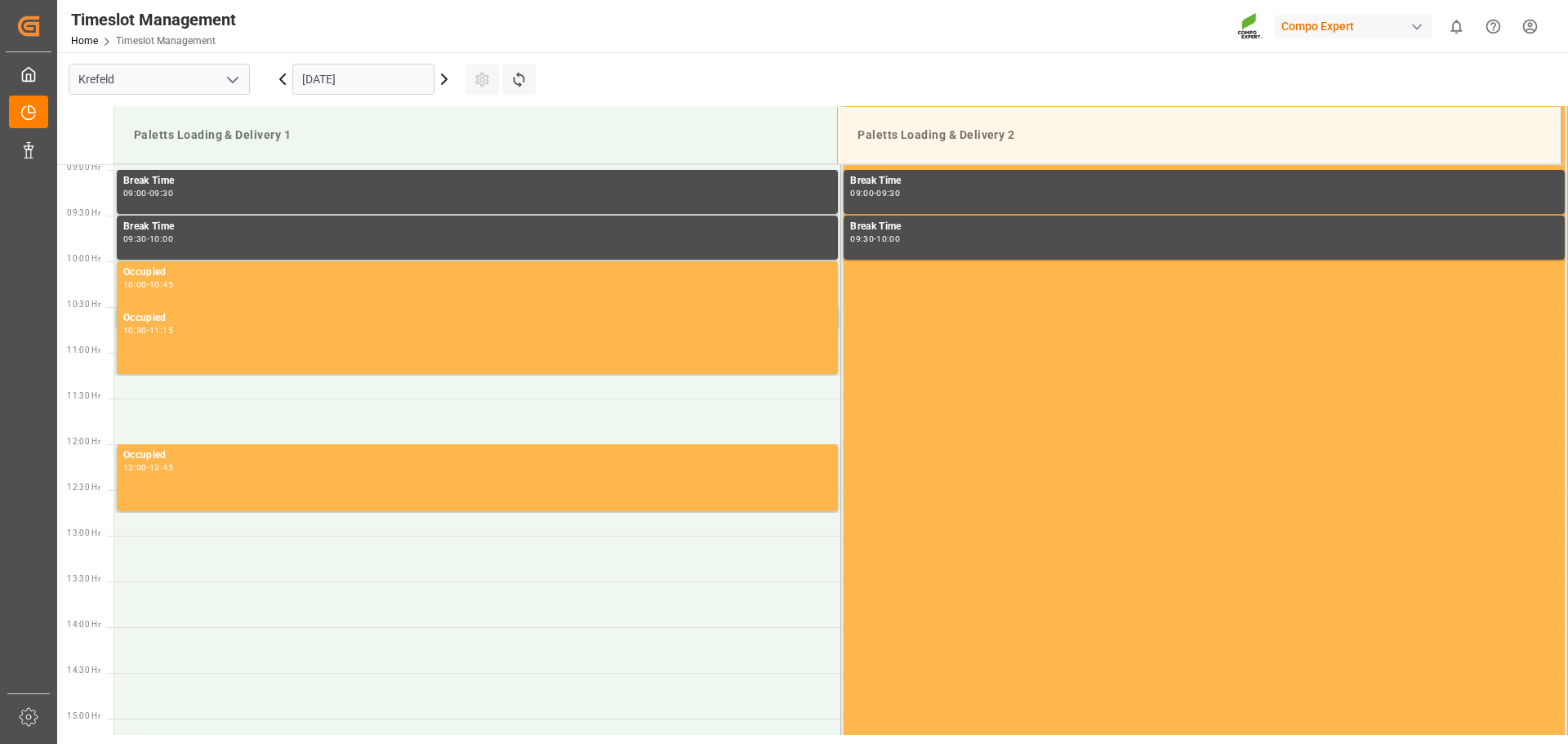
scroll to position [817, 0]
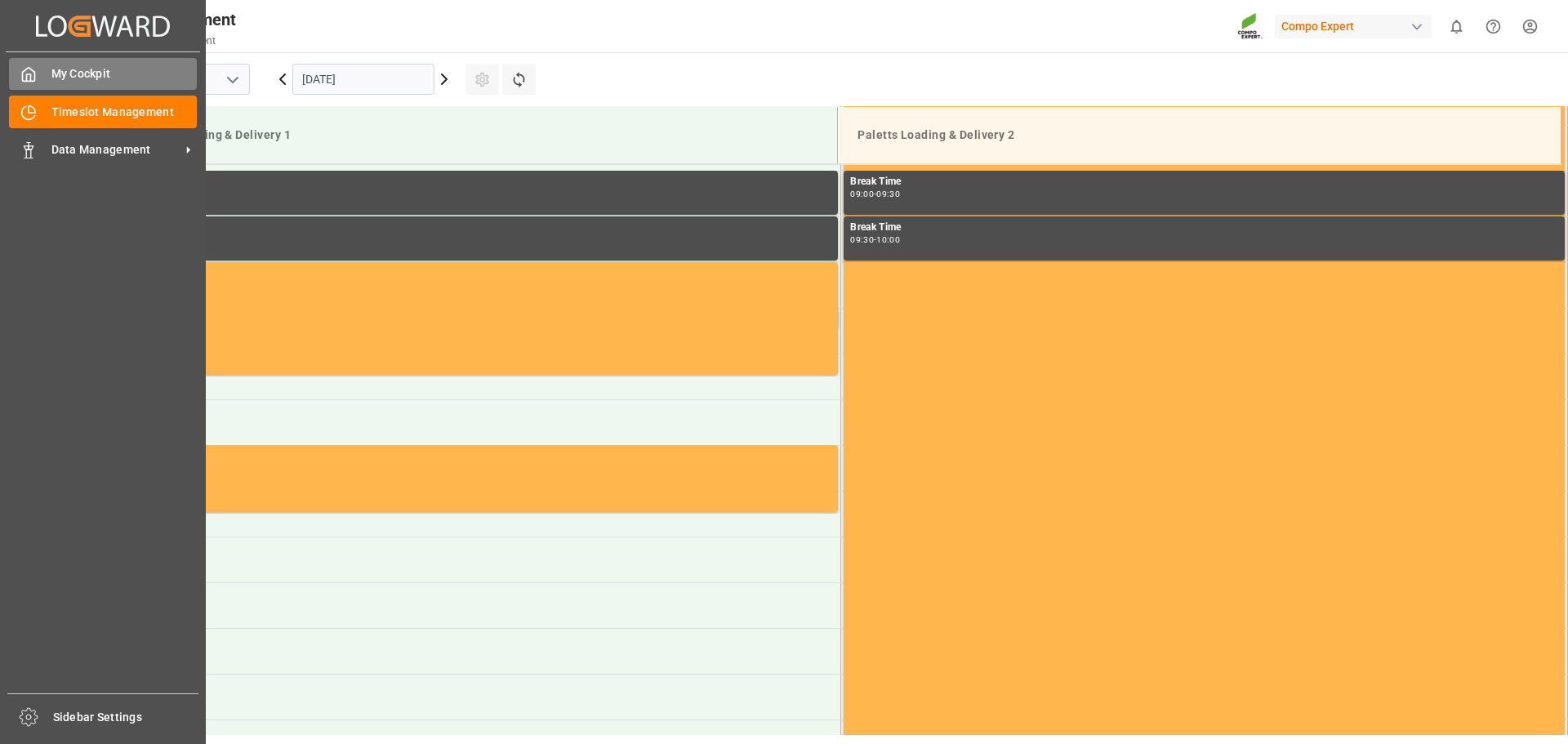
click at [127, 68] on span "My Cockpit" at bounding box center [124, 74] width 146 height 17
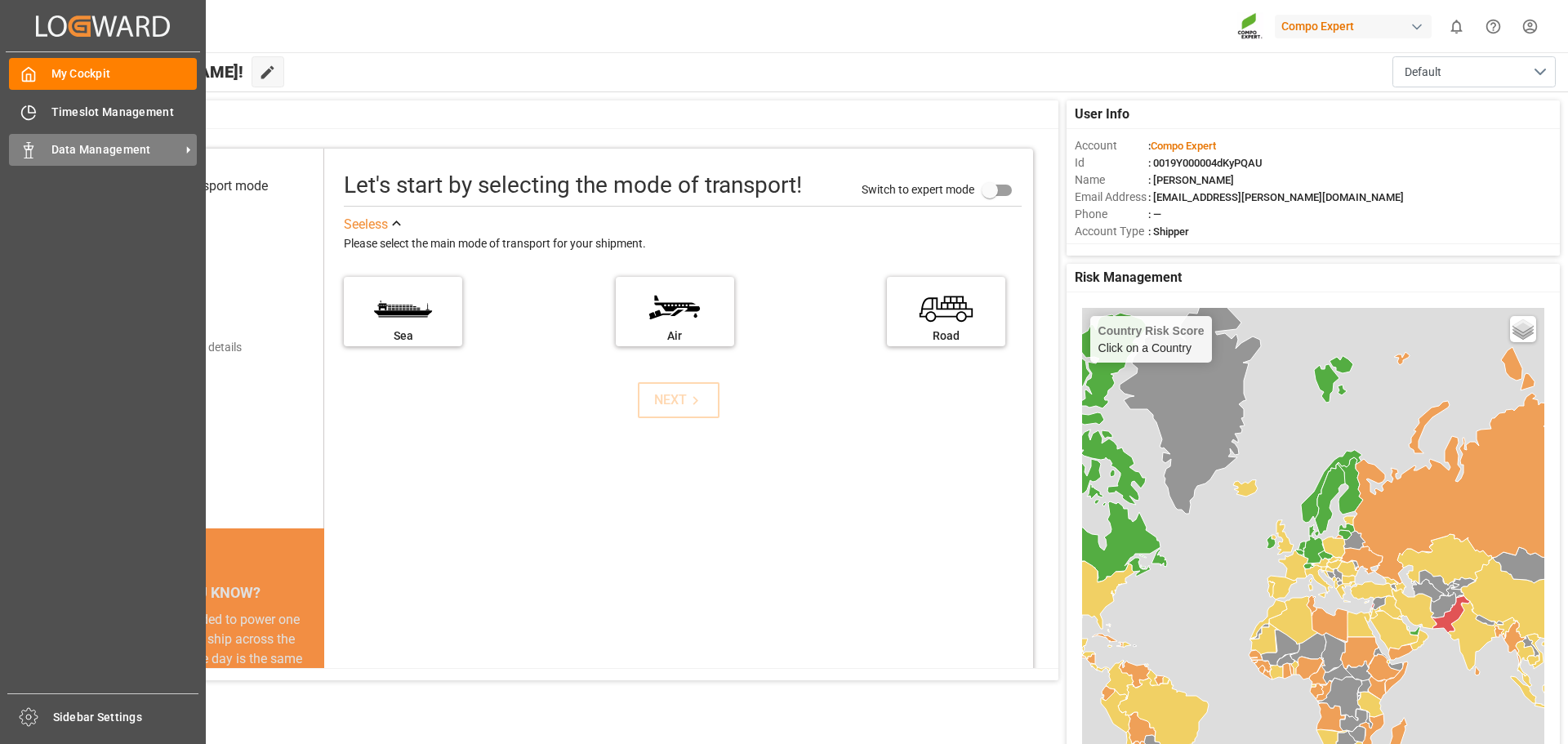
click at [75, 135] on div "Data Management Data Management" at bounding box center [102, 150] width 187 height 32
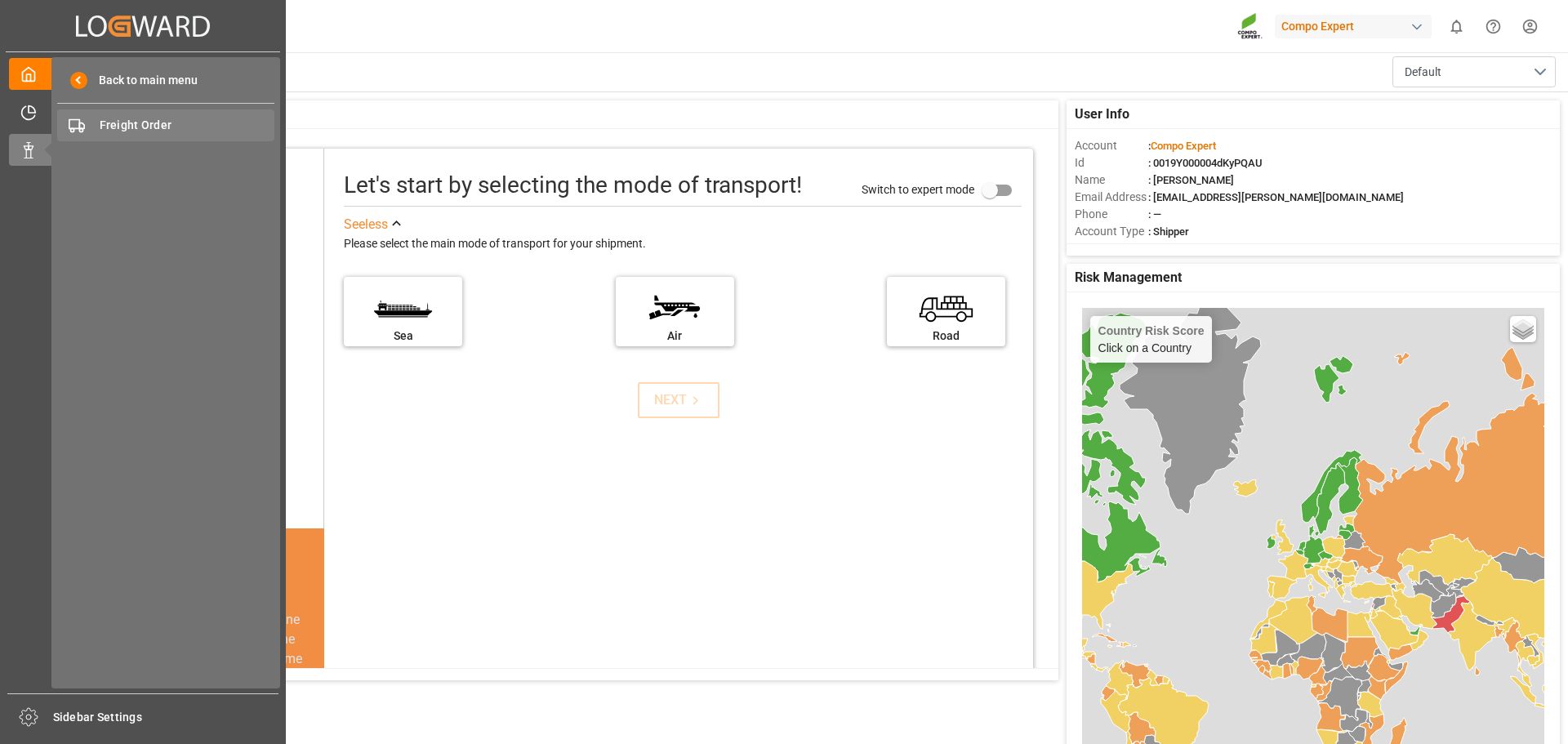
click at [95, 122] on div "Freight Order Freight Order" at bounding box center [166, 126] width 217 height 32
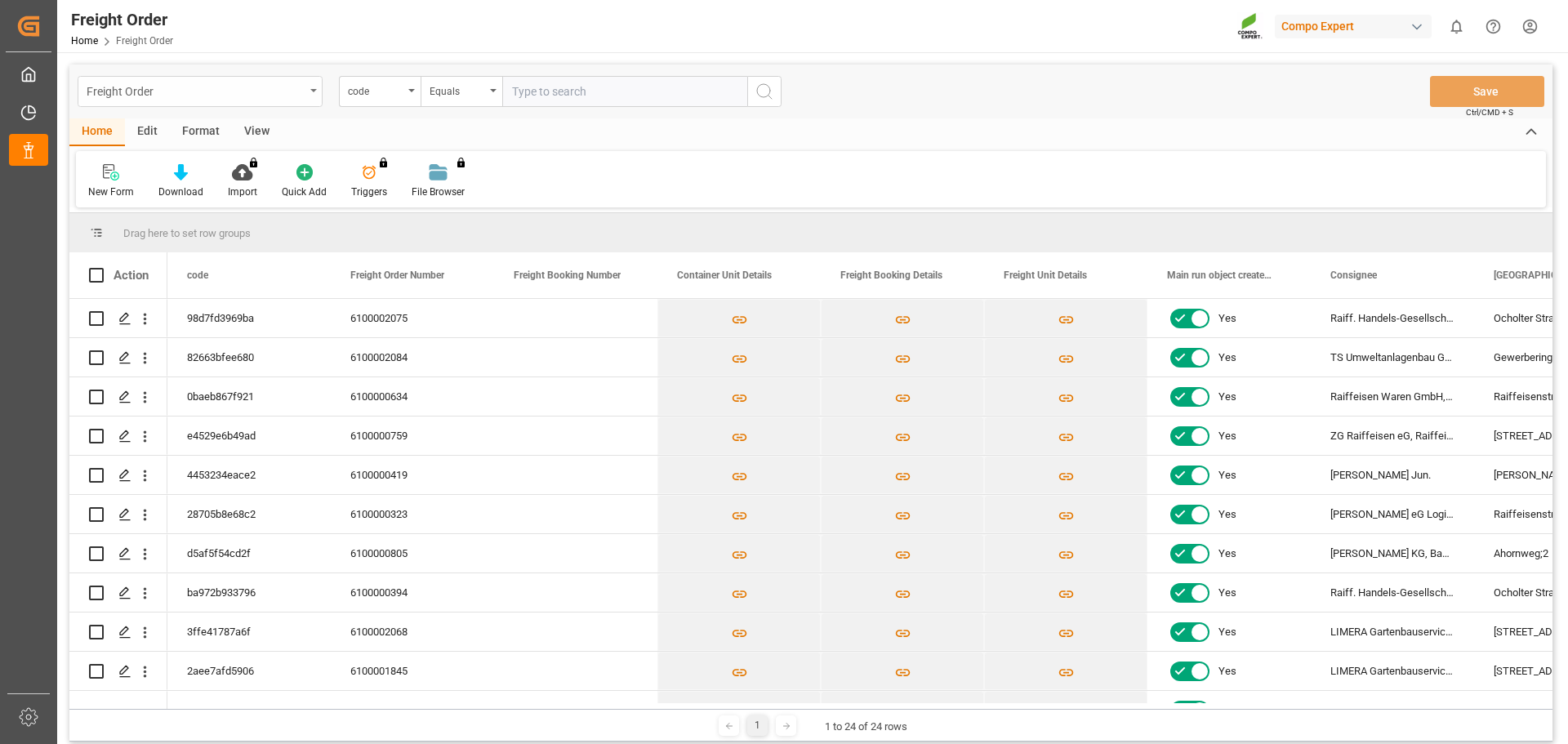
click at [197, 86] on div "Freight Order" at bounding box center [196, 90] width 218 height 21
click at [195, 159] on div "Krefeld" at bounding box center [199, 167] width 243 height 34
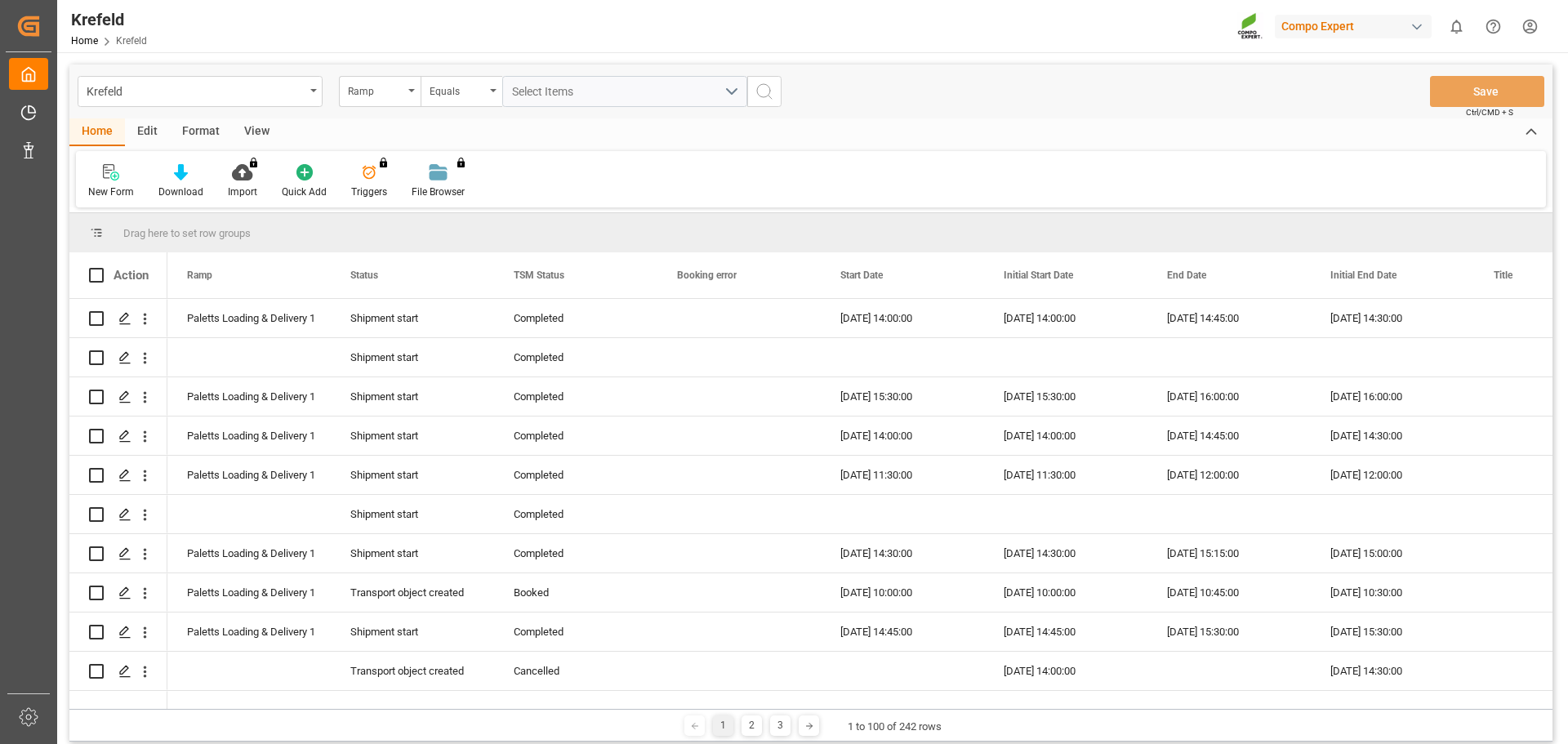
click at [196, 229] on span "Drag here to set row groups" at bounding box center [187, 233] width 127 height 13
click at [115, 195] on div "New Form" at bounding box center [110, 192] width 46 height 14
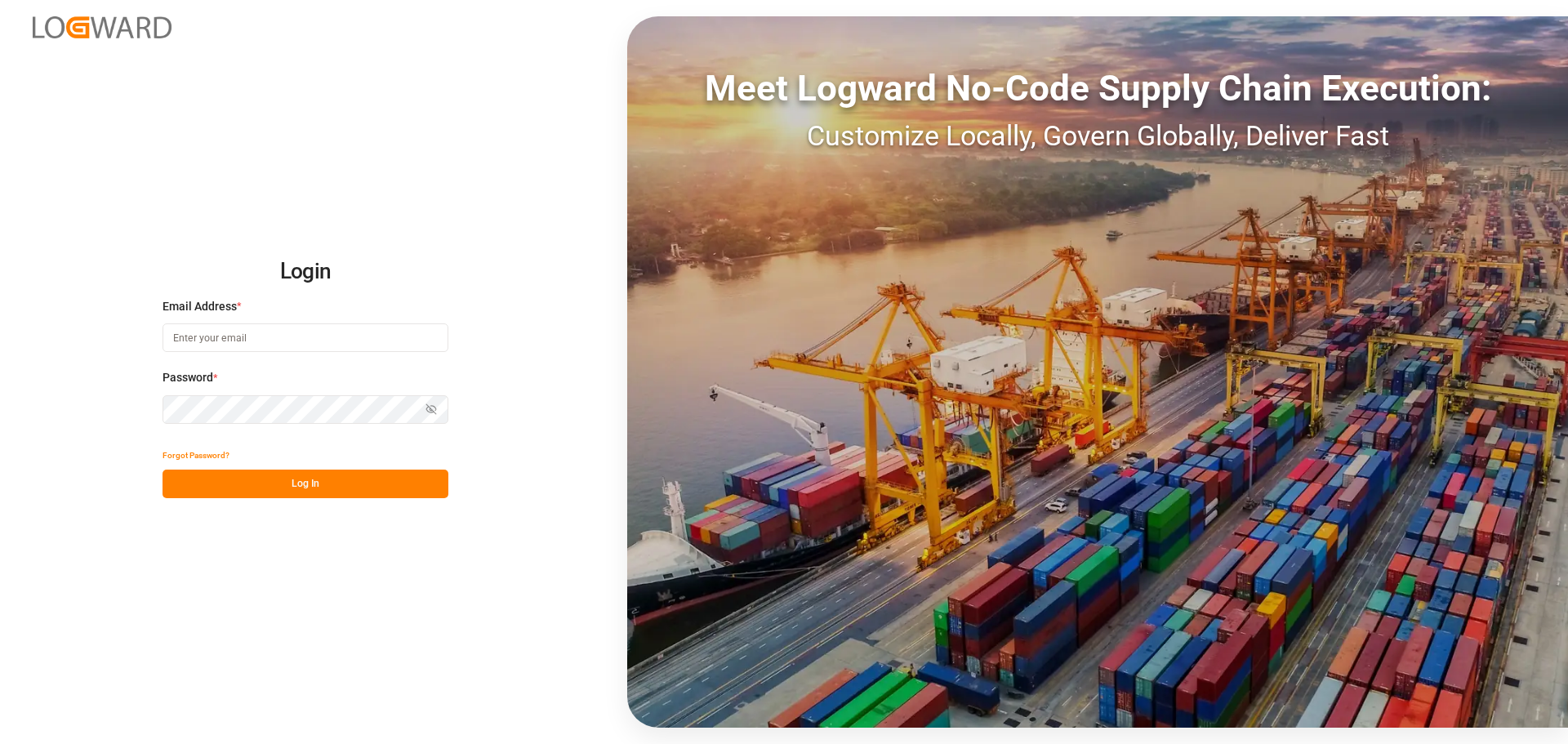
click at [232, 342] on input at bounding box center [305, 338] width 286 height 29
click at [379, 332] on input at bounding box center [305, 338] width 286 height 29
paste input "[EMAIL_ADDRESS][PERSON_NAME][DOMAIN_NAME]"
type input "[EMAIL_ADDRESS][PERSON_NAME][DOMAIN_NAME]"
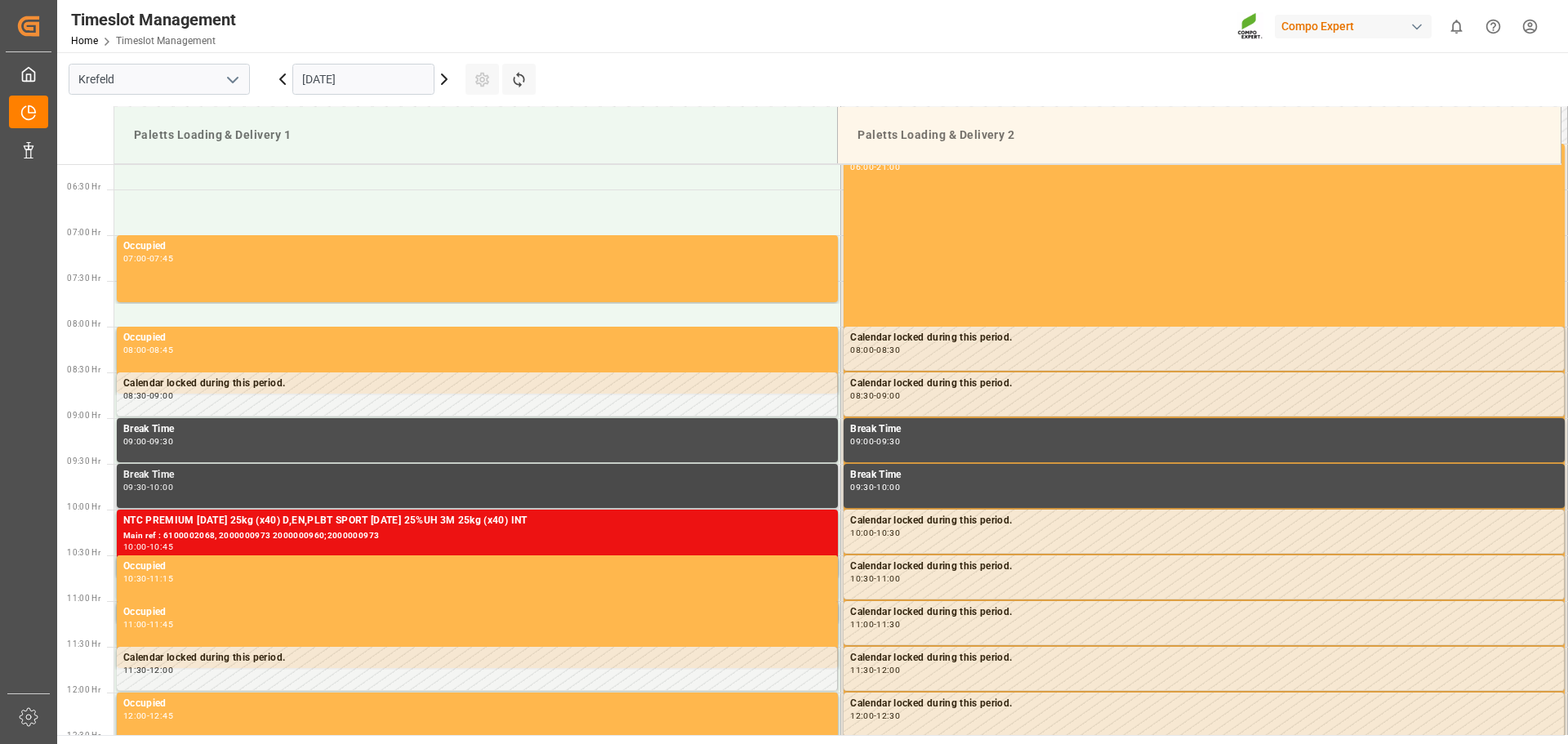
scroll to position [558, 0]
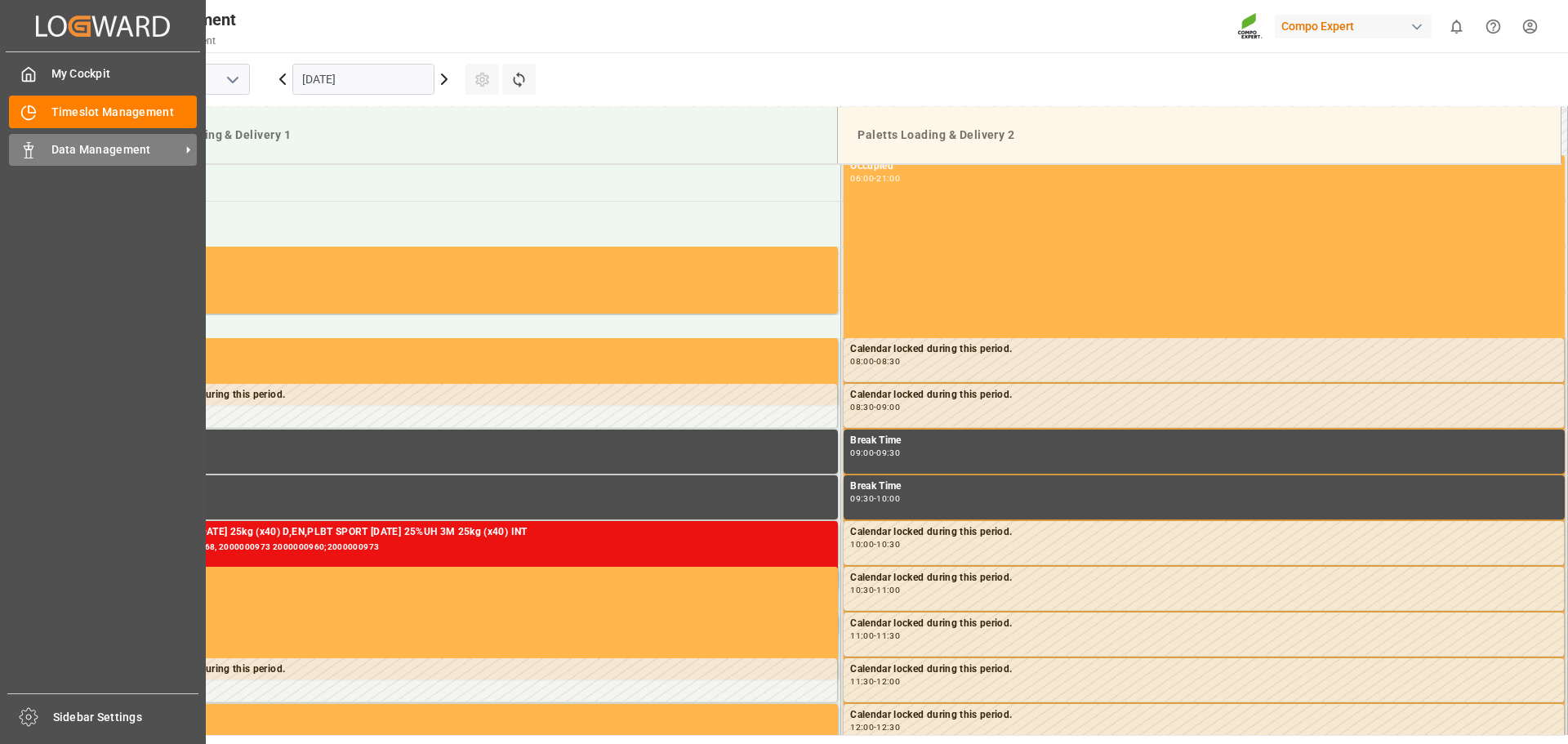
click at [49, 154] on div "Data Management Data Management" at bounding box center [102, 150] width 187 height 32
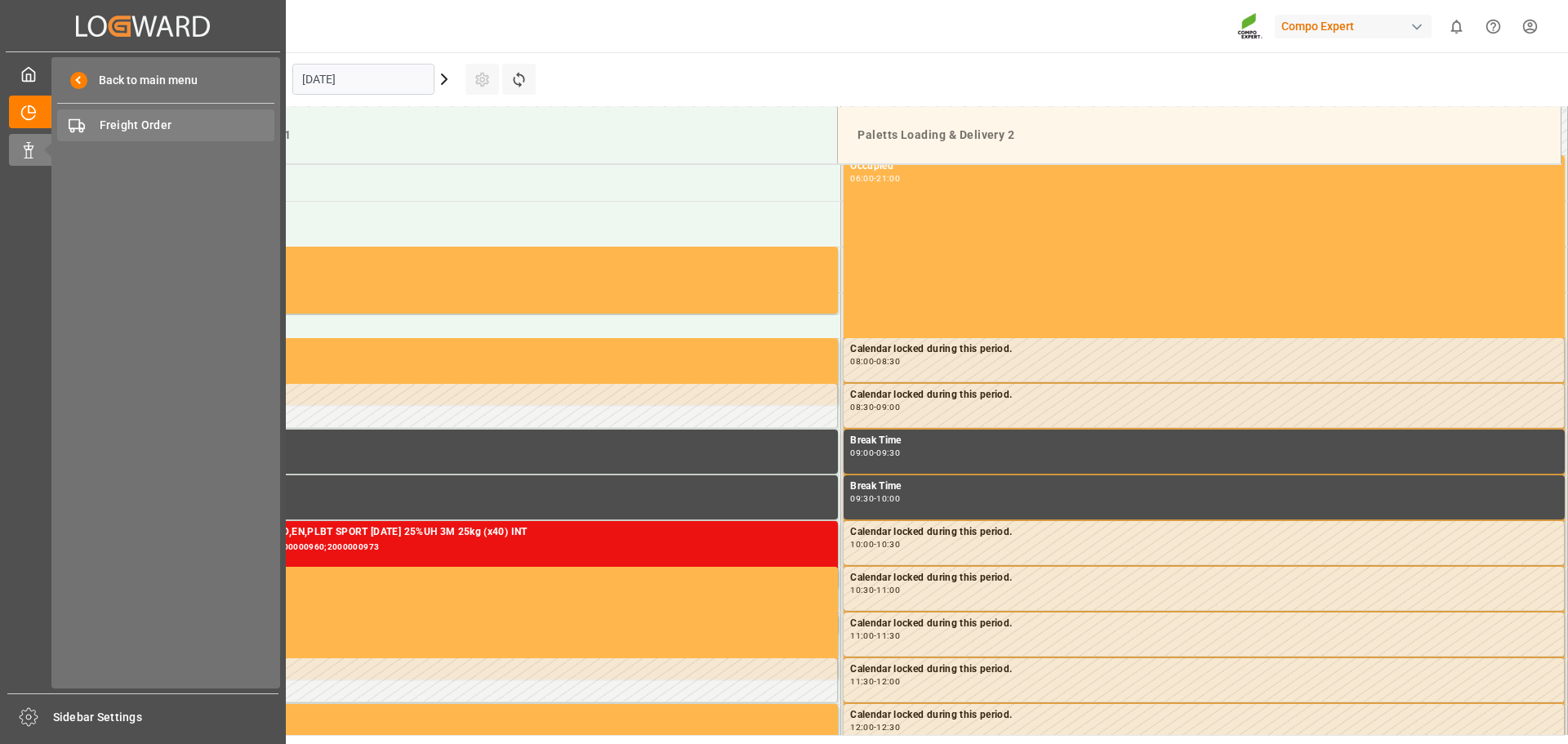
click at [91, 123] on div "Freight Order Freight Order" at bounding box center [166, 126] width 217 height 32
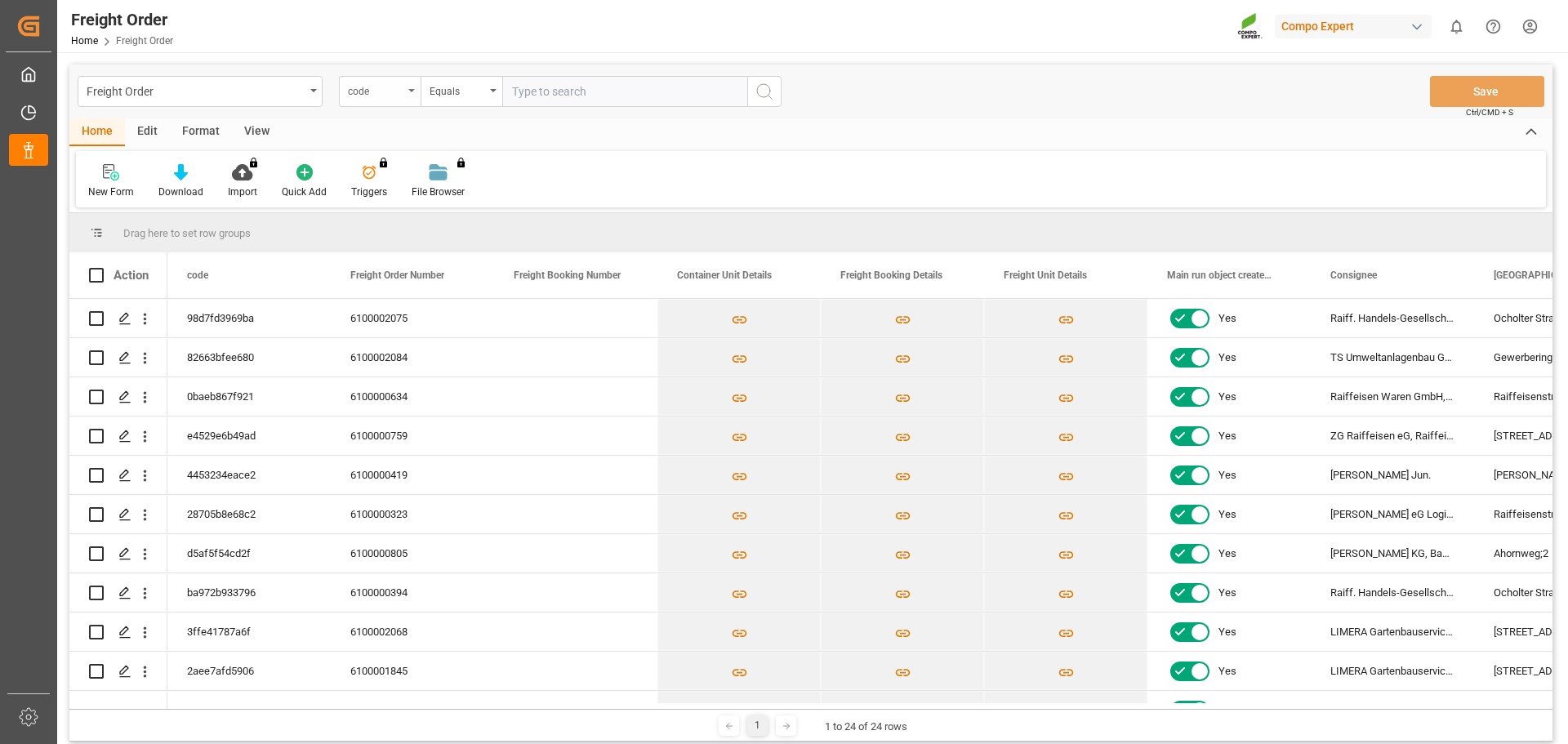
click at [405, 104] on div "code" at bounding box center [379, 92] width 82 height 31
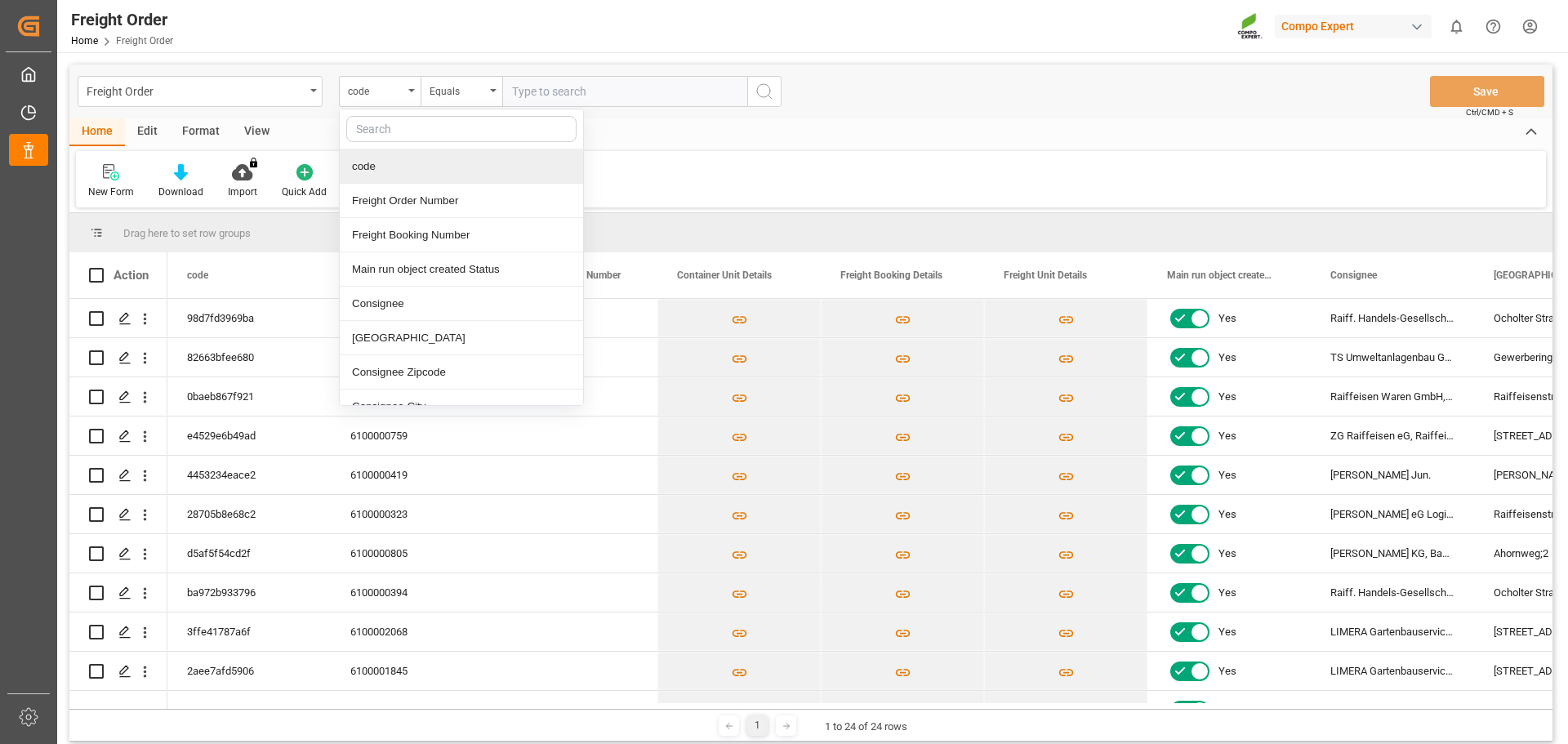
click at [257, 127] on div "View" at bounding box center [257, 132] width 50 height 28
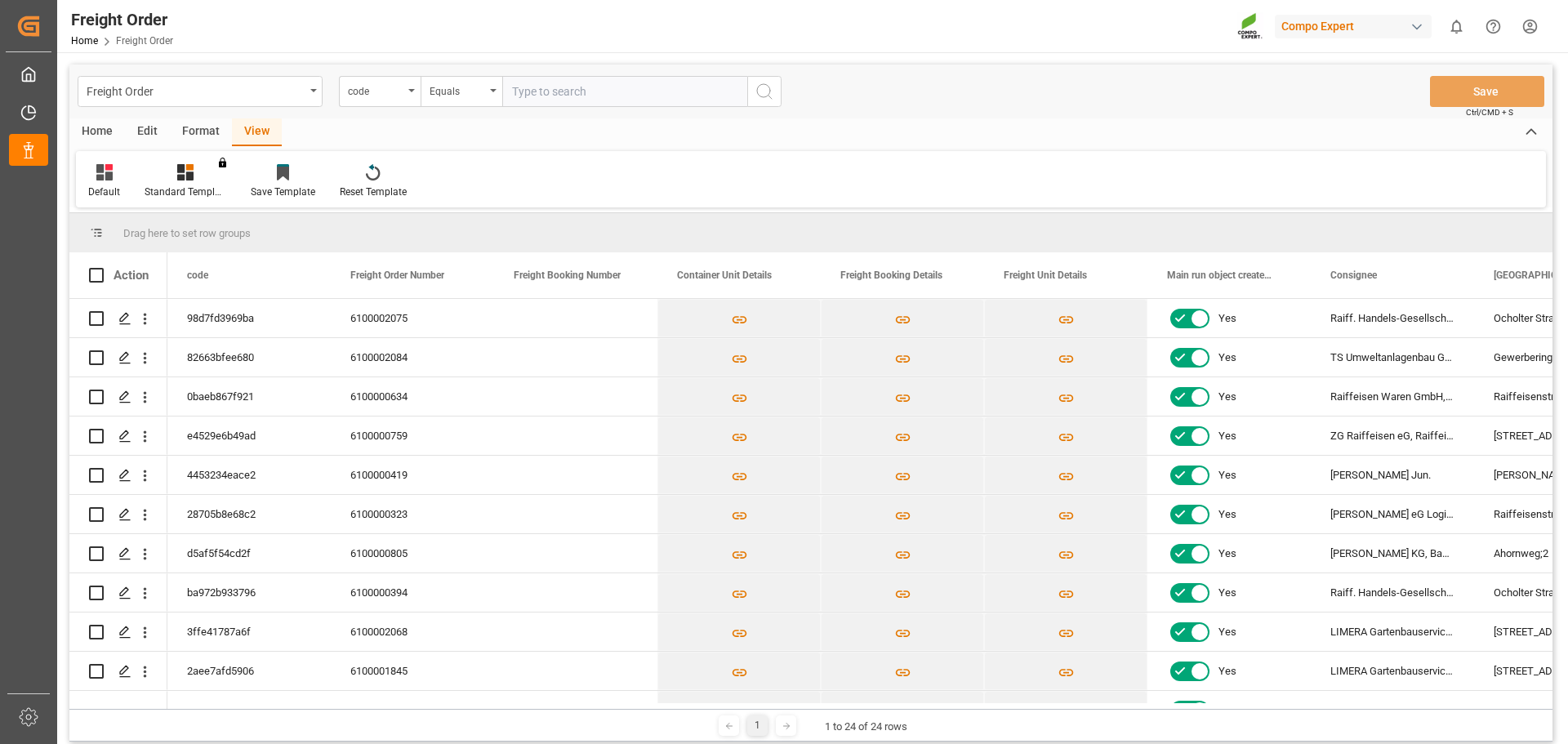
click at [209, 135] on div "Format" at bounding box center [200, 132] width 62 height 28
click at [150, 135] on div "Edit" at bounding box center [147, 132] width 45 height 28
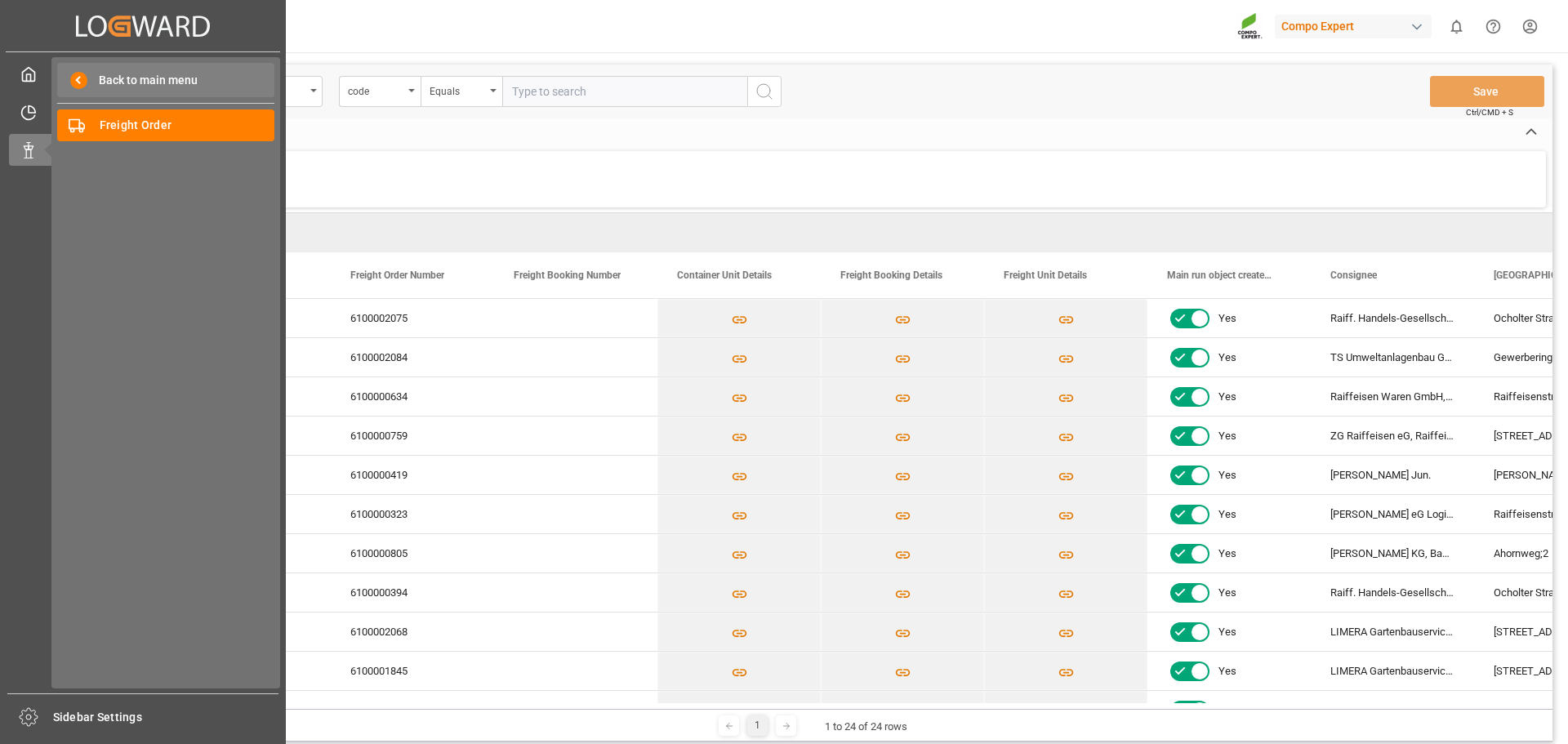
click at [132, 78] on span "Back to main menu" at bounding box center [142, 80] width 110 height 17
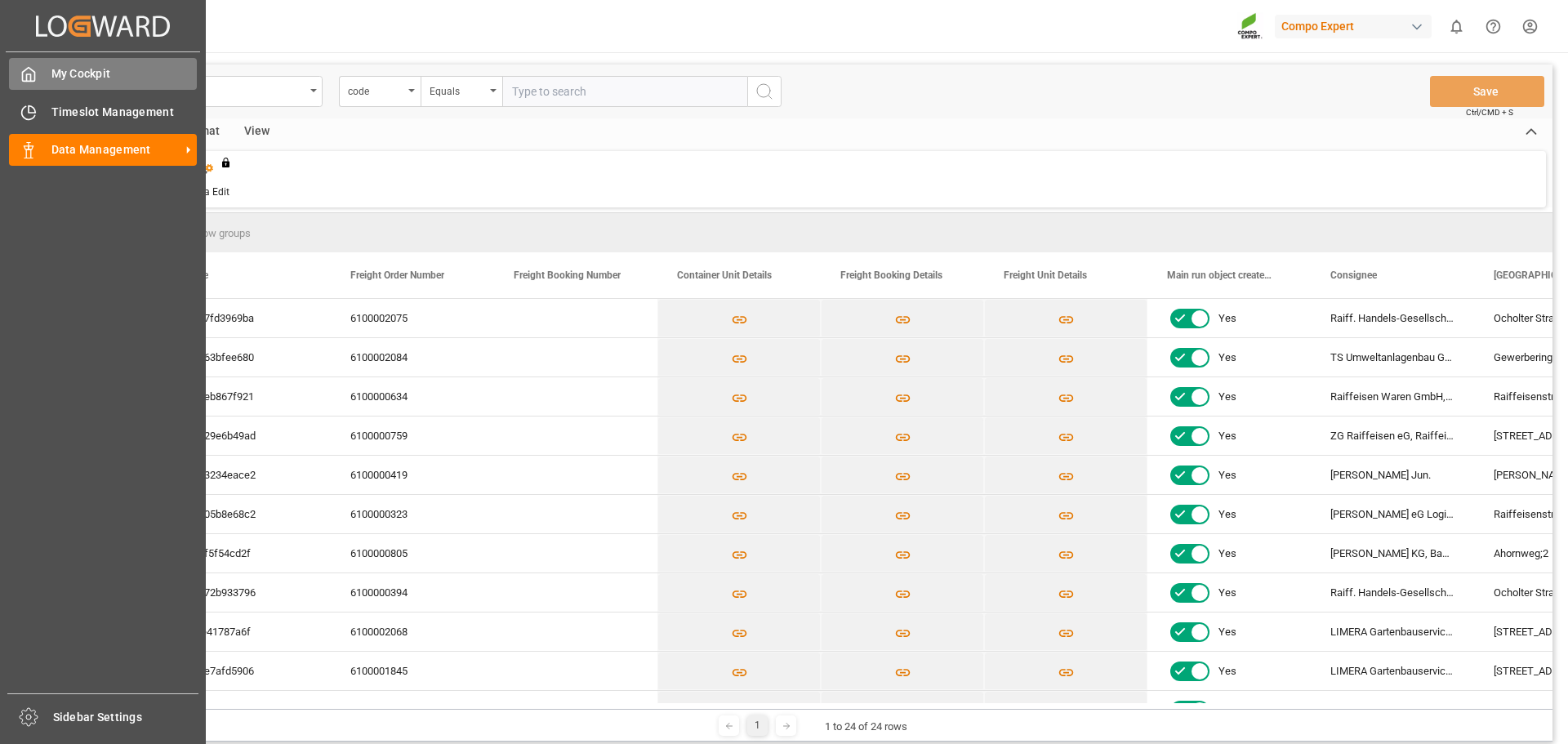
click at [120, 80] on span "My Cockpit" at bounding box center [124, 74] width 146 height 17
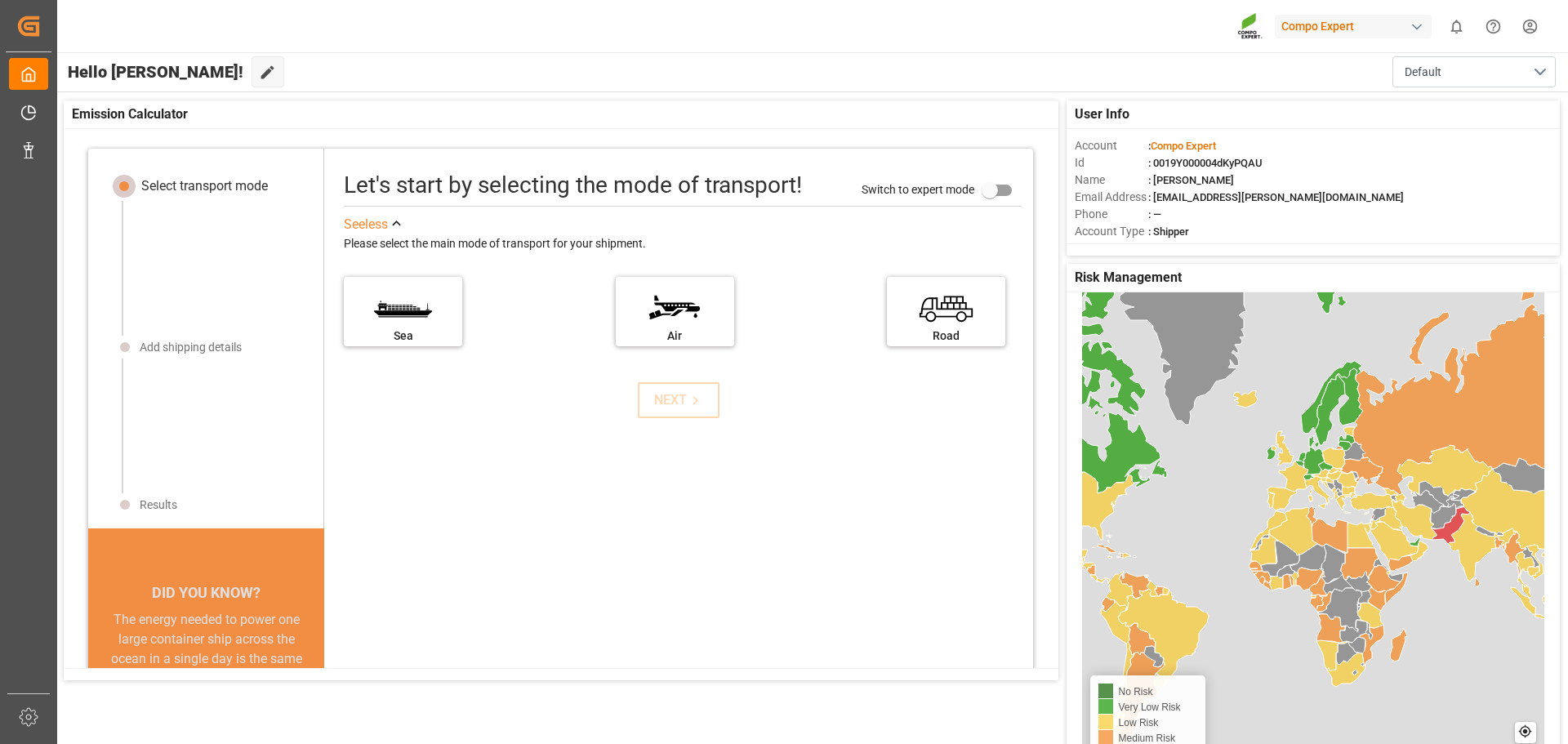
scroll to position [91, 0]
click at [968, 331] on div "Road" at bounding box center [946, 341] width 123 height 21
click at [0, 0] on input "Road" at bounding box center [0, 0] width 0 height 0
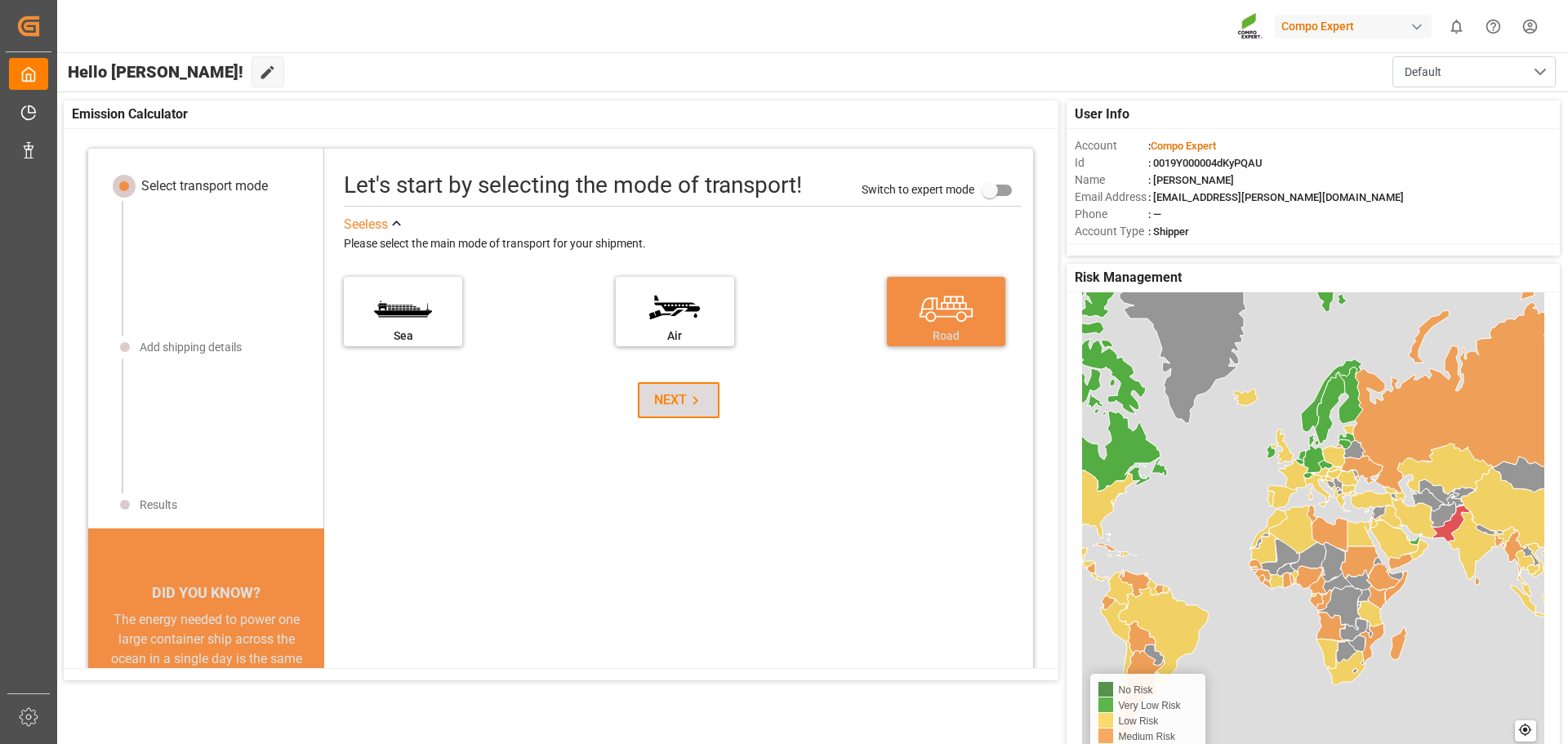
click at [704, 408] on button "NEXT" at bounding box center [678, 400] width 82 height 36
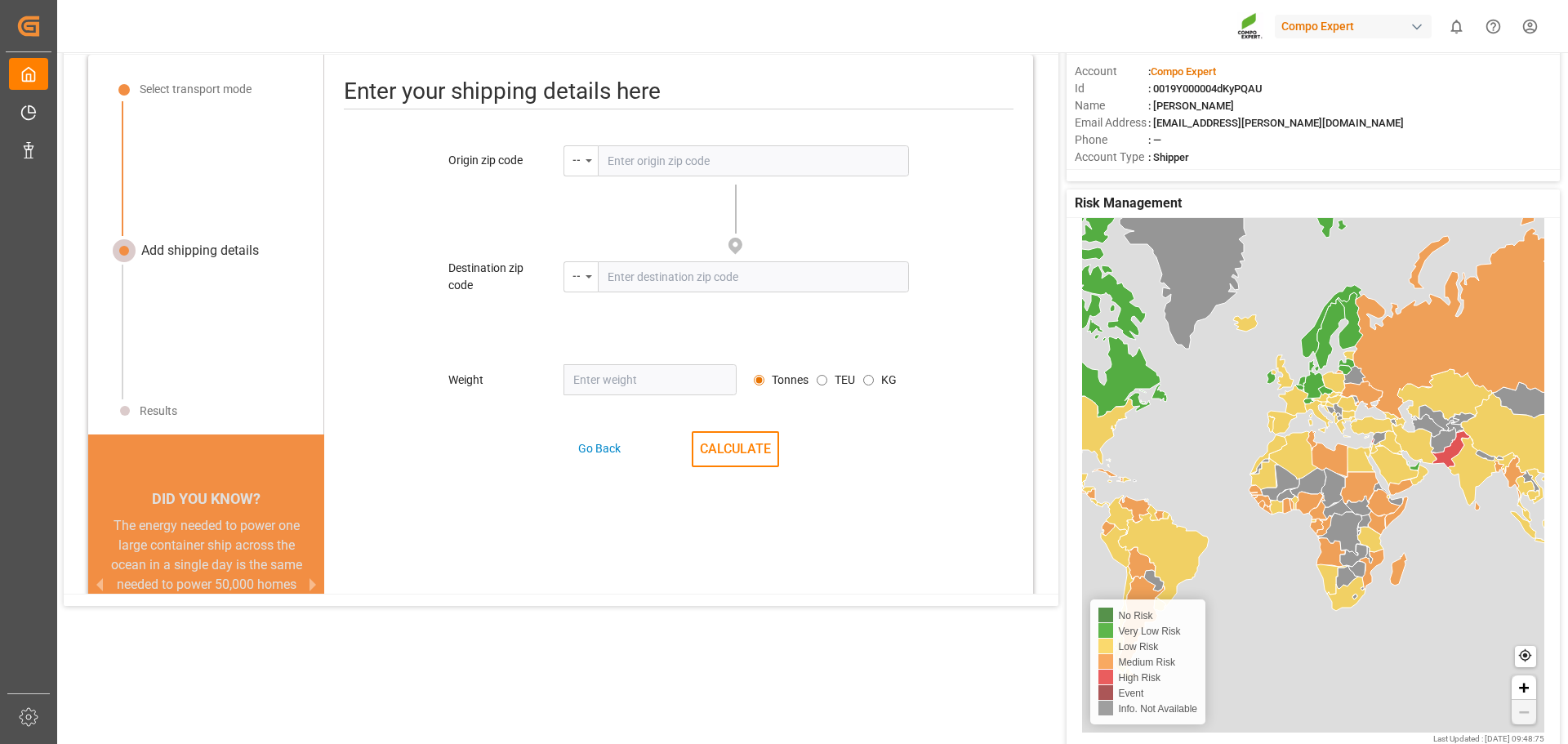
scroll to position [77, 0]
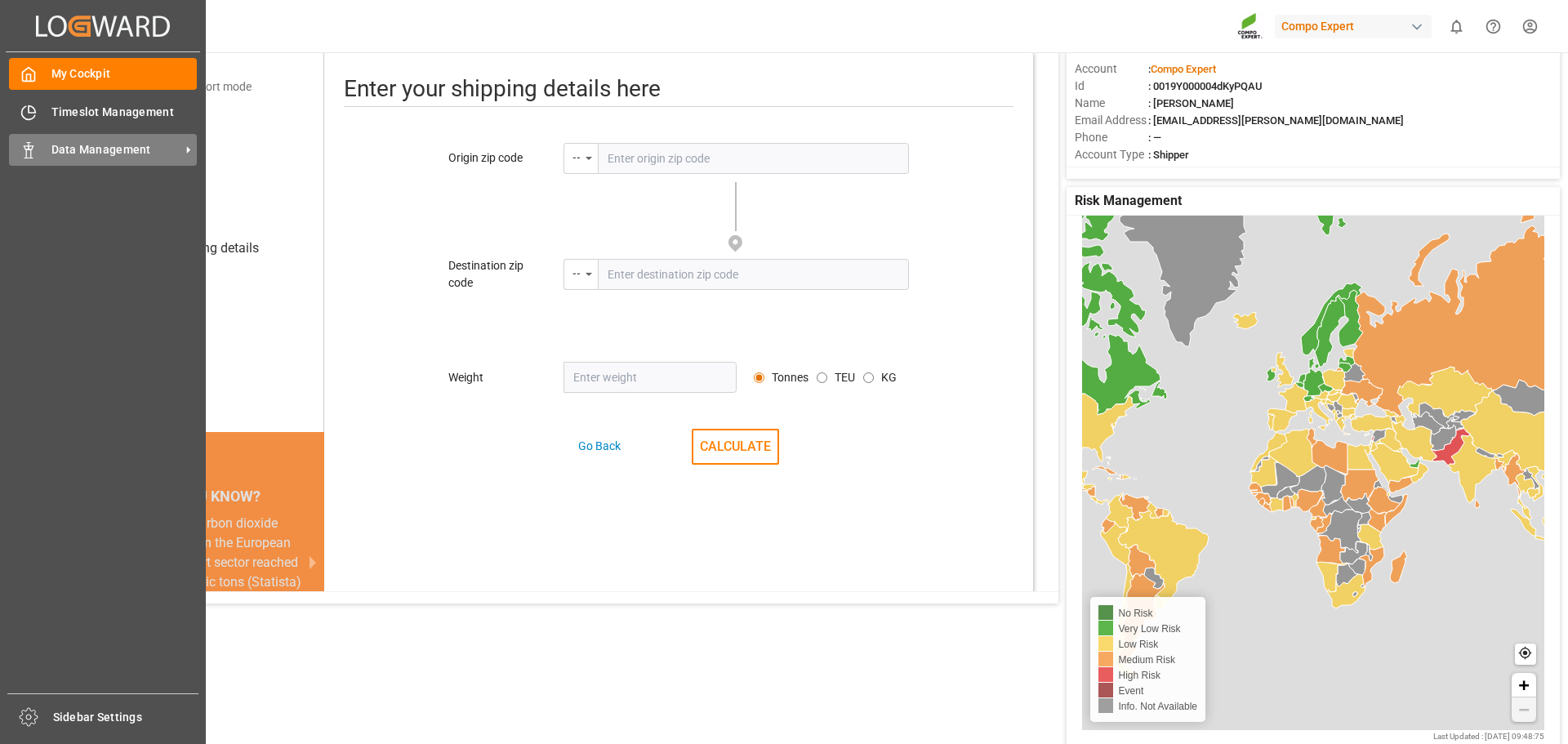
click at [34, 156] on icon at bounding box center [29, 150] width 16 height 16
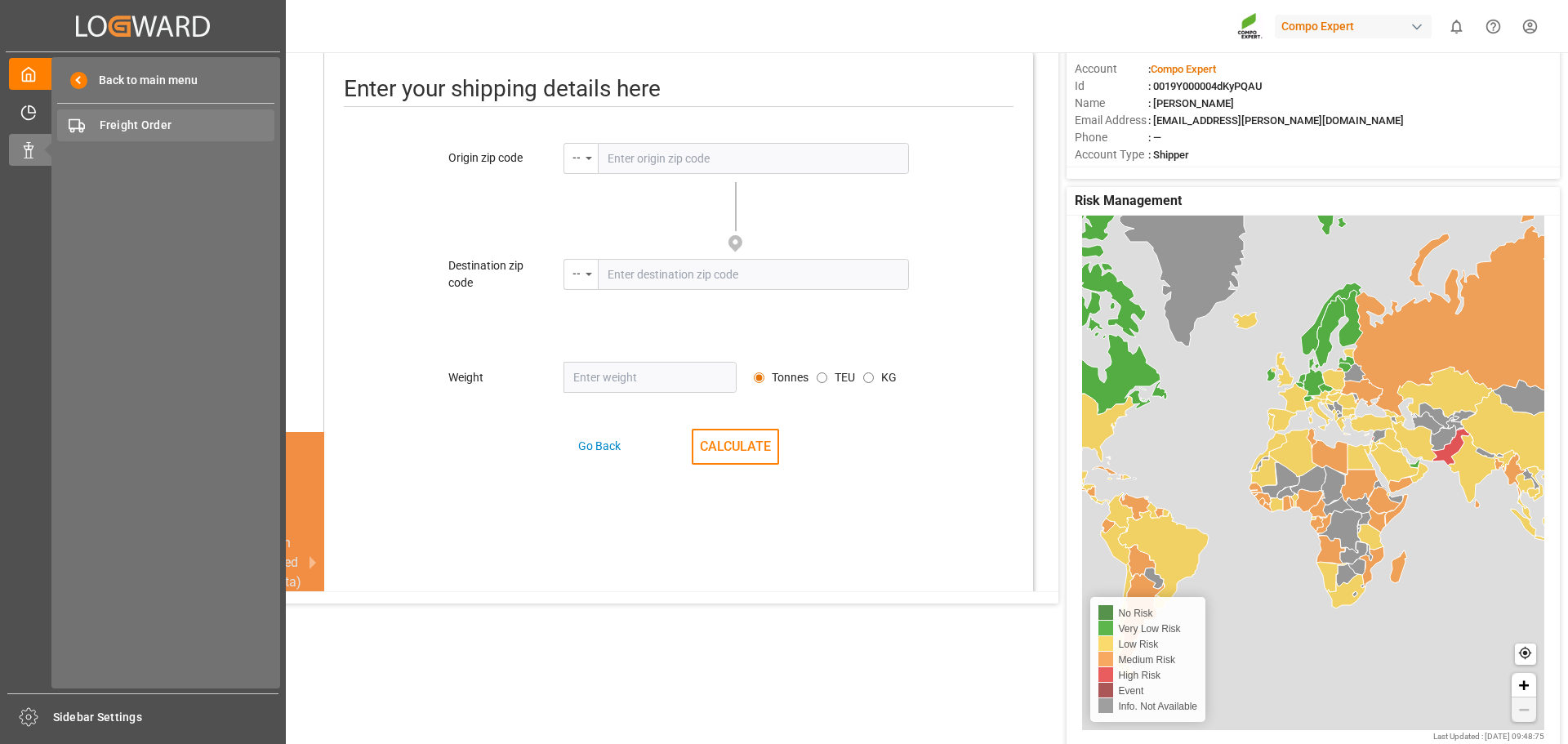
click at [88, 119] on div "Freight Order Freight Order" at bounding box center [166, 126] width 217 height 32
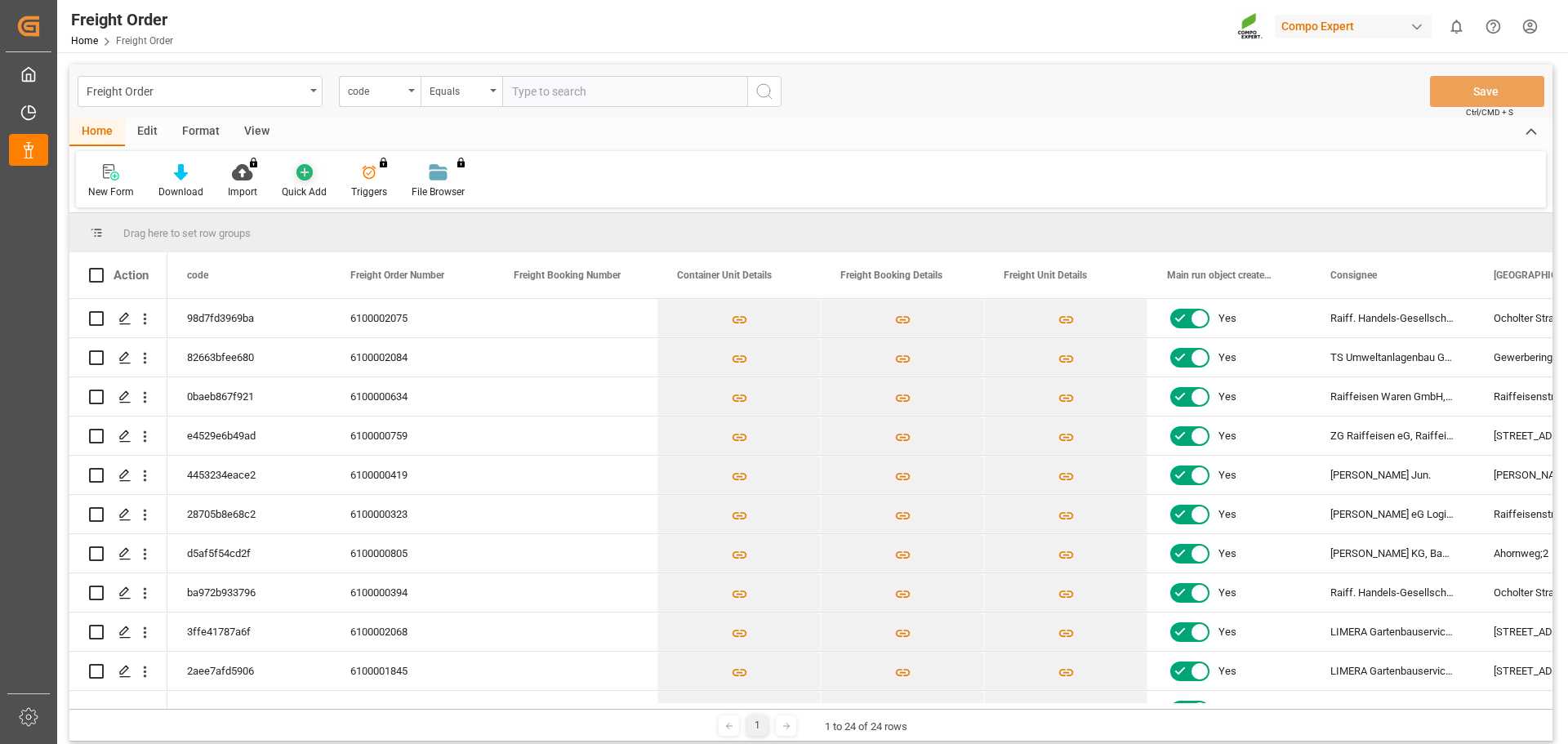
click at [303, 186] on div "Quick Add" at bounding box center [304, 192] width 45 height 14
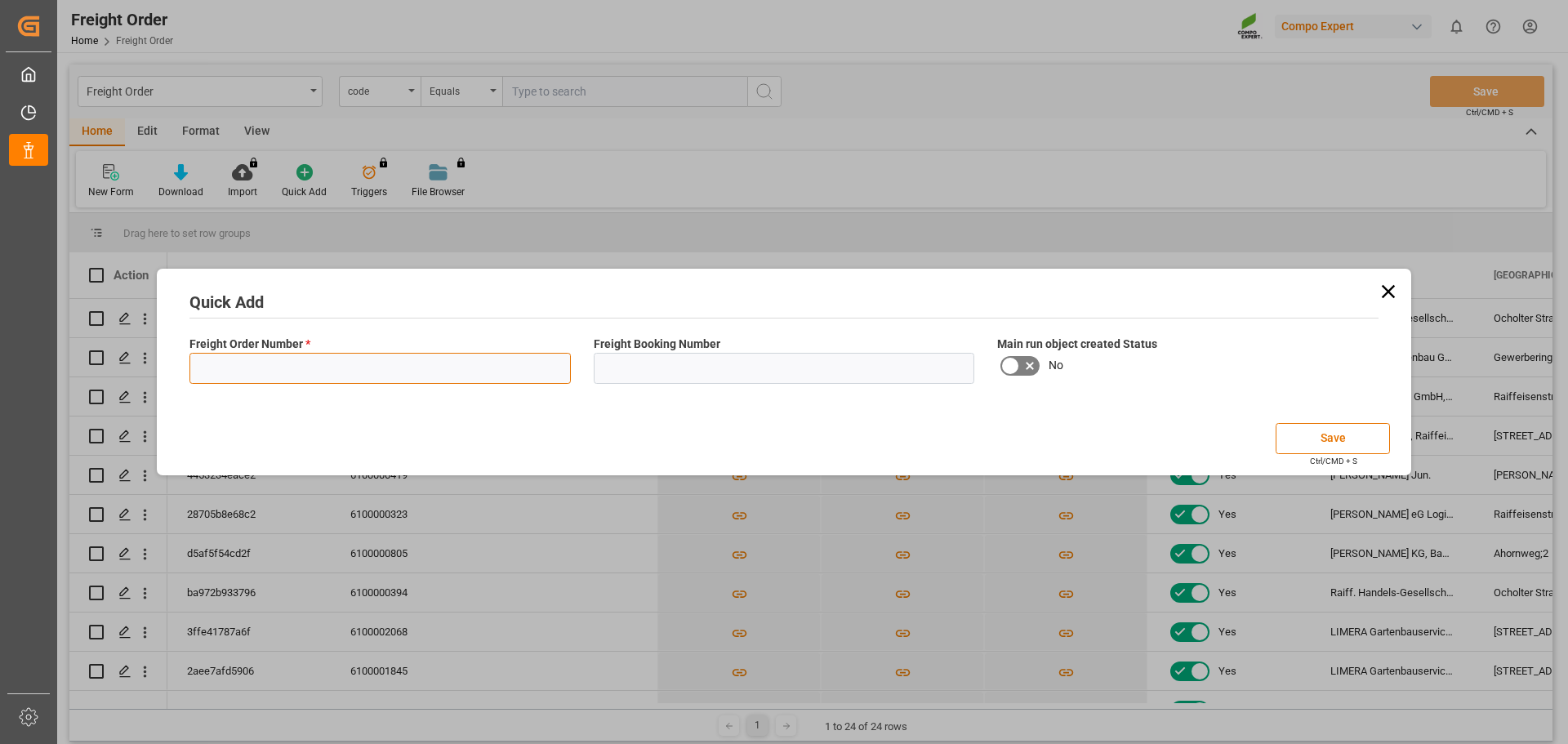
click at [220, 361] on input at bounding box center [379, 368] width 381 height 31
paste input "6100002075"
type input "6100002075"
click at [1291, 430] on button "Save" at bounding box center [1332, 439] width 114 height 31
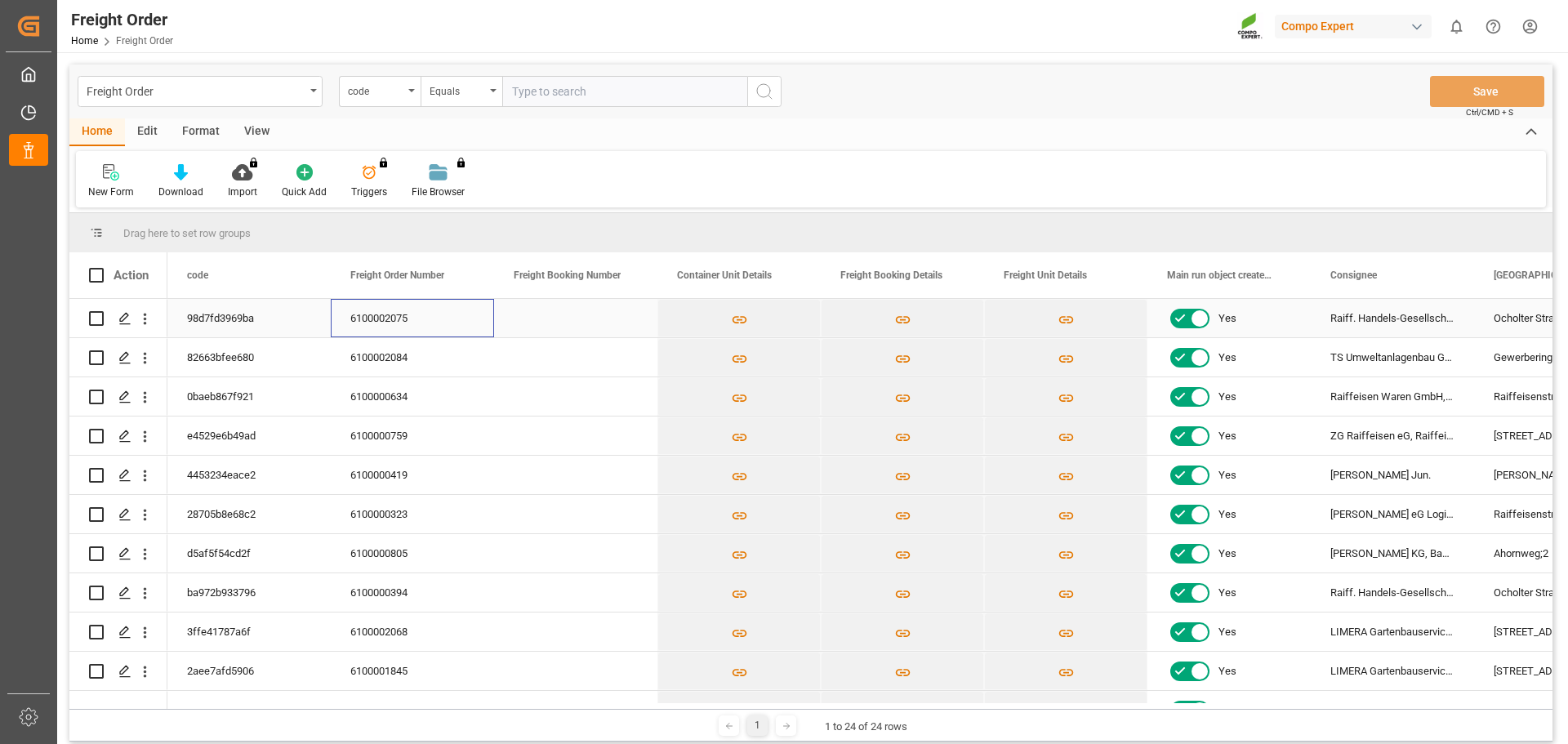
click at [342, 314] on div "6100002075" at bounding box center [413, 318] width 163 height 39
click at [97, 315] on input "Press Space to toggle row selection (unchecked)" at bounding box center [96, 319] width 14 height 14
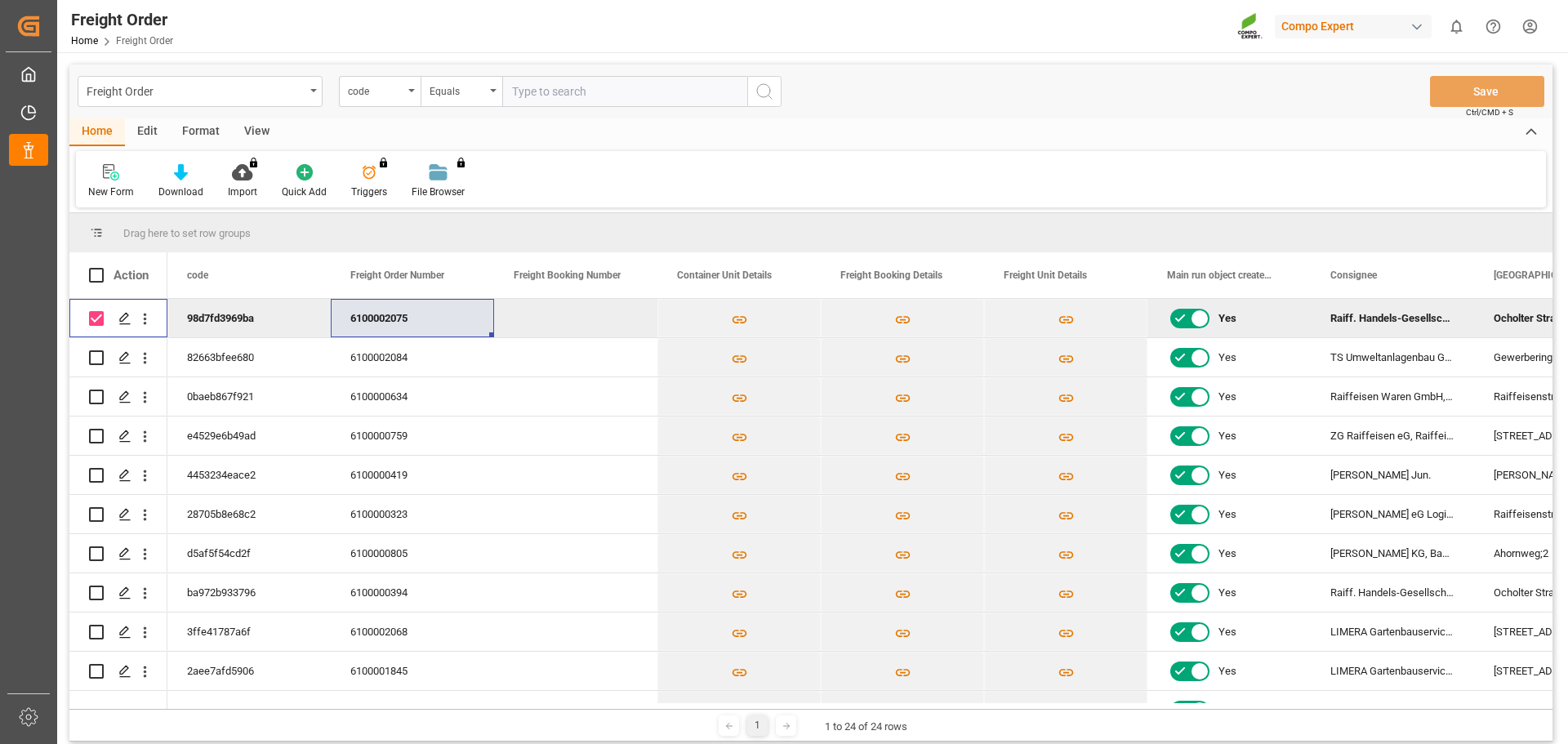
click at [95, 316] on input "Press Space to toggle row selection (checked)" at bounding box center [96, 319] width 14 height 14
checkbox input "false"
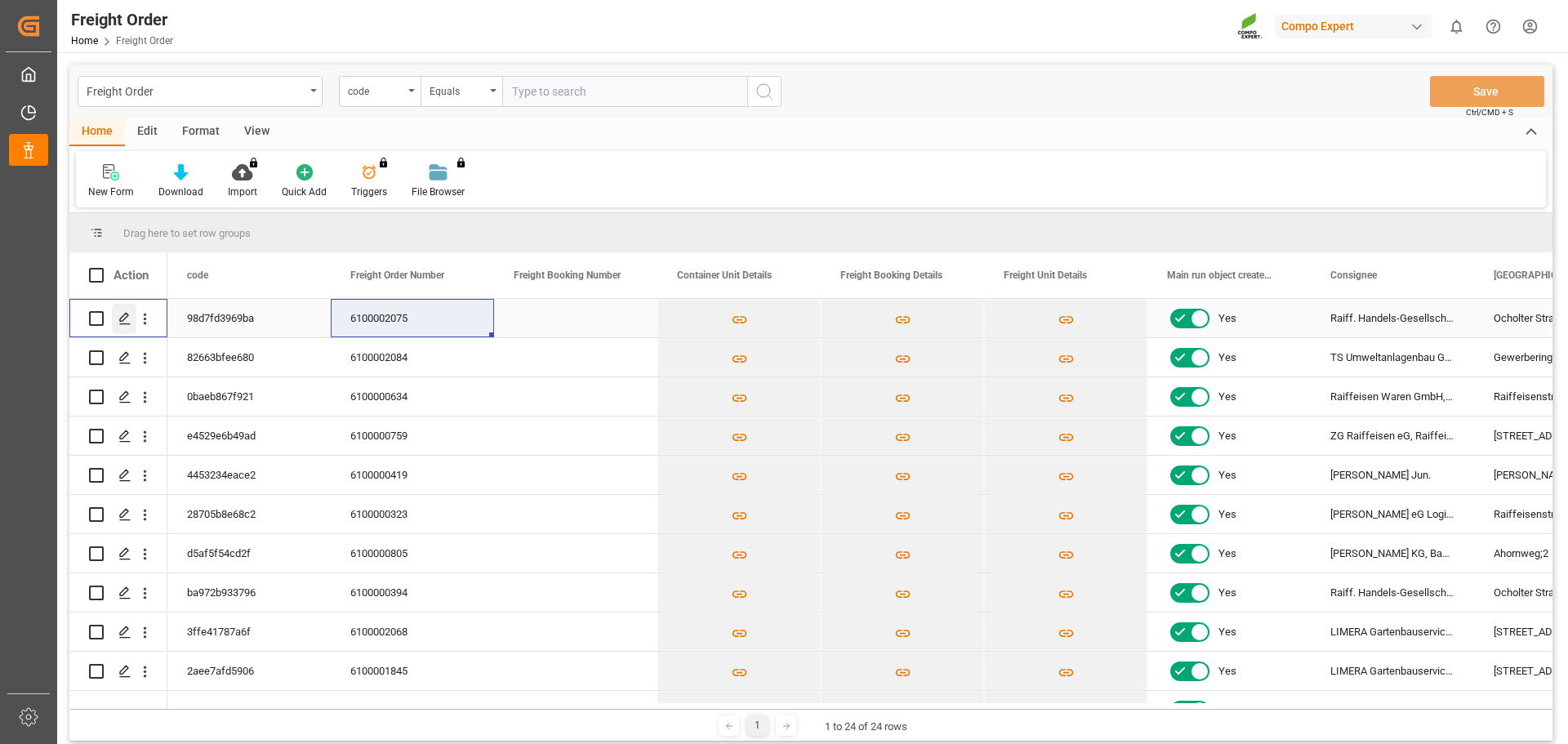
click at [123, 318] on icon "Press SPACE to select this row." at bounding box center [125, 319] width 13 height 13
click at [579, 97] on input "text" at bounding box center [624, 92] width 245 height 31
type input "6100002075"
click at [759, 90] on icon "search button" at bounding box center [764, 92] width 20 height 20
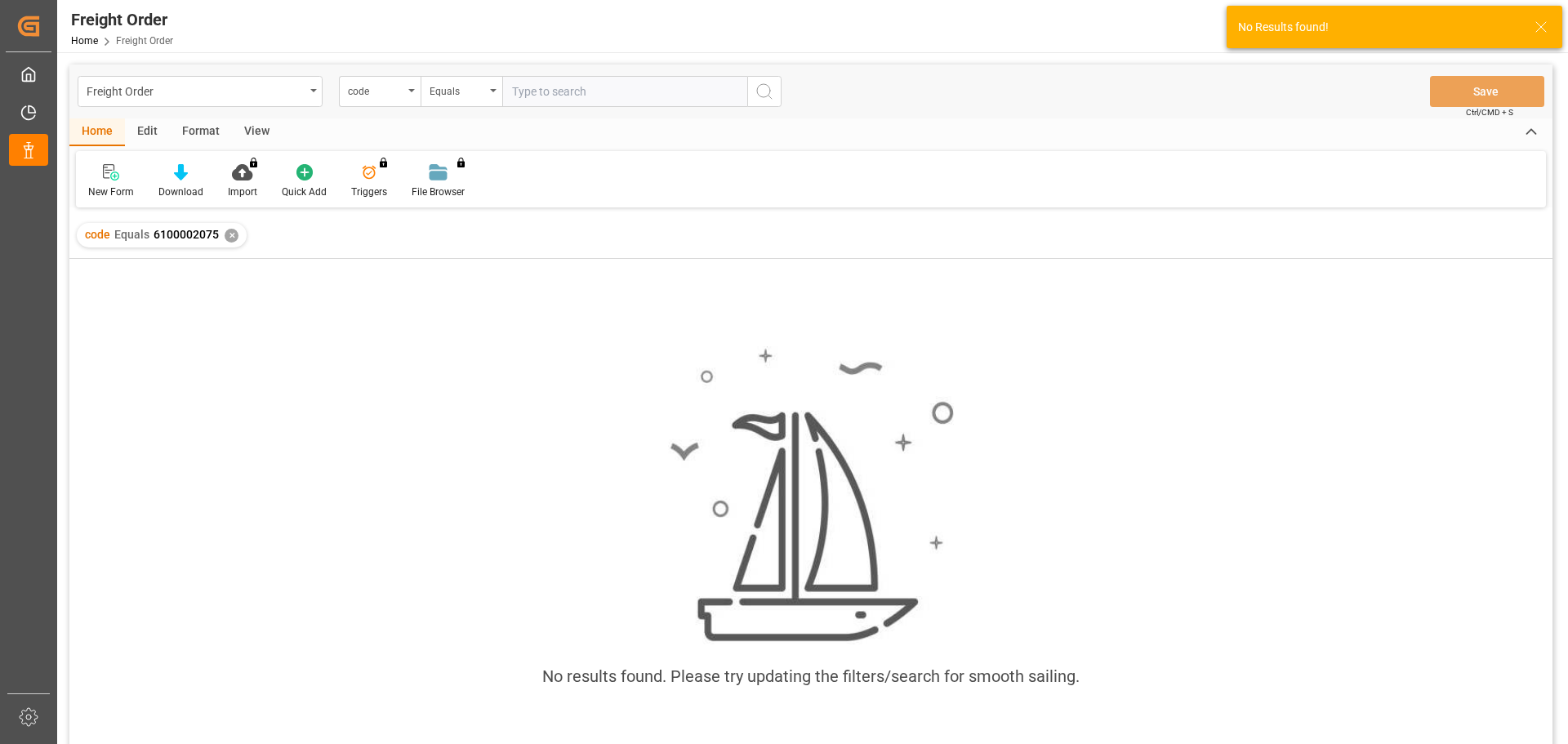
click at [230, 238] on div "✕" at bounding box center [231, 235] width 13 height 13
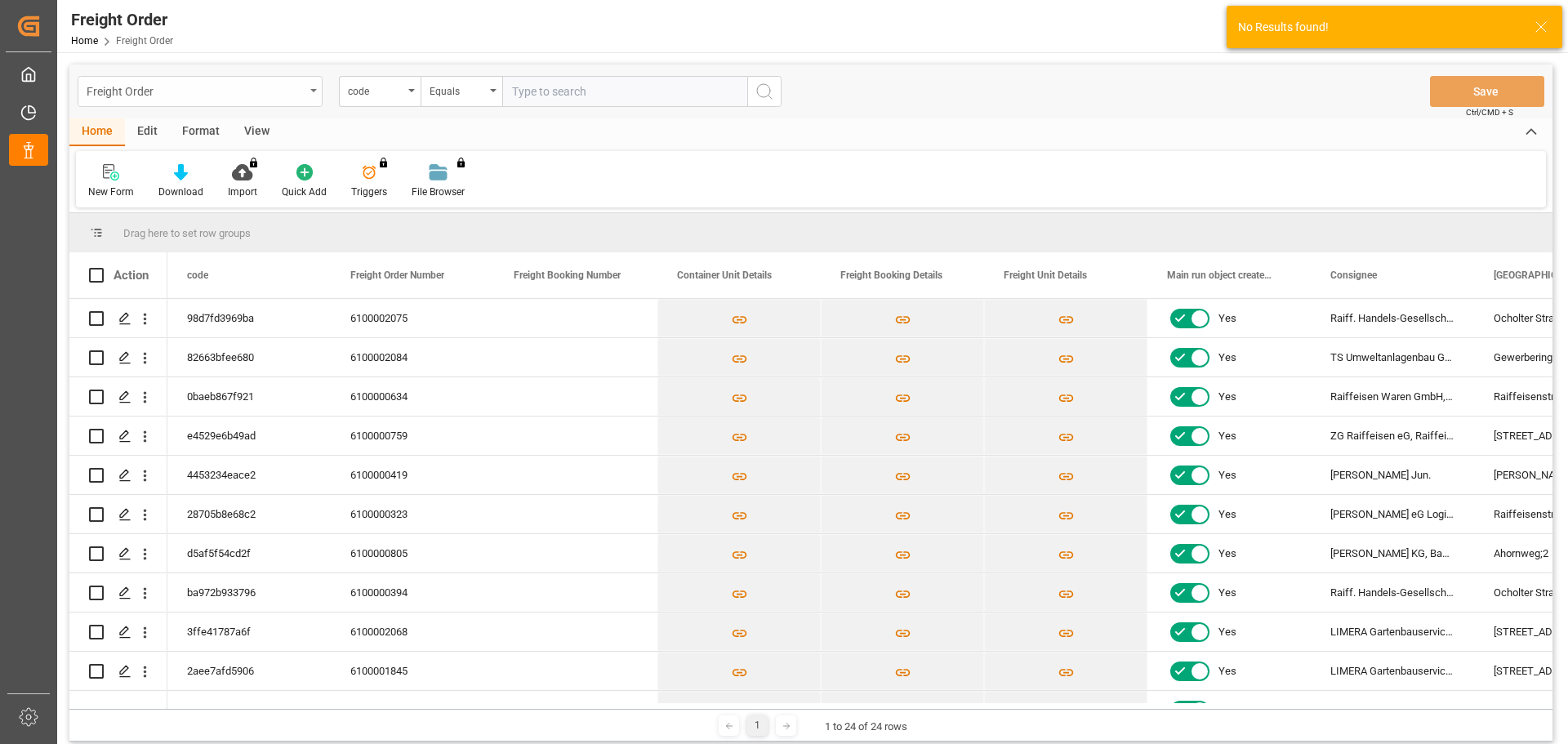
click at [205, 103] on div "Freight Order" at bounding box center [199, 92] width 245 height 31
click at [190, 163] on div "Krefeld" at bounding box center [199, 167] width 243 height 34
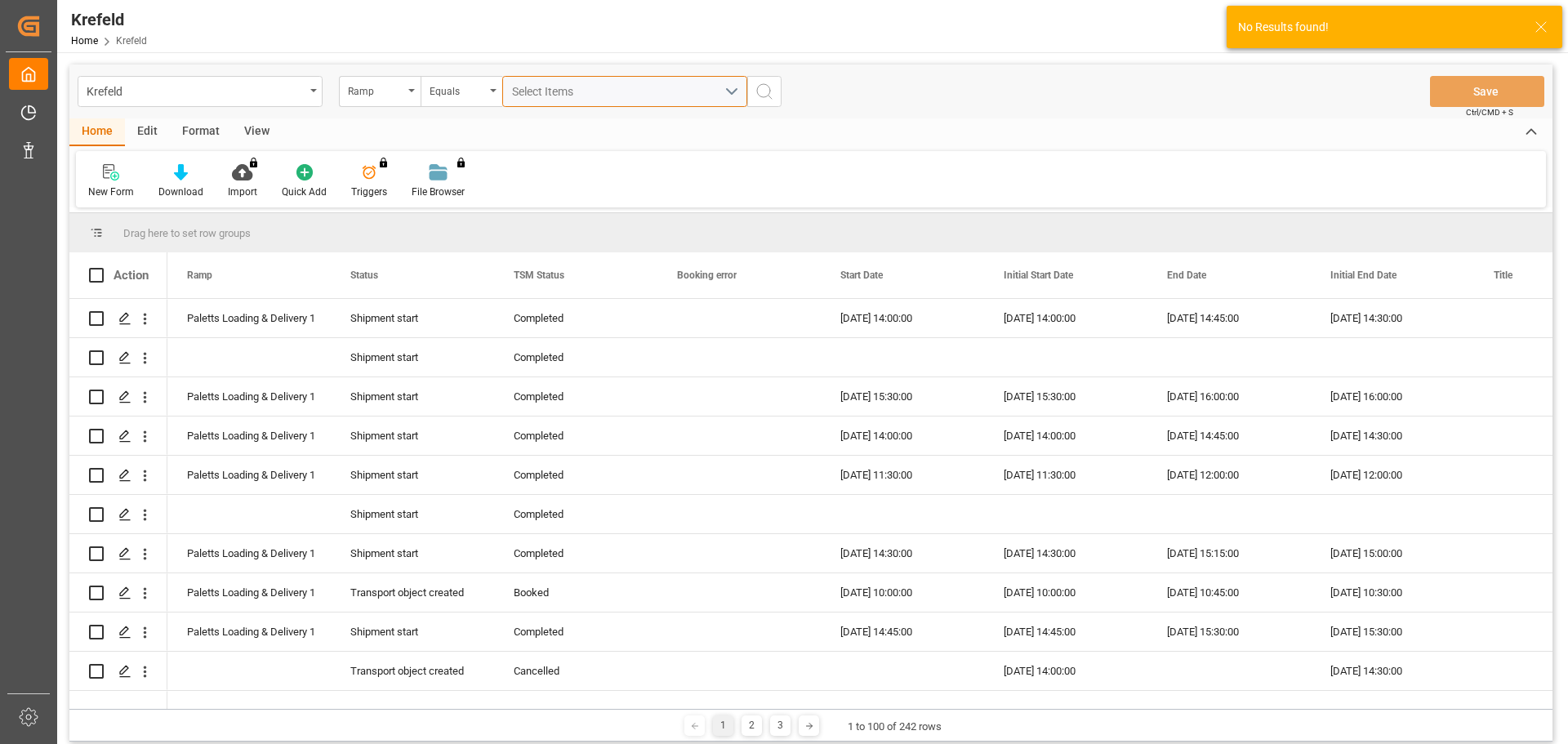
click at [588, 93] on div "Select Items" at bounding box center [618, 92] width 213 height 17
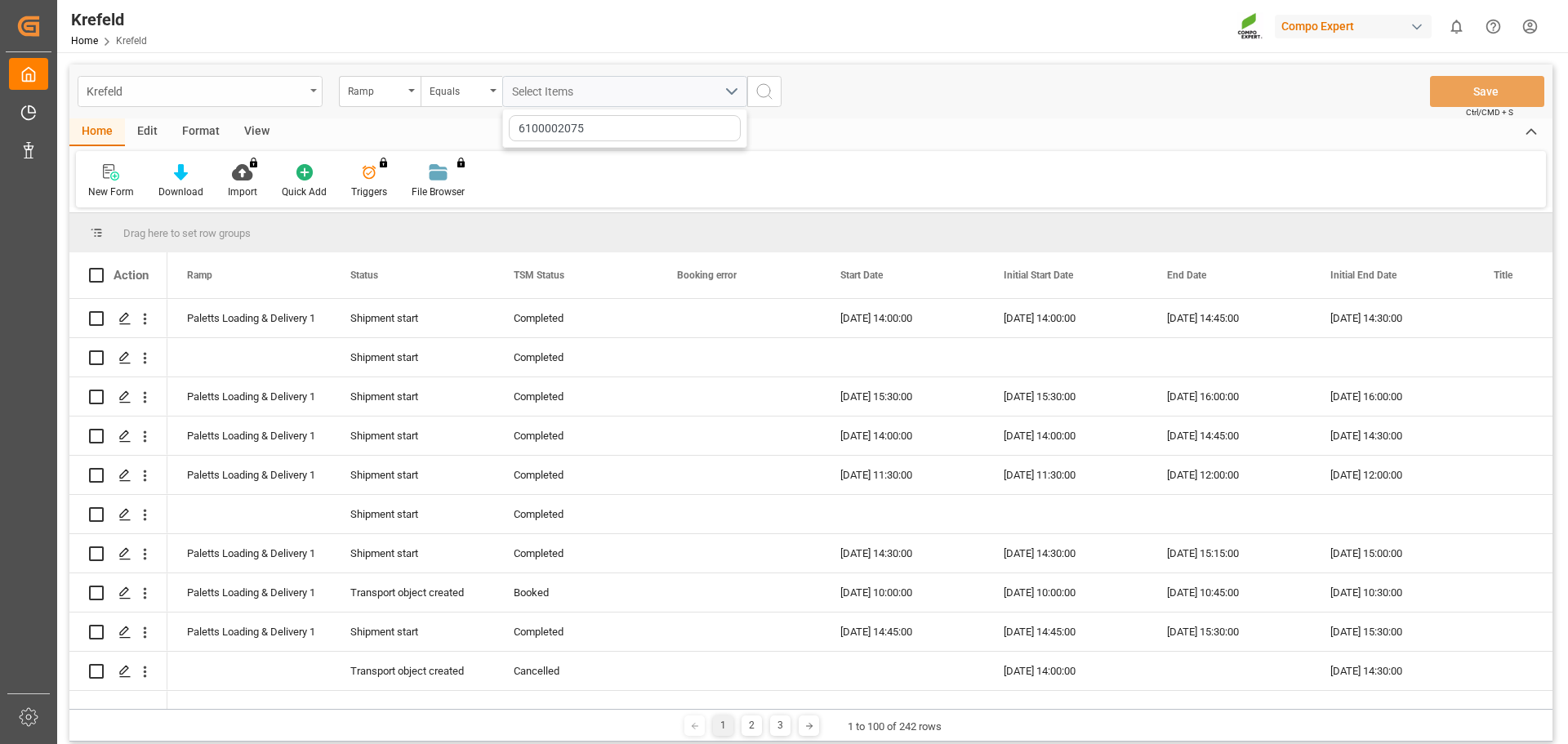
type input "6100002075"
click at [305, 91] on div "Krefeld" at bounding box center [199, 92] width 245 height 31
click at [183, 191] on div "Freight Order" at bounding box center [199, 201] width 243 height 34
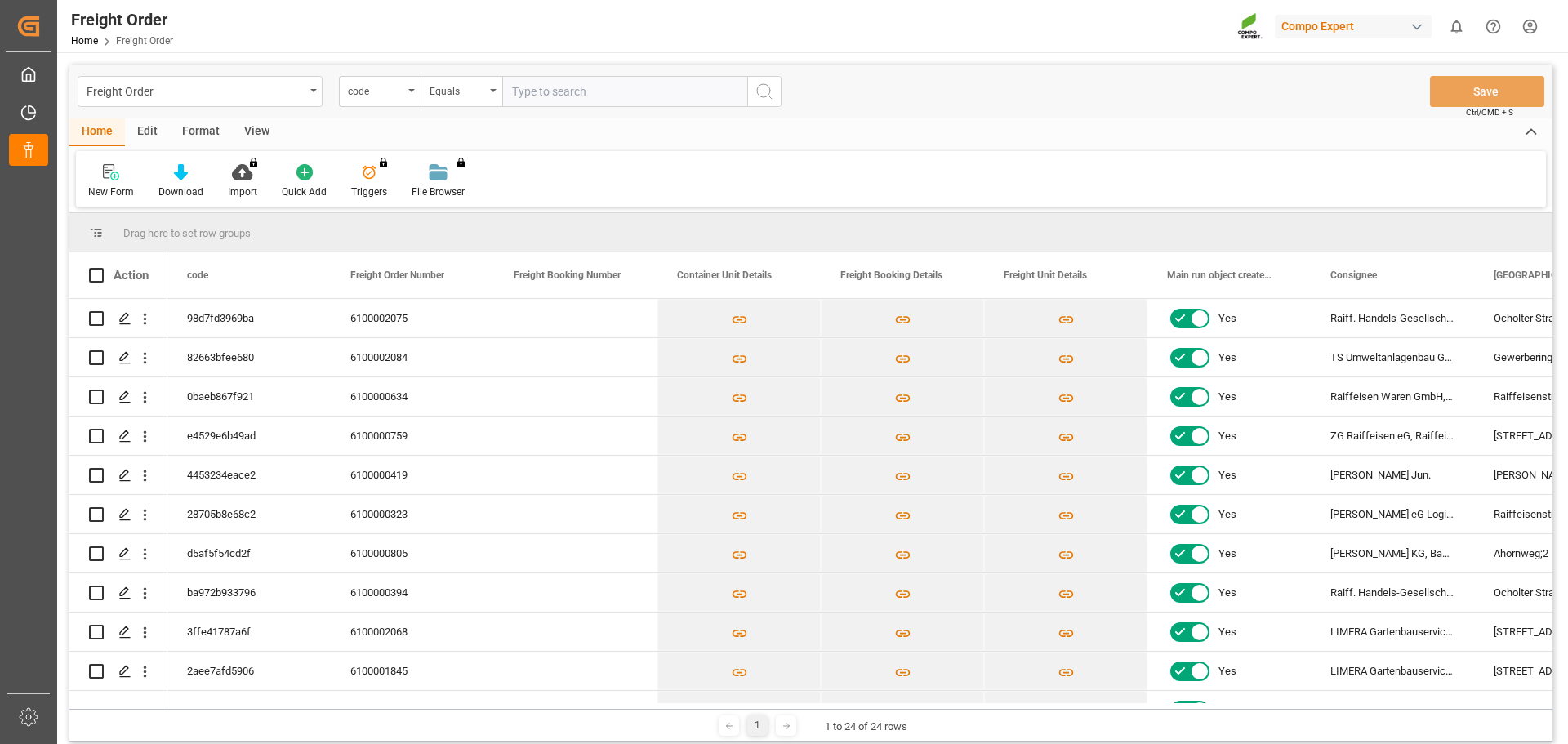
click at [650, 172] on div "New Form Download Import You don't have permission for this feature. Contact ad…" at bounding box center [811, 179] width 1470 height 57
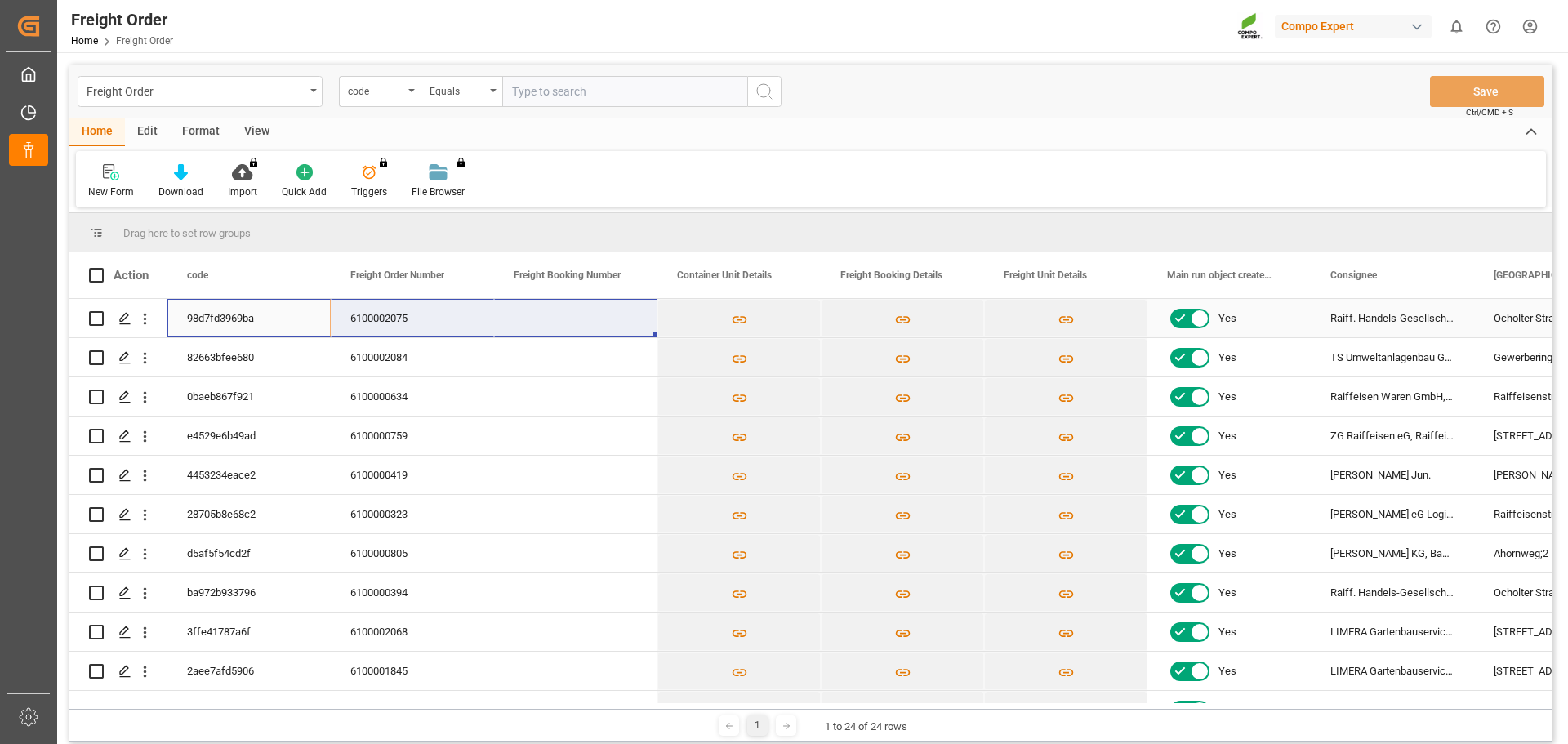
drag, startPoint x: 278, startPoint y: 316, endPoint x: 549, endPoint y: 324, distance: 271.1
click at [652, 236] on div "Drag here to set row groups" at bounding box center [810, 233] width 1483 height 39
click at [644, 207] on div "New Form Download Import You don't have permission for this feature. Contact ad…" at bounding box center [811, 179] width 1470 height 57
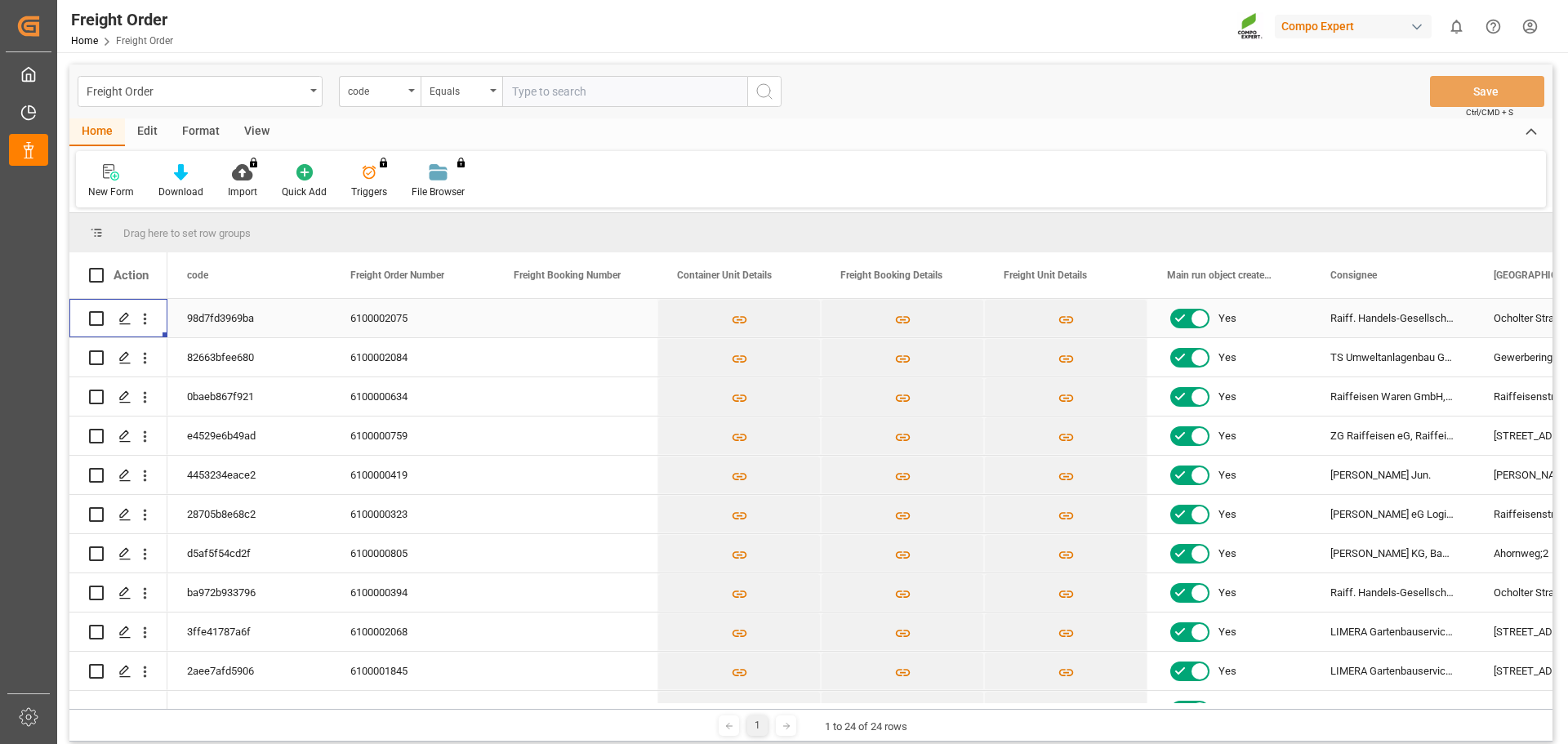
click at [156, 315] on div "Press SPACE to select this row." at bounding box center [144, 319] width 41 height 31
click at [151, 319] on icon "open menu" at bounding box center [144, 319] width 17 height 17
click at [623, 158] on div "New Form Download Import You don't have permission for this feature. Contact ad…" at bounding box center [811, 179] width 1470 height 57
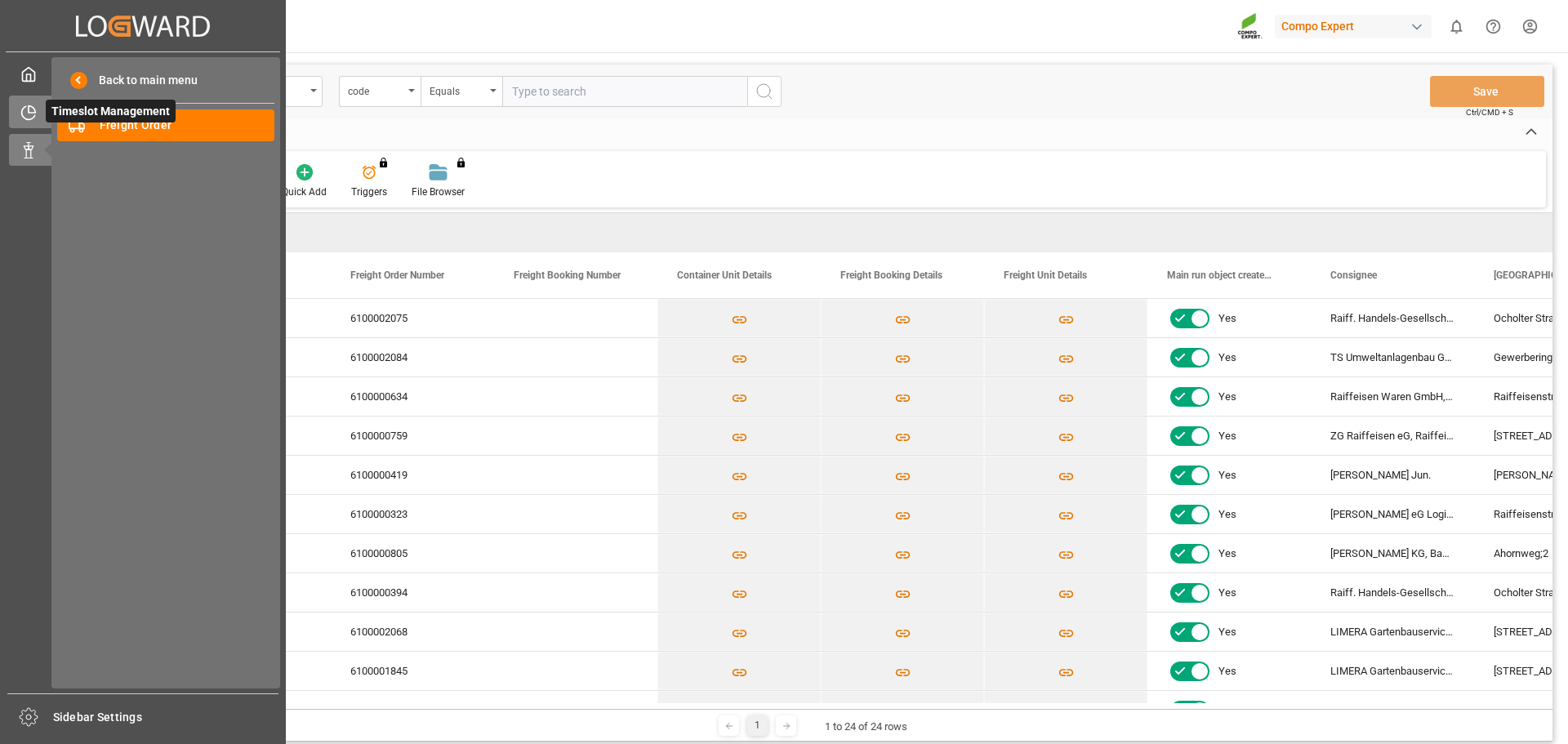
click at [45, 113] on div "Timeslot Management Timeslot Management" at bounding box center [143, 112] width 268 height 32
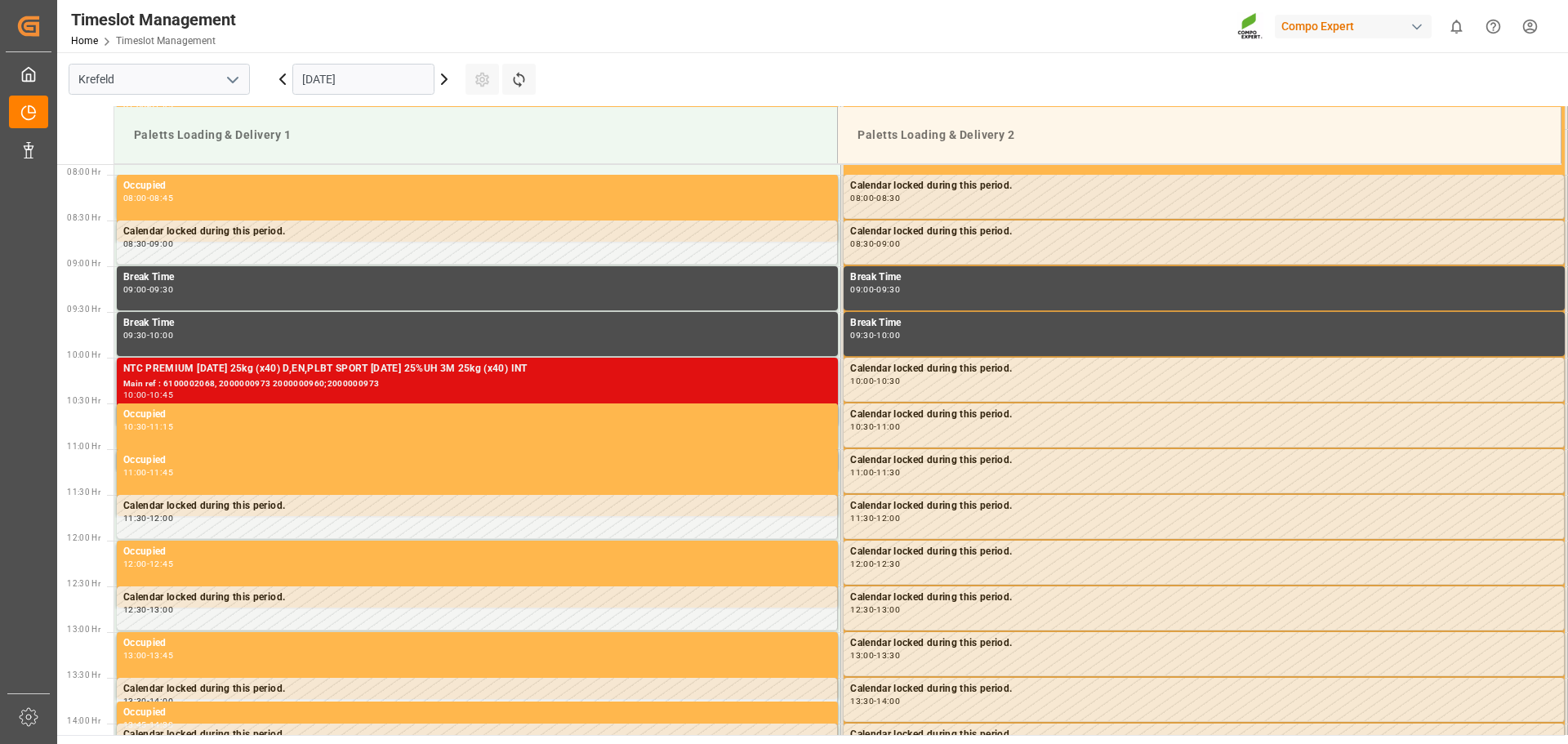
click at [472, 394] on div "10:00 - 10:45" at bounding box center [476, 396] width 708 height 9
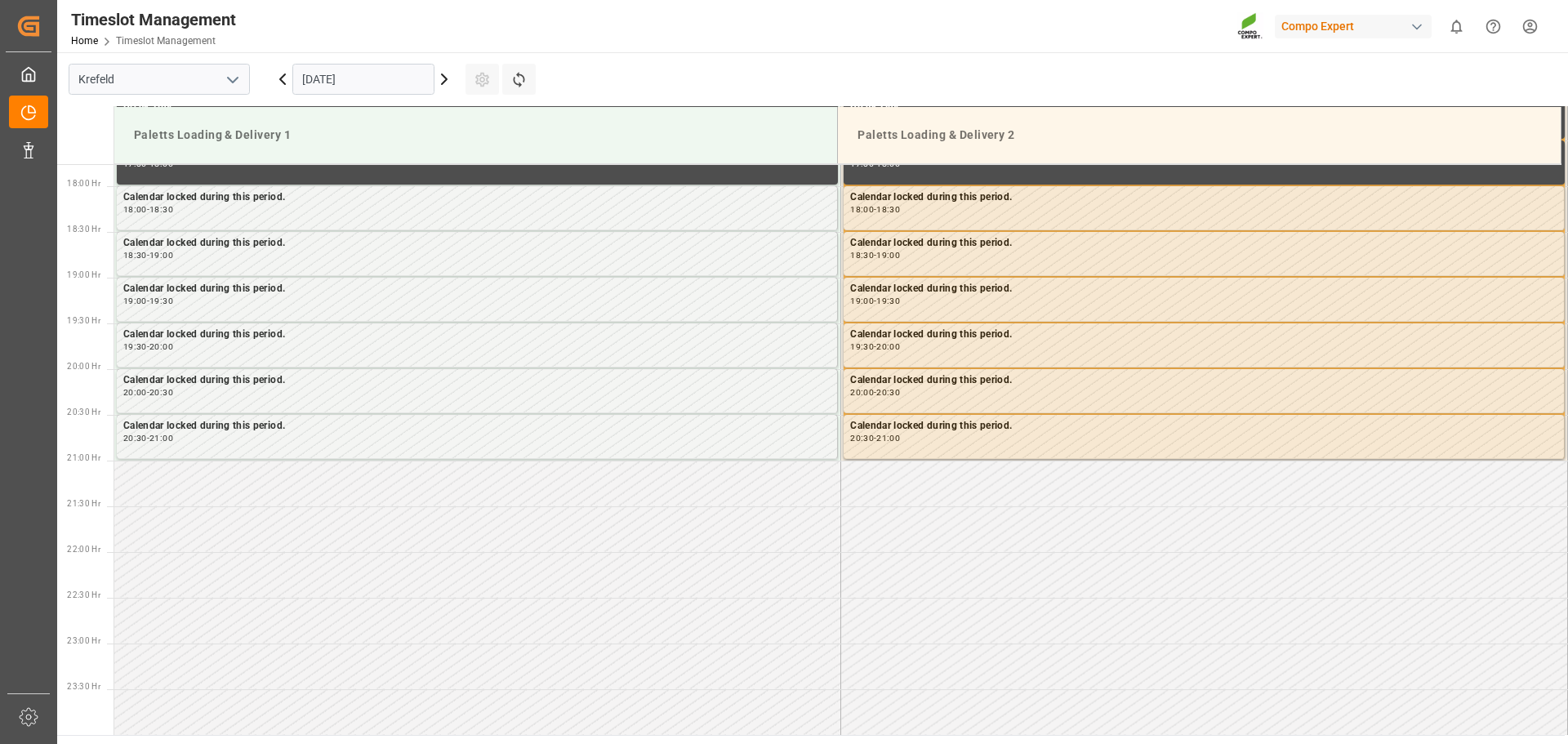
scroll to position [1626, 0]
click at [448, 84] on icon at bounding box center [444, 79] width 20 height 20
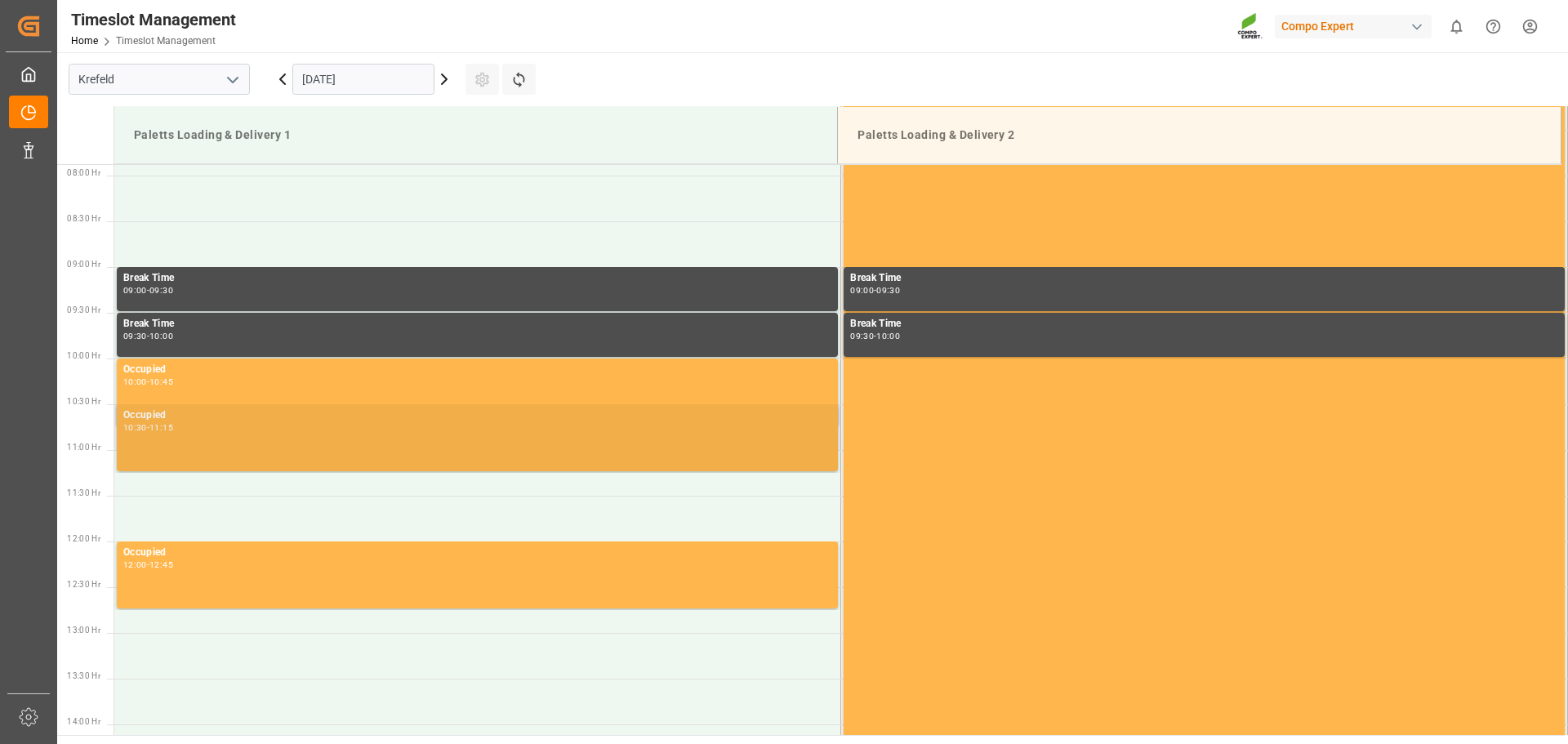
scroll to position [722, 0]
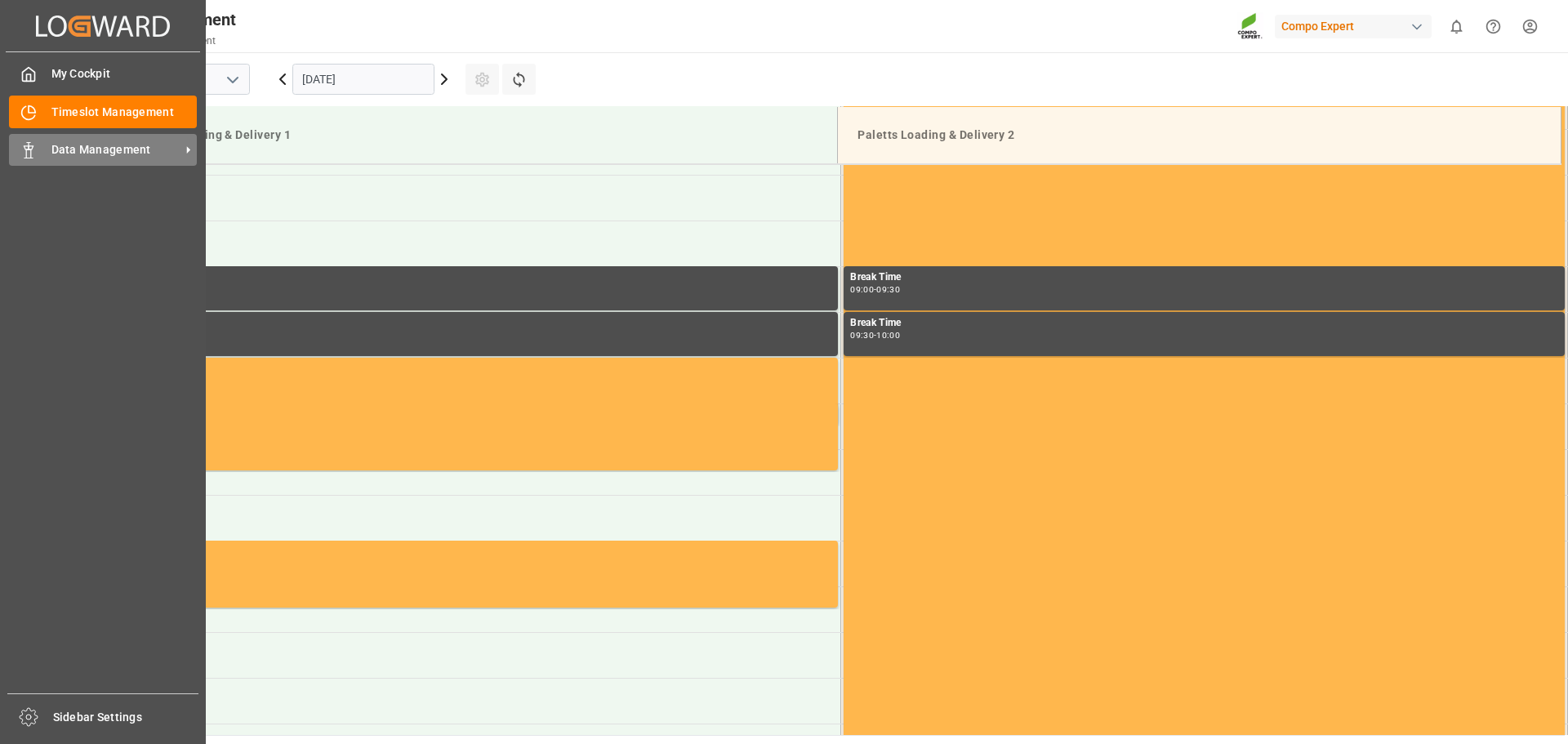
click at [57, 160] on div "Data Management Data Management" at bounding box center [102, 150] width 187 height 32
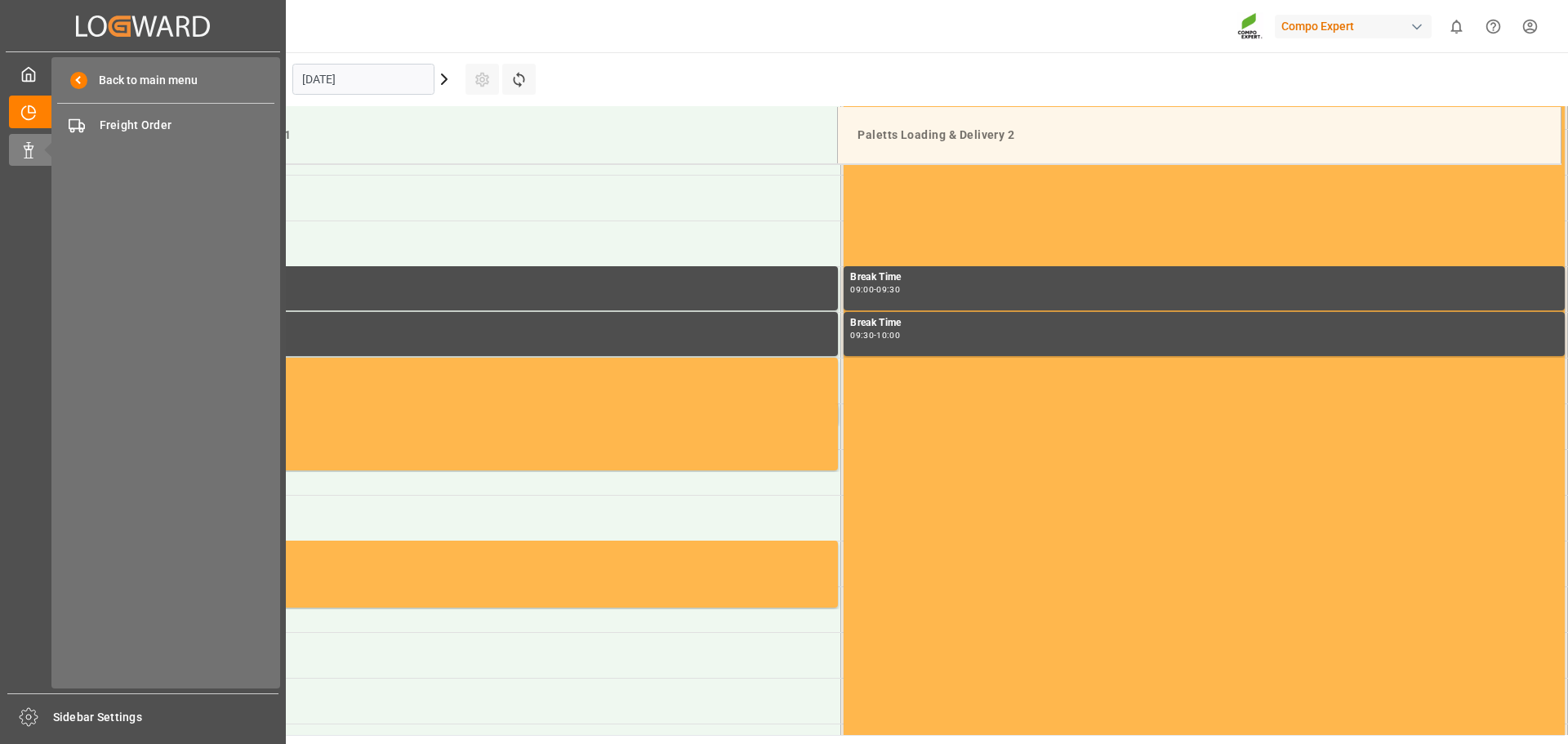
click at [149, 108] on div "Back to main menu Freight Order Freight Order" at bounding box center [165, 373] width 229 height 632
click at [150, 124] on span "Freight Order" at bounding box center [187, 125] width 176 height 17
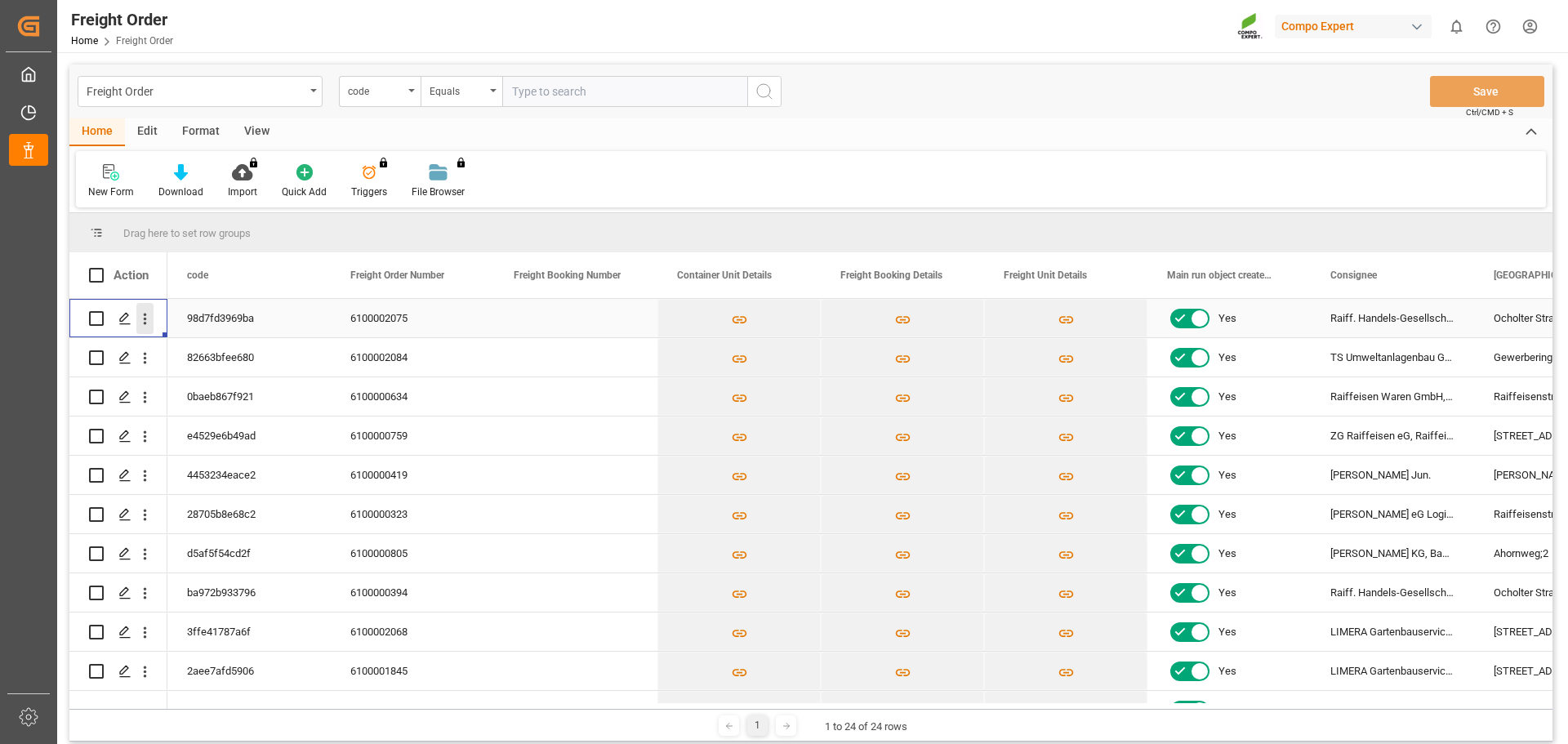
click at [144, 319] on icon "open menu" at bounding box center [145, 319] width 4 height 12
click at [507, 335] on div "Press SPACE to select this row." at bounding box center [576, 318] width 163 height 39
click at [466, 327] on div "6100002075" at bounding box center [413, 318] width 163 height 39
click at [103, 323] on input "Press Space to toggle row selection (unchecked)" at bounding box center [96, 319] width 14 height 14
checkbox input "true"
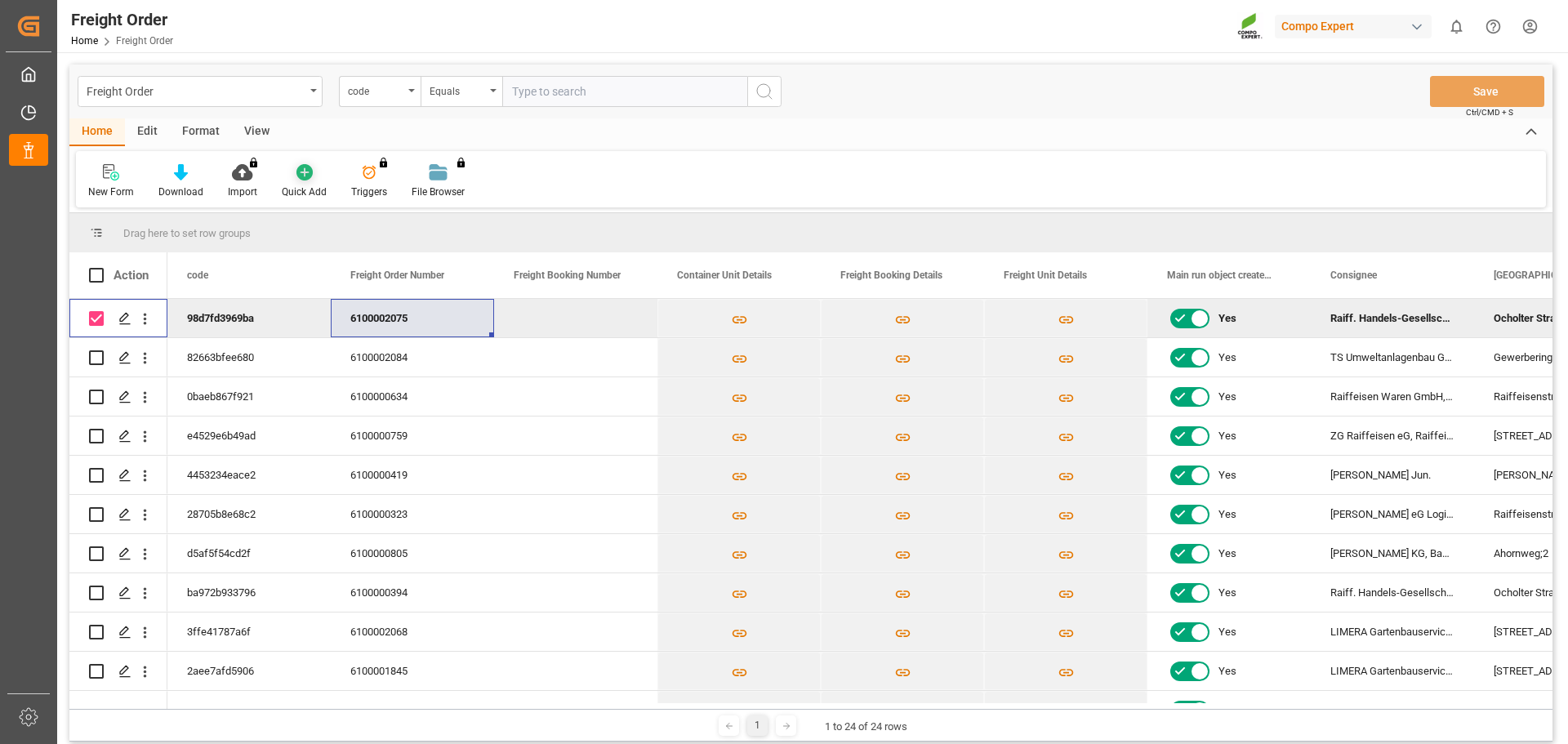
click at [302, 169] on icon at bounding box center [304, 172] width 16 height 16
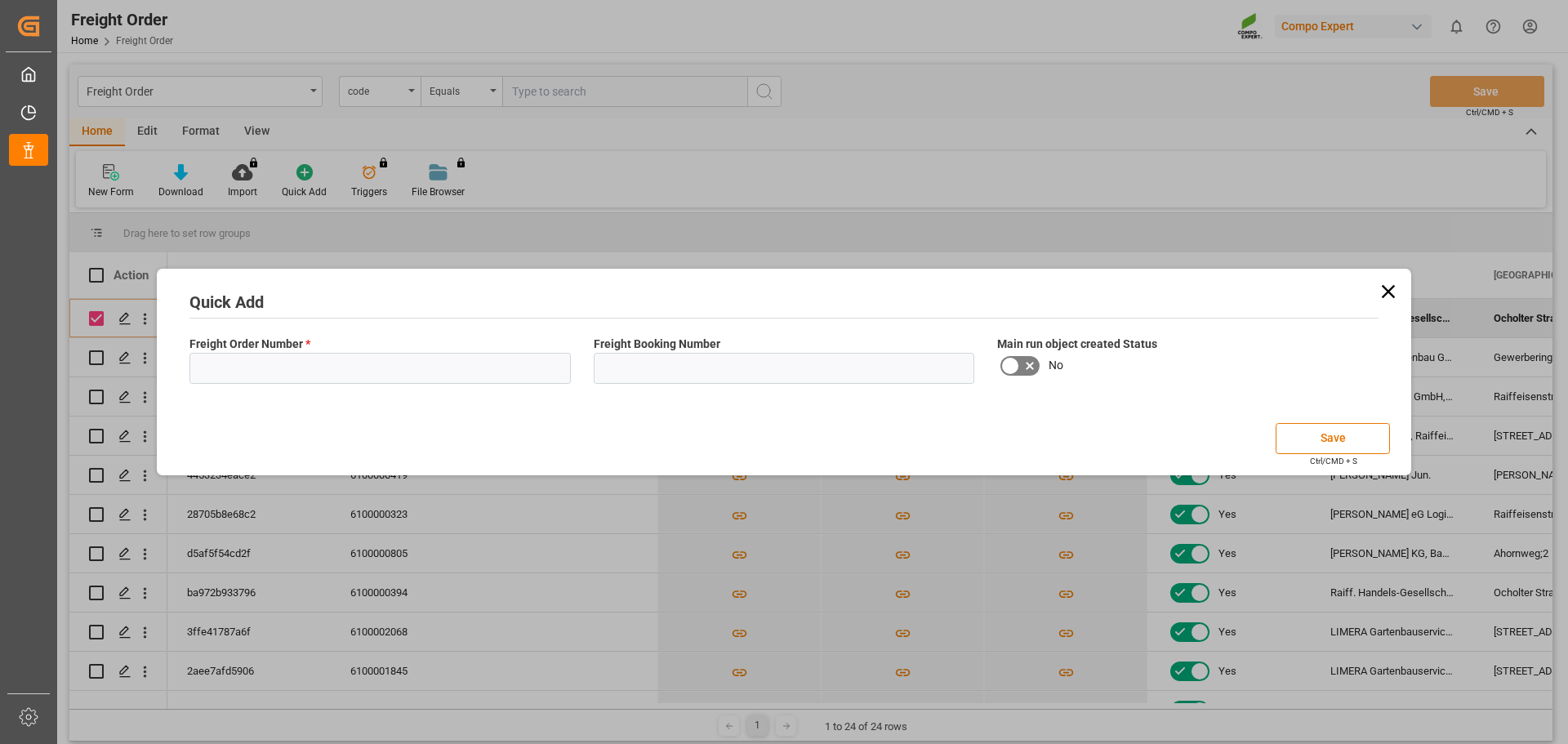
click at [1377, 282] on icon at bounding box center [1388, 291] width 22 height 22
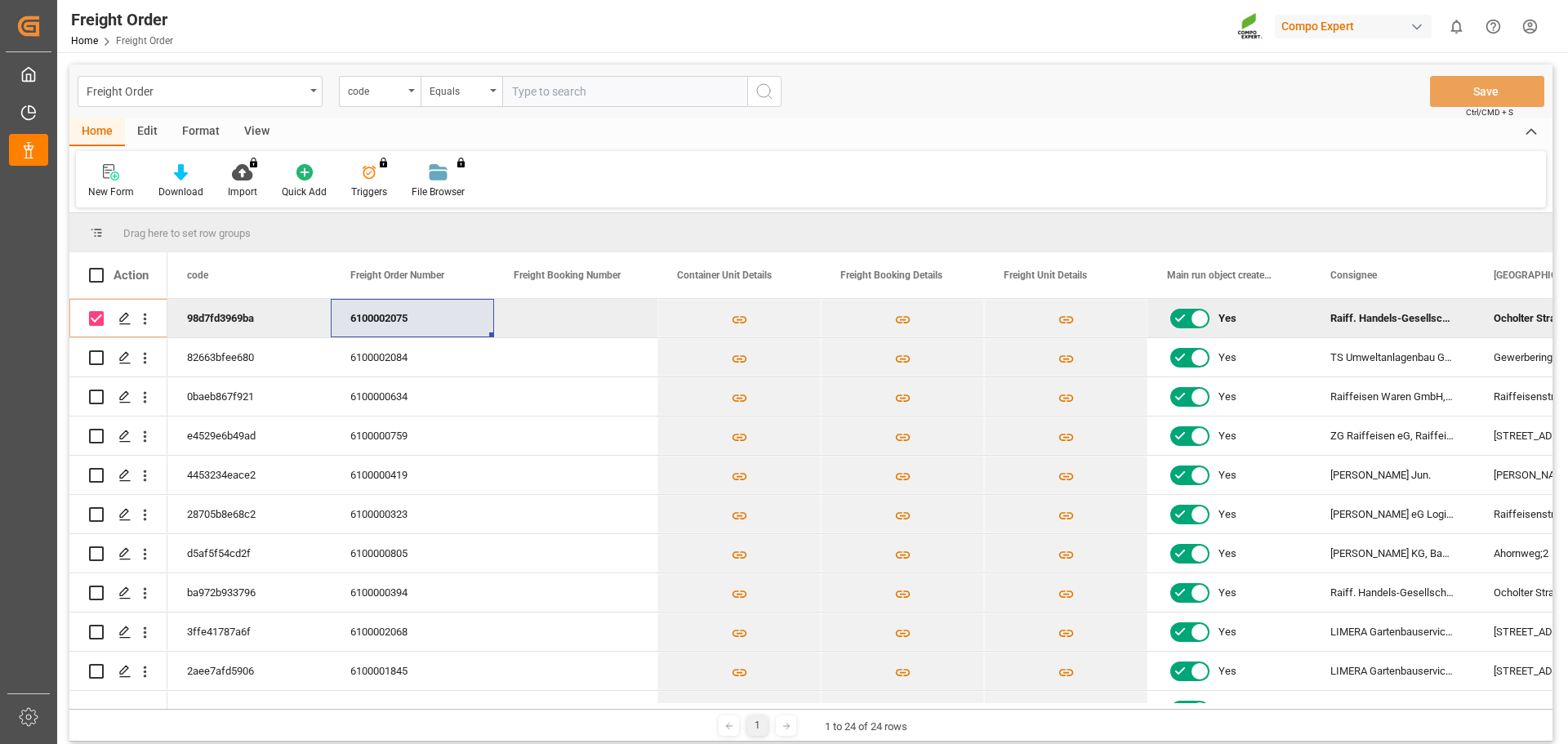
click at [527, 317] on div "Press SPACE to deselect this row." at bounding box center [576, 318] width 163 height 39
click at [123, 317] on icon "Press SPACE to deselect this row." at bounding box center [125, 319] width 13 height 13
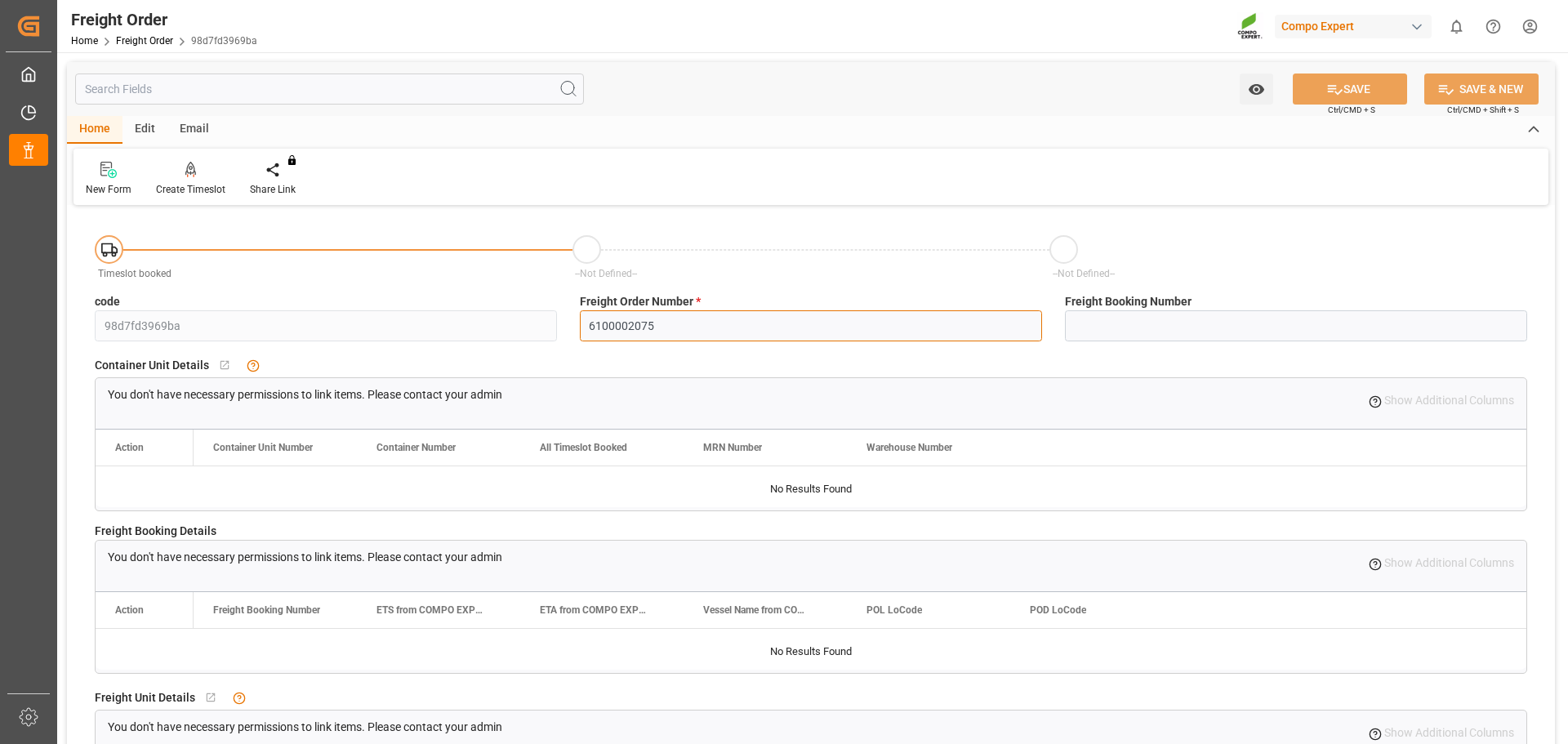
click at [632, 324] on input "6100002075" at bounding box center [810, 326] width 462 height 31
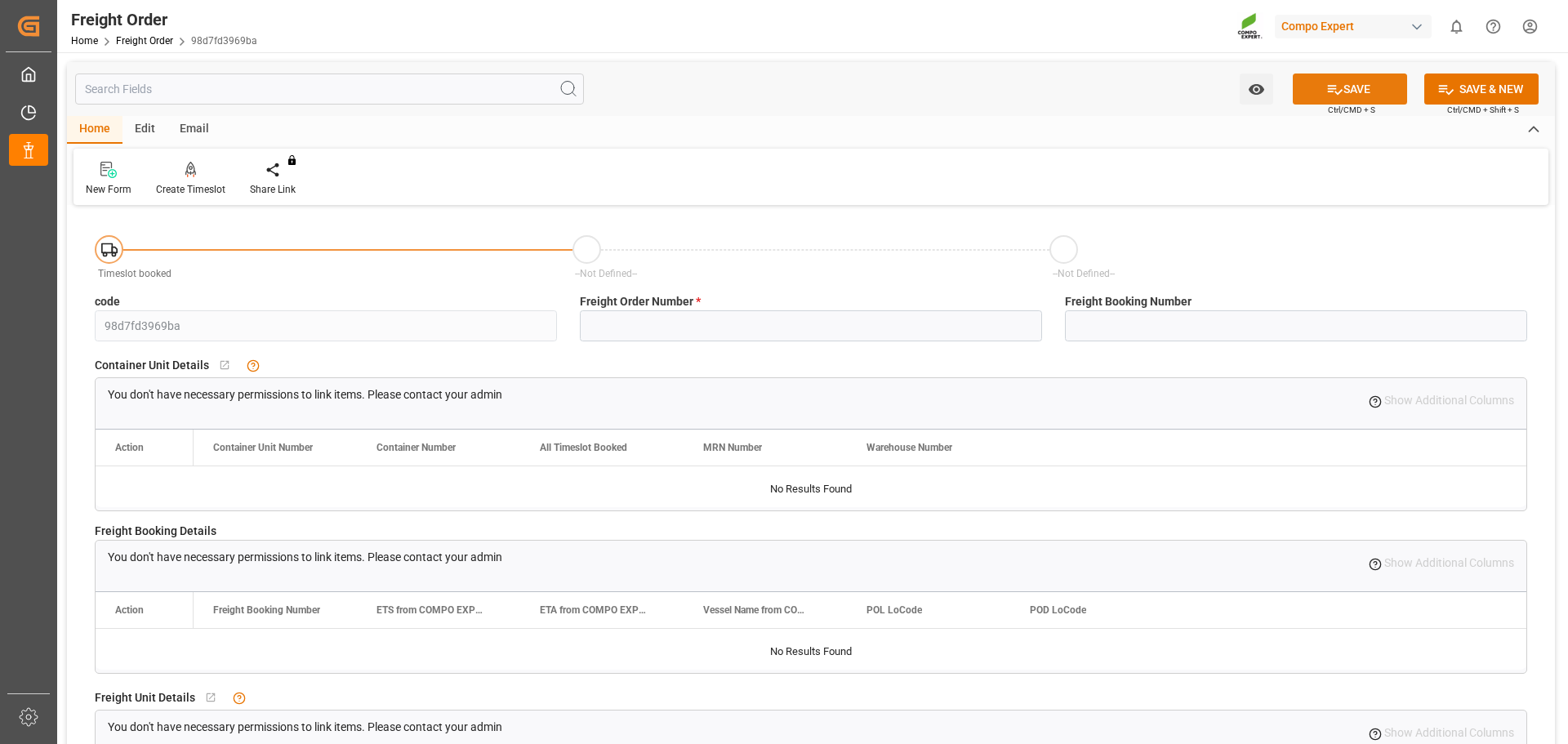
click at [1363, 95] on button "SAVE" at bounding box center [1349, 89] width 114 height 31
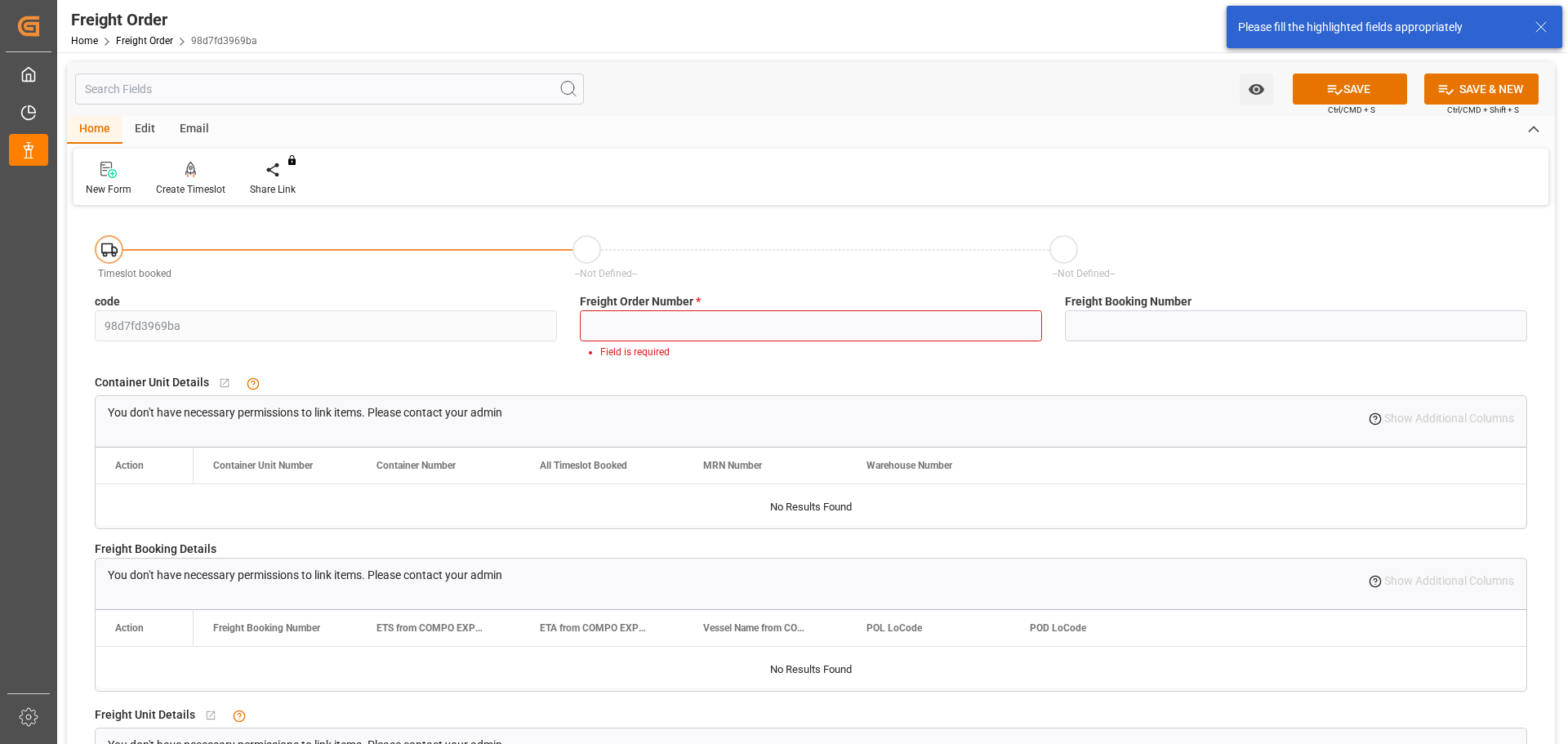
click at [98, 125] on div "Home" at bounding box center [95, 129] width 56 height 28
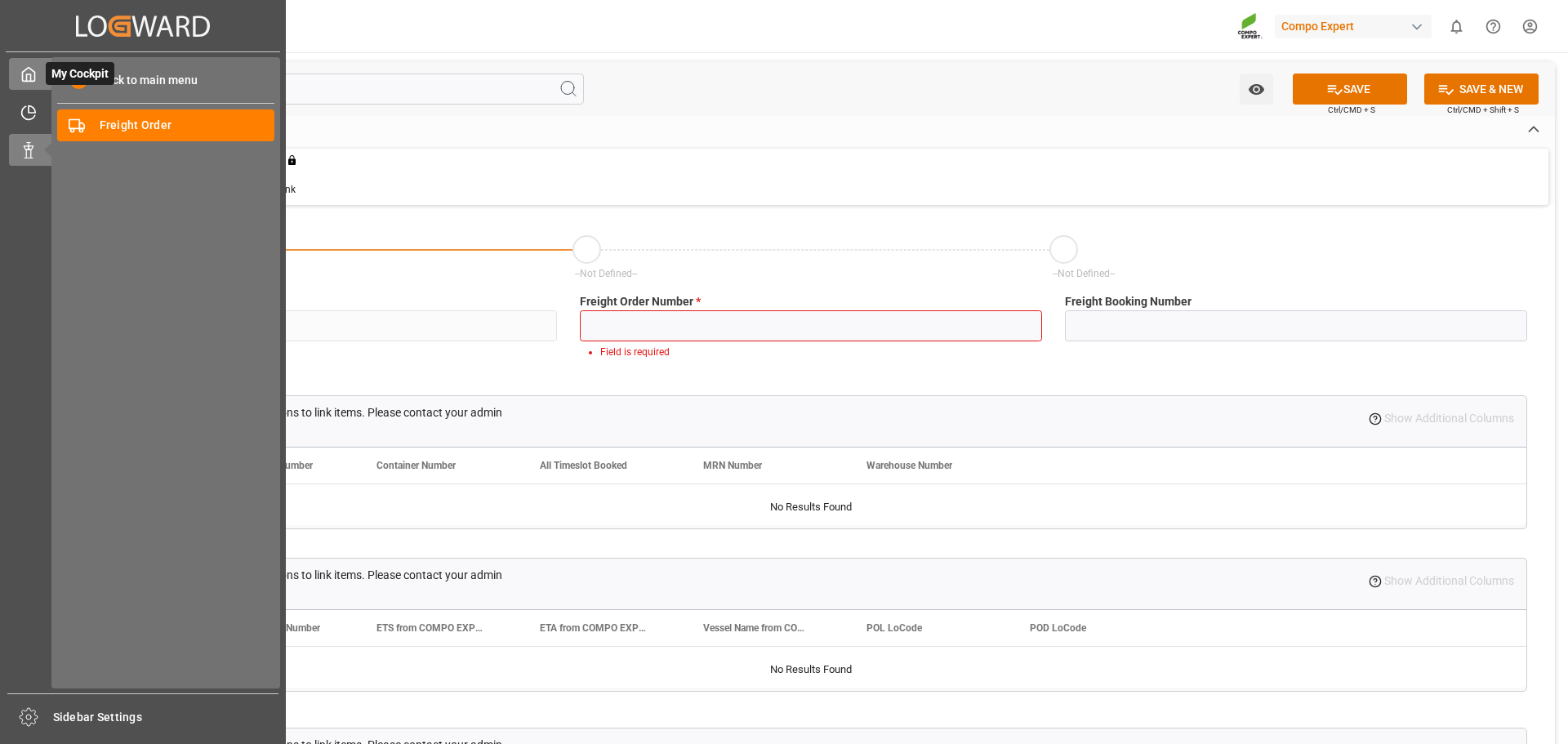
click at [32, 68] on icon at bounding box center [29, 74] width 16 height 16
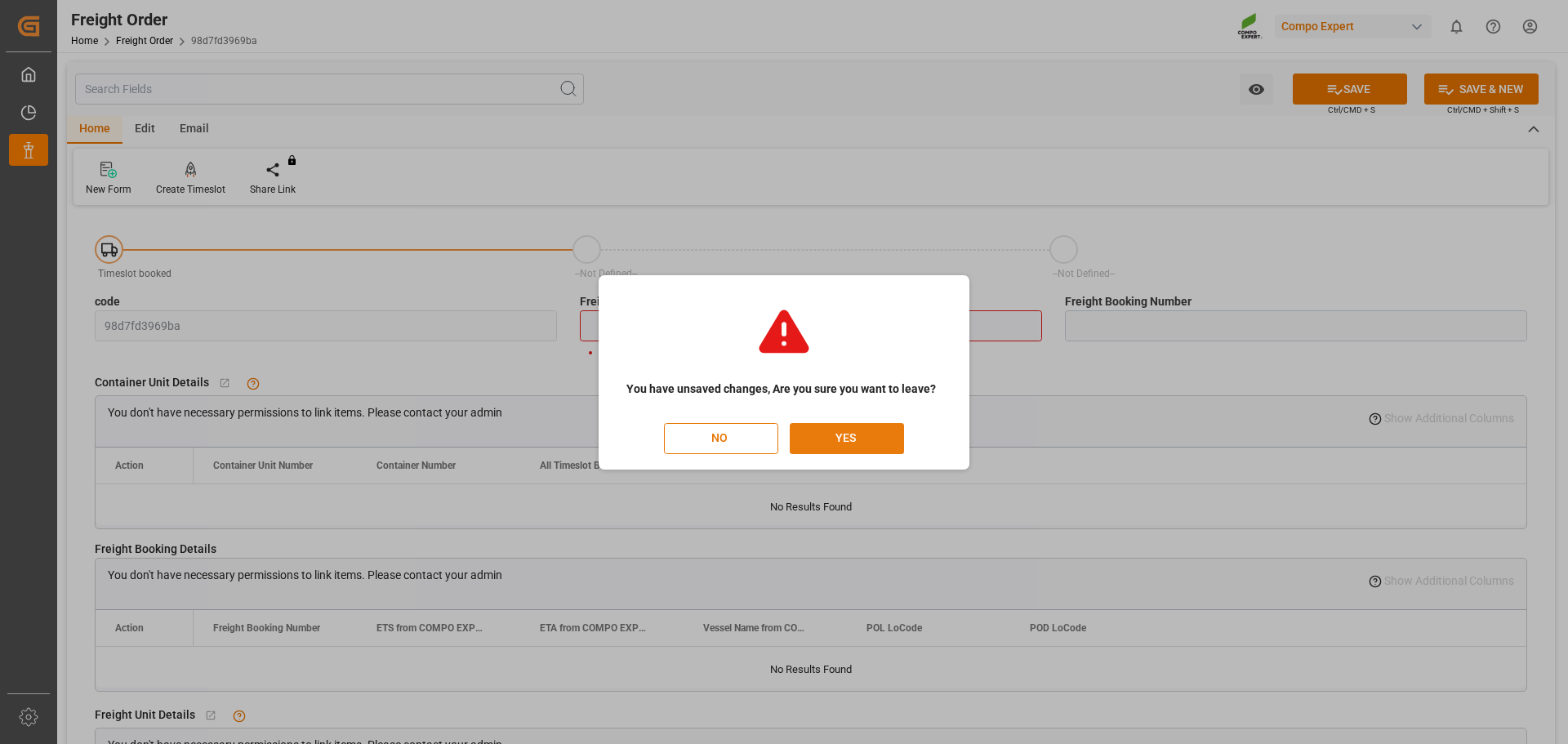
click at [799, 441] on button "YES" at bounding box center [846, 439] width 114 height 31
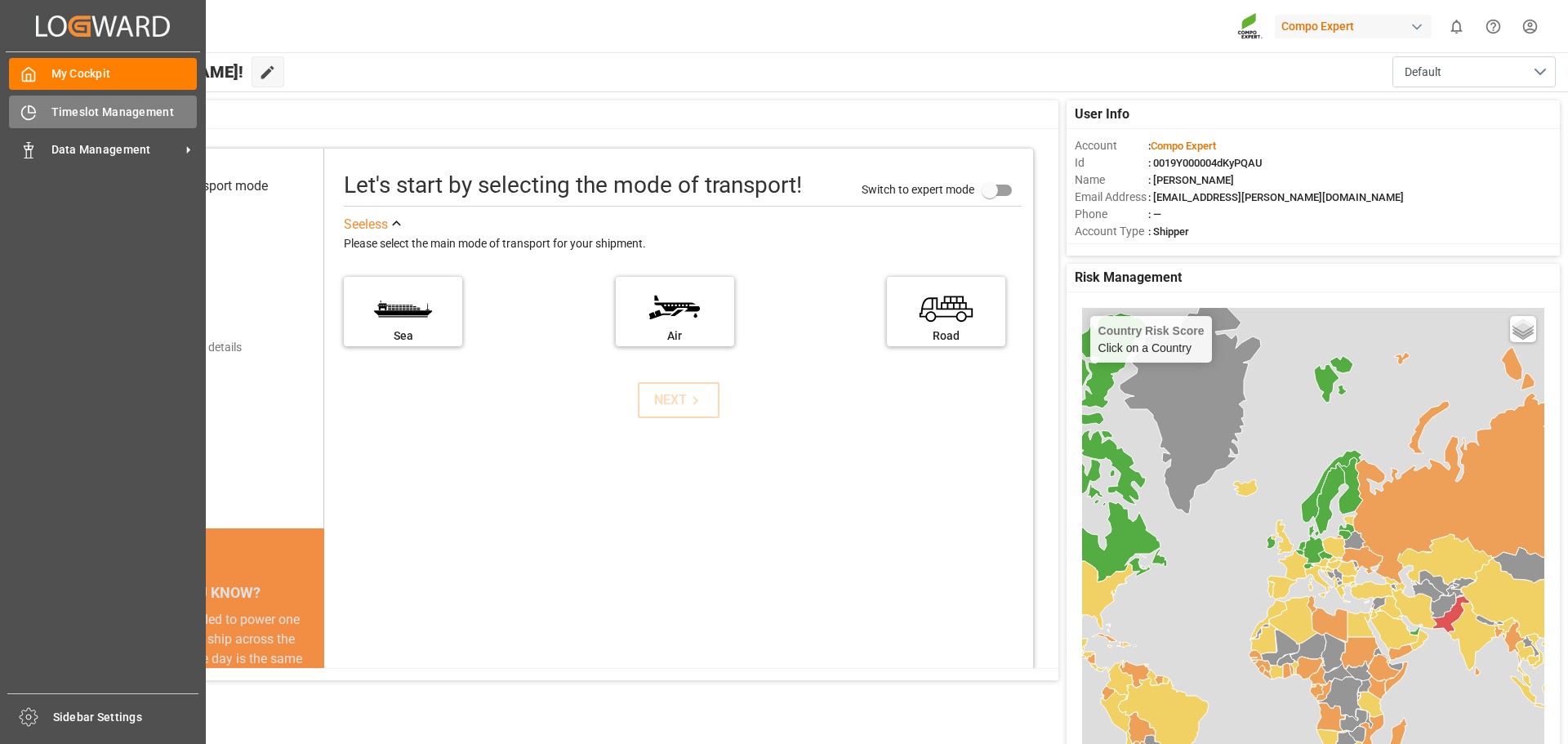
click at [93, 126] on div "Timeslot Management Timeslot Management" at bounding box center [102, 112] width 187 height 32
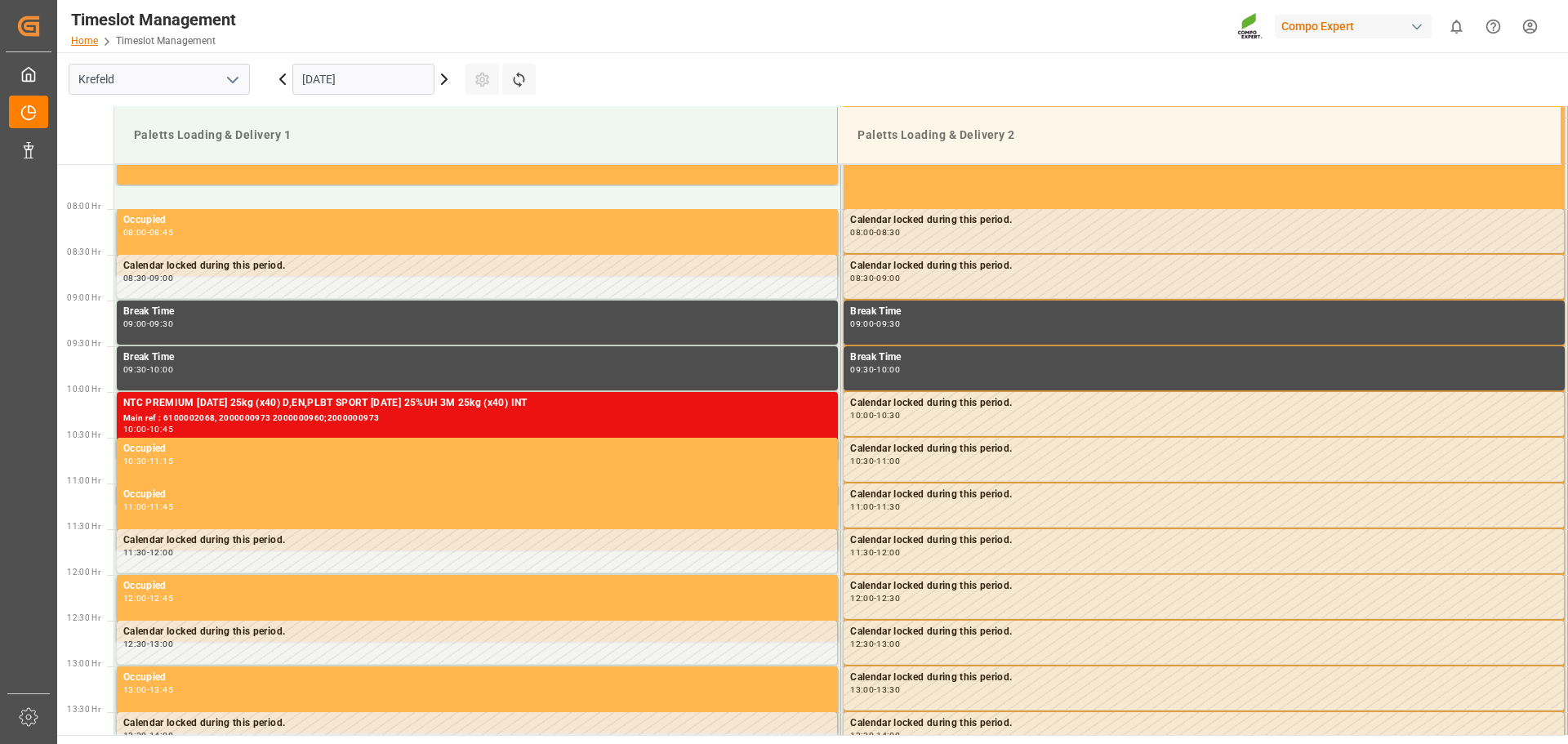
scroll to position [722, 0]
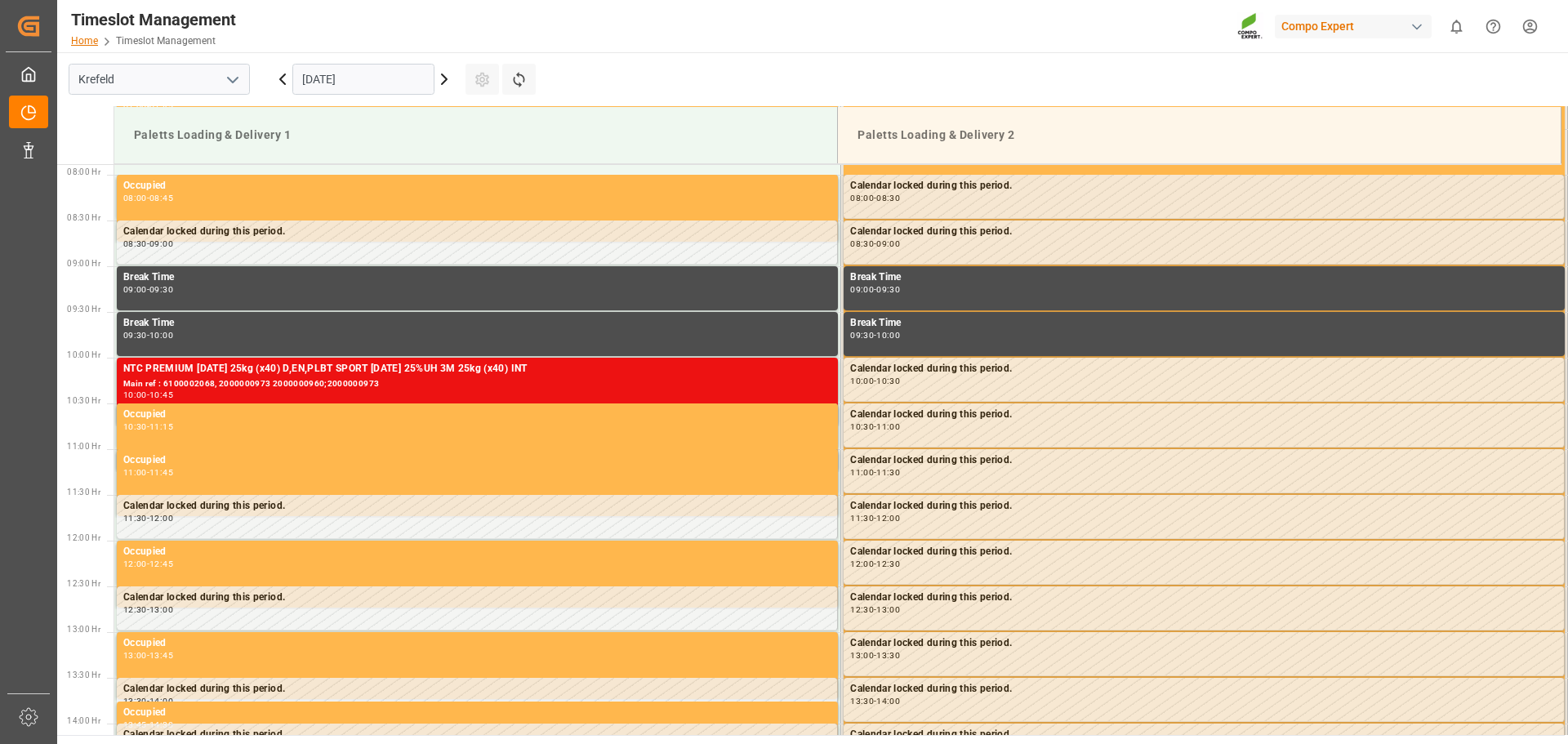
click at [89, 41] on link "Home" at bounding box center [84, 40] width 27 height 12
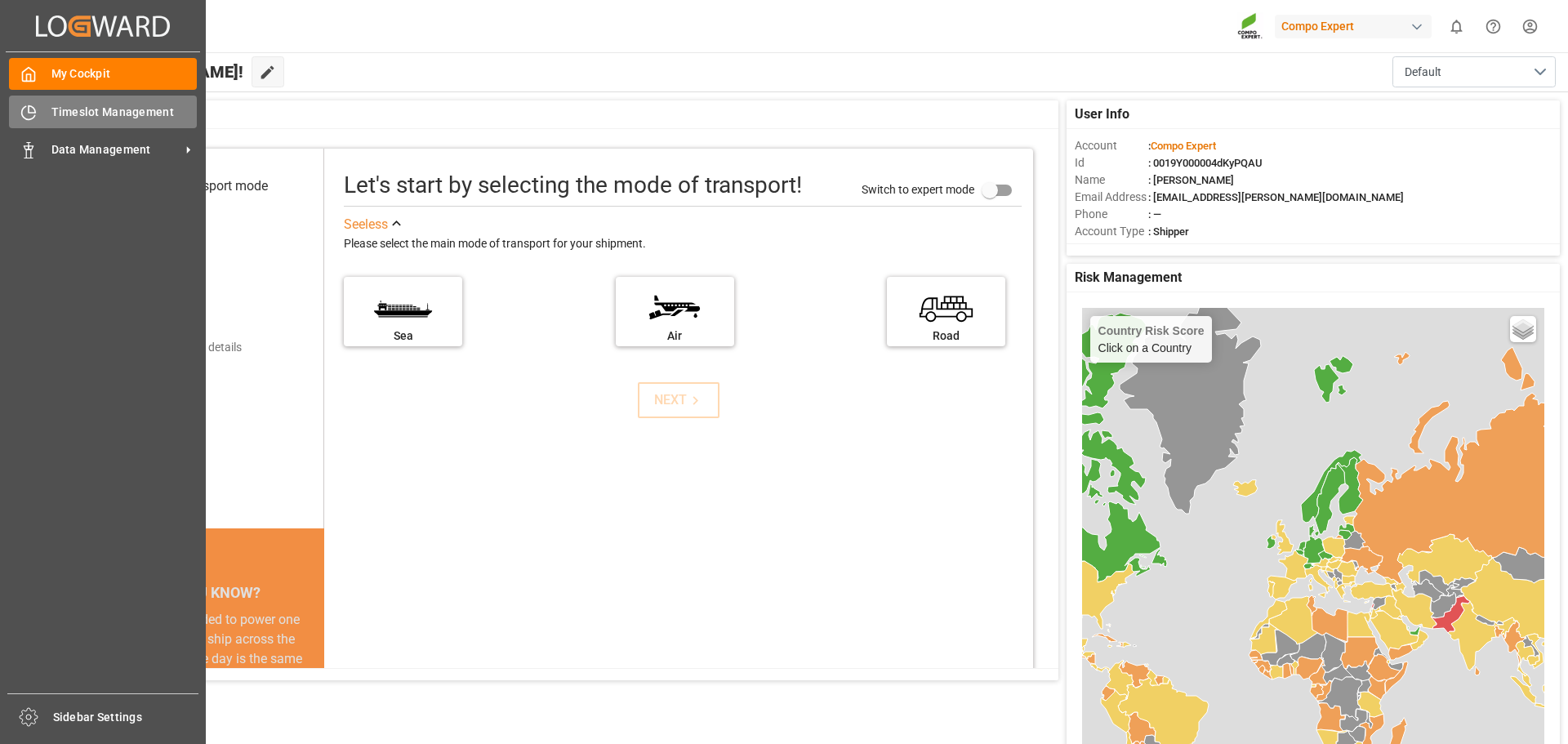
click at [24, 107] on icon at bounding box center [29, 112] width 13 height 13
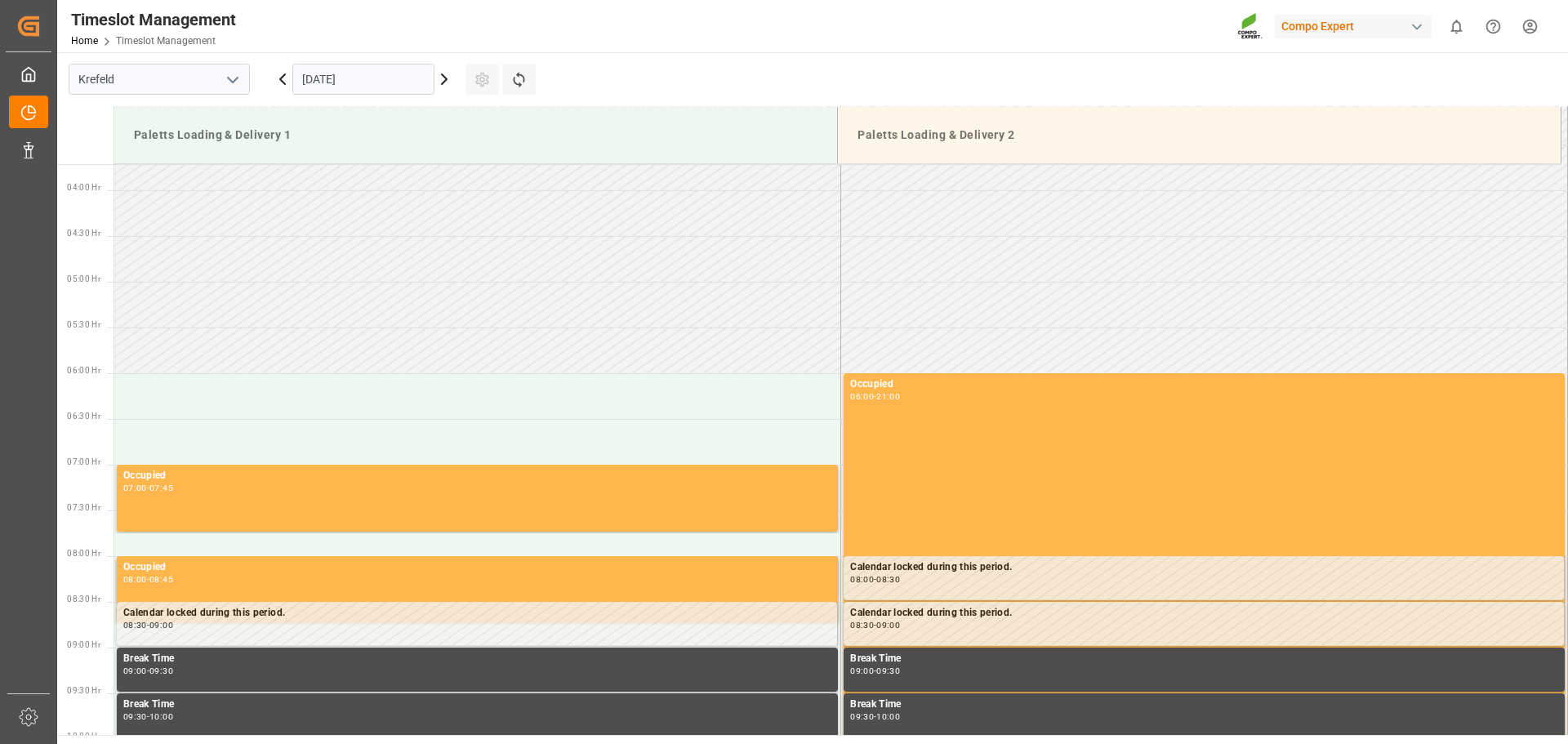
scroll to position [313, 0]
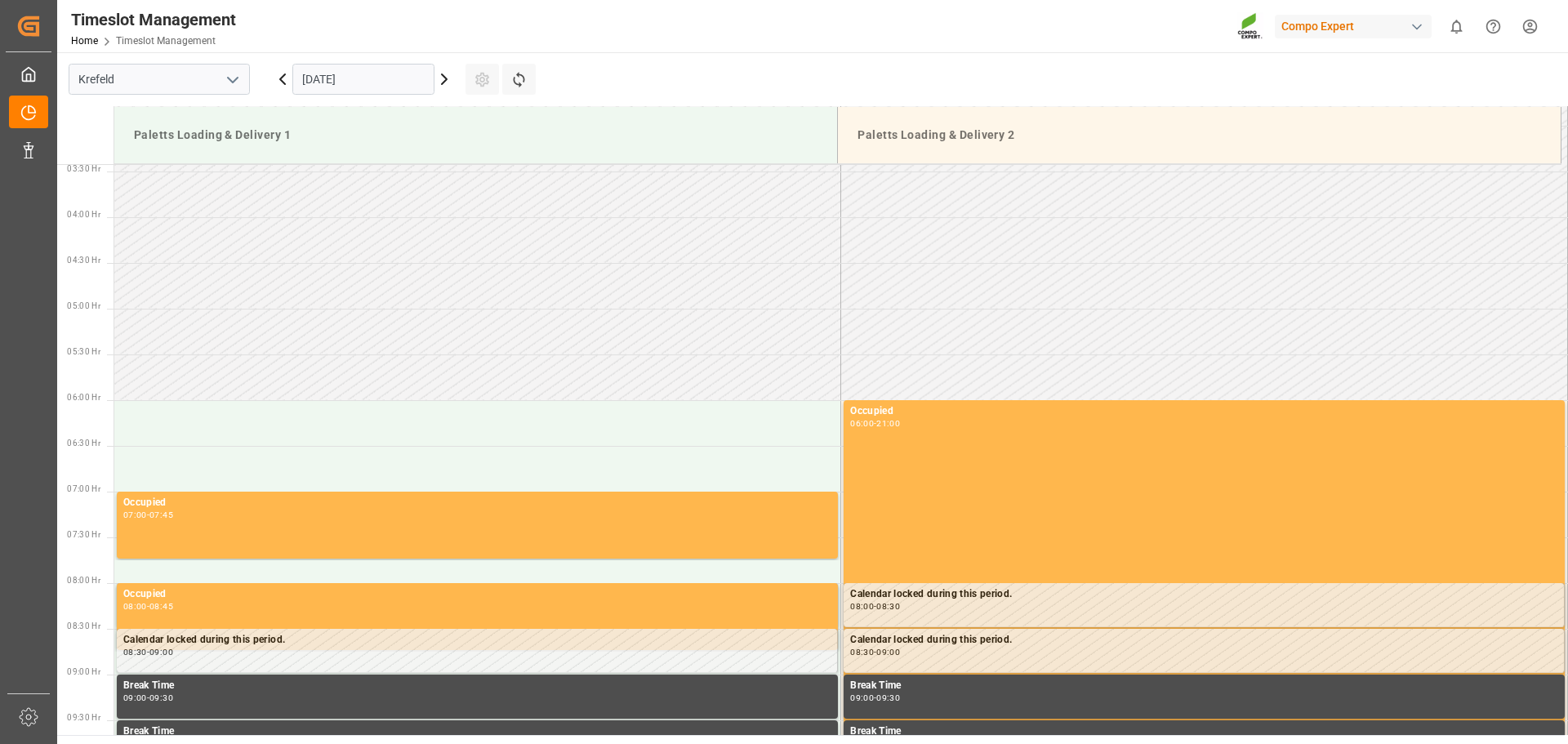
click at [445, 83] on icon at bounding box center [444, 79] width 20 height 20
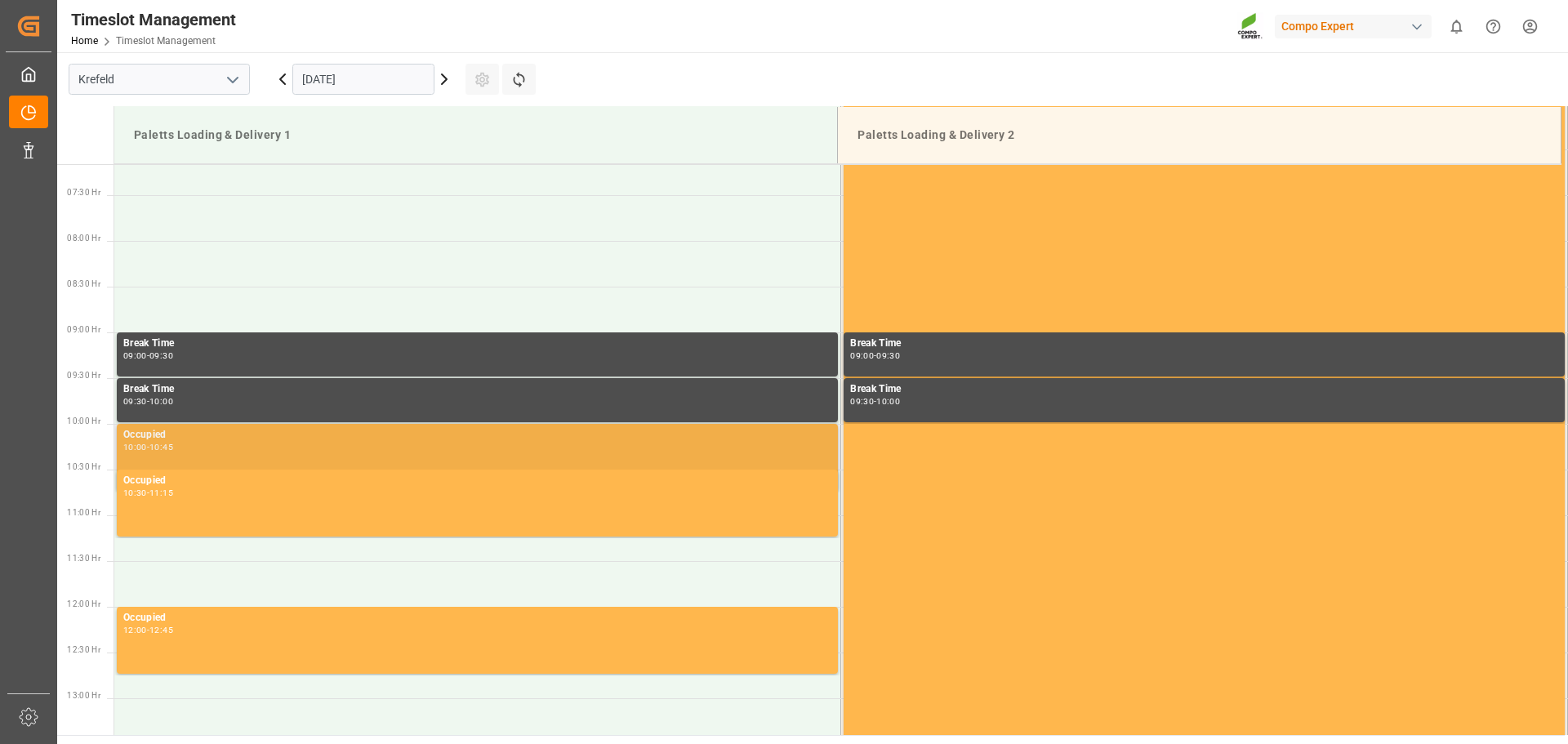
scroll to position [722, 0]
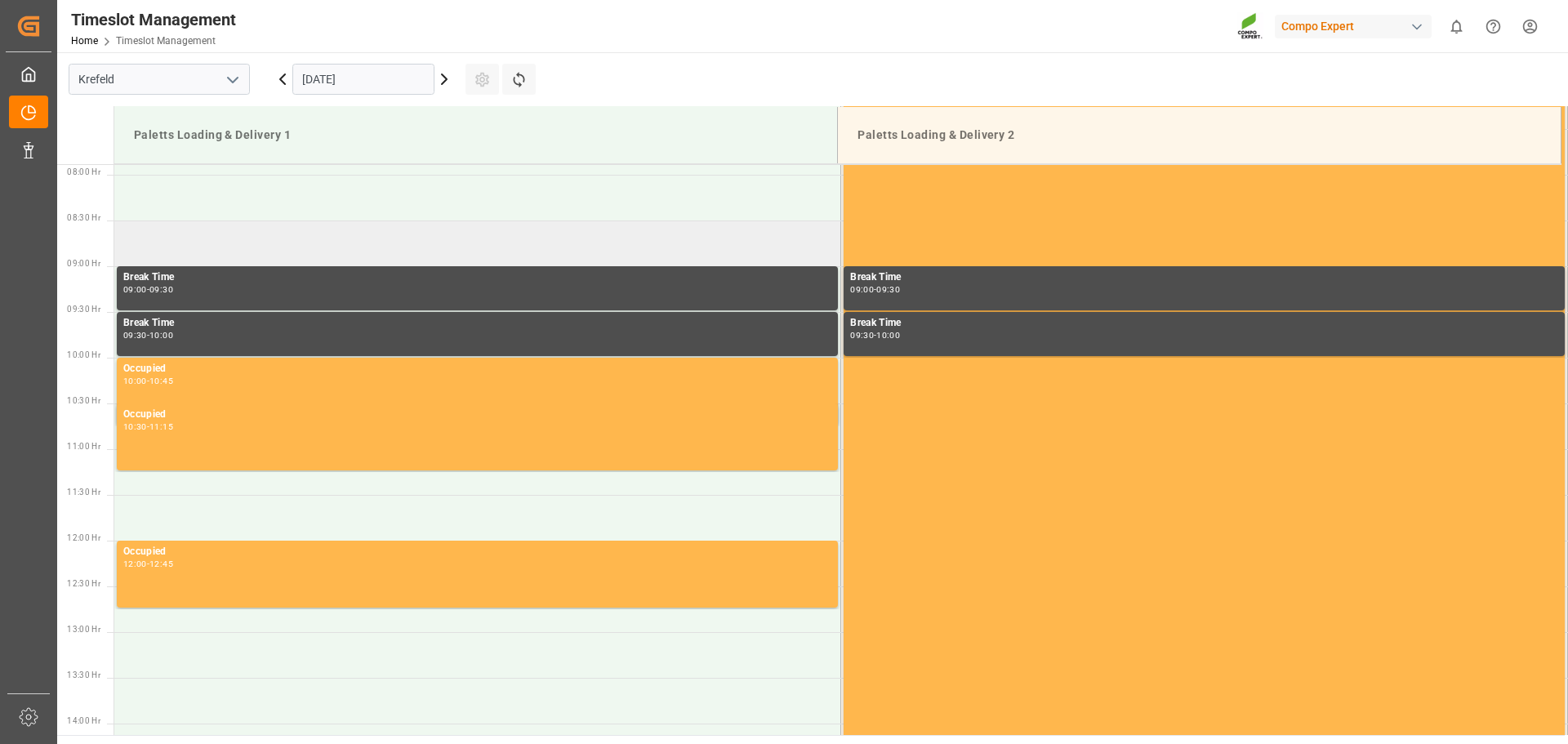
click at [323, 241] on td at bounding box center [477, 243] width 727 height 46
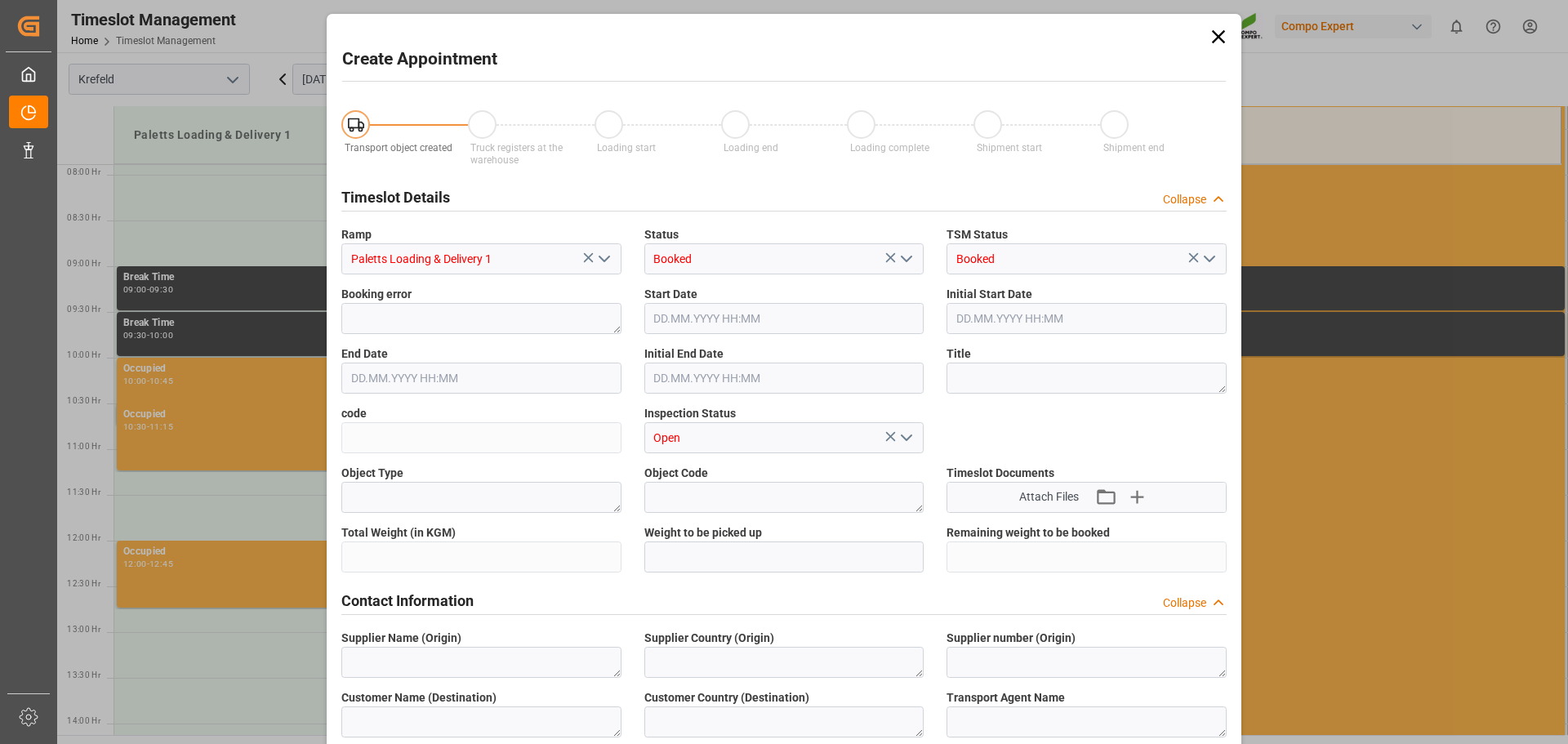
type input "18.09.2025 08:30"
type input "18.09.2025 09:00"
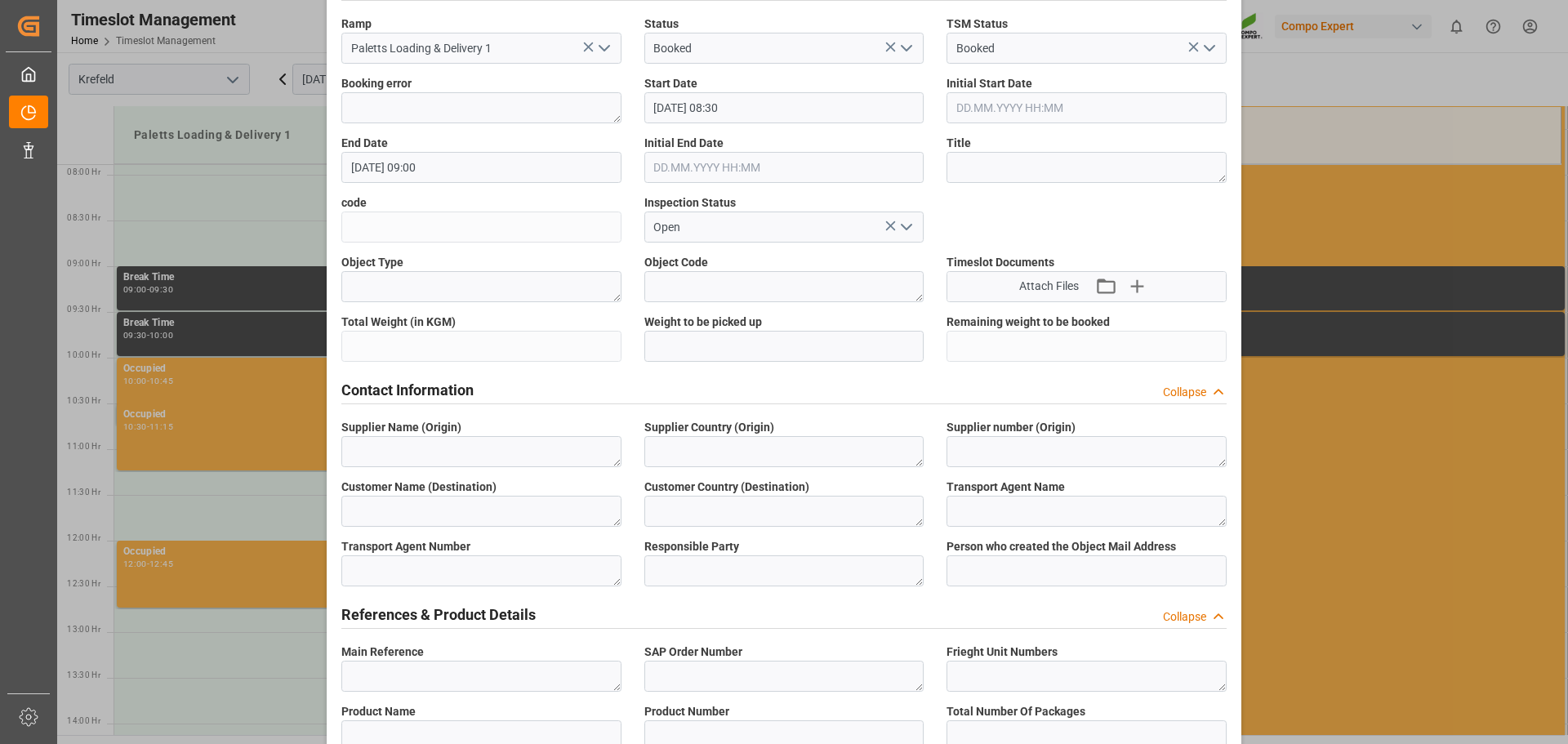
scroll to position [180, 0]
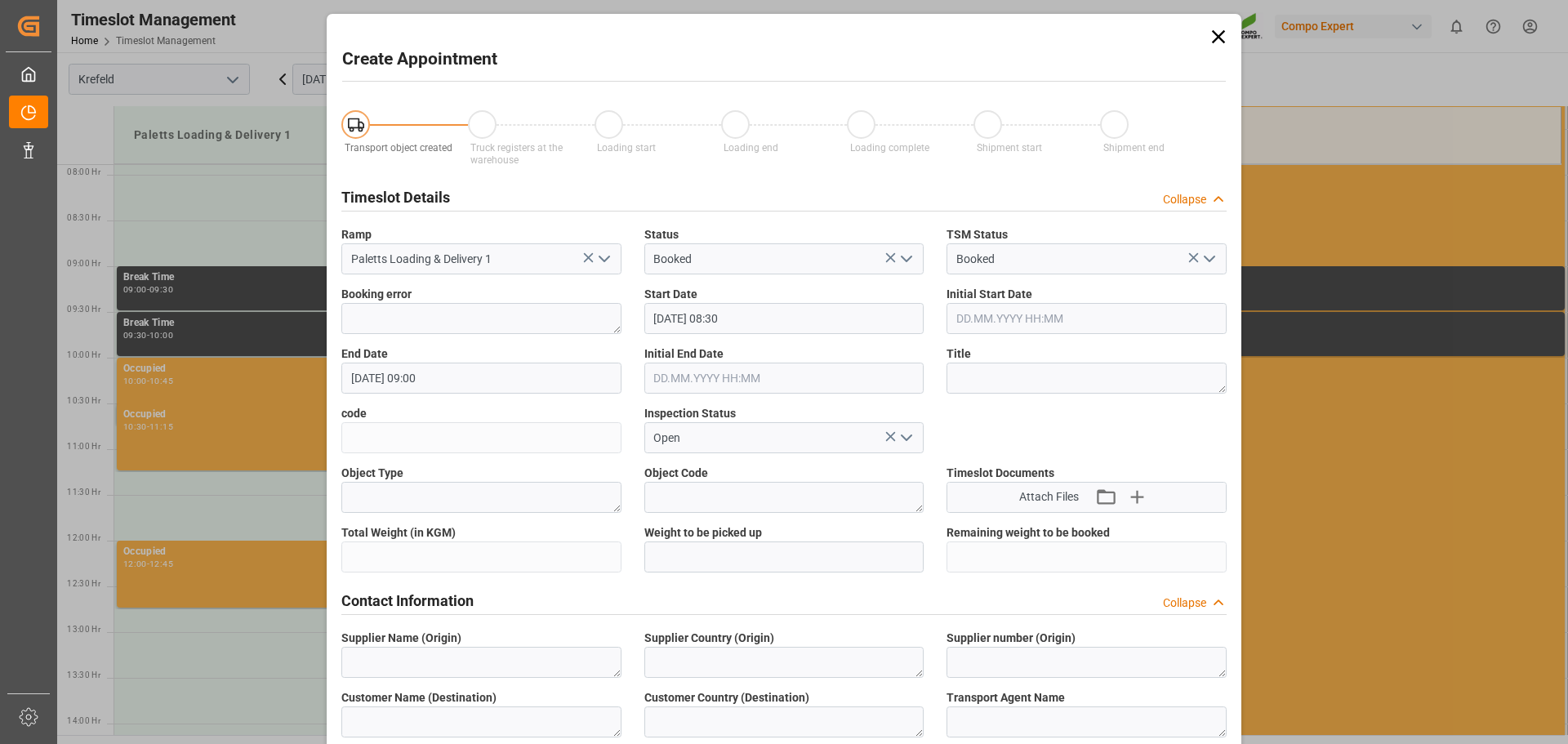
click at [1207, 36] on icon at bounding box center [1218, 36] width 22 height 22
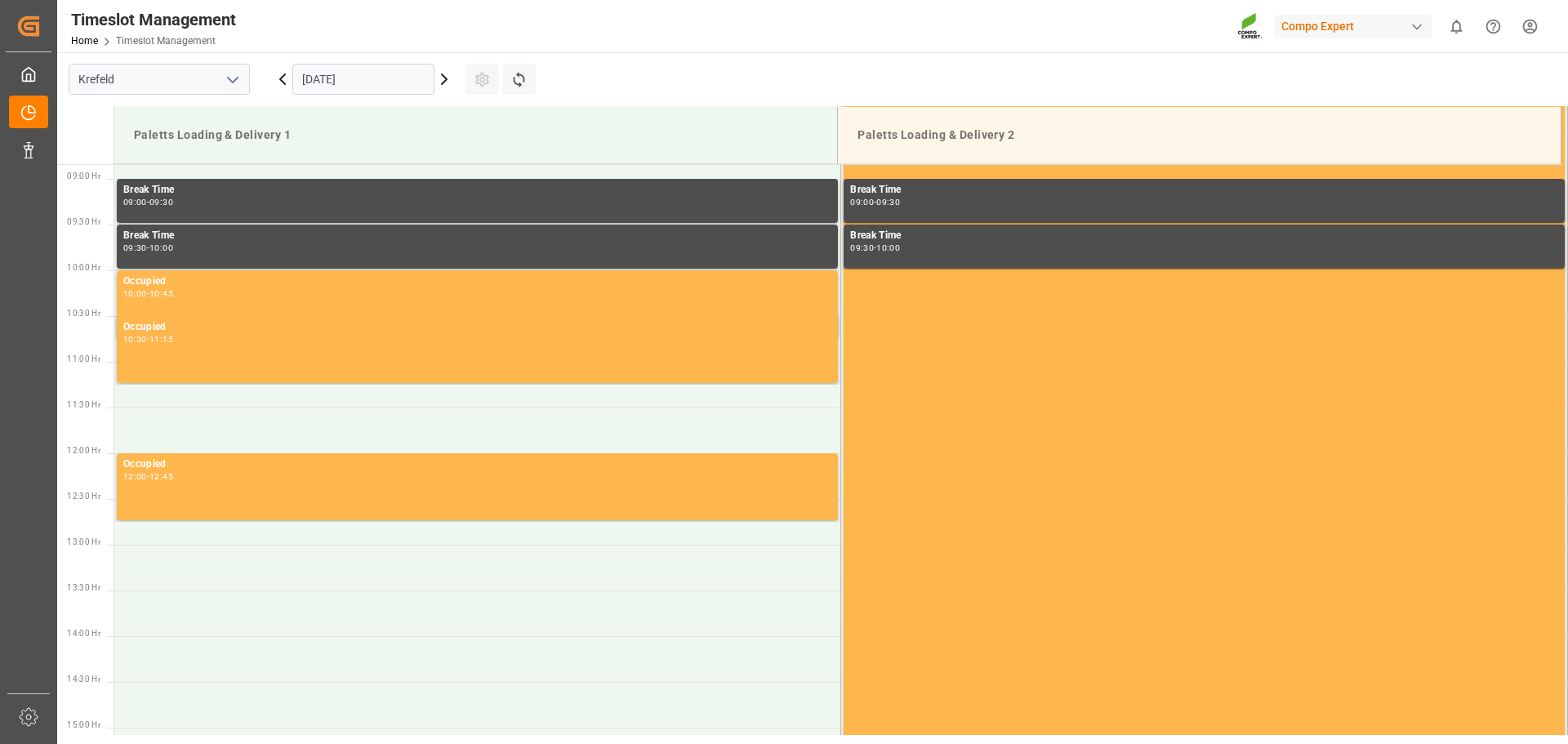
scroll to position [817, 0]
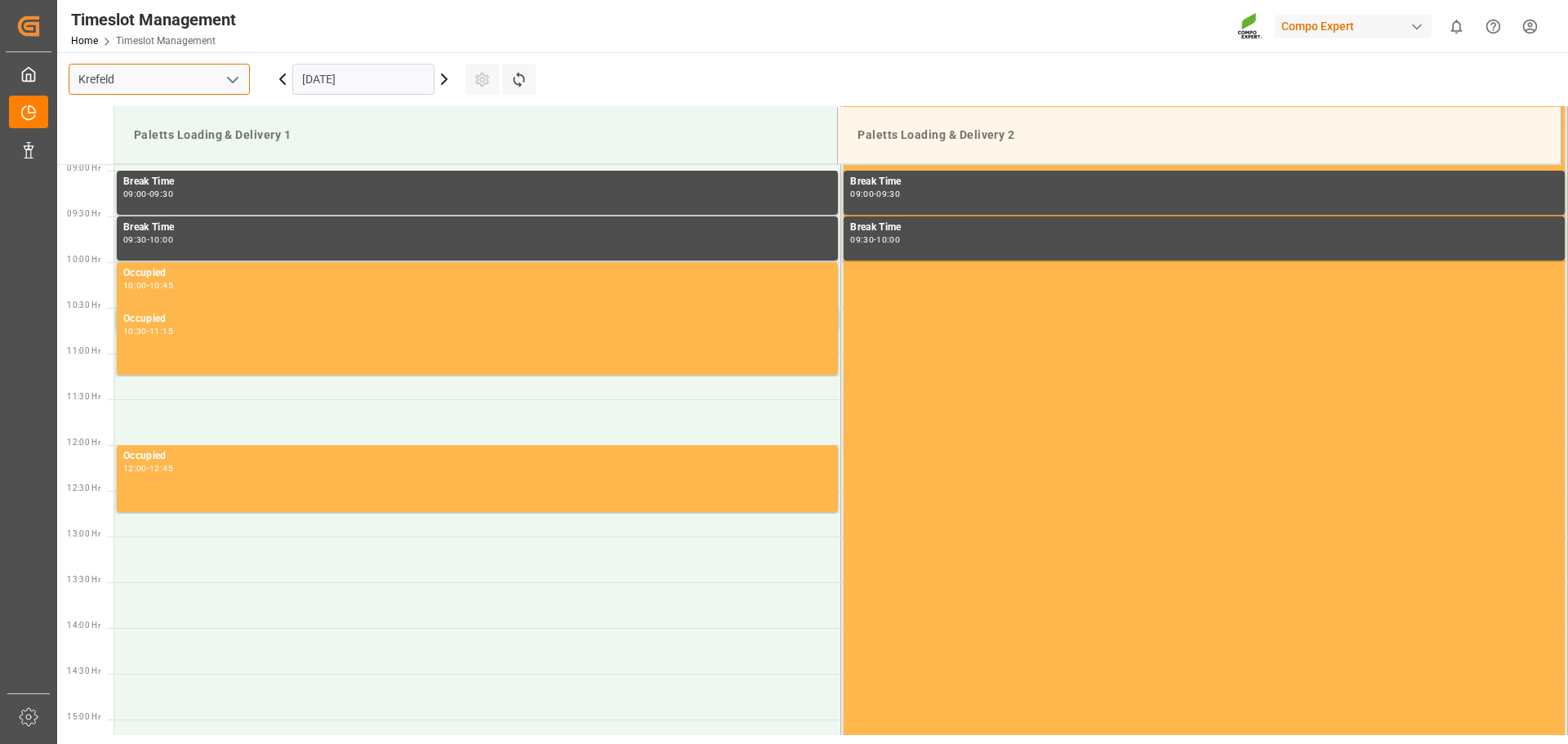
click at [169, 77] on input "Krefeld" at bounding box center [159, 79] width 181 height 31
click at [300, 30] on div "Timeslot Management Home Timeslot Management Compo Expert 0 Notifications Only …" at bounding box center [806, 26] width 1522 height 52
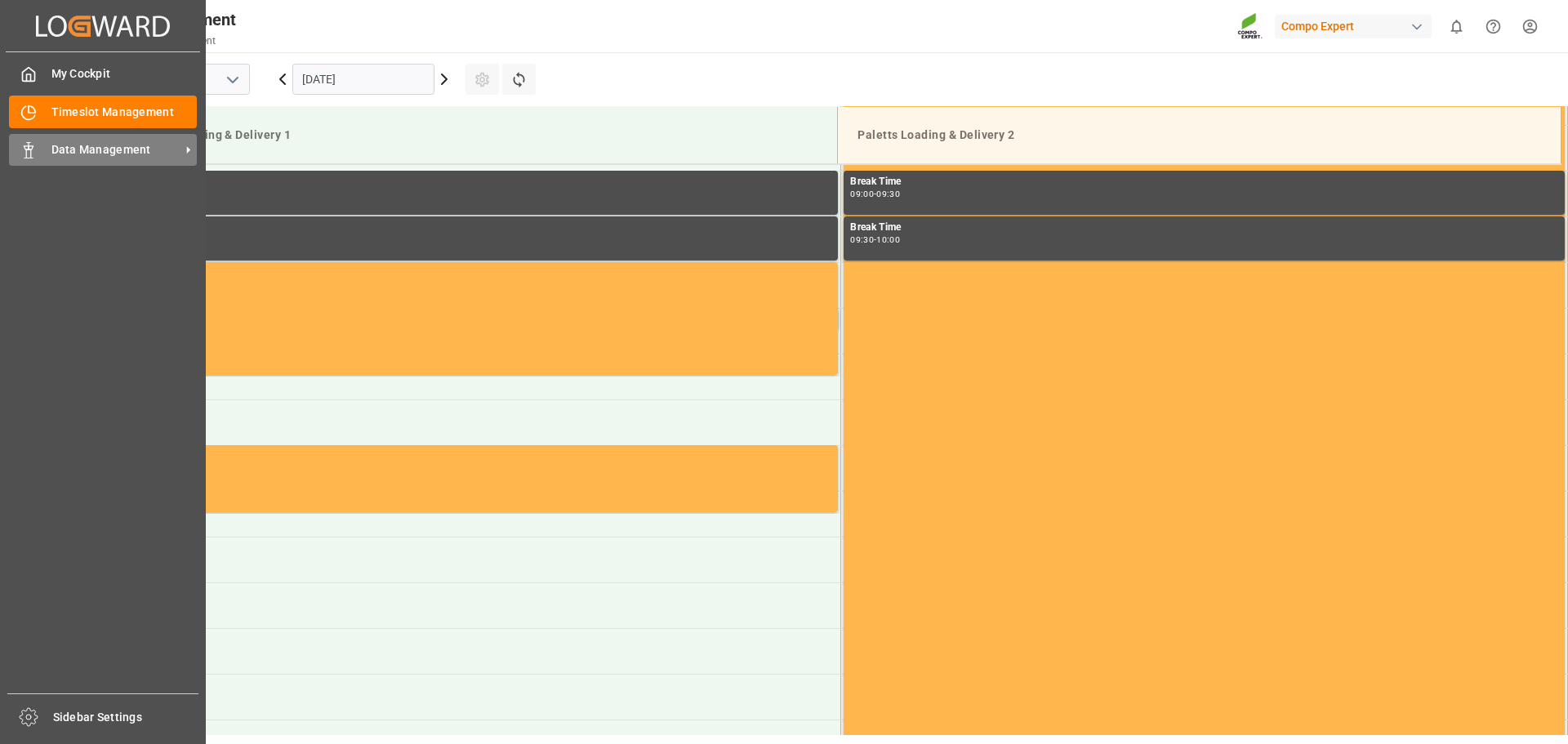
click at [31, 156] on rect at bounding box center [28, 154] width 4 height 8
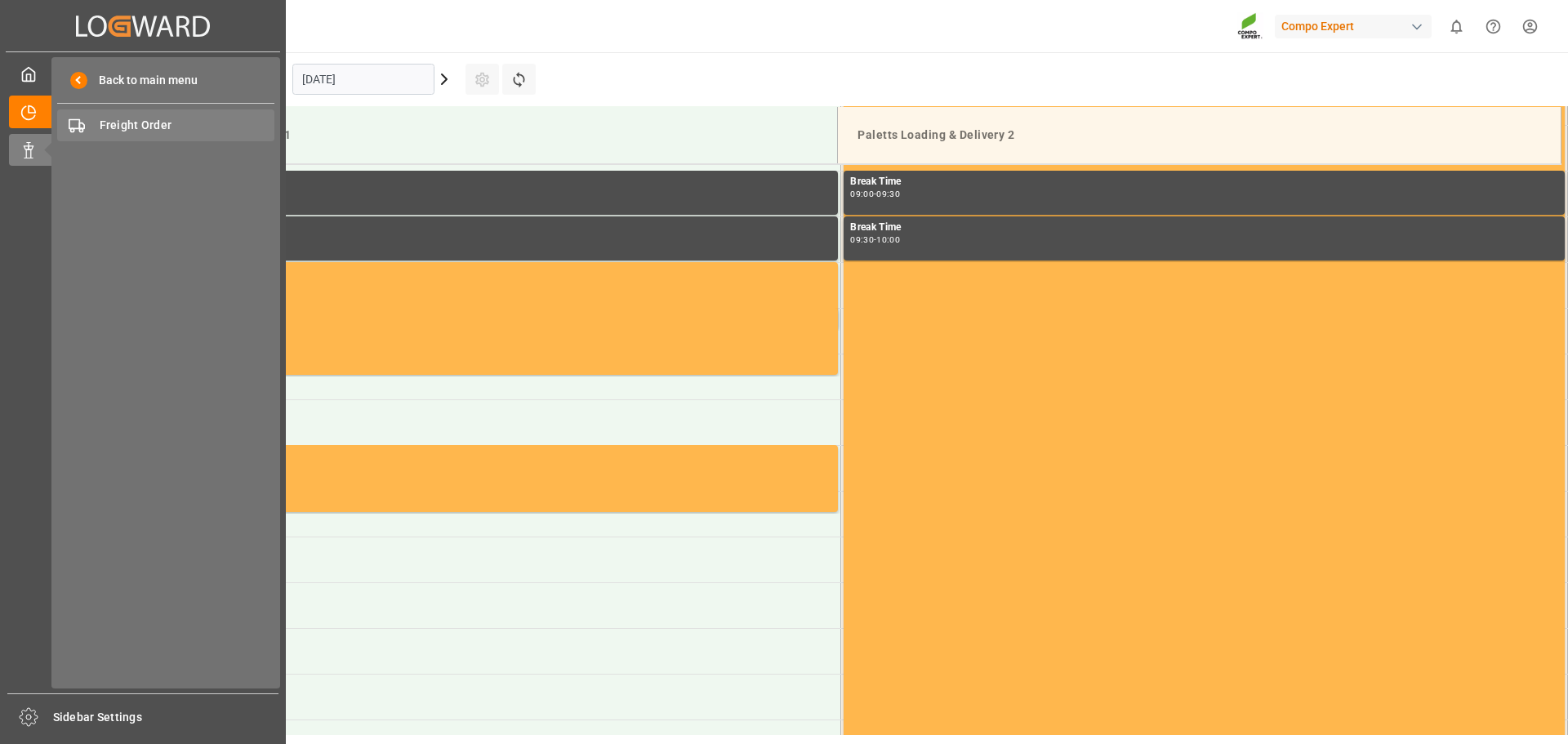
click at [119, 118] on span "Freight Order" at bounding box center [187, 125] width 176 height 17
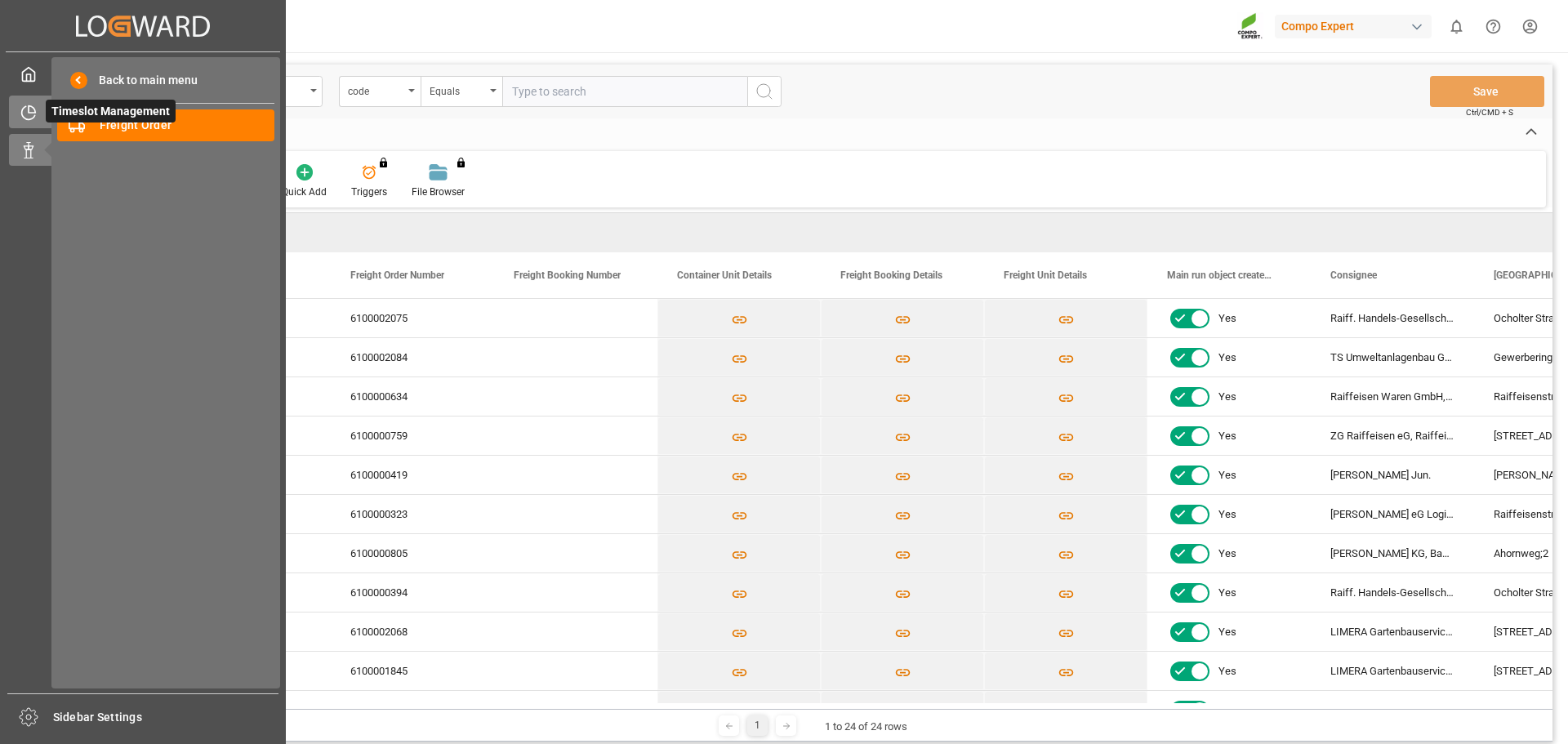
click at [21, 113] on icon at bounding box center [29, 113] width 16 height 16
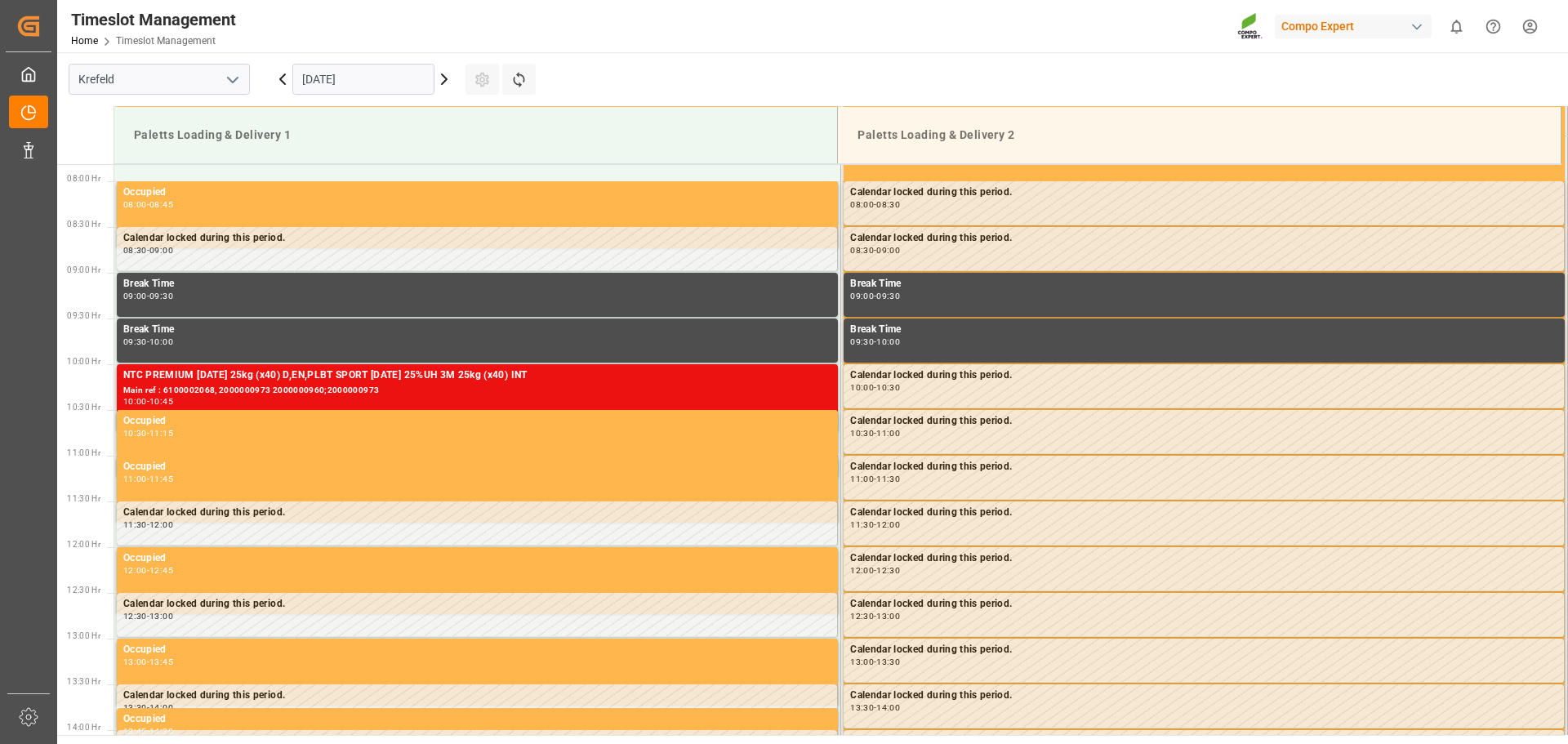
scroll to position [722, 0]
